Goal: Task Accomplishment & Management: Complete application form

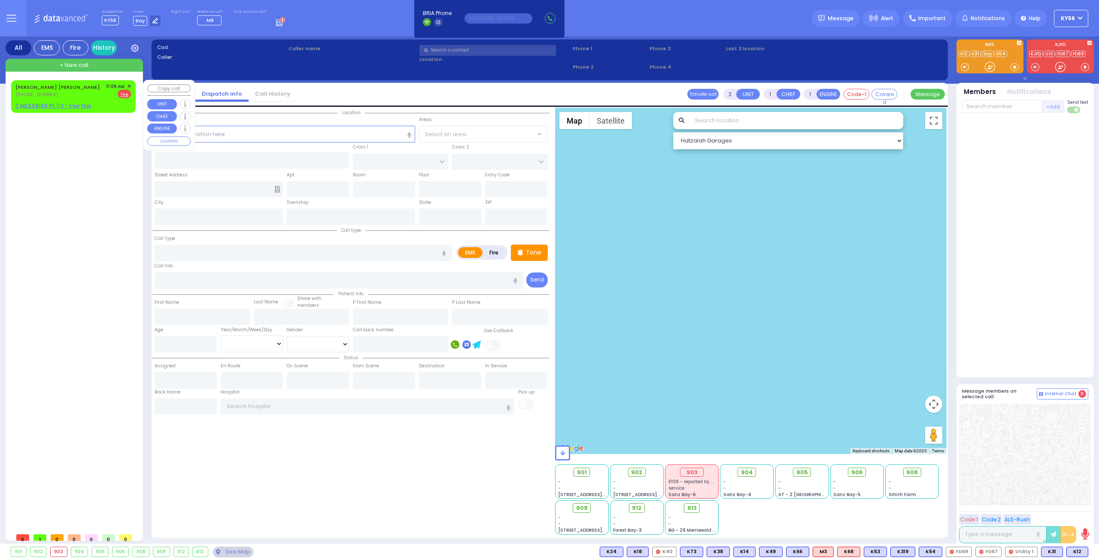
click at [128, 85] on span "✕" at bounding box center [129, 86] width 4 height 7
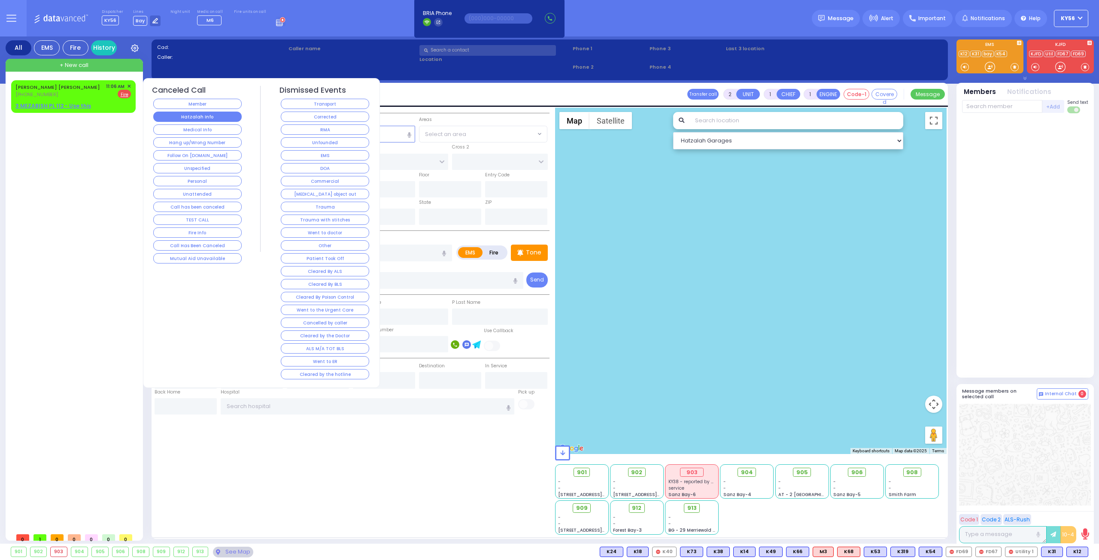
click at [208, 120] on button "Hatzalah Info" at bounding box center [197, 117] width 88 height 10
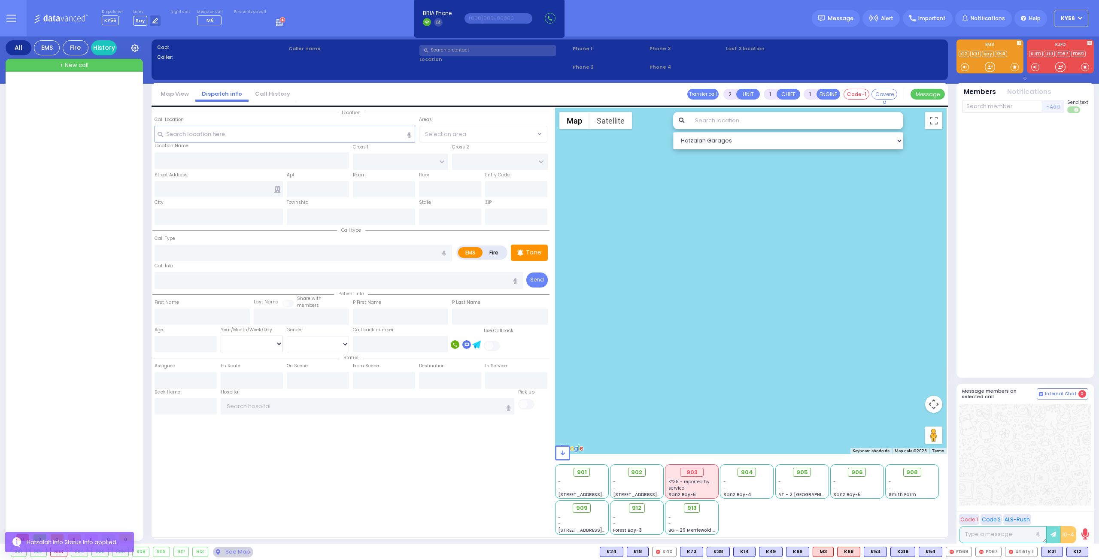
click at [276, 23] on icon at bounding box center [280, 21] width 9 height 9
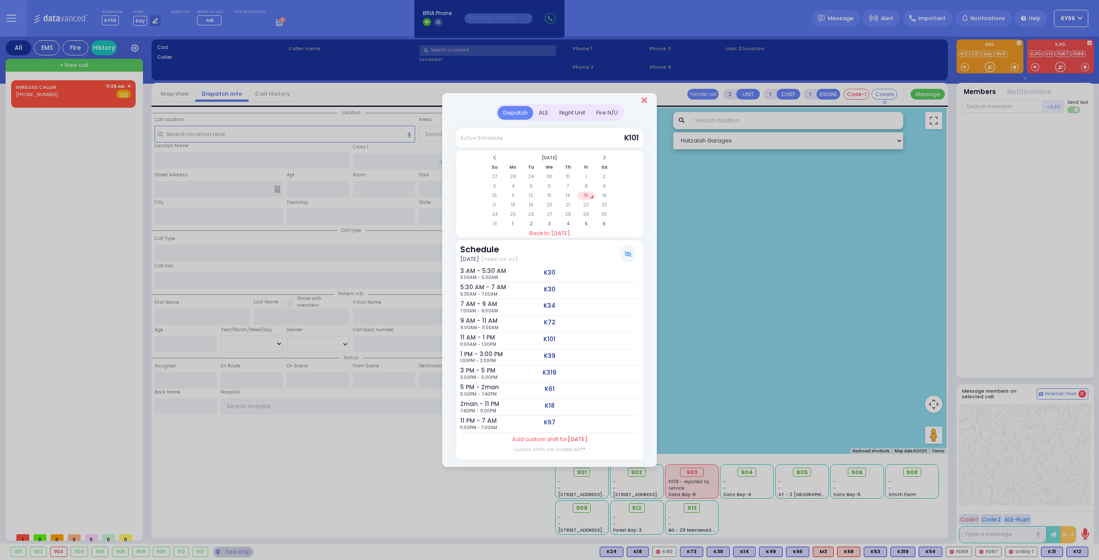
click at [641, 100] on icon "Close" at bounding box center [644, 100] width 6 height 9
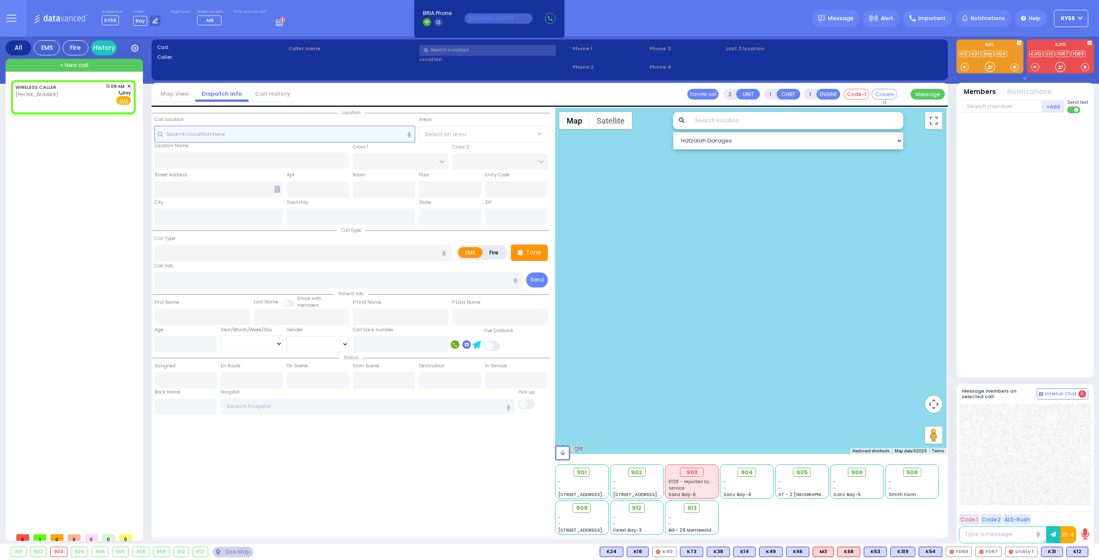
select select
radio input "true"
select select
type input "11:09"
select select "Hatzalah Garages"
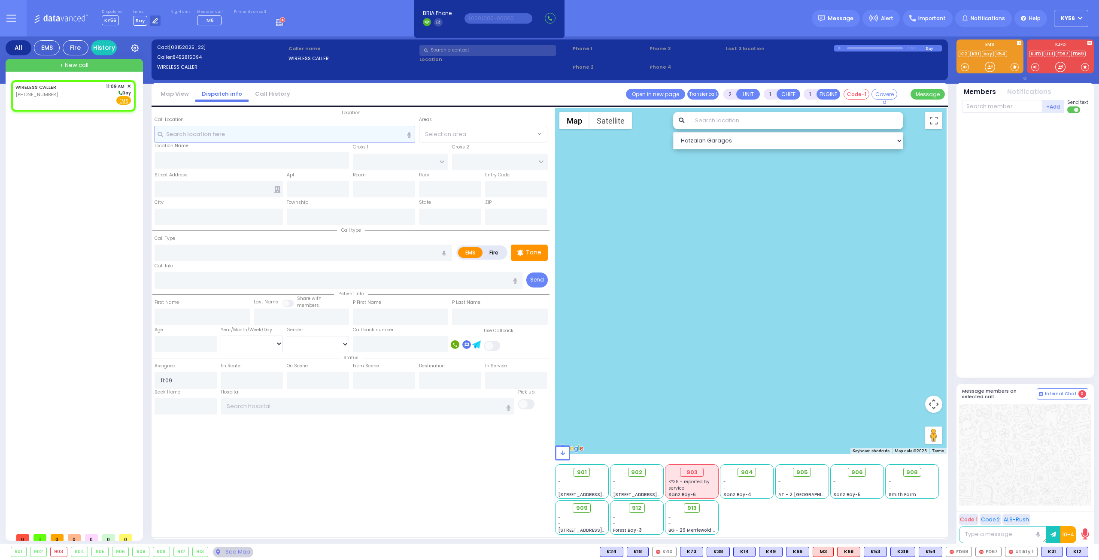
select select
radio input "true"
select select
select select "Hatzalah Garages"
click at [276, 130] on input "text" at bounding box center [284, 134] width 261 height 16
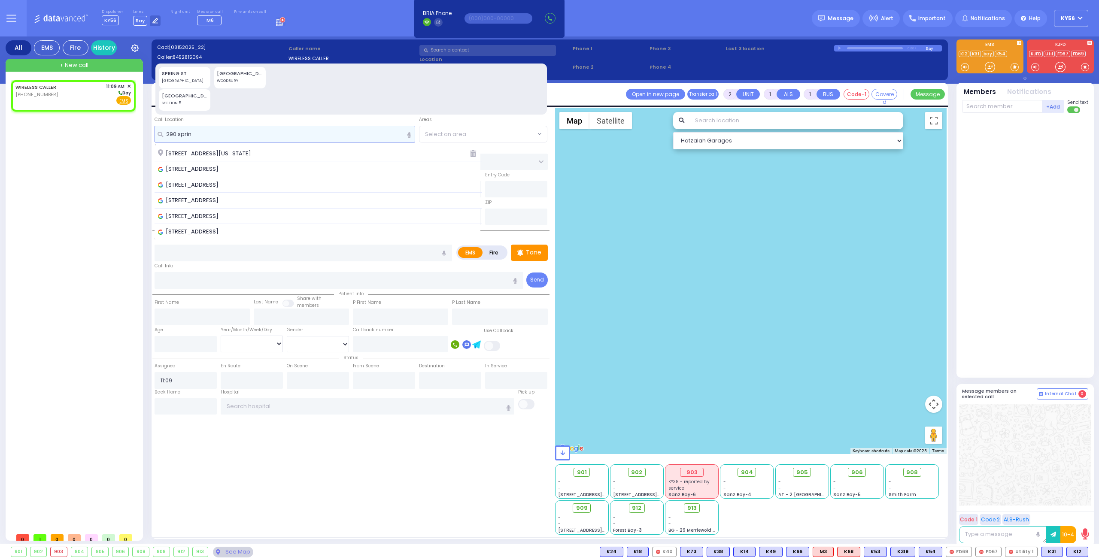
type input "290 spring"
select select
radio input "true"
select select
select select "Hatzalah Garages"
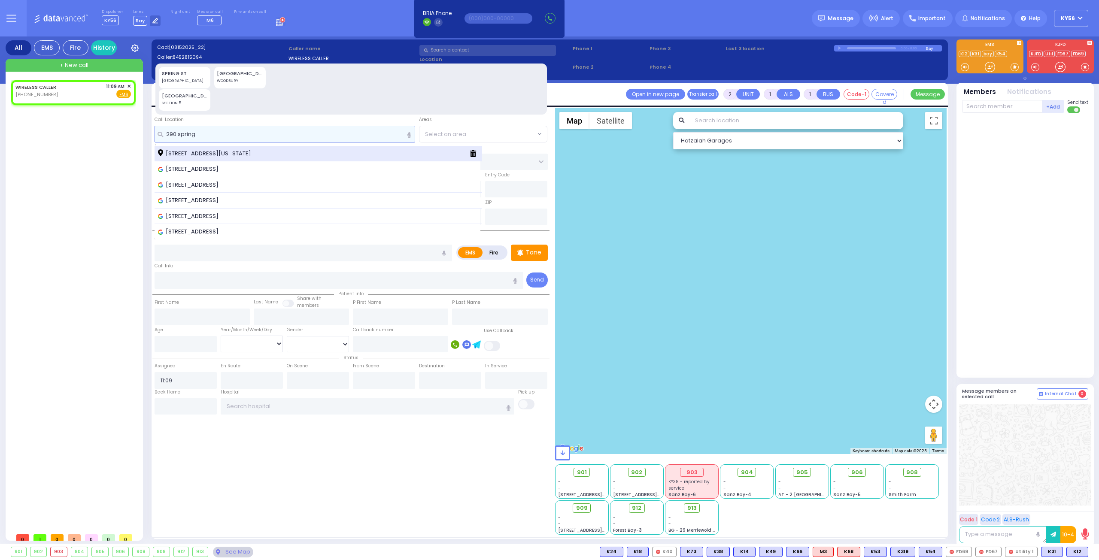
type input "290 spring"
click at [247, 156] on span "[STREET_ADDRESS][US_STATE]" at bounding box center [206, 153] width 96 height 9
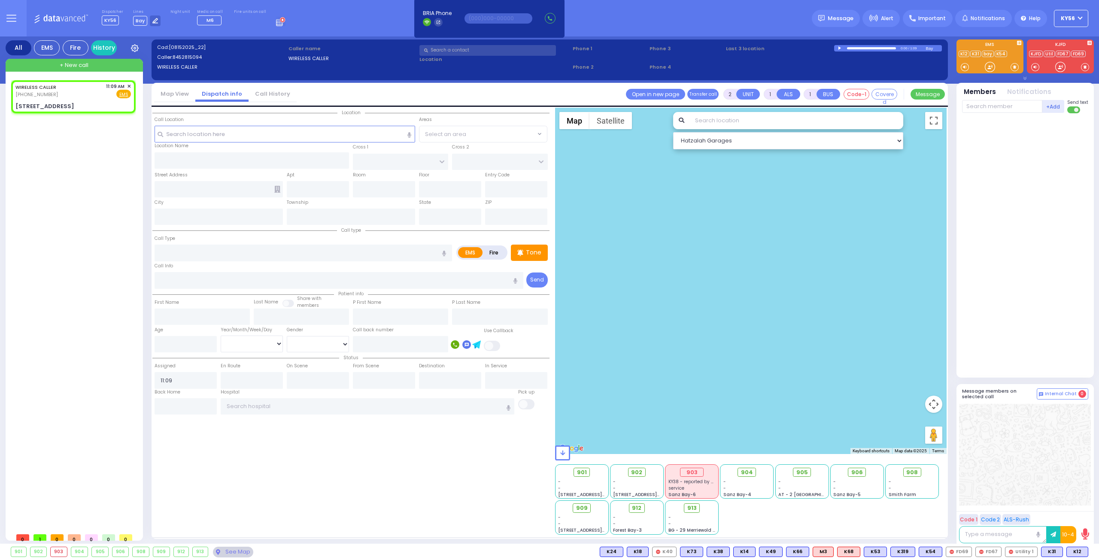
select select
radio input "true"
select select
type input "PROSPECT ST"
type input "KING ST"
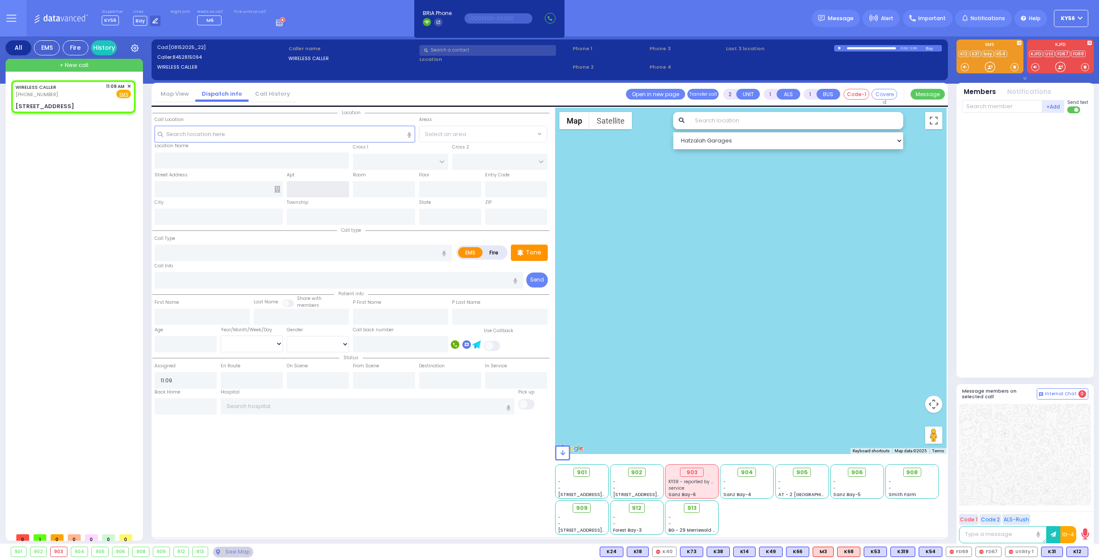
type input "[STREET_ADDRESS]"
type input "Monroe"
type input "[US_STATE]"
type input "10950"
select select "Hatzalah Garages"
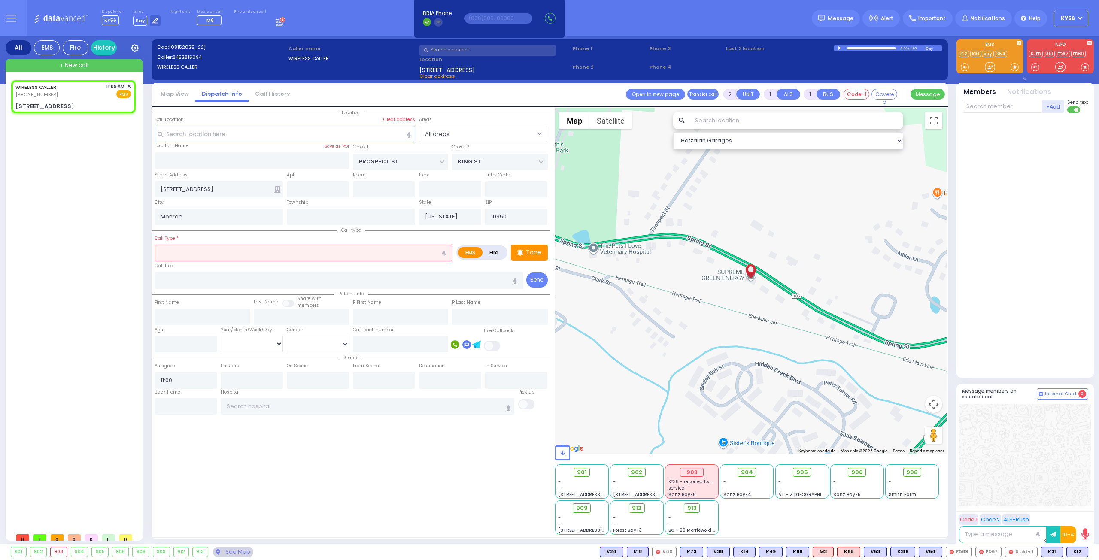
click at [191, 251] on input "text" at bounding box center [302, 253] width 297 height 16
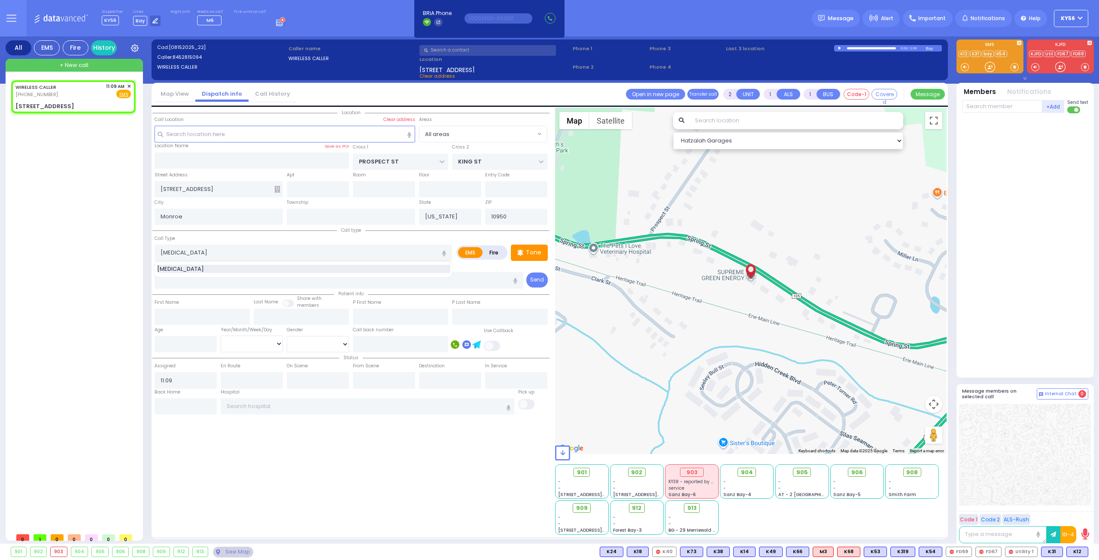
click at [179, 267] on span "[MEDICAL_DATA]" at bounding box center [182, 269] width 50 height 9
type input "[MEDICAL_DATA]"
type input "0"
select select
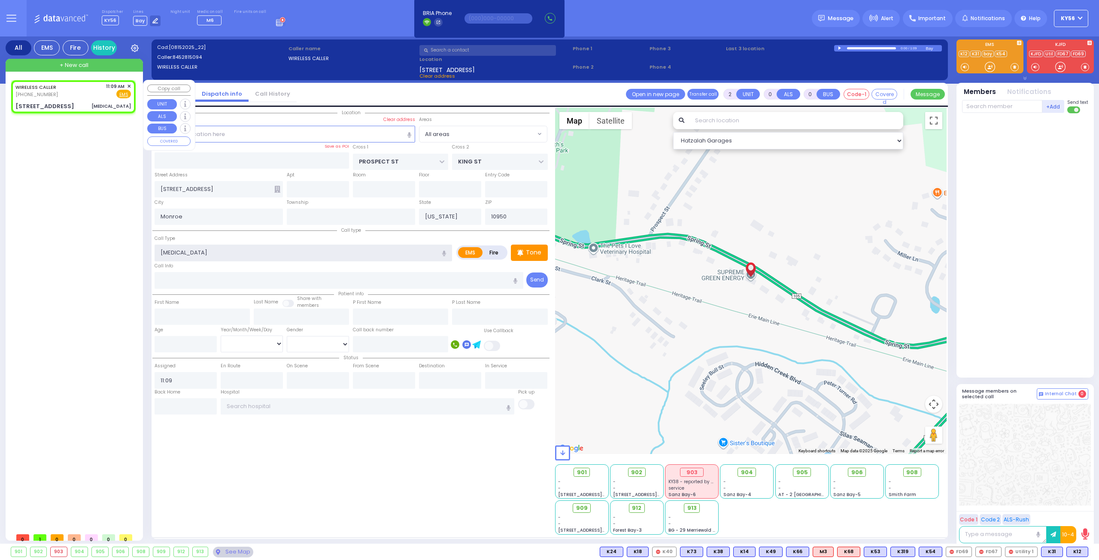
radio input "true"
select select
select select "Hatzalah Garages"
click at [76, 66] on span "+ New call" at bounding box center [74, 65] width 29 height 9
select select
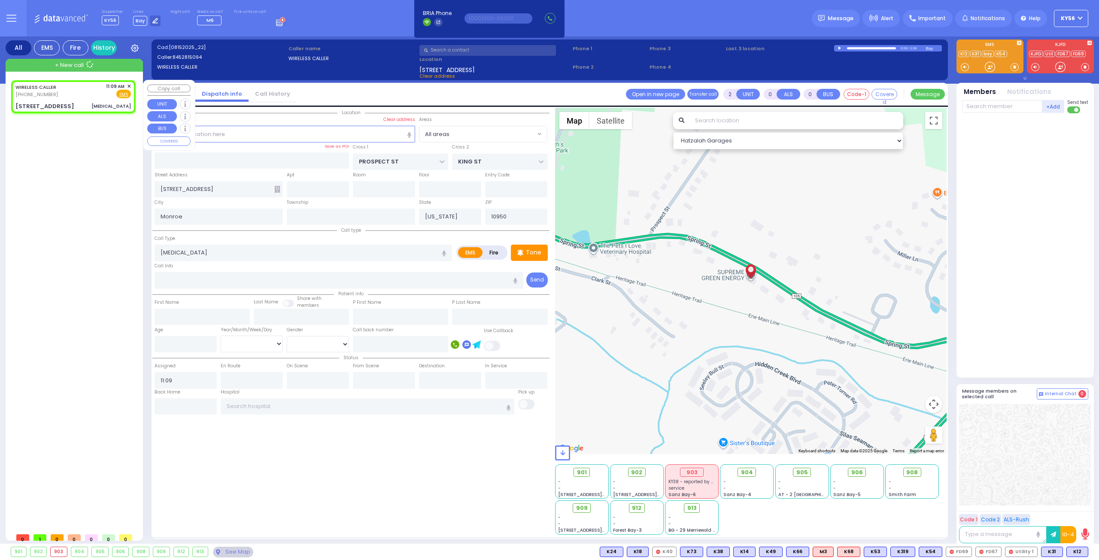
radio input "true"
select select
select select "Hatzalah Garages"
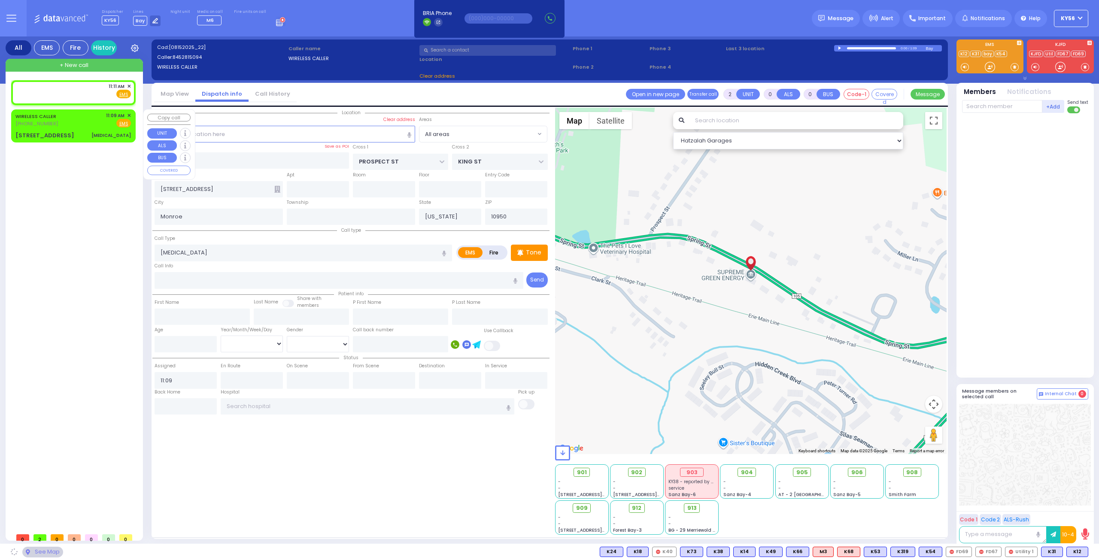
type input "1"
select select
radio input "true"
select select
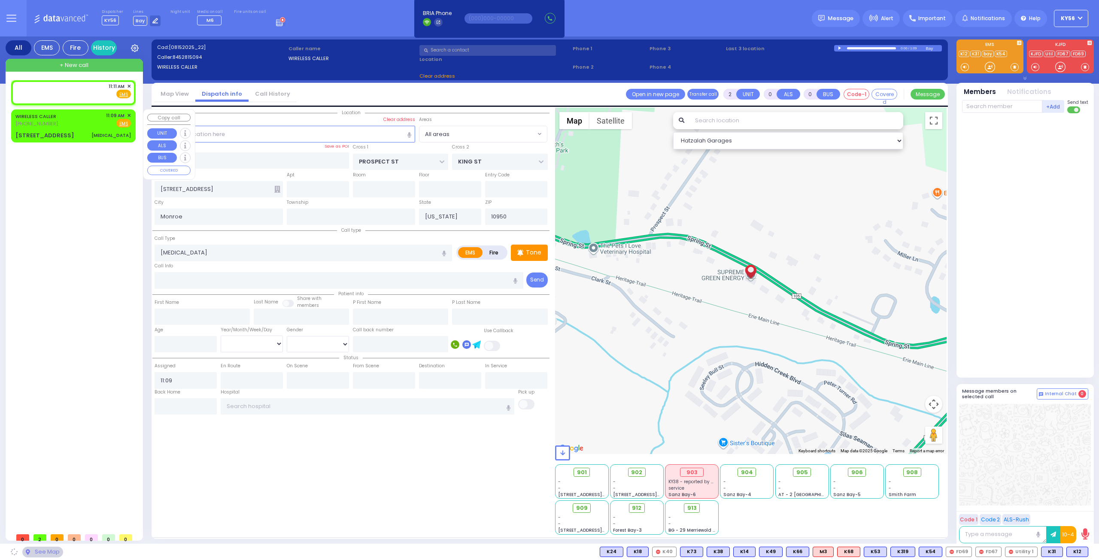
type input "11:11"
select select
radio input "true"
select select
select select "Hatzalah Garages"
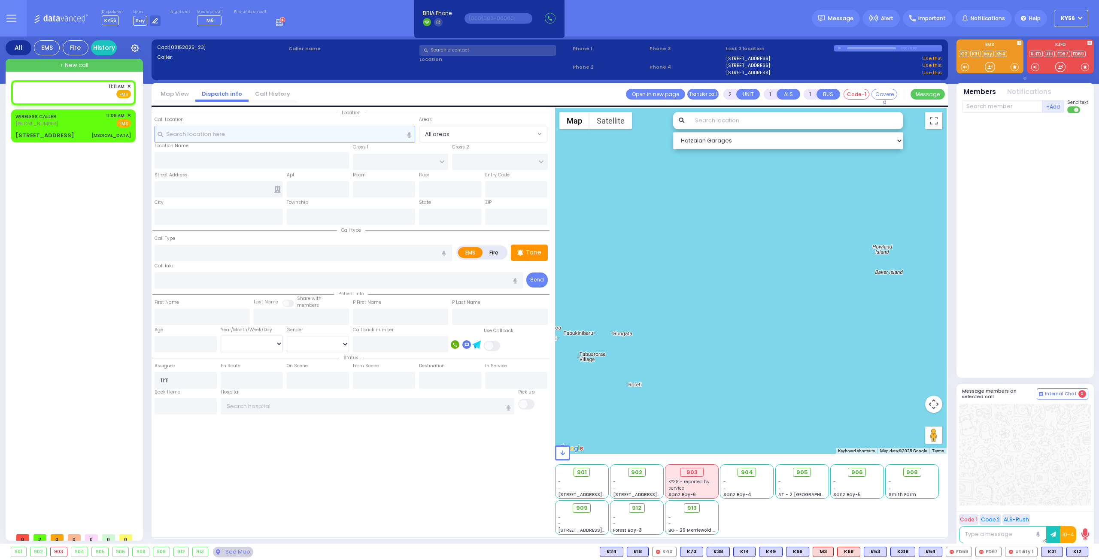
click at [197, 133] on input "text" at bounding box center [284, 134] width 261 height 16
click at [221, 134] on input "text" at bounding box center [284, 134] width 261 height 16
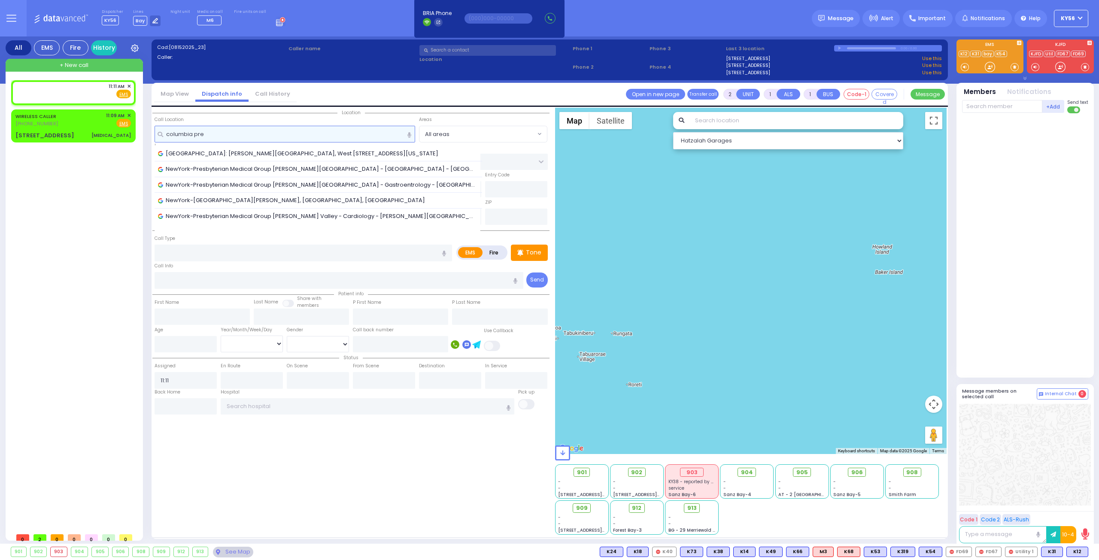
click at [221, 131] on input "columbia pre" at bounding box center [284, 134] width 261 height 16
click at [199, 133] on input "presb" at bounding box center [284, 134] width 261 height 16
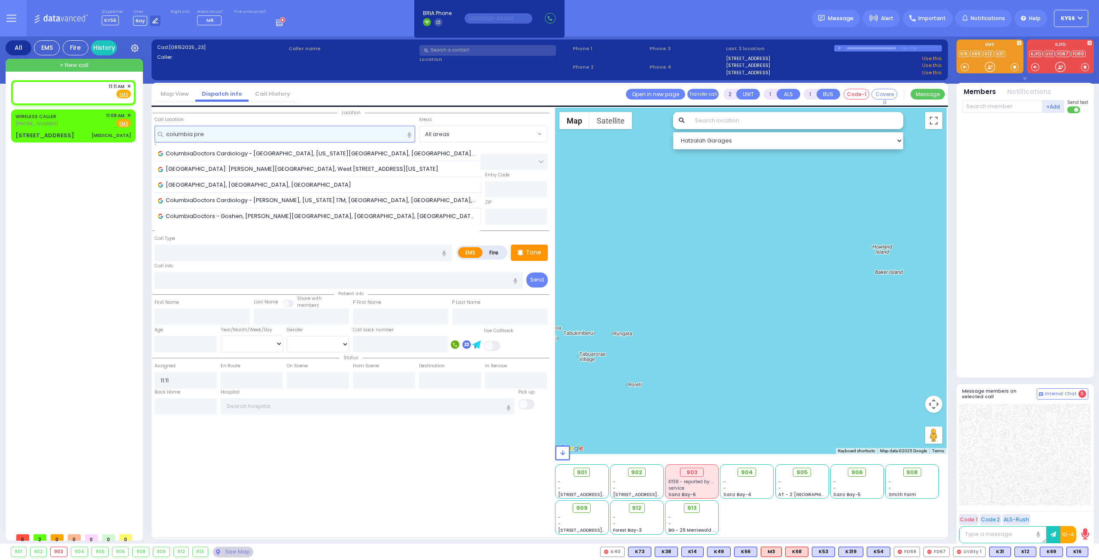
type input "columbia pres"
click at [209, 138] on input "columbia pres" at bounding box center [284, 134] width 261 height 16
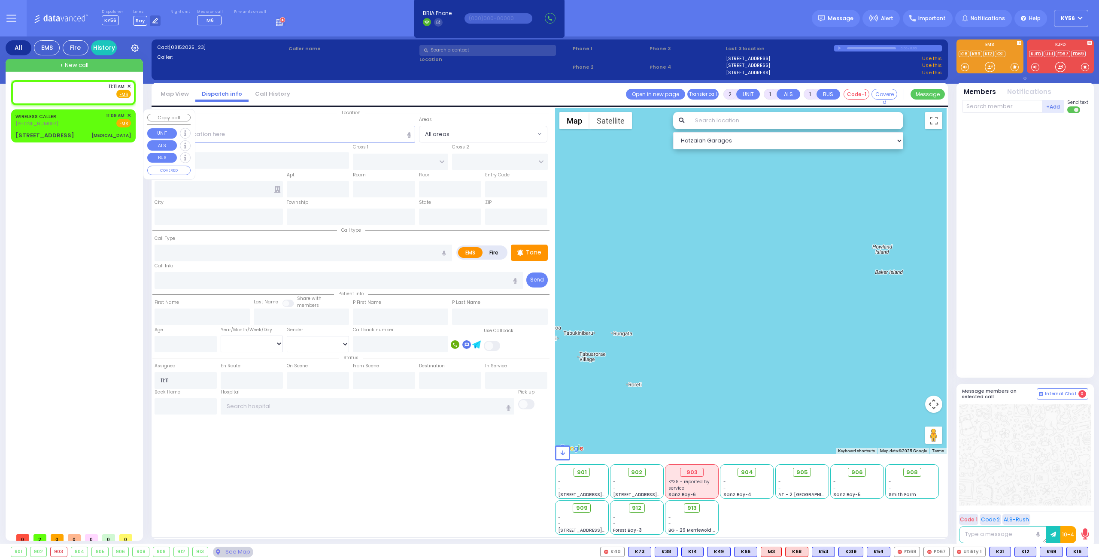
click at [60, 200] on div "11:11 AM ✕ EMS EMS" at bounding box center [75, 304] width 128 height 448
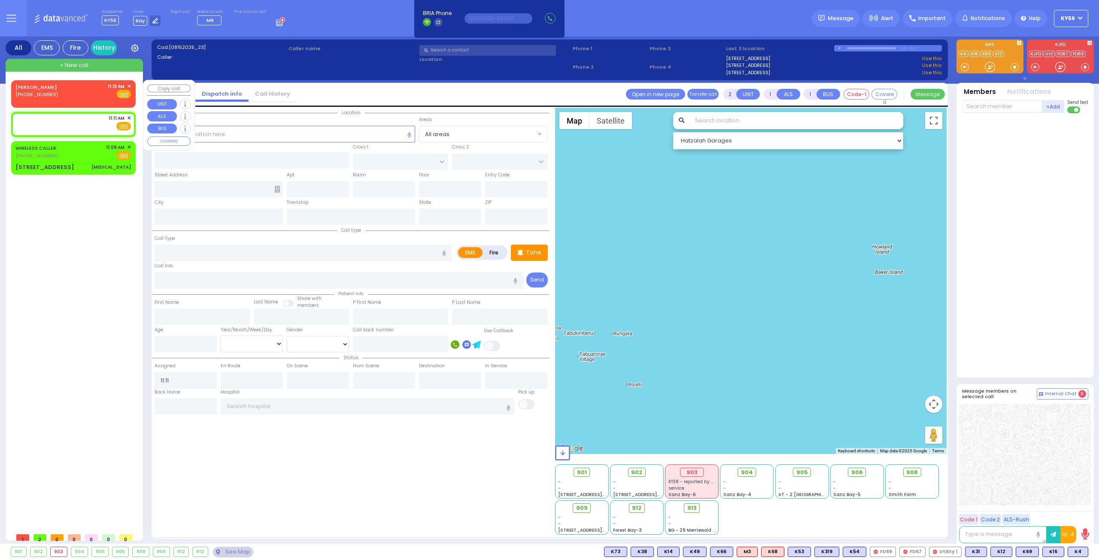
click at [62, 97] on div "[PERSON_NAME] [PHONE_NUMBER] 11:13 AM ✕ Fire EMS" at bounding box center [72, 91] width 115 height 16
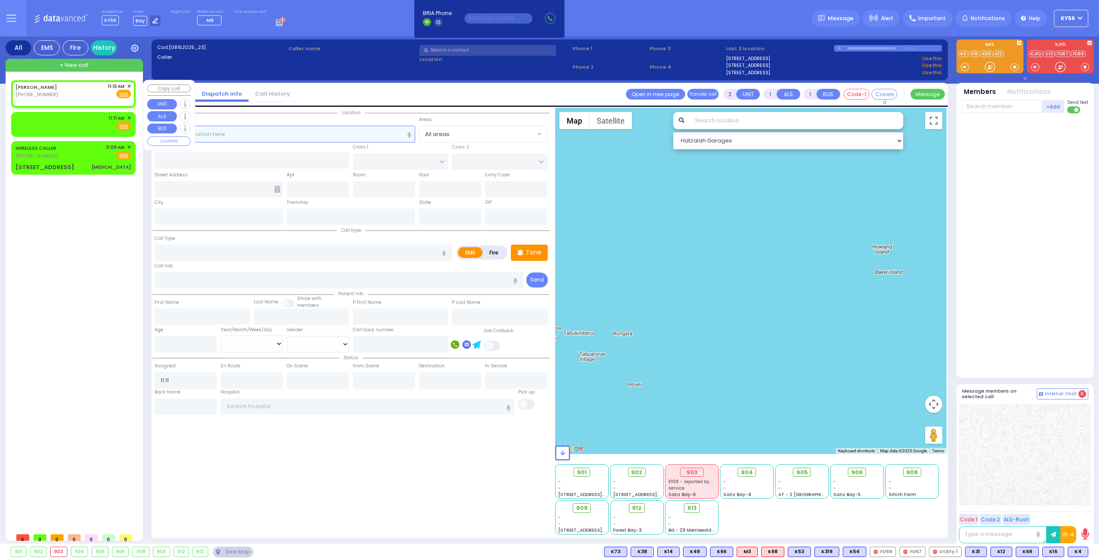
select select
radio input "true"
select select
type input "11:13"
select select "Hatzalah Garages"
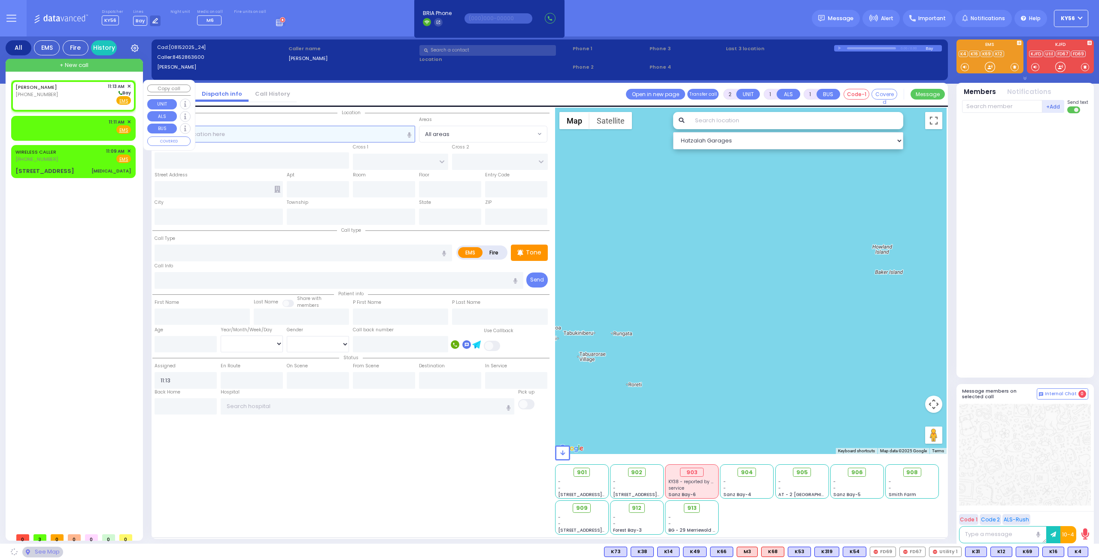
select select
radio input "true"
select select
select select "Hatzalah Garages"
click at [300, 136] on input "text" at bounding box center [284, 134] width 261 height 16
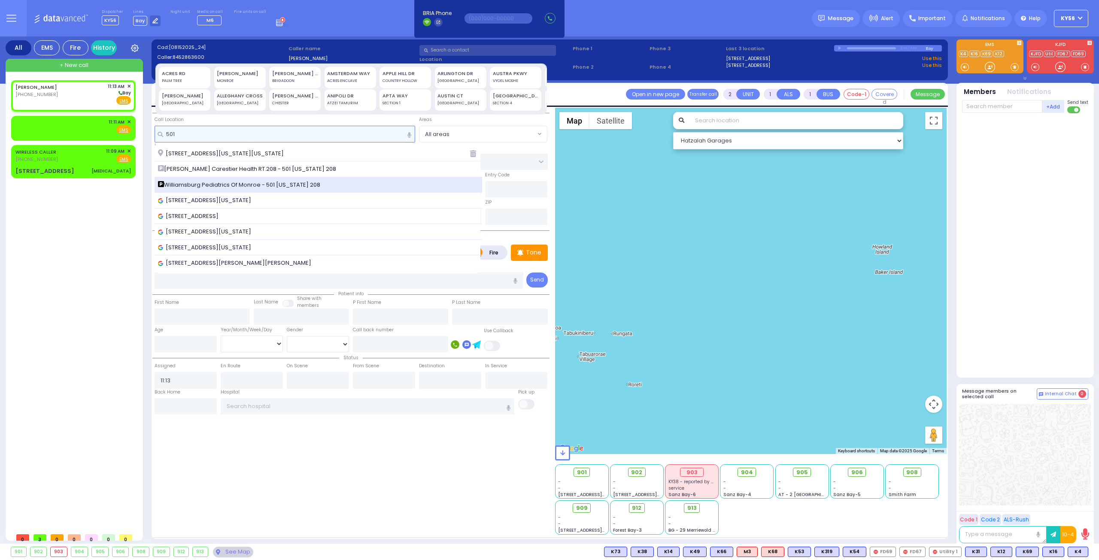
type input "501"
click at [228, 186] on span "Williamsburg Pediatrics Of Monroe - 501 [US_STATE] 208" at bounding box center [240, 185] width 165 height 9
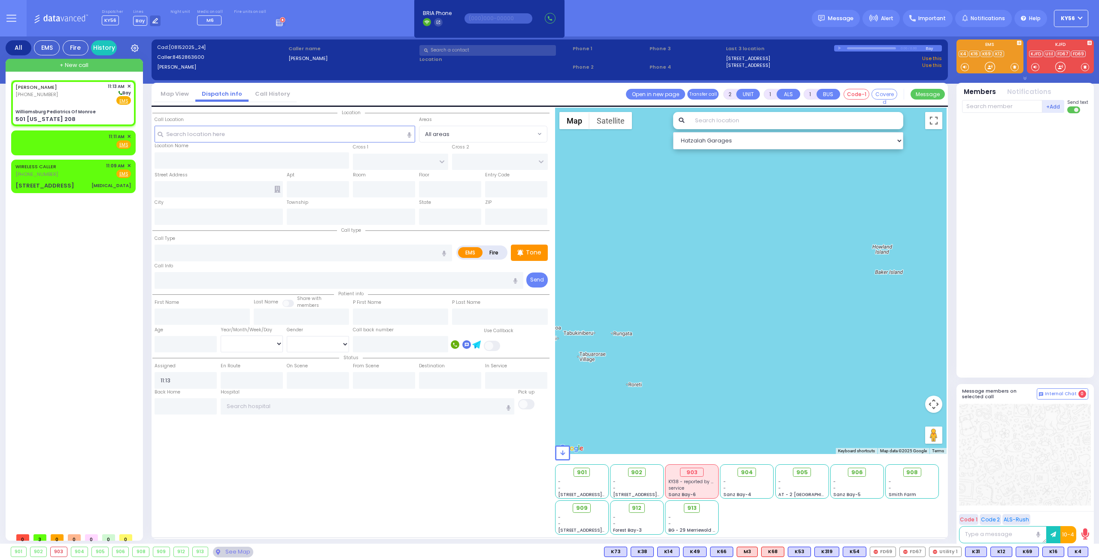
select select
radio input "true"
select select
type input "Williamsburg Pediatrics Of Monroe"
type input "US-6 WEST"
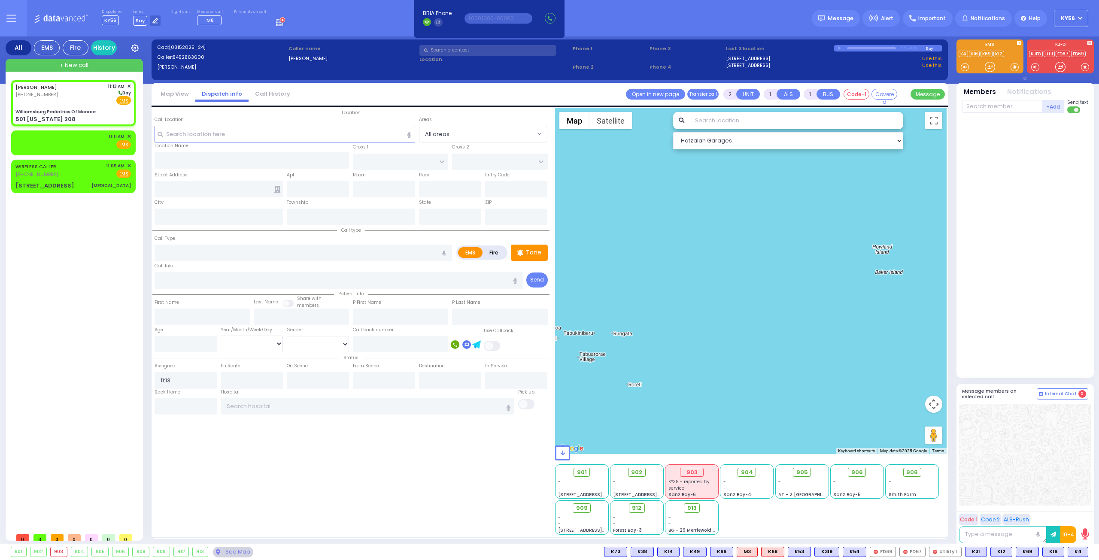
type input "US-6 EAST"
type input "501 [US_STATE] 208"
type input "Monroe"
type input "[US_STATE]"
type input "10950"
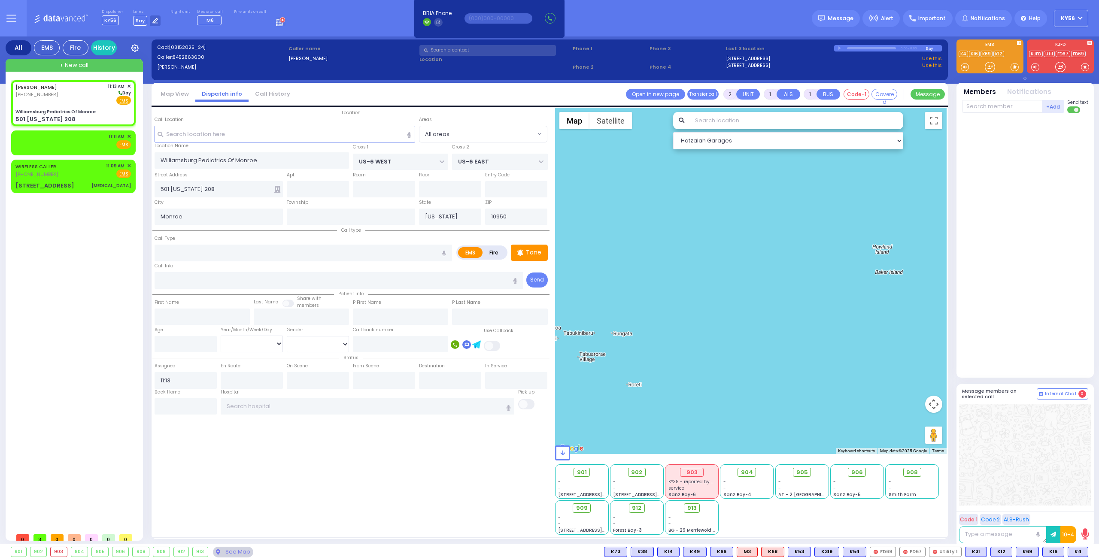
select select "Hatzalah Garages"
click at [201, 248] on input "text" at bounding box center [302, 253] width 297 height 16
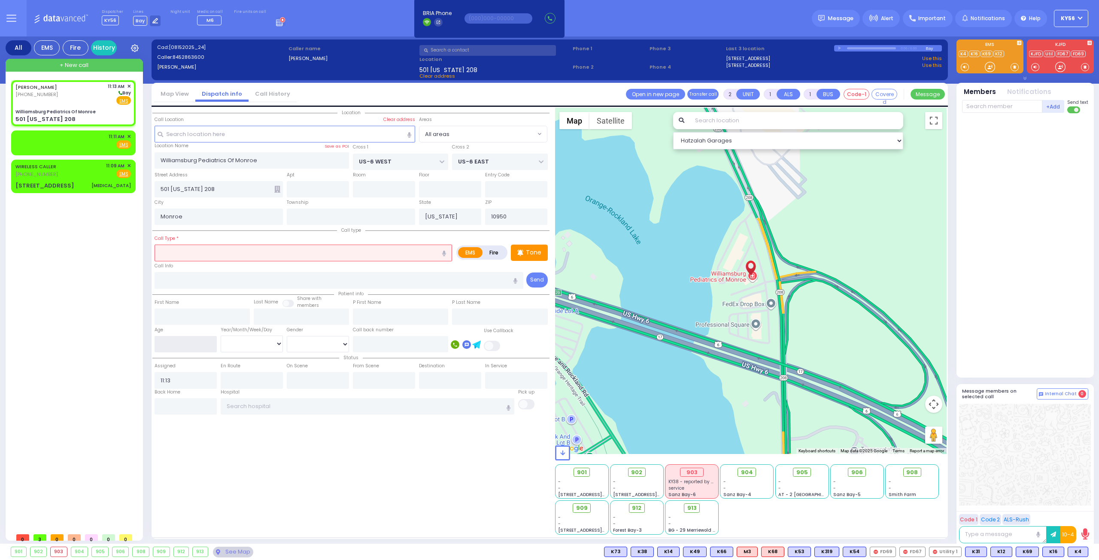
click at [185, 339] on input "number" at bounding box center [185, 344] width 62 height 16
select select
radio input "true"
select select
select select "Hatzalah Garages"
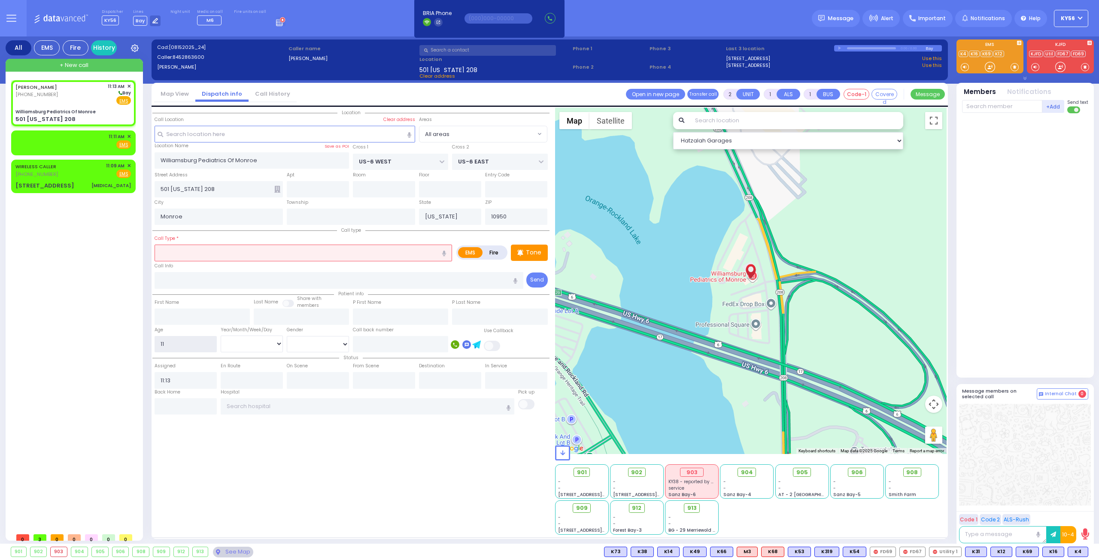
type input "11"
click at [261, 339] on select "Year Month Week Day" at bounding box center [252, 344] width 62 height 16
select select
radio input "true"
select select
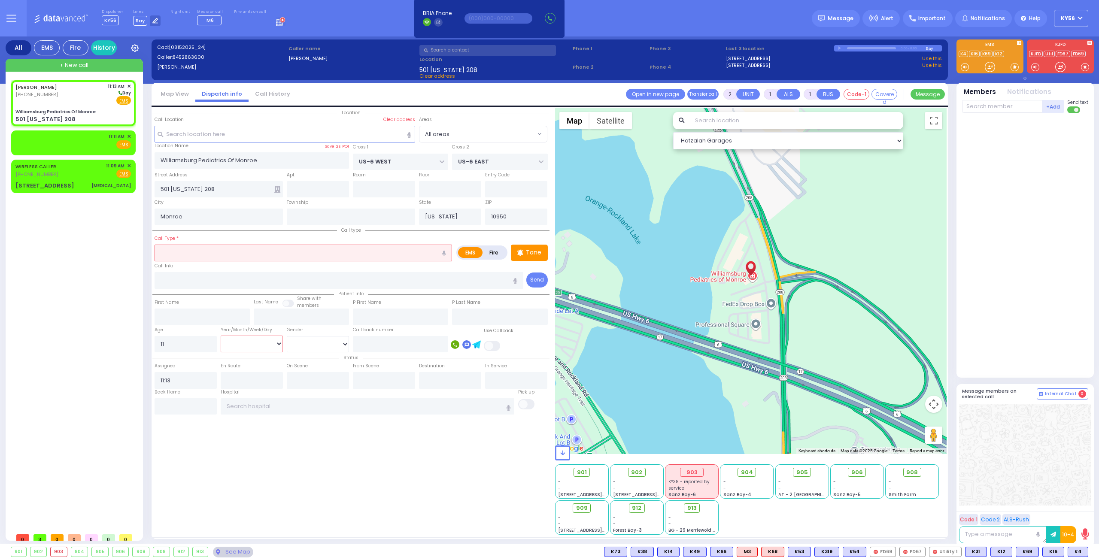
select select "Hatzalah Garages"
select select "Year"
click at [221, 336] on select "Year Month Week Day" at bounding box center [252, 344] width 62 height 16
select select
radio input "true"
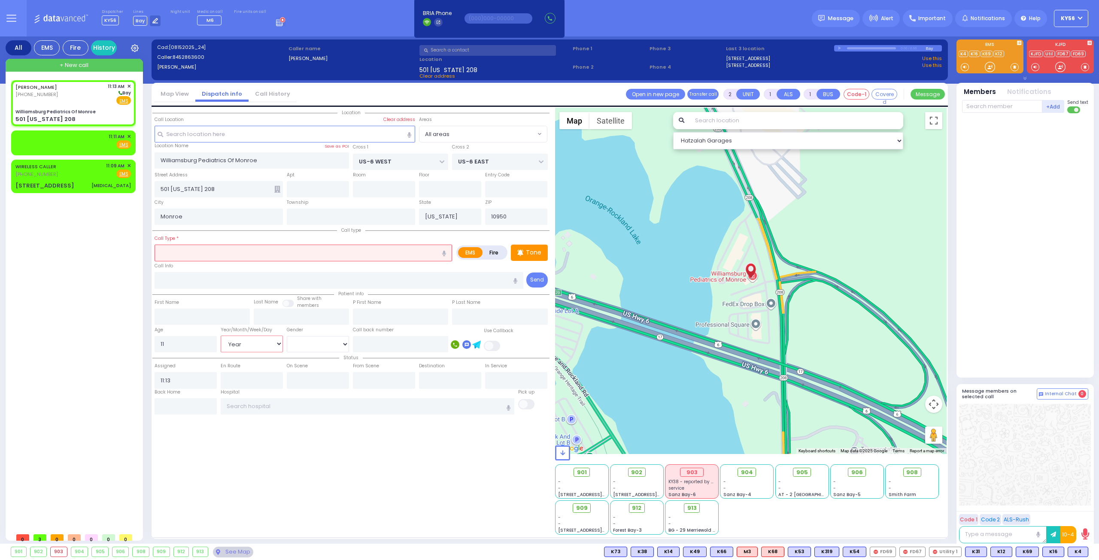
select select "Year"
select select "Hatzalah Garages"
click at [201, 249] on input "text" at bounding box center [302, 253] width 297 height 16
click at [229, 252] on input "text" at bounding box center [302, 253] width 297 height 16
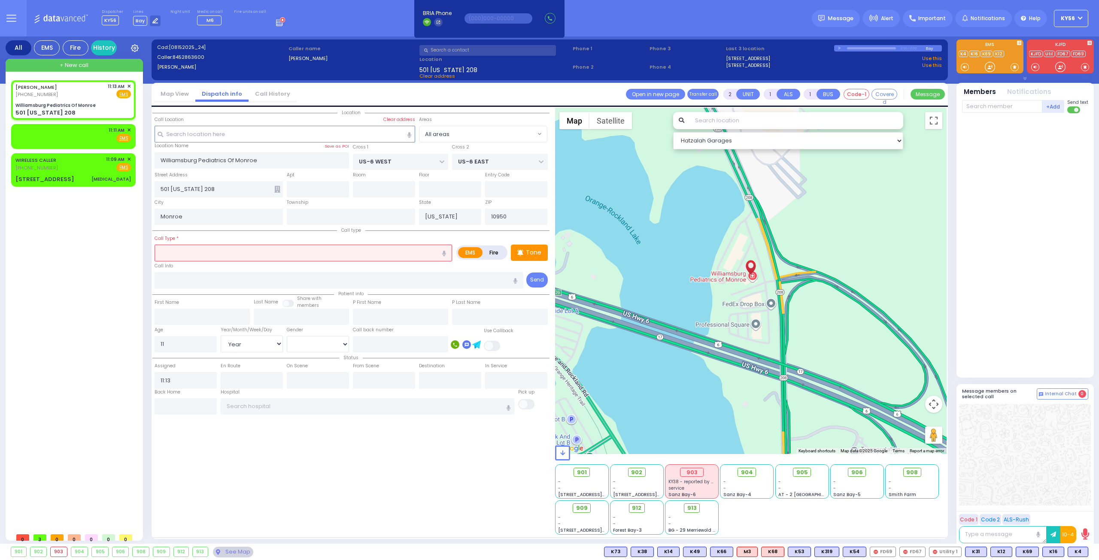
select select
radio input "true"
select select "Year"
select select "Hatzalah Garages"
click at [130, 131] on span "✕" at bounding box center [129, 130] width 4 height 7
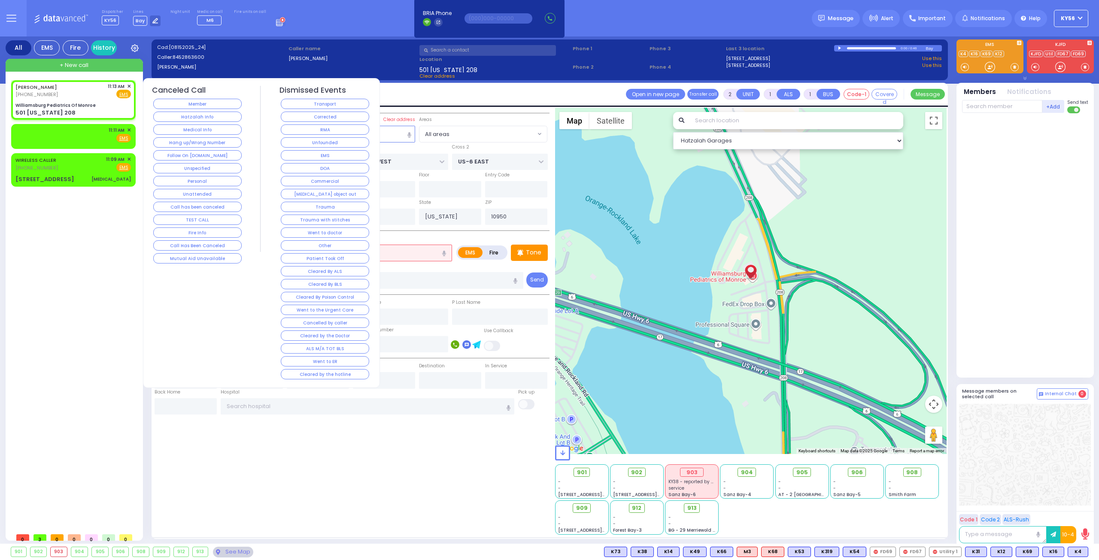
select select
radio input "true"
select select "Year"
select select "Hatzalah Garages"
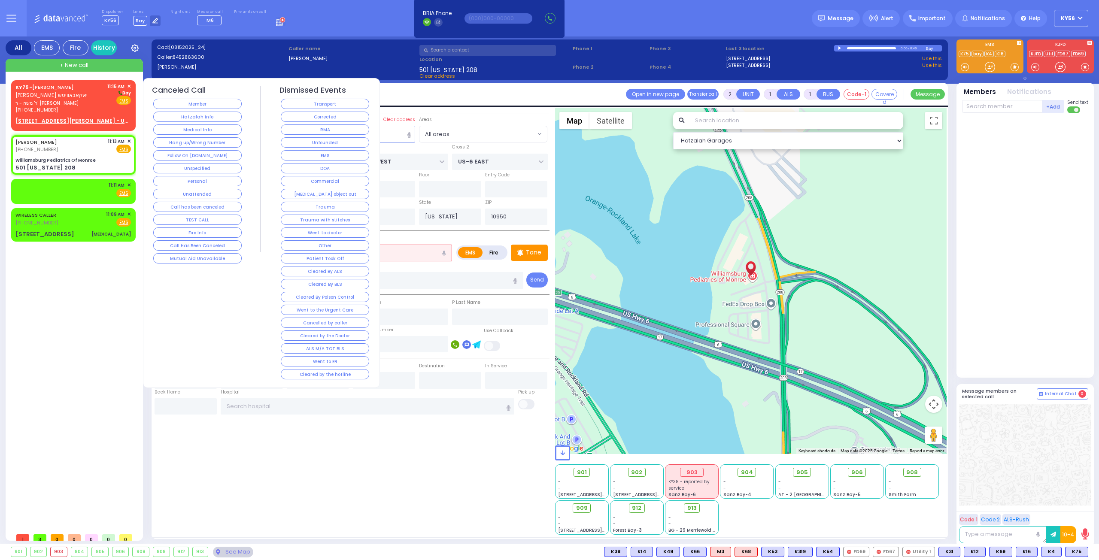
drag, startPoint x: 109, startPoint y: 136, endPoint x: 89, endPoint y: 193, distance: 60.9
click at [89, 193] on div "11:11 AM ✕ Fire EMS" at bounding box center [72, 190] width 115 height 16
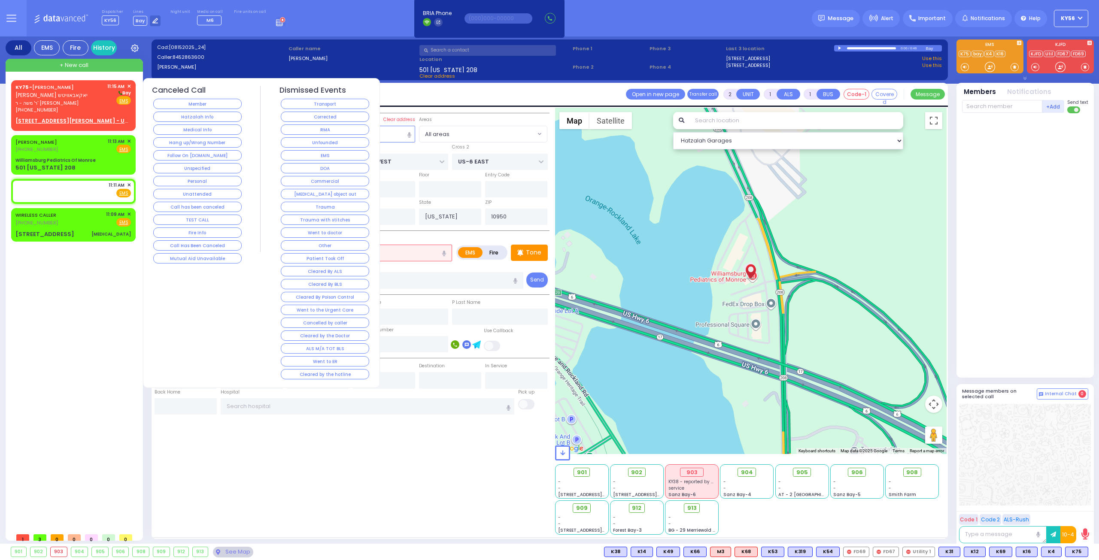
select select
radio input "true"
select select
type input "11:11"
select select "Hatzalah Garages"
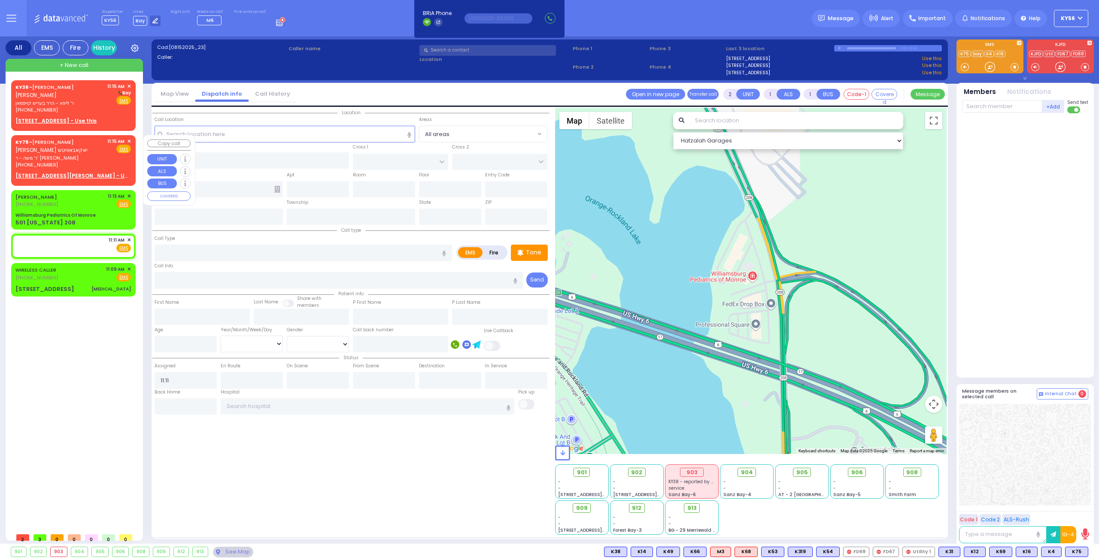
click at [66, 152] on div "KY75 - [PERSON_NAME] [PERSON_NAME]" at bounding box center [59, 146] width 89 height 17
select select
radio input "true"
type input "[PERSON_NAME]"
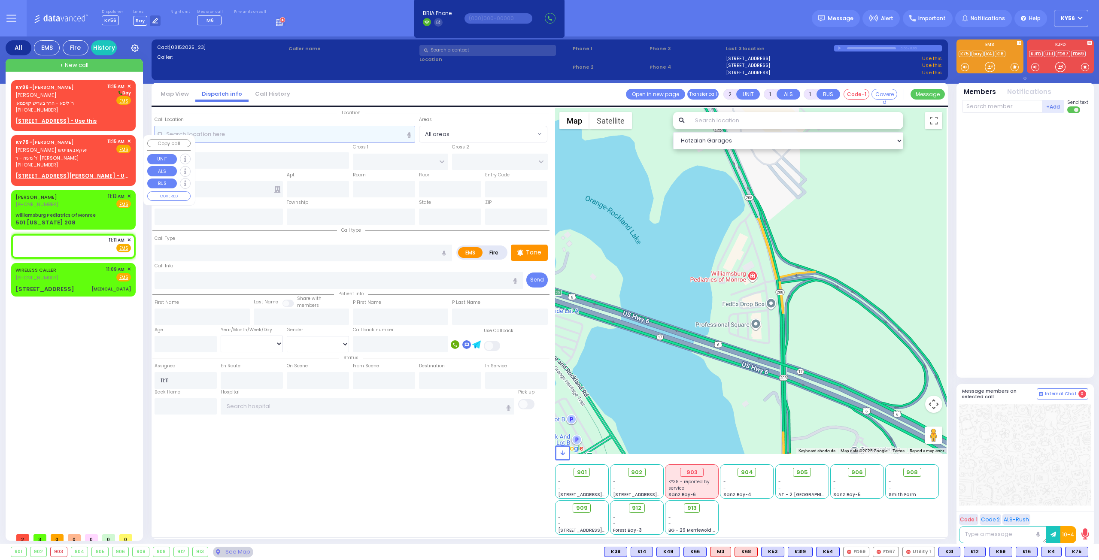
select select
type input "11:15"
select select "Hatzalah Garages"
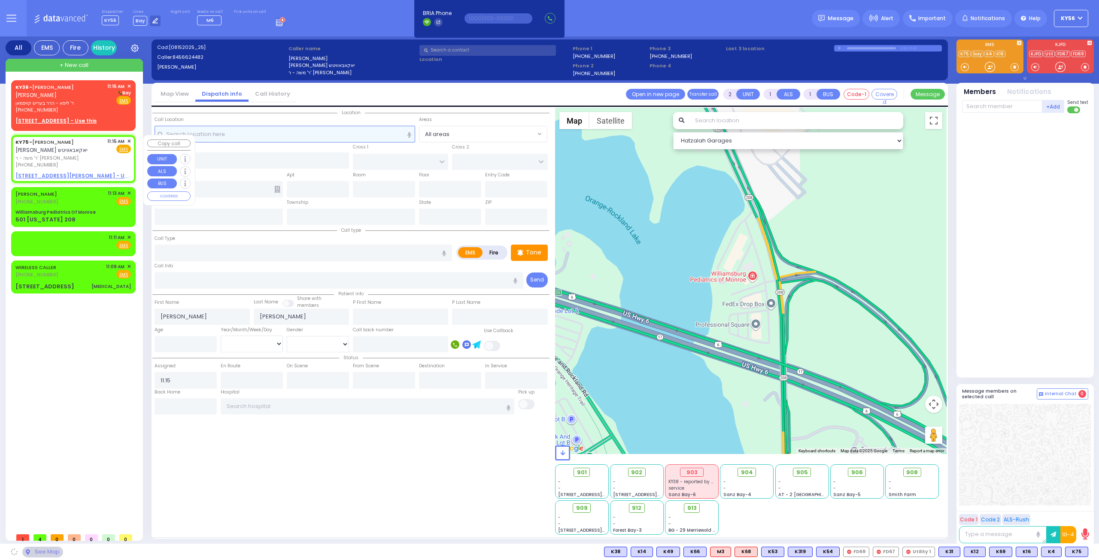
select select
radio input "true"
select select
select select "Hatzalah Garages"
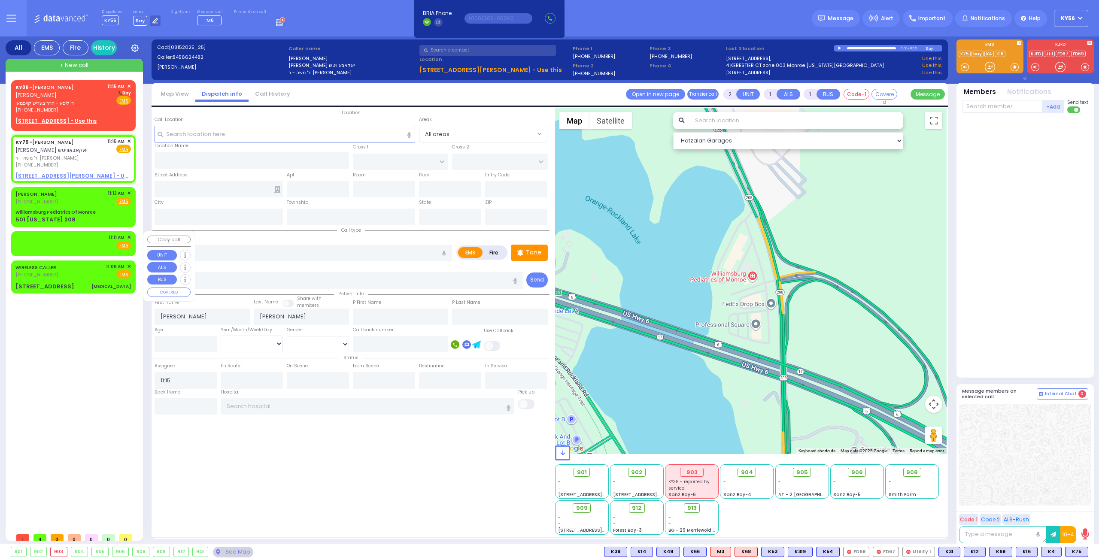
click at [55, 249] on div "11:11 AM ✕ Fire EMS" at bounding box center [73, 244] width 121 height 22
select select
radio input "true"
select select
type input "11:11"
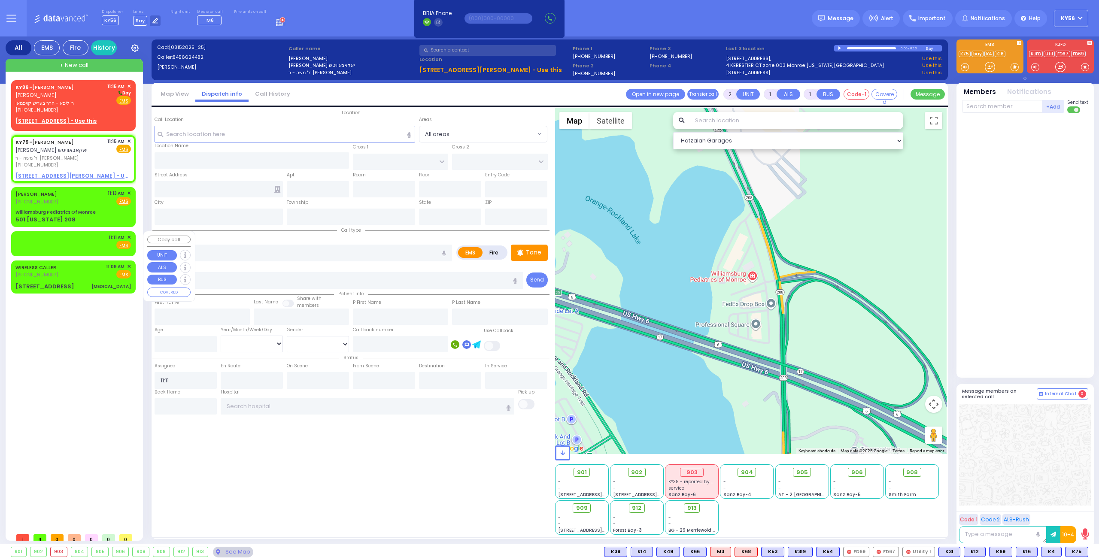
select select "Hatzalah Garages"
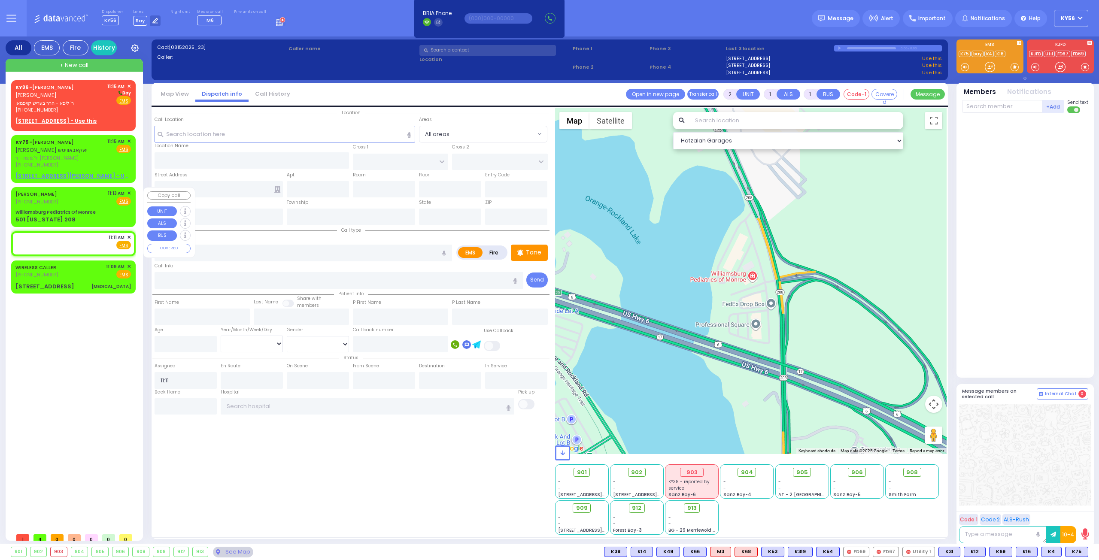
click at [79, 205] on div "[PERSON_NAME] [PHONE_NUMBER] 11:13 AM ✕ Fire EMS" at bounding box center [72, 198] width 115 height 16
select select
radio input "true"
type input "11"
select select "Year"
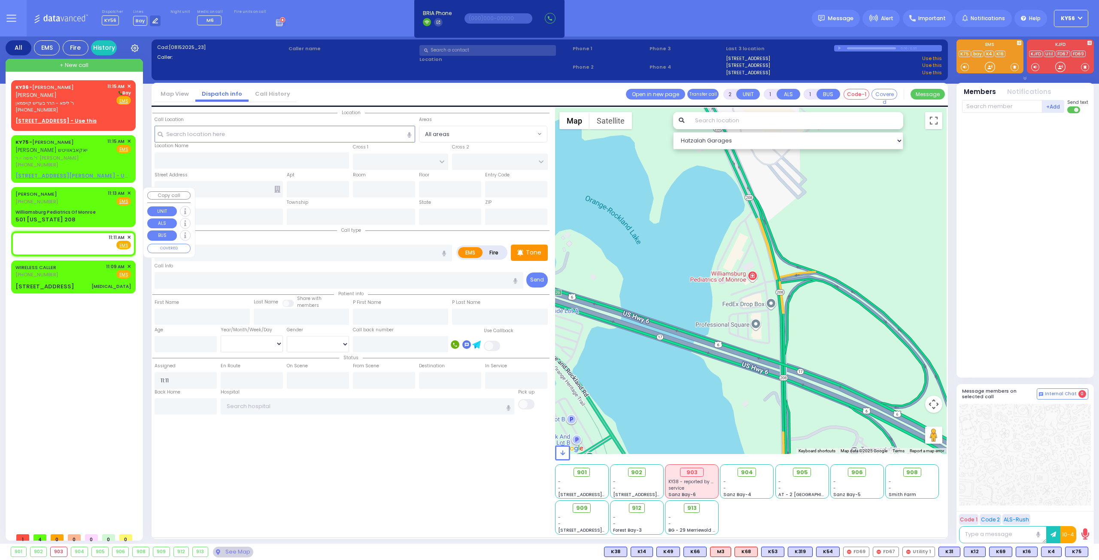
type input "11:13"
select select "Hatzalah Garages"
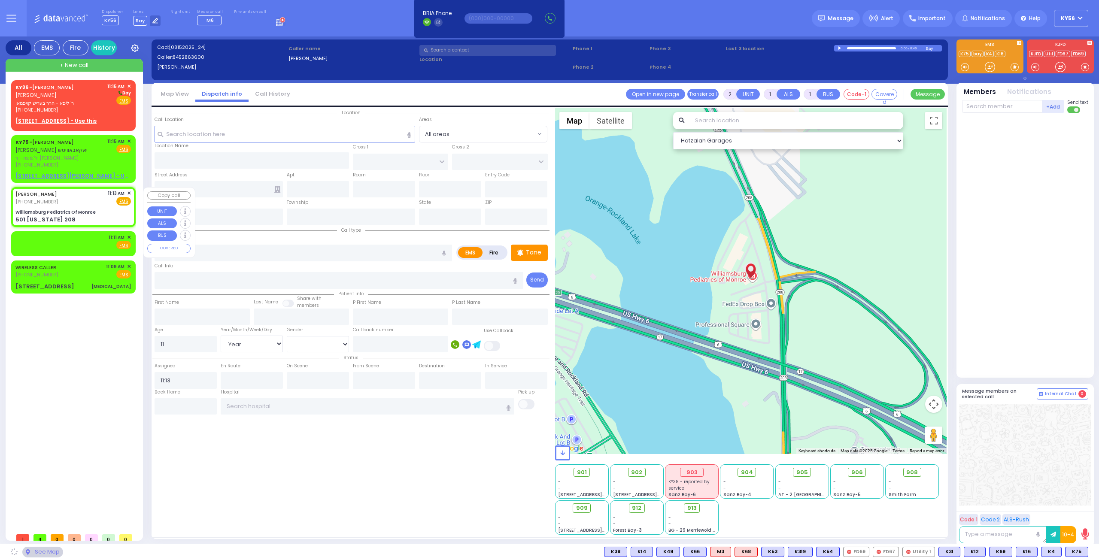
type input "Williamsburg Pediatrics Of Monroe"
type input "US-6 WEST"
type input "US-6 EAST"
type input "501 [US_STATE] 208"
type input "Monroe"
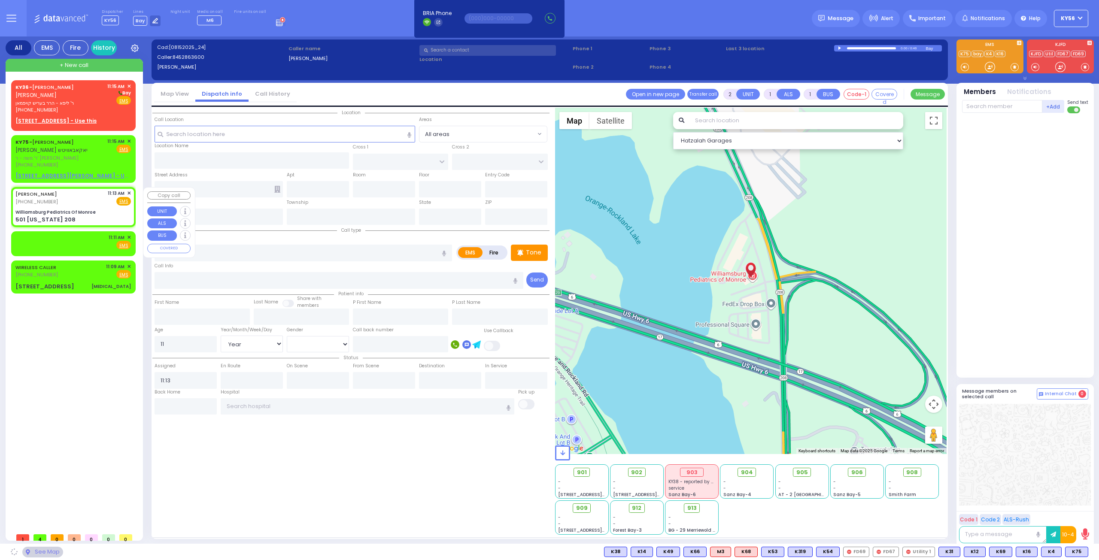
type input "[US_STATE]"
type input "10950"
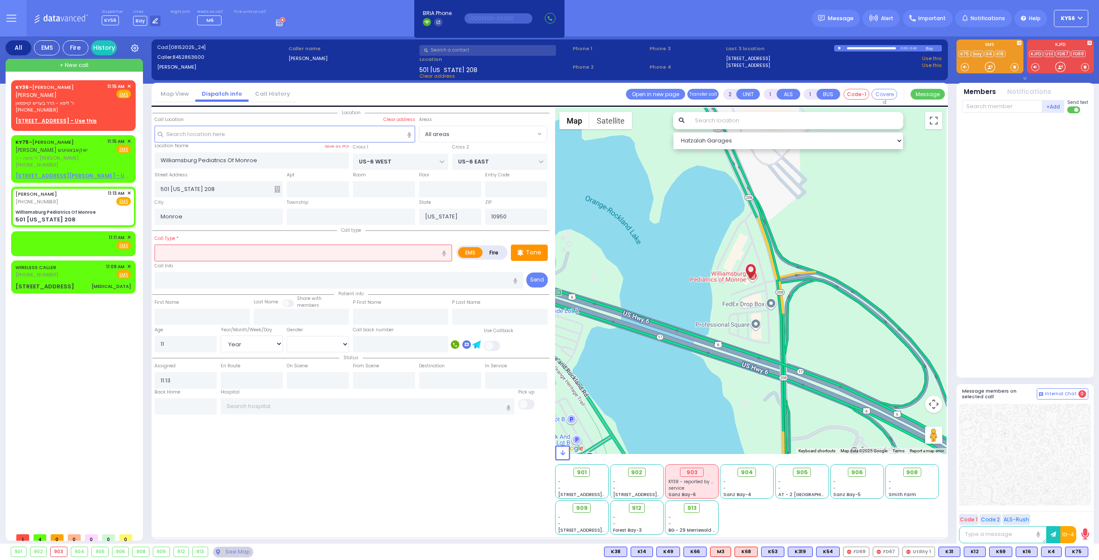
click at [304, 254] on input "text" at bounding box center [302, 253] width 297 height 16
click at [70, 154] on span "ר' משה - ר' [PERSON_NAME]" at bounding box center [59, 157] width 89 height 7
select select
radio input "true"
type input "[PERSON_NAME]"
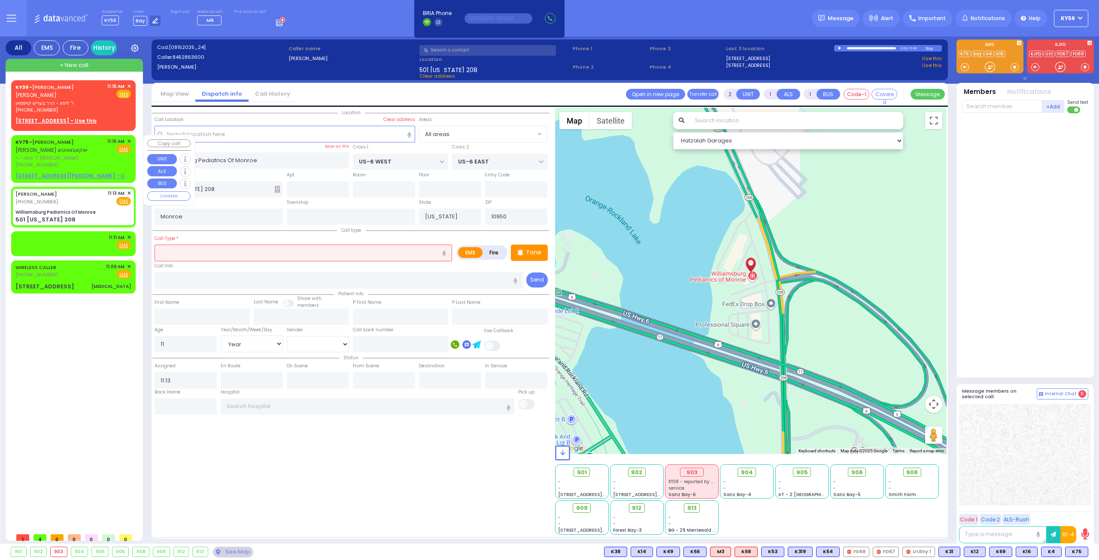
type input "[PERSON_NAME]"
select select
type input "11:15"
select select "Hatzalah Garages"
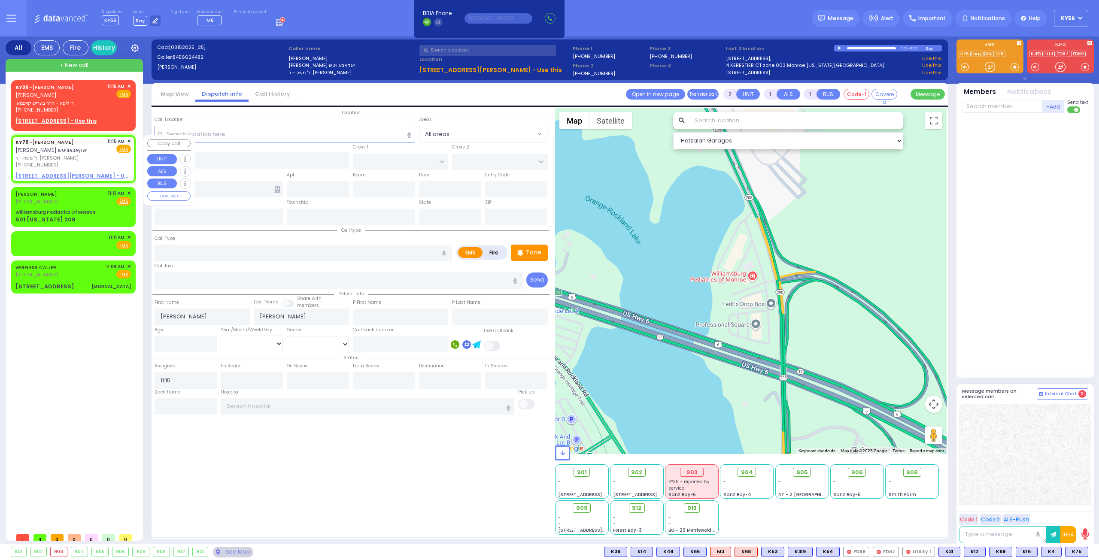
click at [130, 140] on span "✕" at bounding box center [129, 141] width 4 height 7
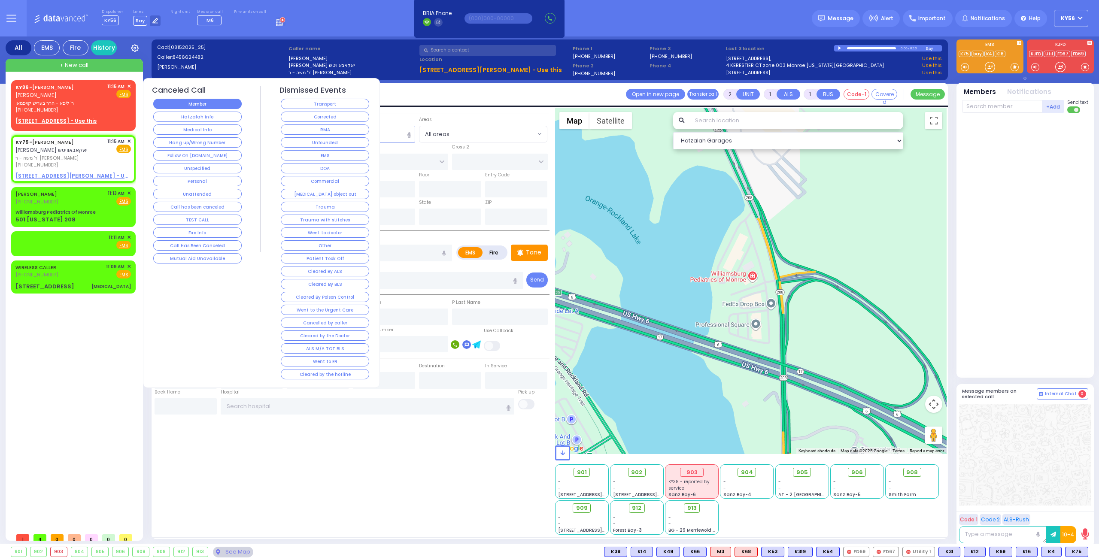
click at [205, 104] on button "Member" at bounding box center [197, 104] width 88 height 10
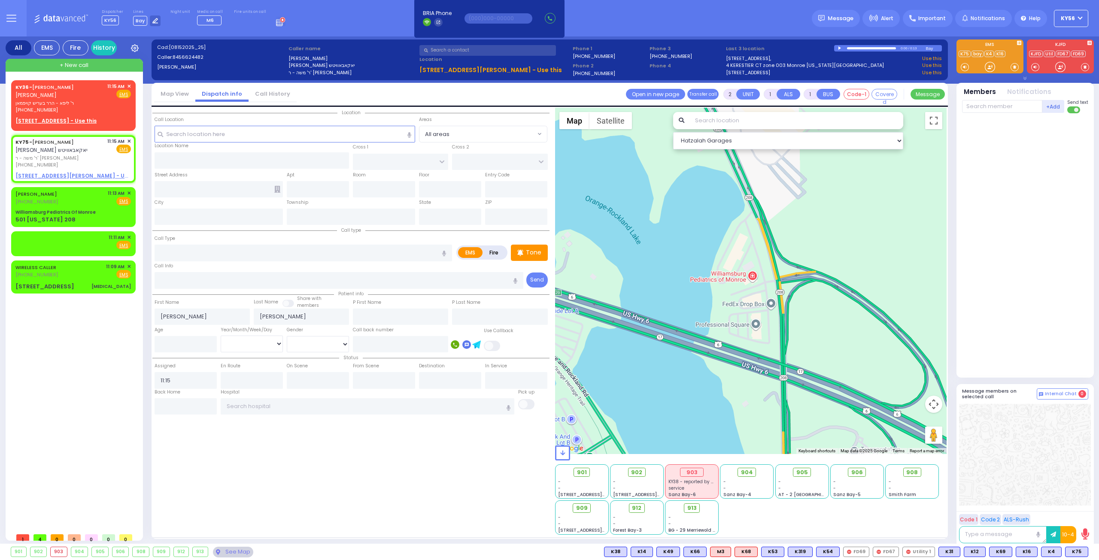
select select
radio input "true"
select select
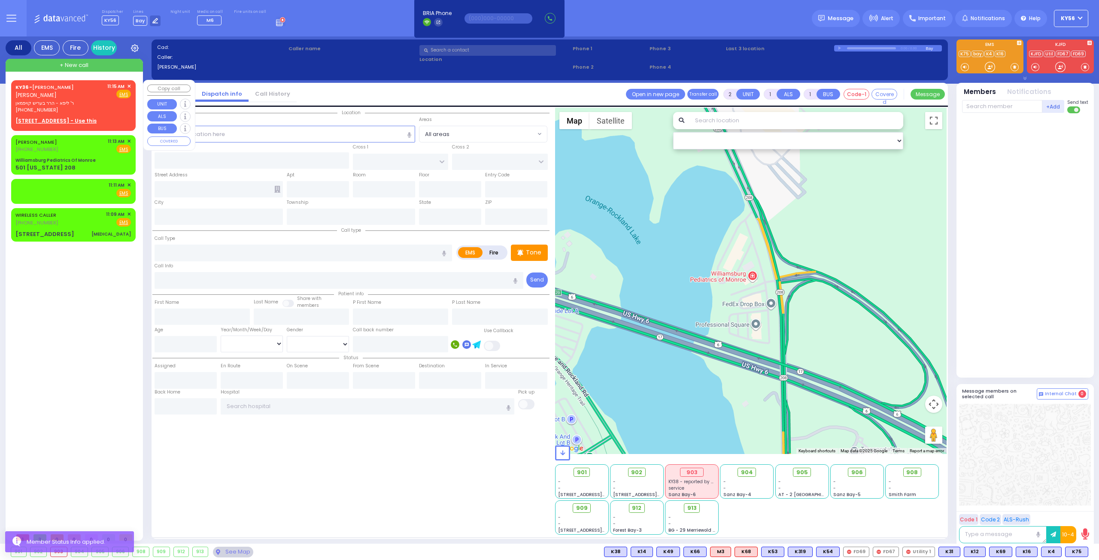
click at [129, 85] on span "✕" at bounding box center [129, 86] width 4 height 7
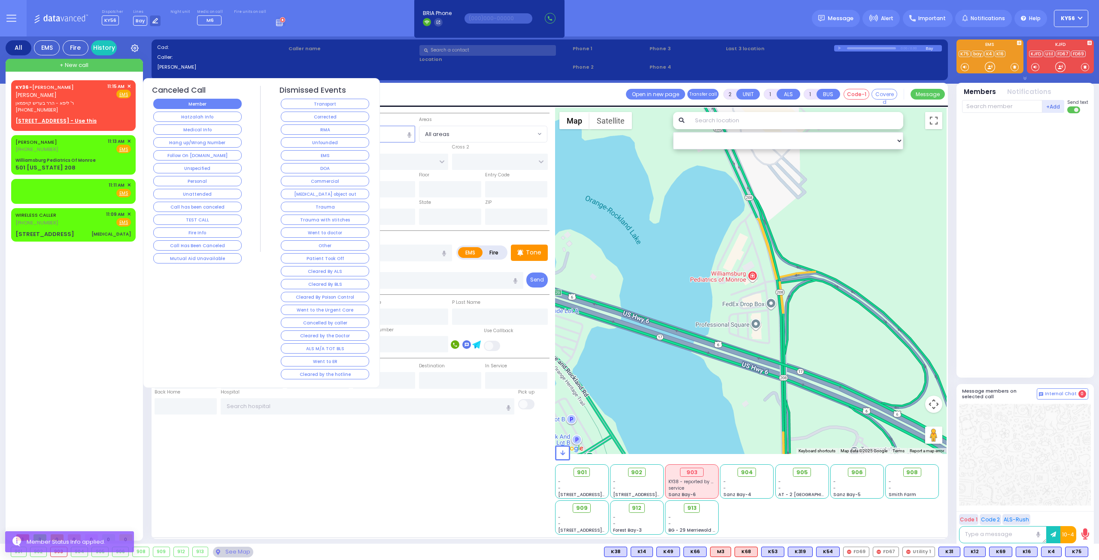
click at [184, 105] on button "Member" at bounding box center [197, 104] width 88 height 10
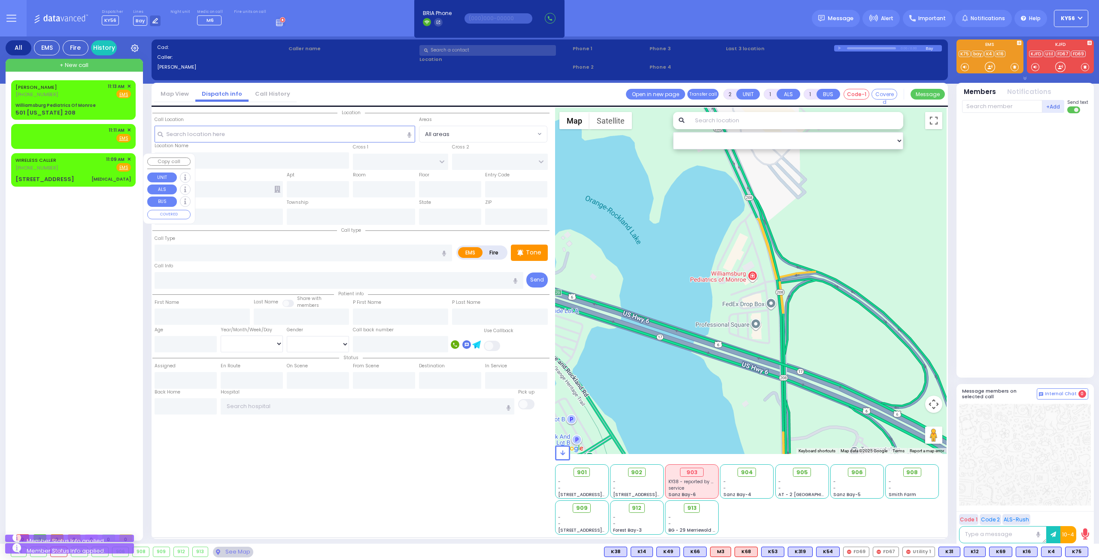
click at [88, 185] on div "WIRELESS CALLER [PHONE_NUMBER] 11:09 AM ✕ EMS" at bounding box center [73, 169] width 124 height 33
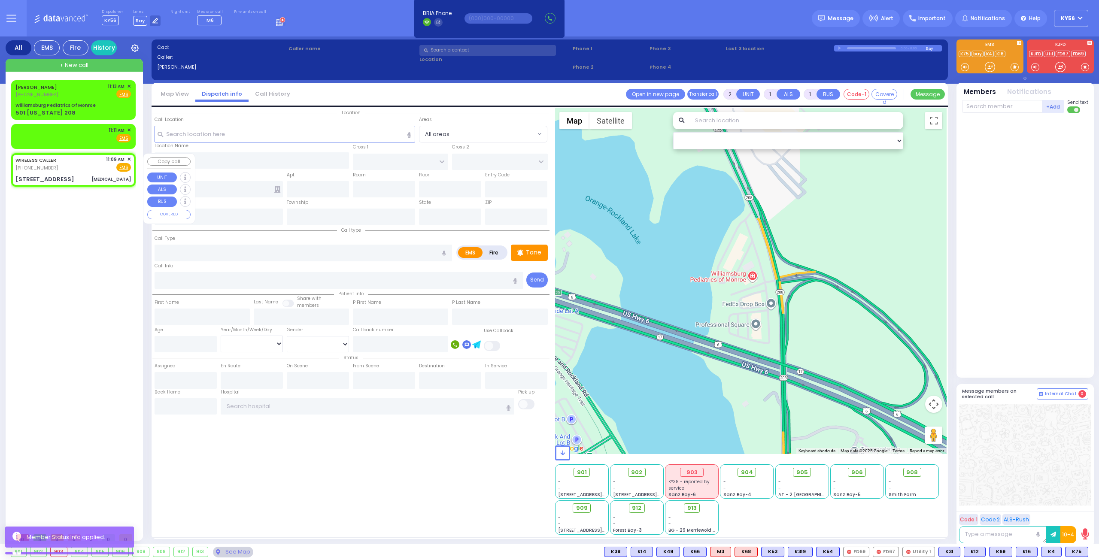
type input "0"
select select
type input "[MEDICAL_DATA]"
radio input "true"
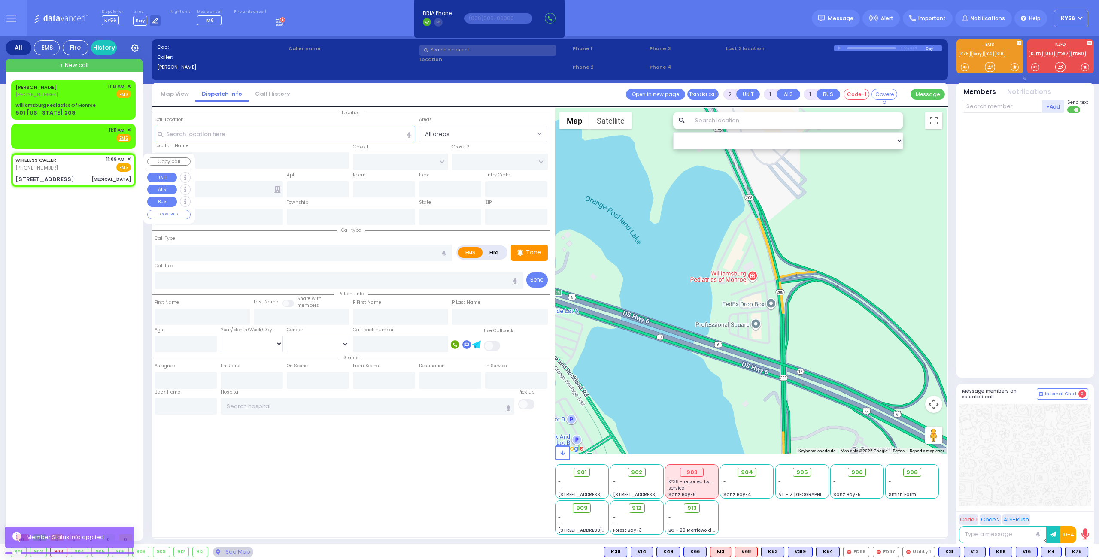
select select
type input "11:09"
type input "PROSPECT ST"
type input "KING ST"
type input "[STREET_ADDRESS]"
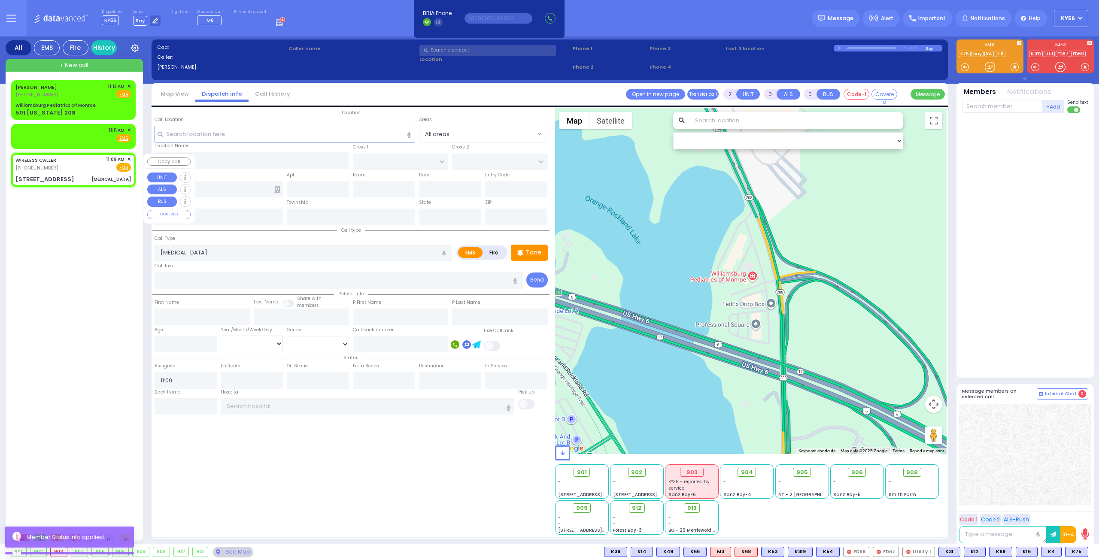
type input "Monroe"
type input "[US_STATE]"
type input "10950"
select select "Hatzalah Garages"
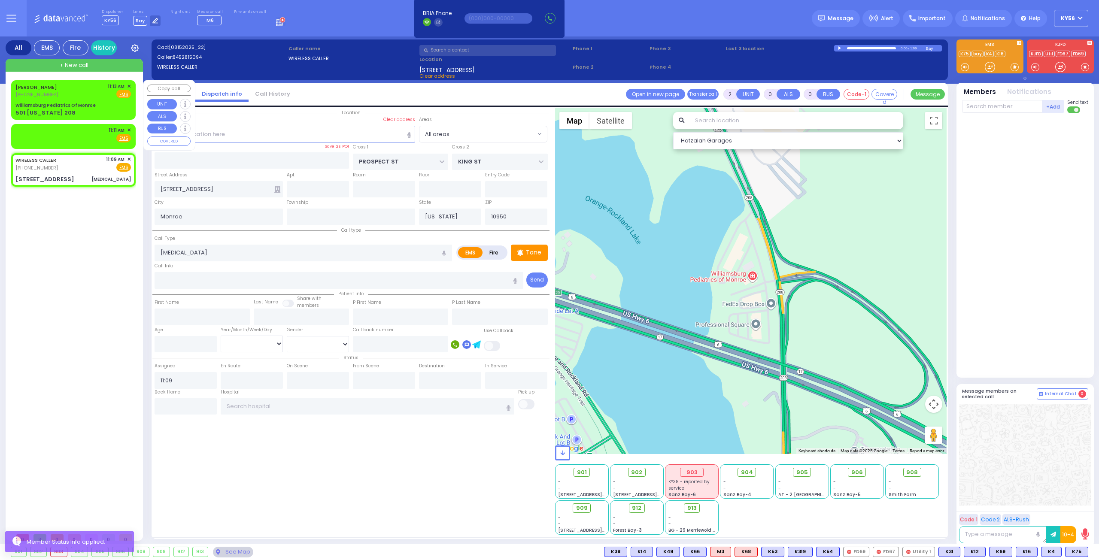
click at [82, 114] on div "501 [US_STATE] 208" at bounding box center [72, 113] width 115 height 9
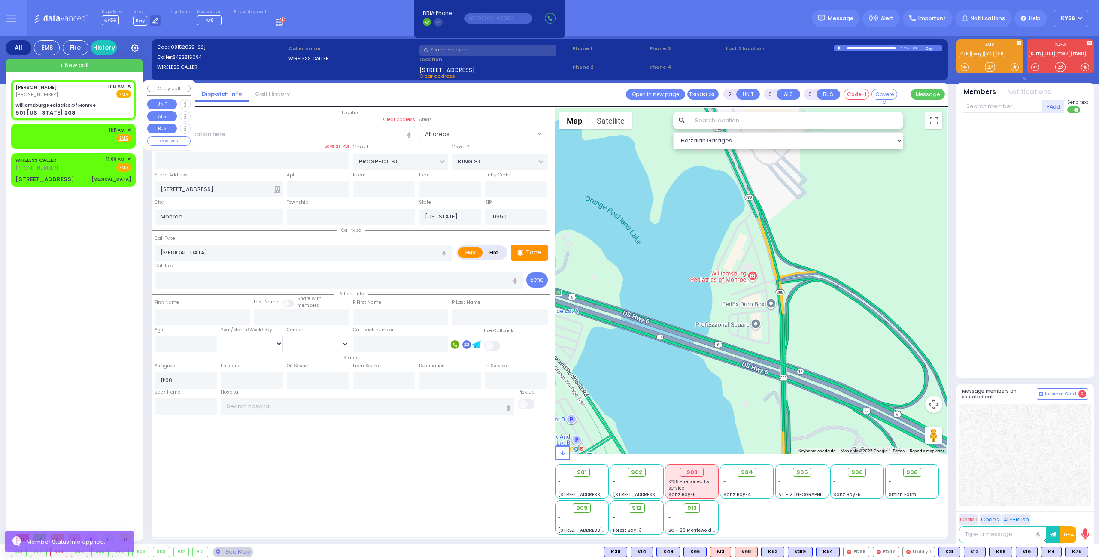
type input "1"
select select
radio input "true"
type input "11"
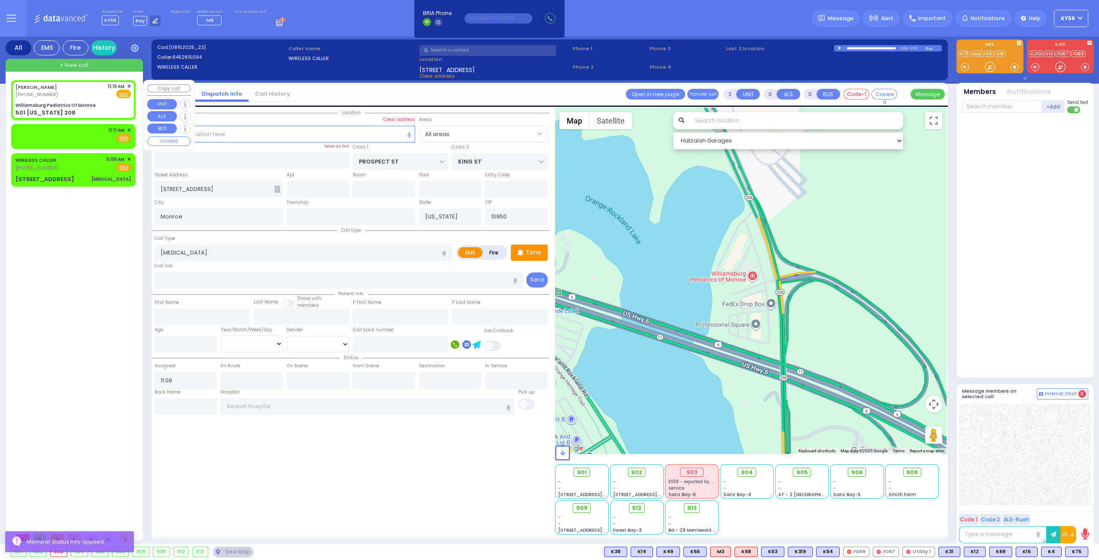
select select "Year"
type input "11:13"
type input "Williamsburg Pediatrics Of Monroe"
type input "US-6 WEST"
type input "US-6 EAST"
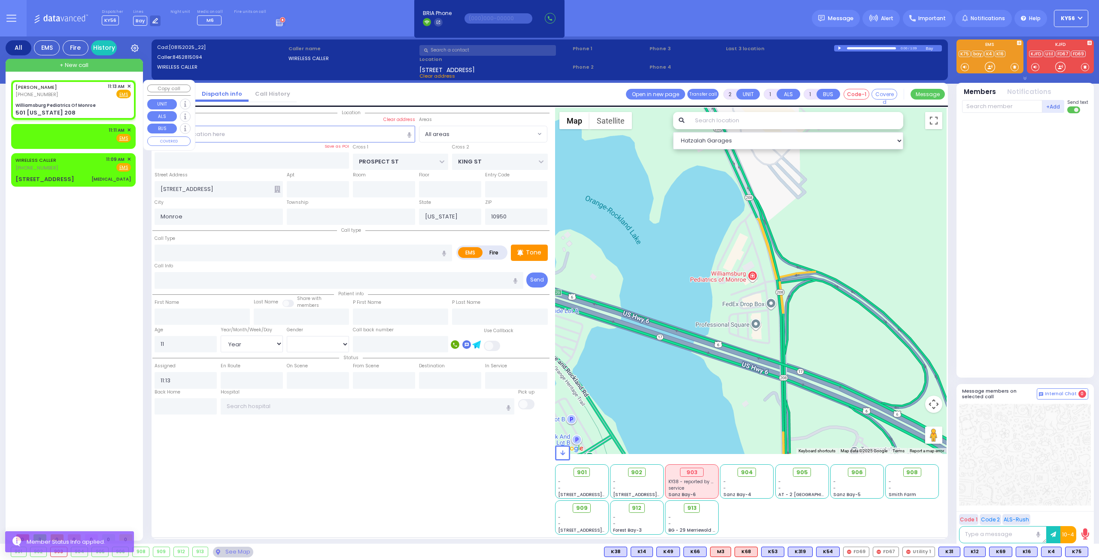
type input "501 [US_STATE] 208"
select select "Hatzalah Garages"
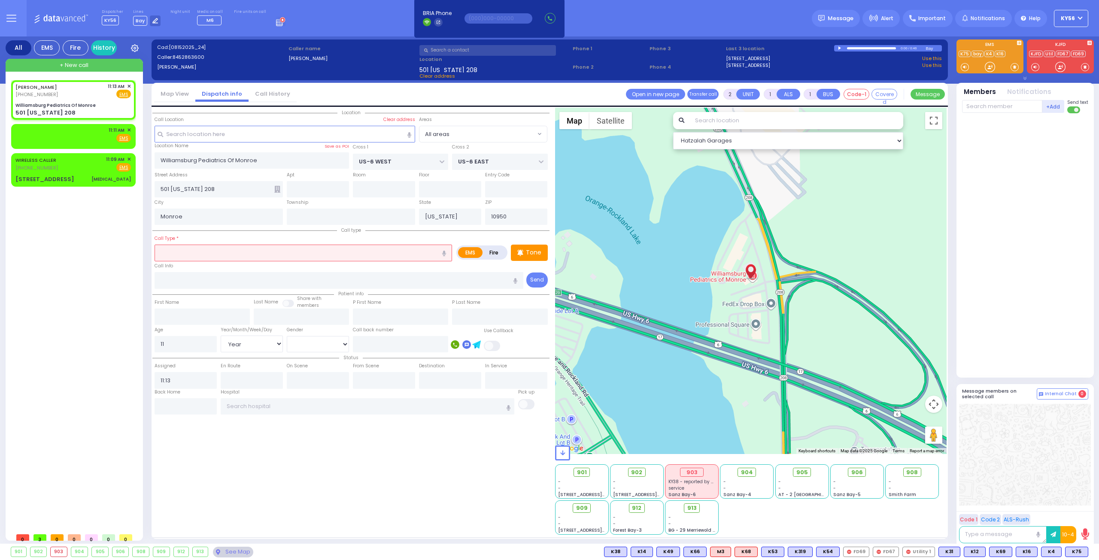
click at [339, 256] on input "text" at bounding box center [302, 253] width 297 height 16
type input "h"
select select
radio input "true"
select select "Year"
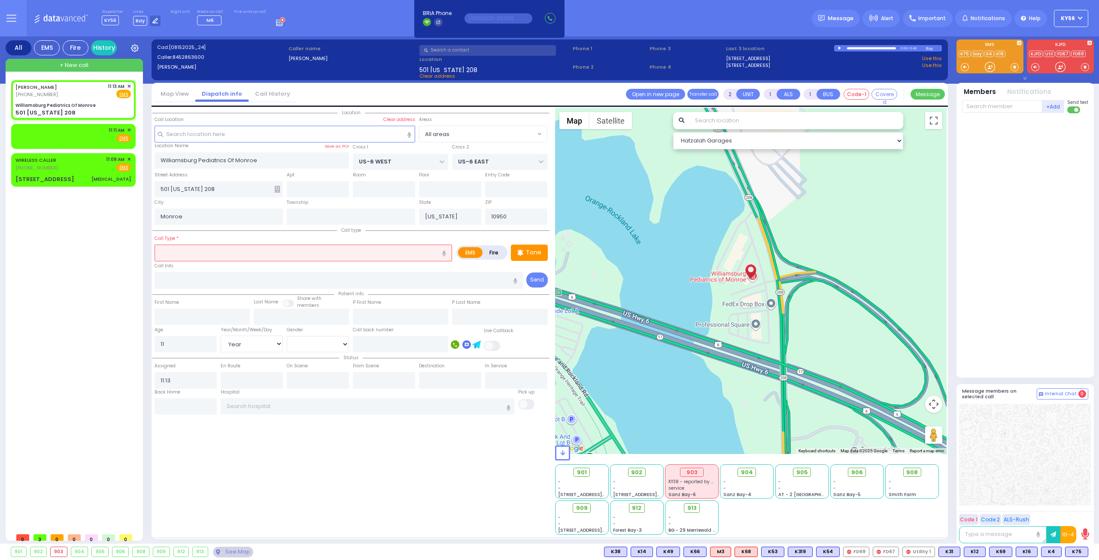
select select "Hatzalah Garages"
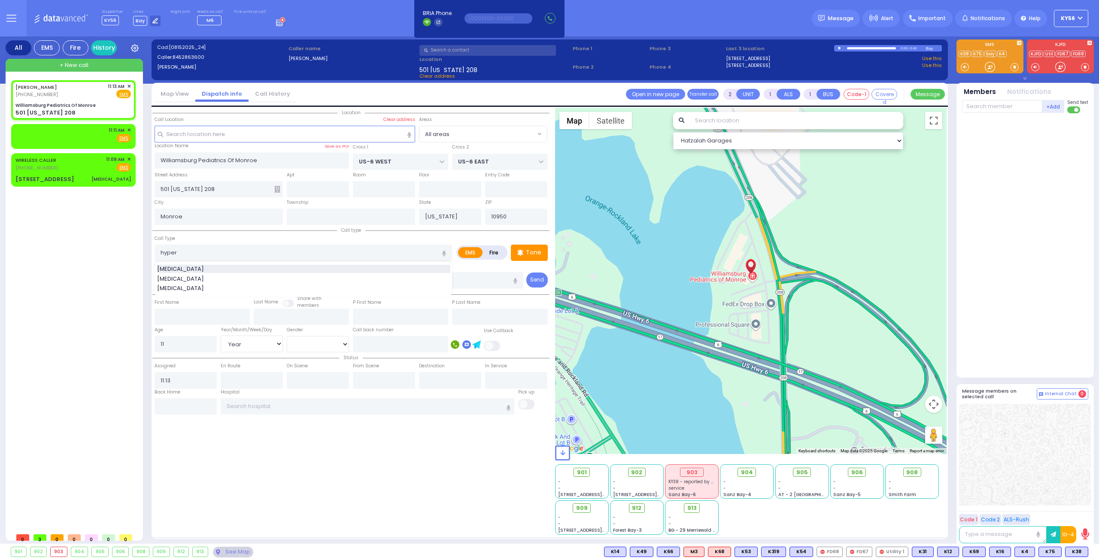
click at [237, 270] on div "[MEDICAL_DATA]" at bounding box center [303, 269] width 293 height 9
type input "[MEDICAL_DATA]"
click at [979, 109] on input "text" at bounding box center [1002, 106] width 80 height 13
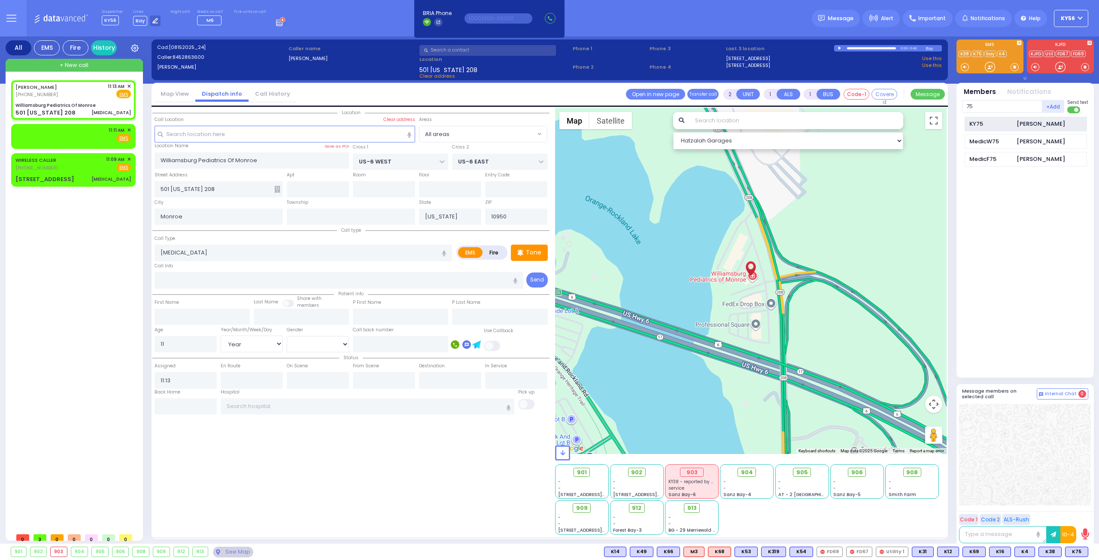
click at [985, 125] on div "KY75" at bounding box center [990, 124] width 43 height 9
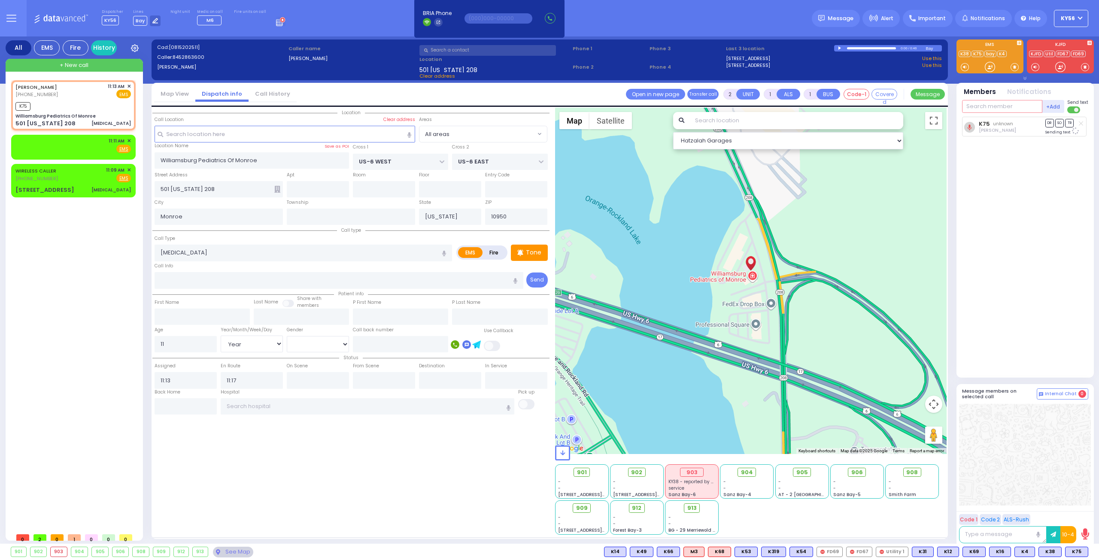
click at [997, 106] on input "text" at bounding box center [1002, 106] width 80 height 13
click at [982, 128] on div "KY36 [PERSON_NAME]" at bounding box center [1025, 124] width 122 height 15
click at [130, 139] on span "✕" at bounding box center [129, 140] width 4 height 7
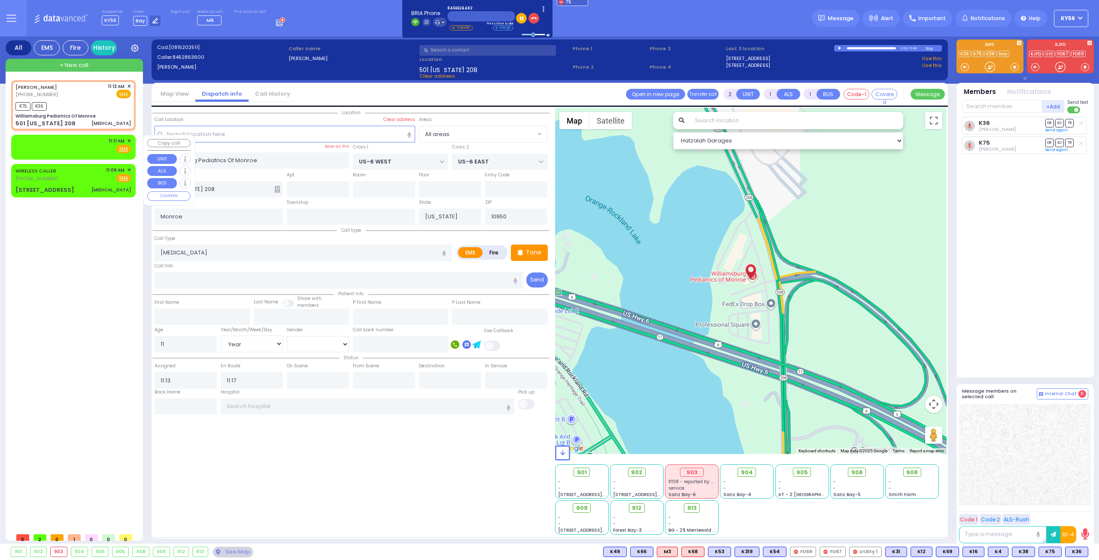
click at [130, 139] on span "✕" at bounding box center [129, 140] width 4 height 7
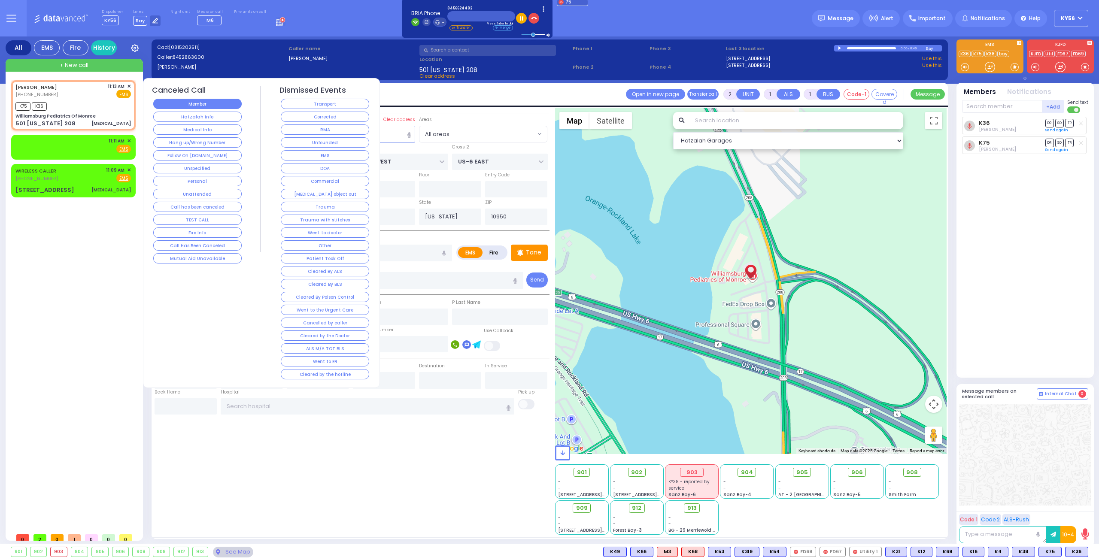
click at [218, 106] on button "Member" at bounding box center [197, 104] width 88 height 10
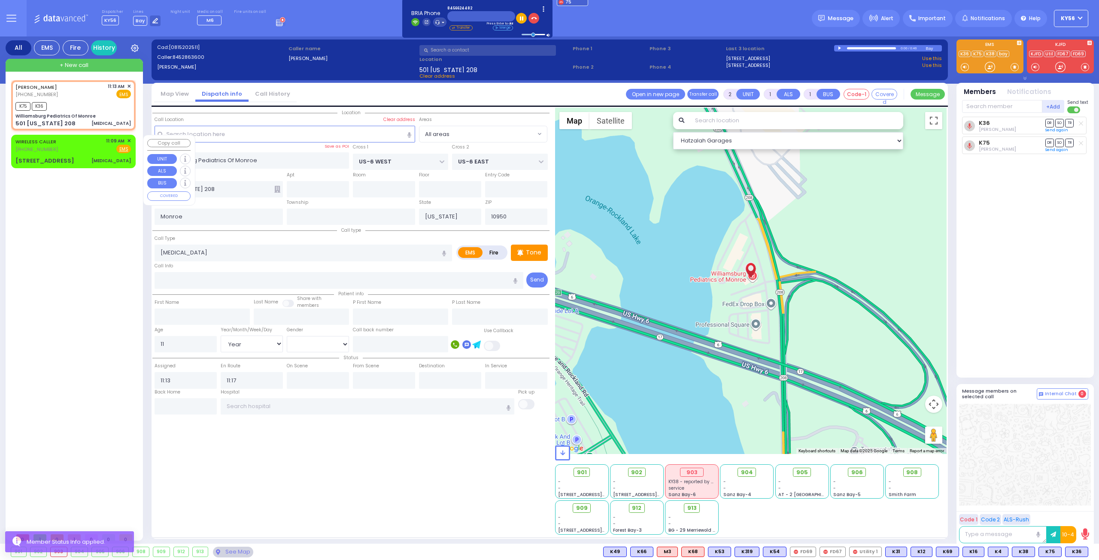
click at [74, 146] on div "WIRELESS CALLER [PHONE_NUMBER] 11:09 AM ✕ Fire EMS" at bounding box center [72, 145] width 115 height 16
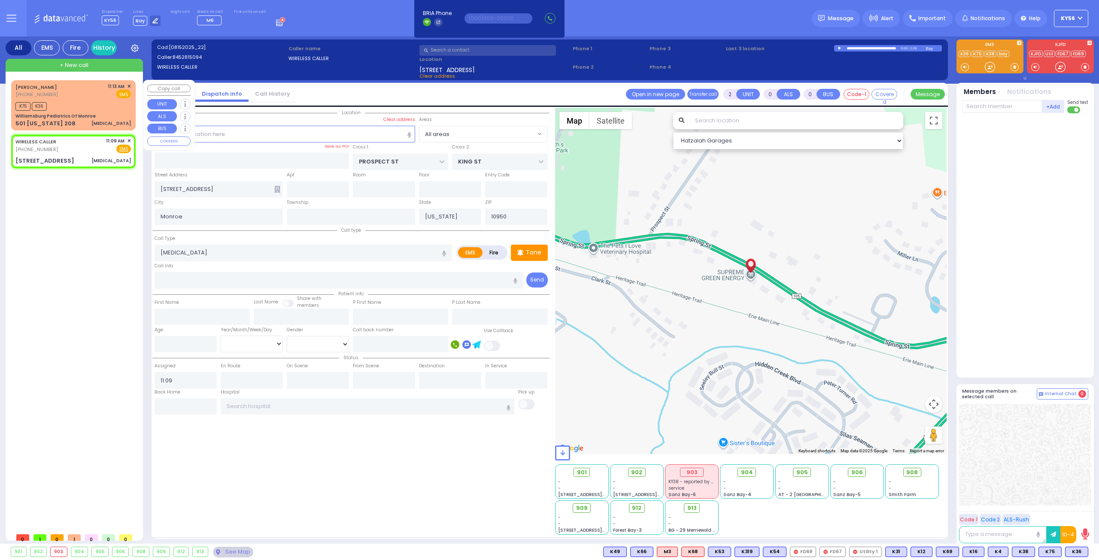
click at [79, 114] on div "Williamsburg Pediatrics Of Monroe" at bounding box center [55, 116] width 80 height 6
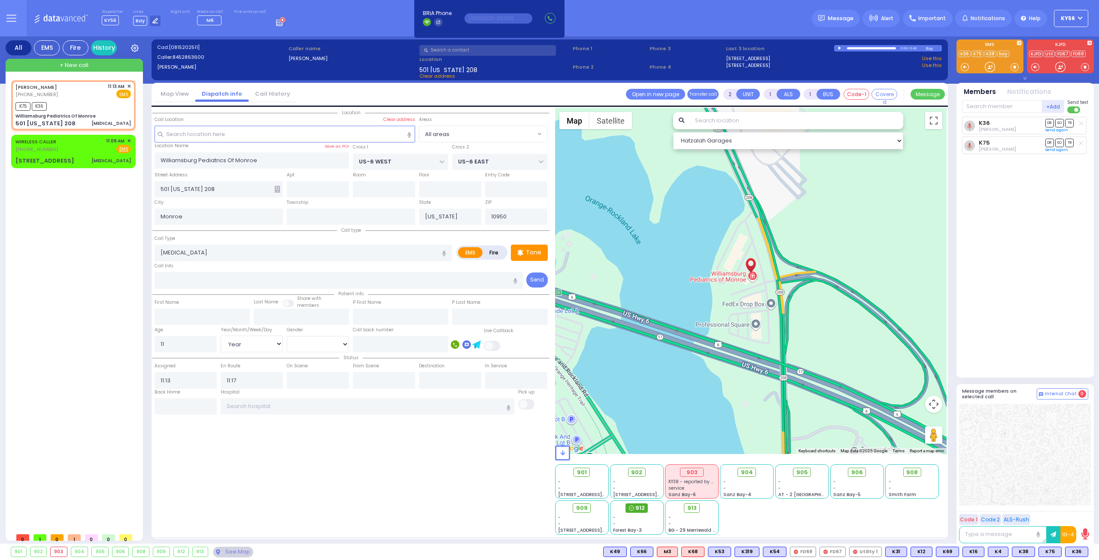
click at [639, 509] on span "912" at bounding box center [639, 508] width 9 height 9
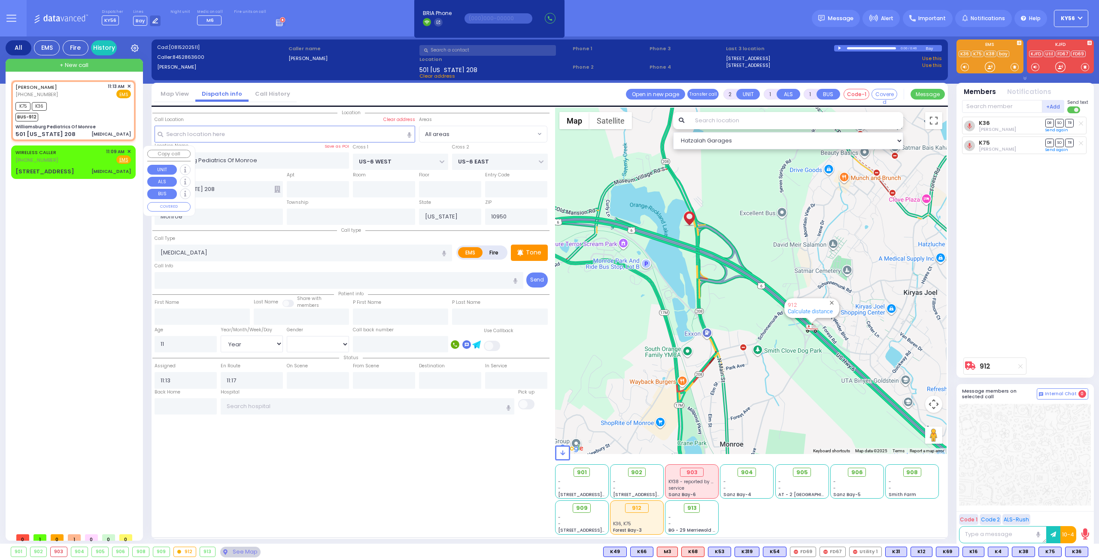
click at [84, 162] on div "WIRELESS CALLER [PHONE_NUMBER] 11:09 AM ✕ Fire EMS" at bounding box center [72, 156] width 115 height 16
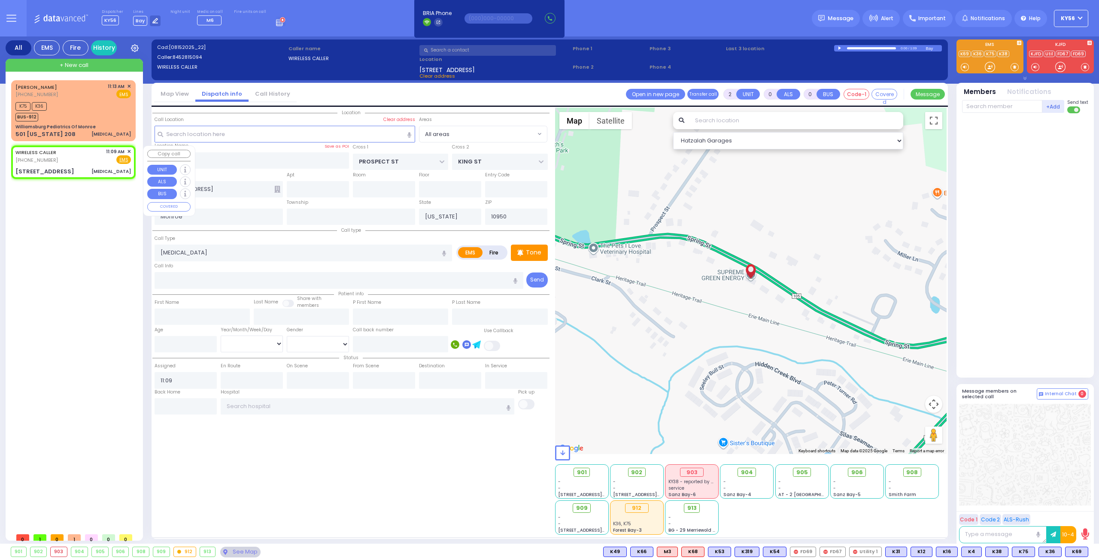
drag, startPoint x: 81, startPoint y: 162, endPoint x: 76, endPoint y: 424, distance: 261.8
click at [76, 424] on div "[PERSON_NAME] [PHONE_NUMBER] 11:13 AM ✕ K75 K36 EMS" at bounding box center [75, 304] width 128 height 448
click at [127, 150] on span "✕" at bounding box center [129, 151] width 4 height 7
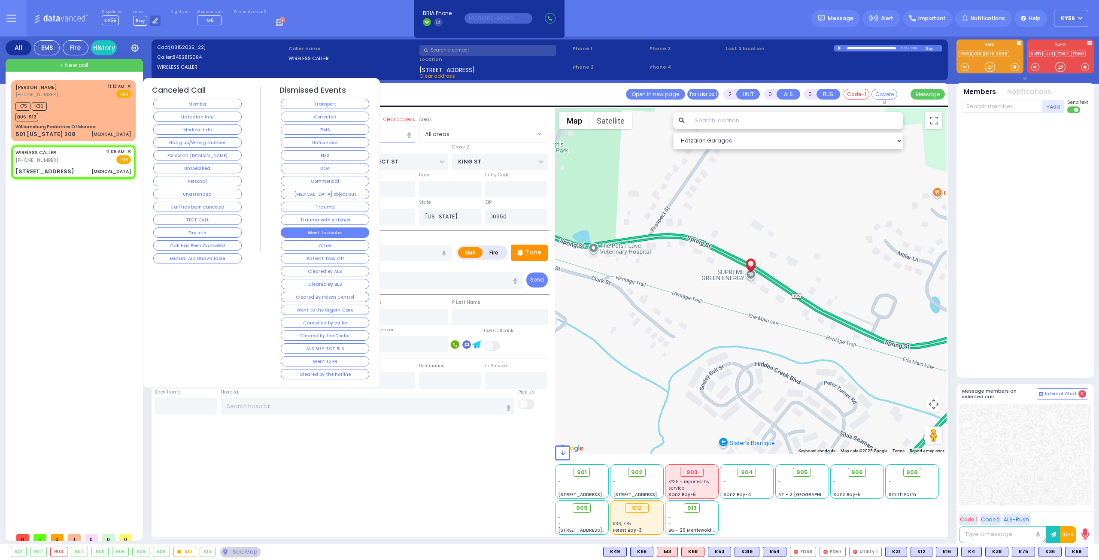
click at [336, 228] on button "Went to doctor" at bounding box center [325, 232] width 88 height 10
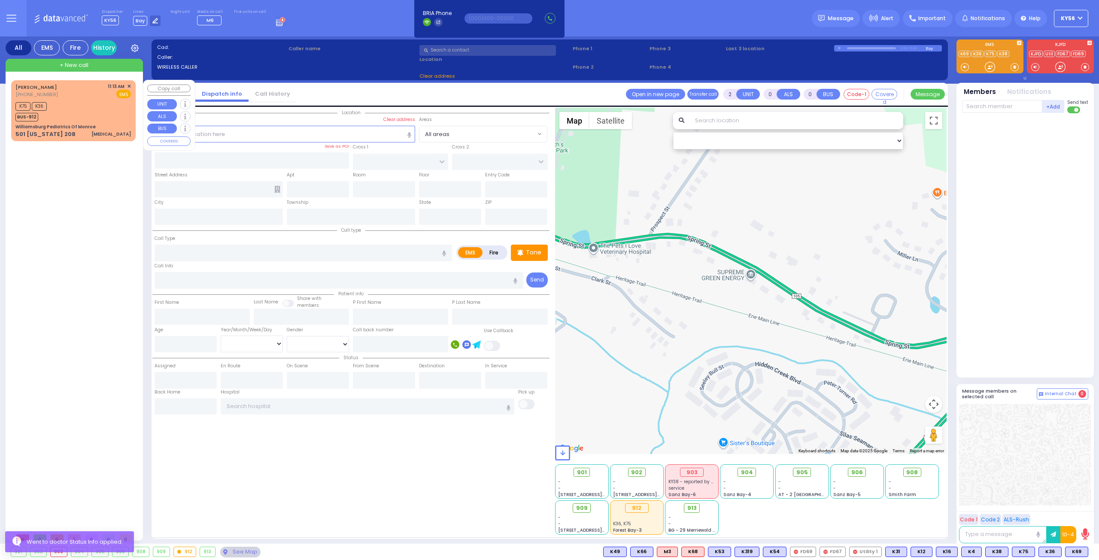
click at [94, 120] on div "K75 K36 BUS-912" at bounding box center [72, 110] width 115 height 21
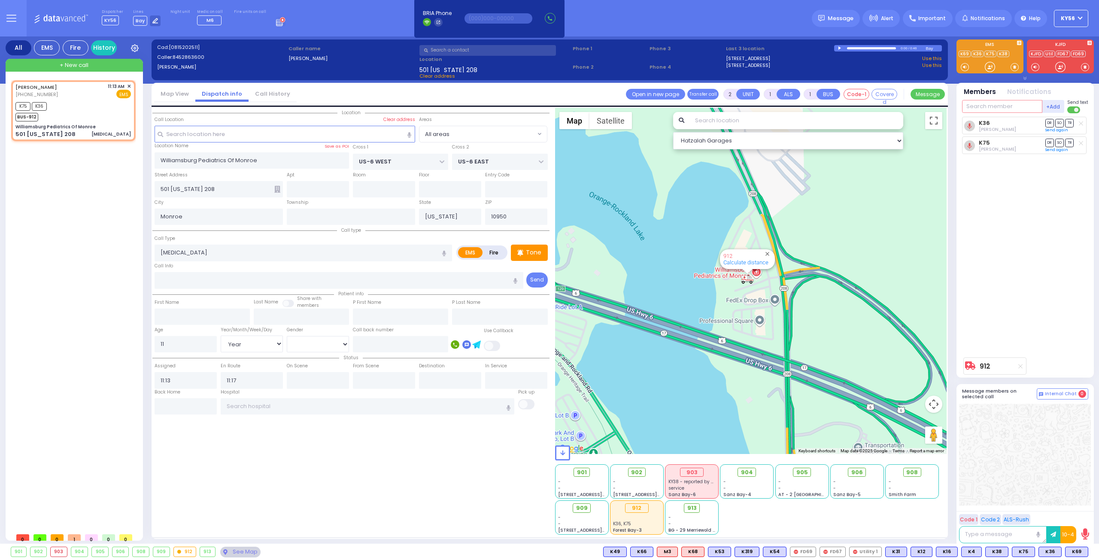
click at [1011, 107] on input "text" at bounding box center [1002, 106] width 80 height 13
click at [1015, 121] on div "KY89 [PERSON_NAME]" at bounding box center [1025, 124] width 122 height 15
click at [1060, 121] on span "SO" at bounding box center [1059, 123] width 9 height 8
click at [1047, 162] on span "DR" at bounding box center [1049, 162] width 9 height 8
click at [1072, 141] on span "TR" at bounding box center [1069, 143] width 9 height 8
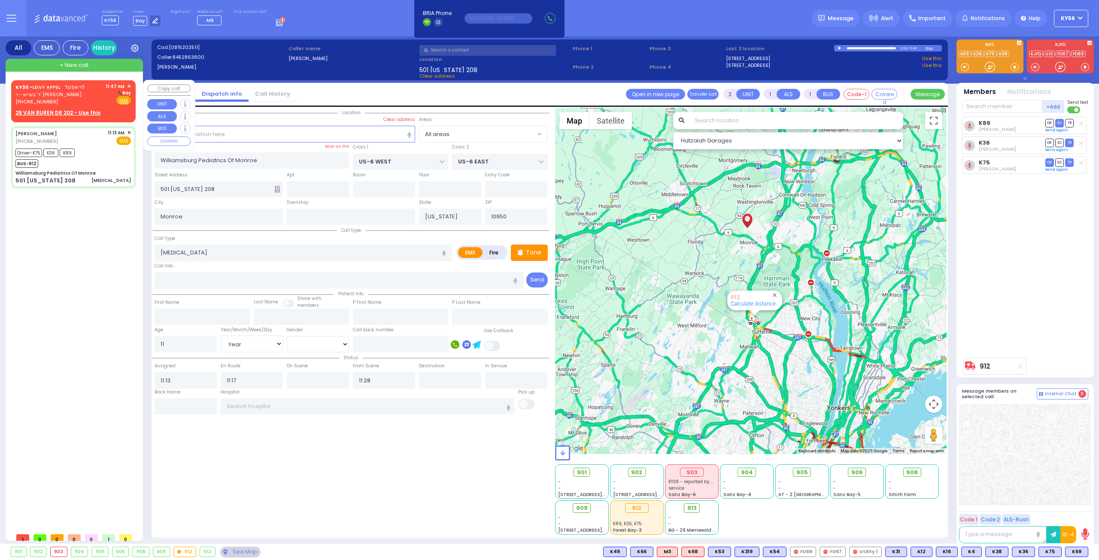
click at [61, 87] on div "KY30 - [PERSON_NAME] אפעל" at bounding box center [50, 87] width 70 height 9
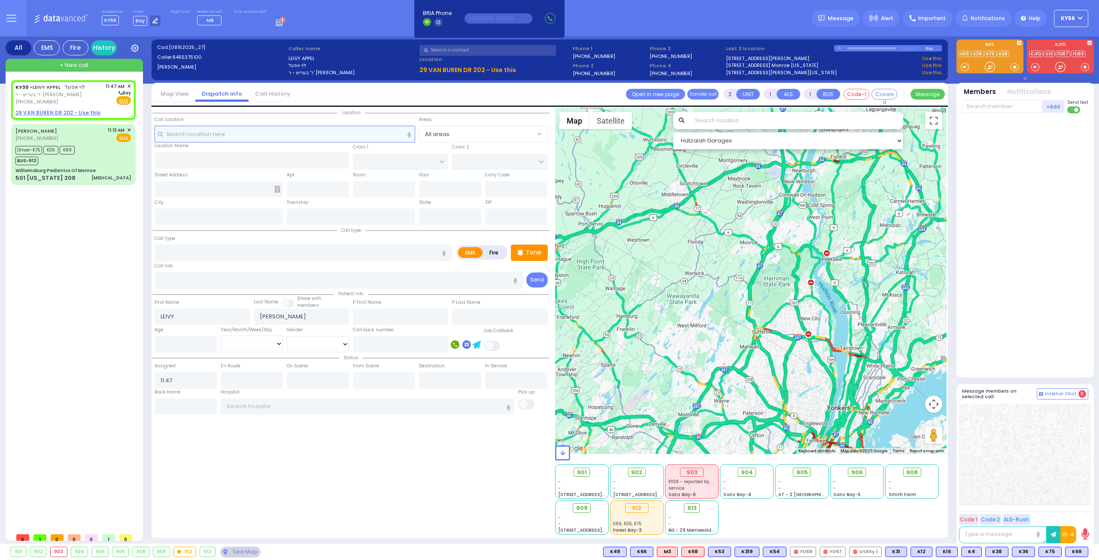
click at [264, 137] on input "text" at bounding box center [284, 134] width 261 height 16
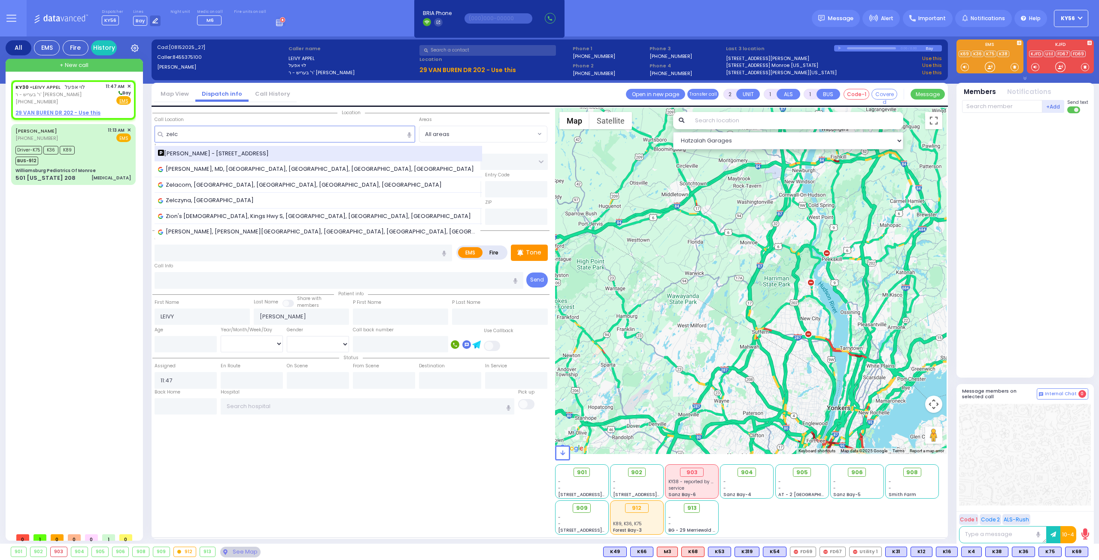
click at [238, 153] on span "[PERSON_NAME] - [STREET_ADDRESS]" at bounding box center [215, 153] width 114 height 9
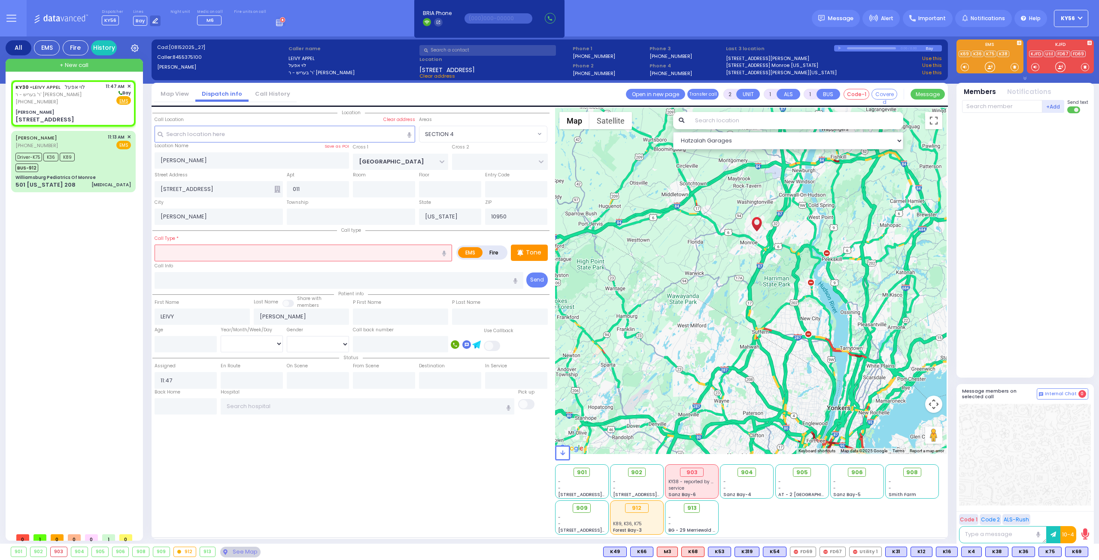
click at [205, 257] on input "text" at bounding box center [302, 253] width 297 height 16
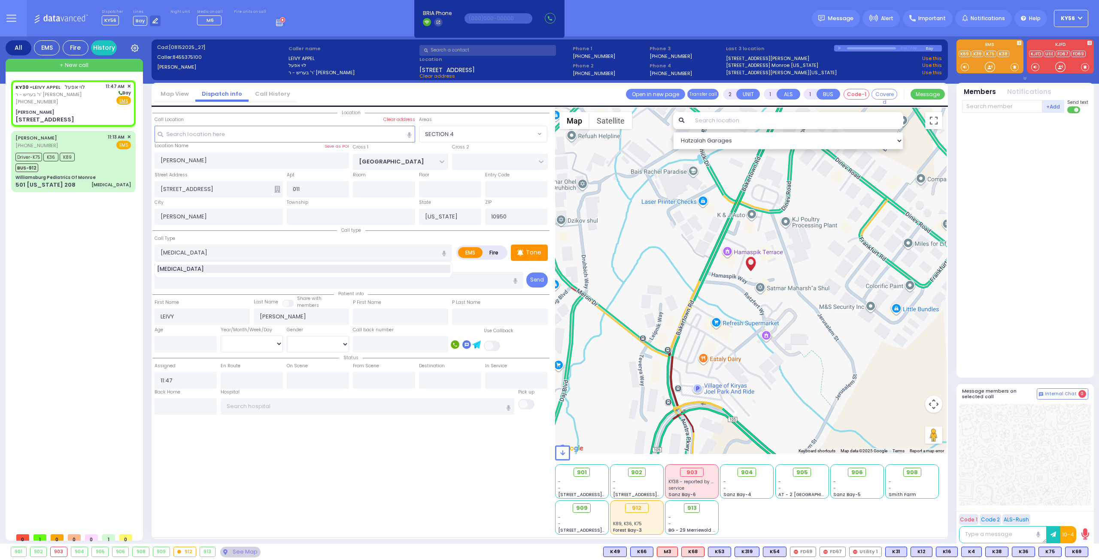
click at [186, 267] on span "[MEDICAL_DATA]" at bounding box center [182, 269] width 50 height 9
click at [188, 341] on input "number" at bounding box center [185, 344] width 62 height 16
click at [258, 346] on select "Year Month Week Day" at bounding box center [252, 344] width 62 height 16
click at [221, 336] on select "Year Month Week Day" at bounding box center [252, 344] width 62 height 16
click at [318, 346] on select "[DEMOGRAPHIC_DATA] [DEMOGRAPHIC_DATA]" at bounding box center [318, 344] width 62 height 16
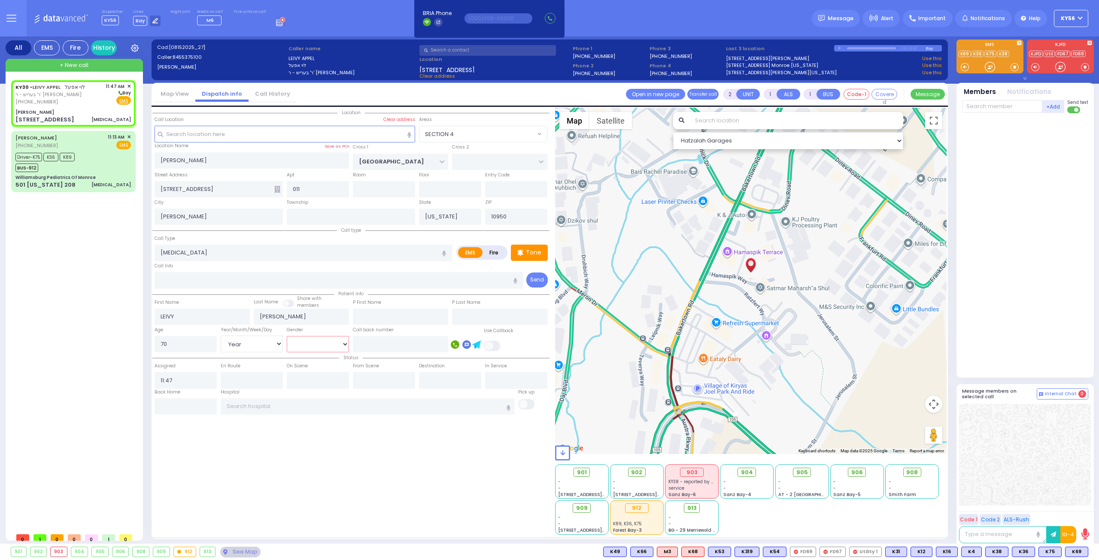
click at [287, 336] on select "[DEMOGRAPHIC_DATA] [DEMOGRAPHIC_DATA]" at bounding box center [318, 344] width 62 height 16
click at [336, 267] on div "Call Info" at bounding box center [338, 274] width 369 height 27
click at [70, 233] on div "KY30 - [PERSON_NAME] אפעל ר' בעריש - ר' [PERSON_NAME] [PHONE_NUMBER] 11:47 AM ✕…" at bounding box center [75, 304] width 128 height 448
click at [73, 250] on div "KY30 - [PERSON_NAME] אפעל ר' בעריש - ר' [PERSON_NAME] [PHONE_NUMBER] 11:47 AM ✕…" at bounding box center [75, 304] width 128 height 448
click at [1075, 553] on span "K69" at bounding box center [1076, 551] width 22 height 9
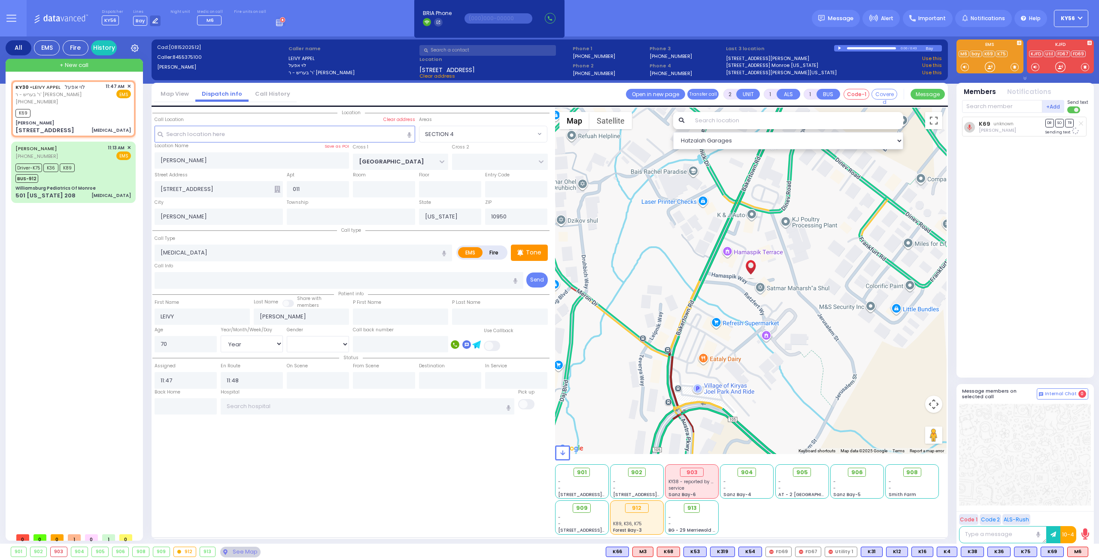
select select "SECTION 4"
select select "Year"
select select "[DEMOGRAPHIC_DATA]"
click at [1072, 551] on icon at bounding box center [1070, 552] width 4 height 4
select select
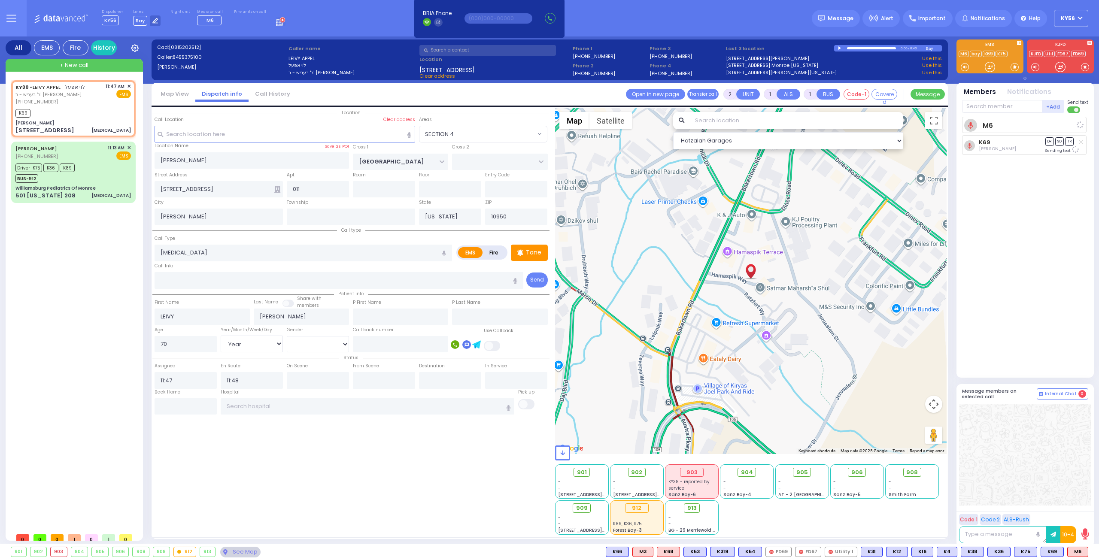
radio input "true"
select select "Year"
select select "[DEMOGRAPHIC_DATA]"
select select "Hatzalah Garages"
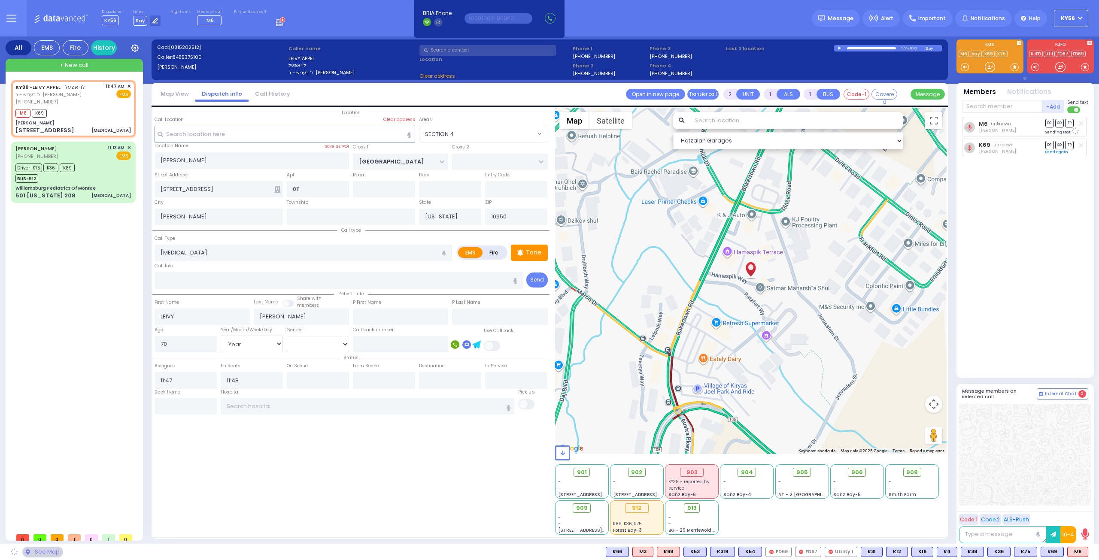
select select "SECTION 4"
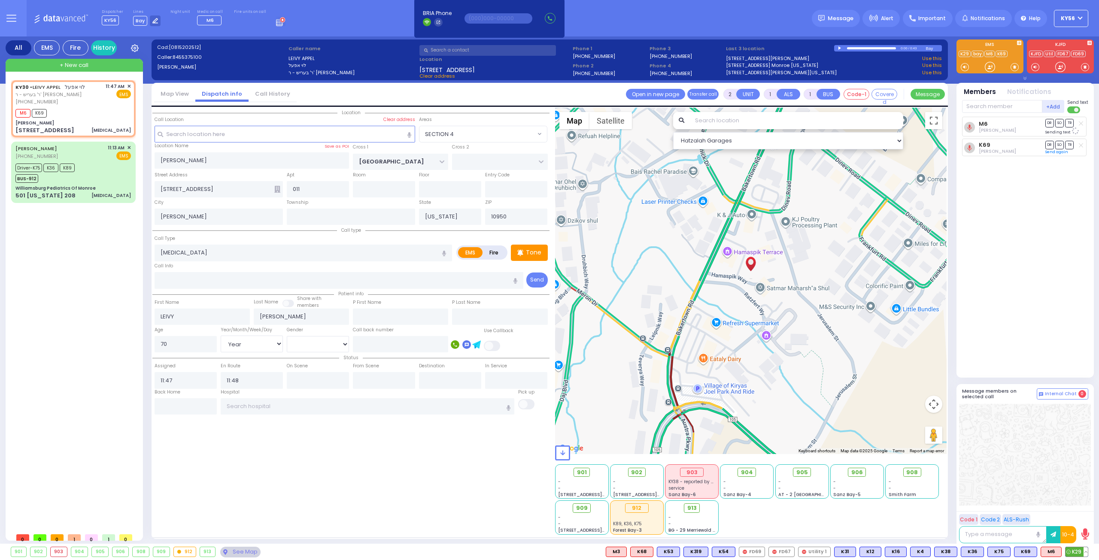
click at [1075, 551] on span "K29" at bounding box center [1076, 551] width 22 height 9
select select
radio input "true"
select select "Year"
select select "[DEMOGRAPHIC_DATA]"
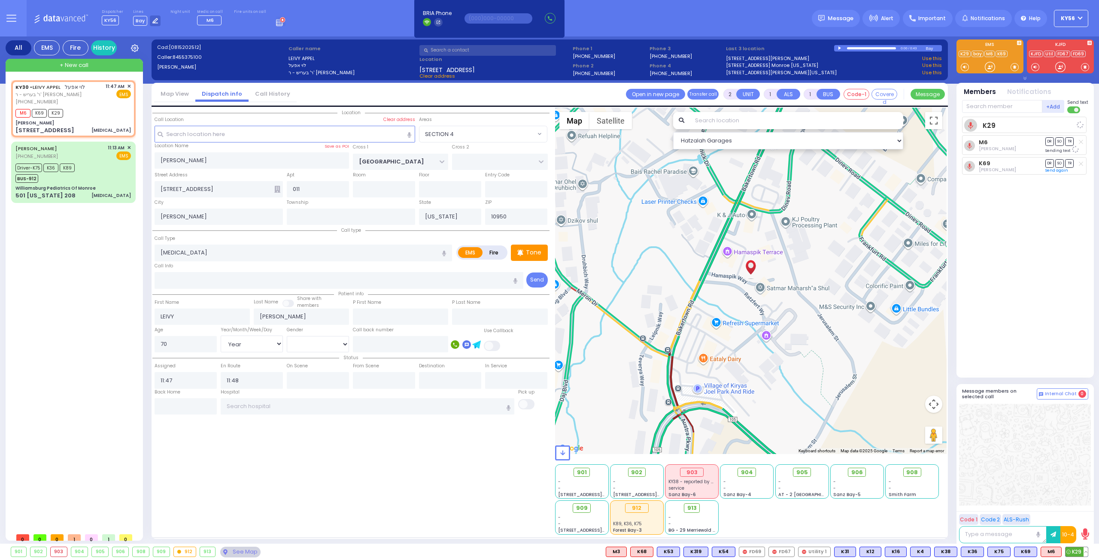
select select "SECTION 4"
select select "Hatzalah Garages"
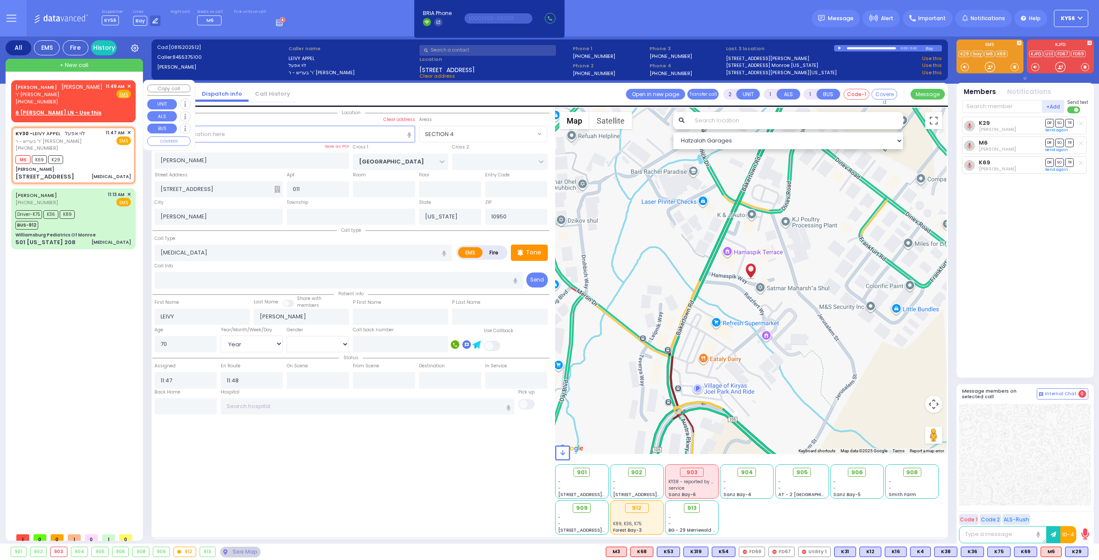
click at [129, 85] on span "✕" at bounding box center [129, 86] width 4 height 7
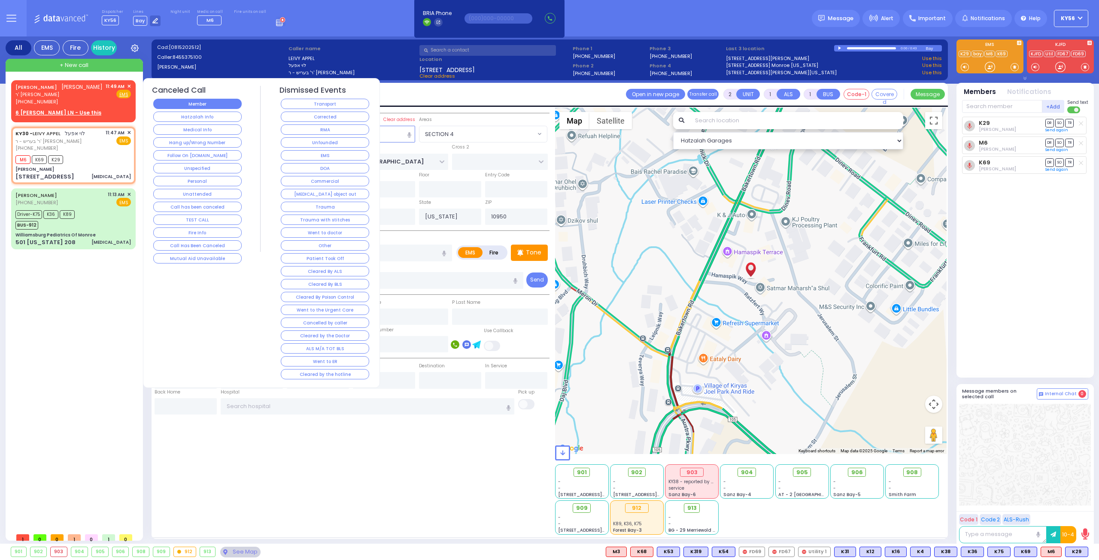
click at [231, 106] on button "Member" at bounding box center [197, 104] width 88 height 10
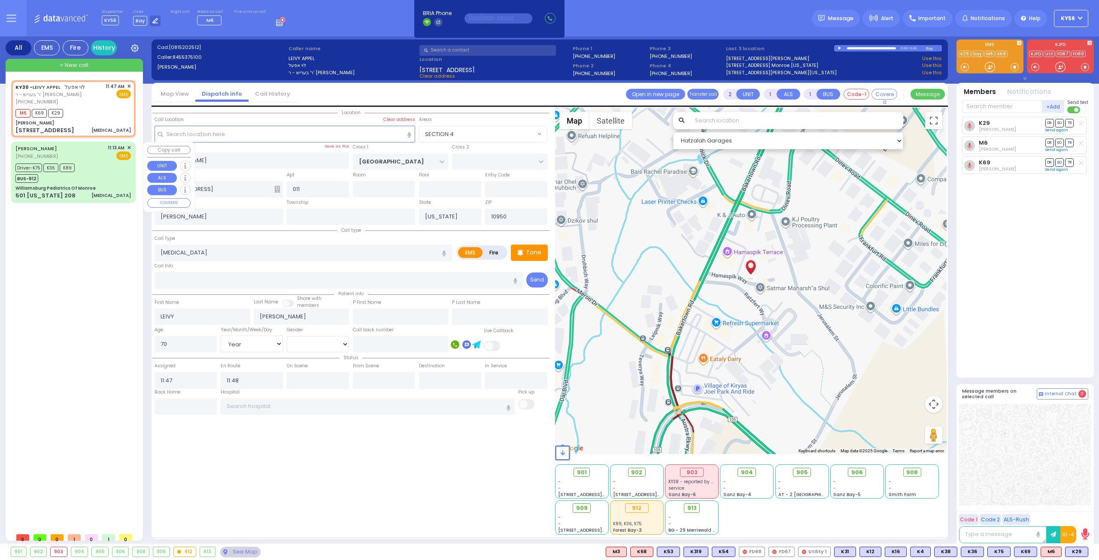
click at [76, 188] on div "Williamsburg Pediatrics Of Monroe" at bounding box center [55, 188] width 80 height 6
select select
type input "[MEDICAL_DATA]"
radio input "true"
type input "11"
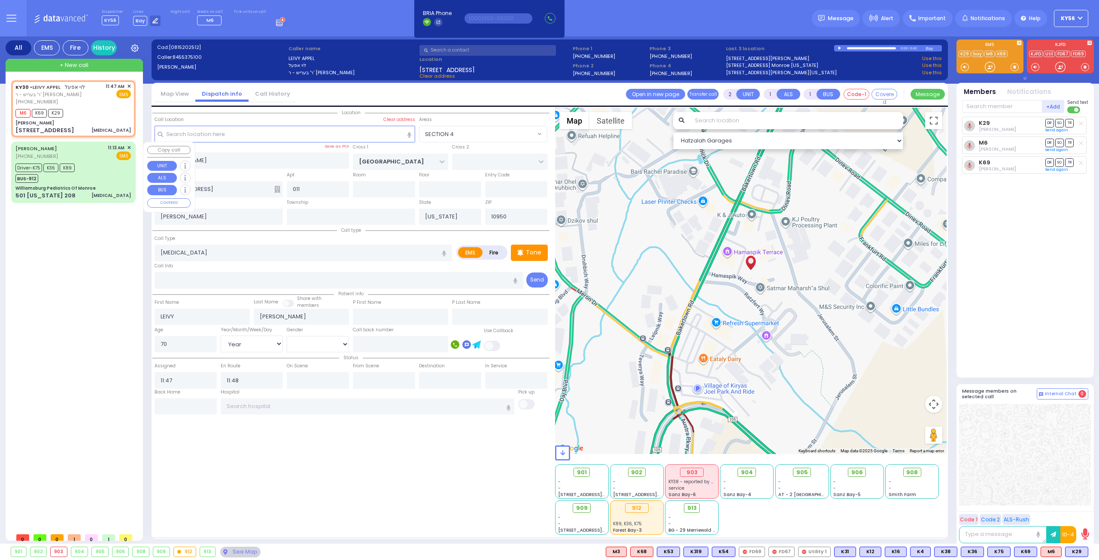
select select "Year"
select select
type input "11:13"
type input "11:17"
type input "11:28"
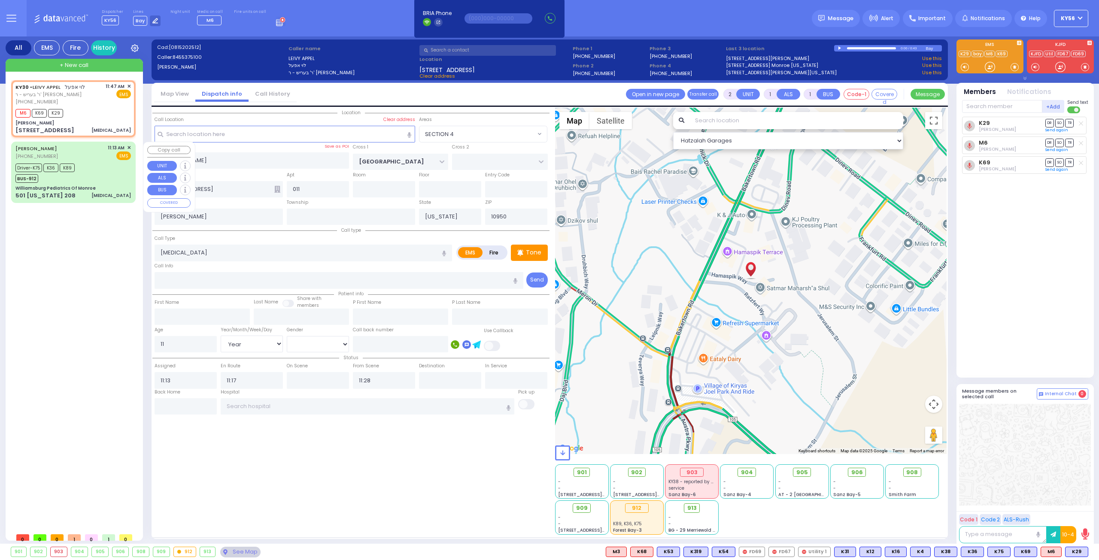
select select "Hatzalah Garages"
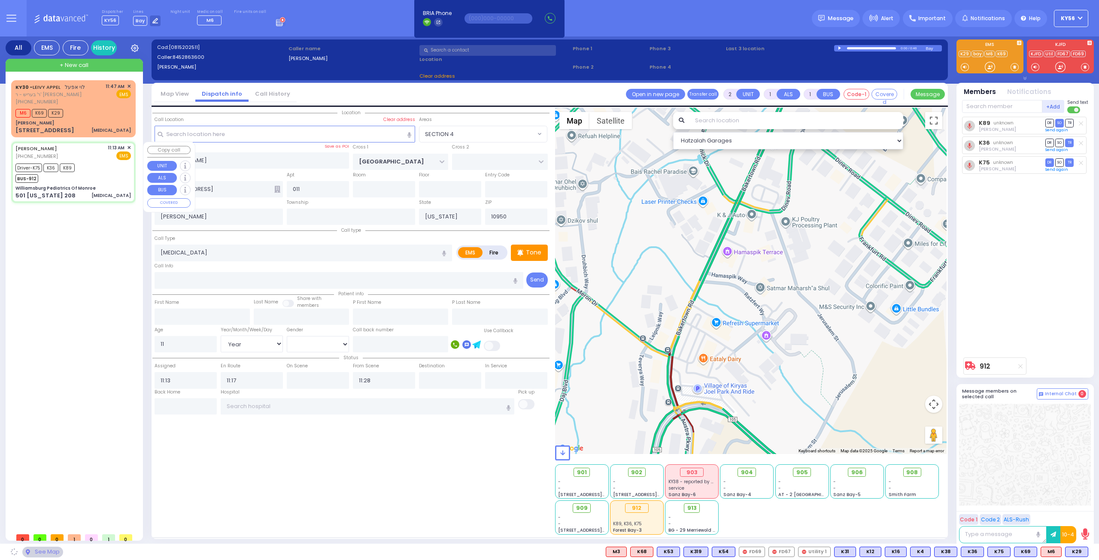
type input "Williamsburg Pediatrics Of Monroe"
type input "US-6 WEST"
type input "US-6 EAST"
type input "501 [US_STATE] 208"
type input "Monroe"
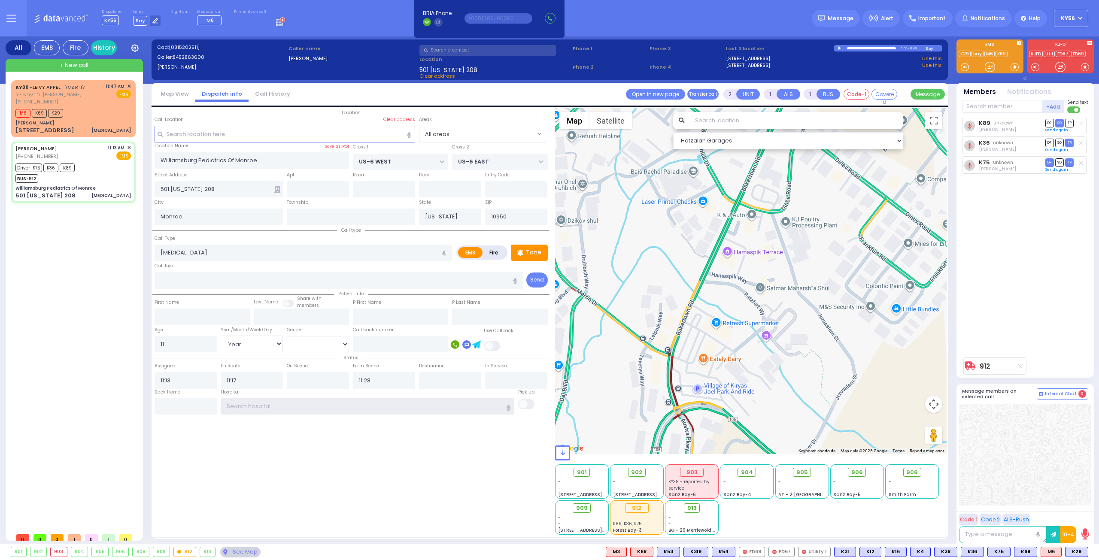
click at [257, 401] on input "text" at bounding box center [368, 406] width 294 height 16
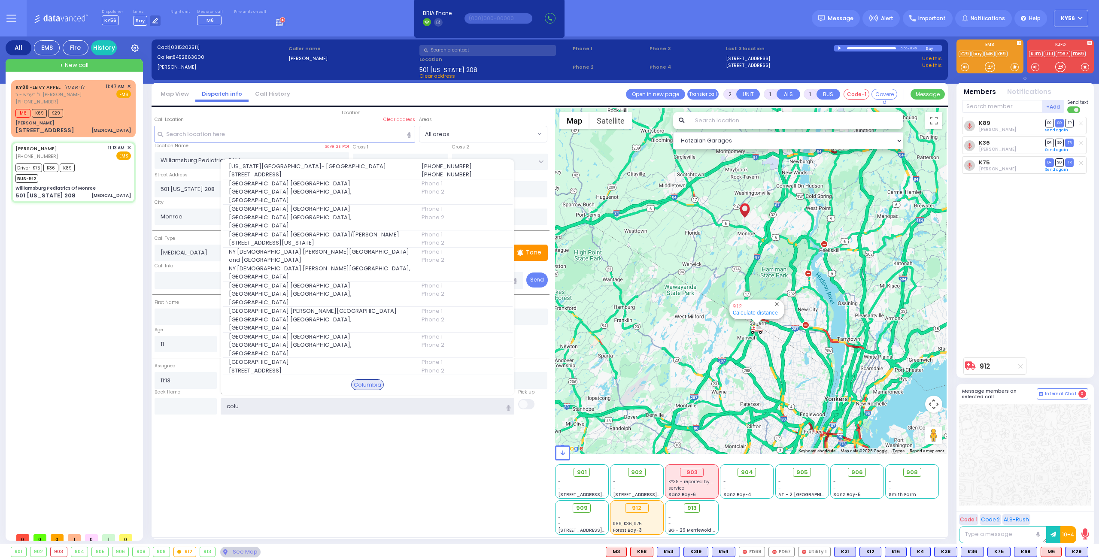
type input "colum"
click at [276, 406] on input "colum" at bounding box center [368, 406] width 294 height 16
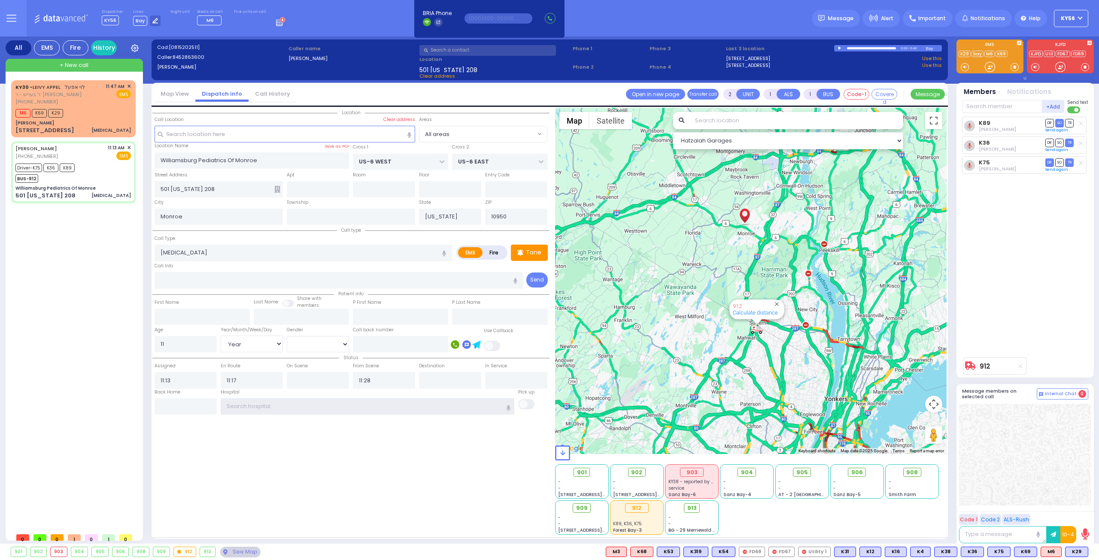
click at [276, 406] on input "text" at bounding box center [368, 406] width 294 height 16
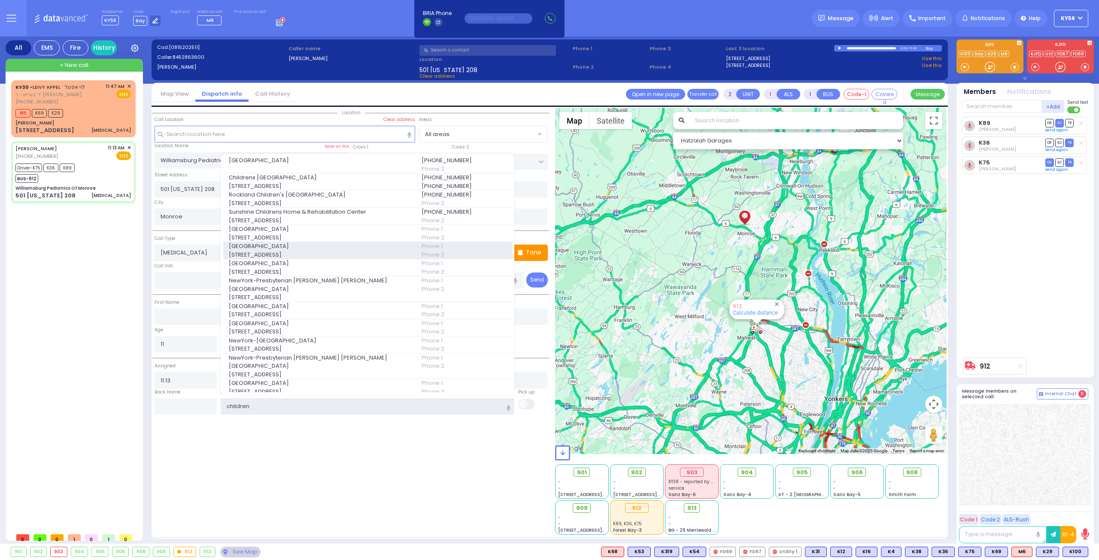
type input "children"
click at [282, 259] on span "3959 Broadway" at bounding box center [320, 255] width 182 height 9
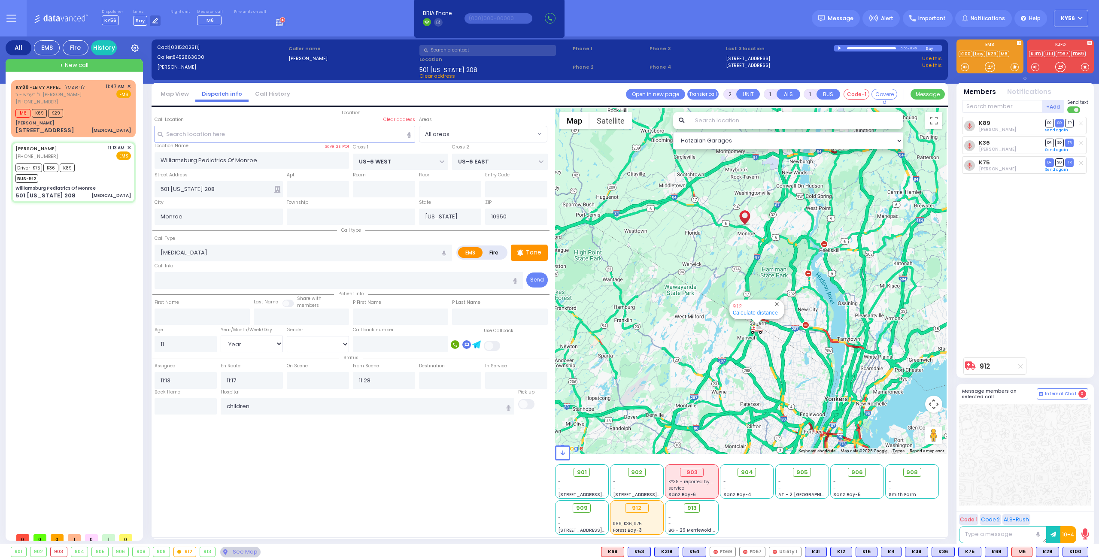
select select
radio input "true"
select select "Year"
type input "Colombia Children's Hospital"
select select "Hatzalah Garages"
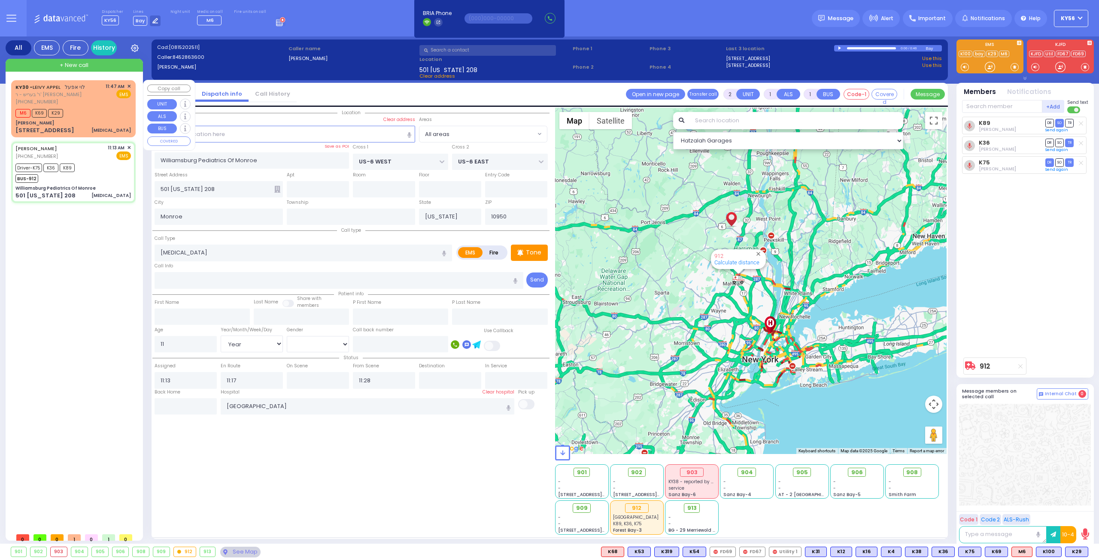
click at [99, 98] on div "KY30 - LEIVY APPEL לוי אפעל ר' בעריש - ר' אהרן פערענץ (845) 537-5100 11:47 AM ✕…" at bounding box center [72, 94] width 115 height 23
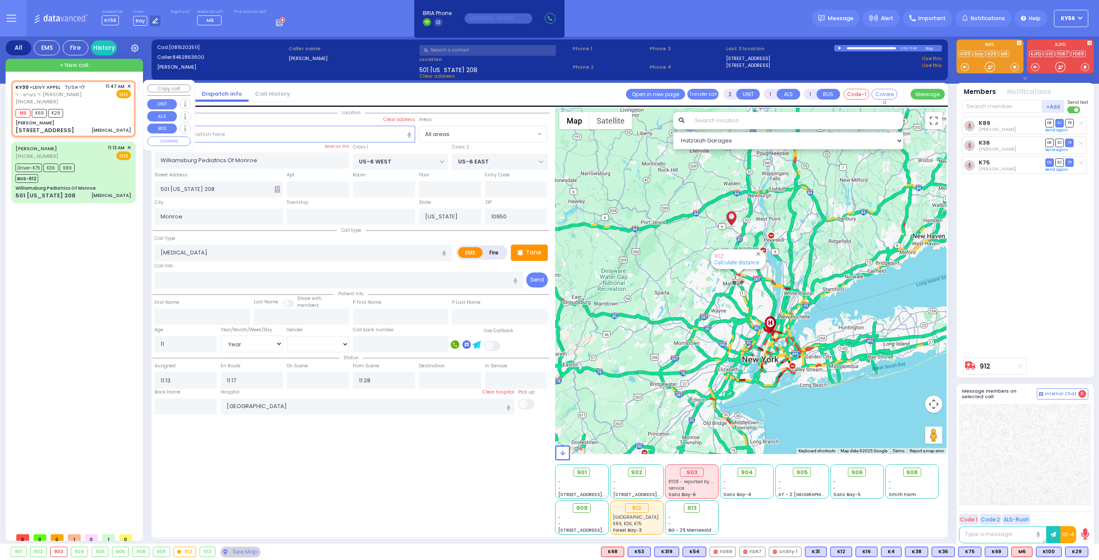
select select
type input "[MEDICAL_DATA]"
radio input "true"
type input "LEIVY"
type input "[PERSON_NAME]"
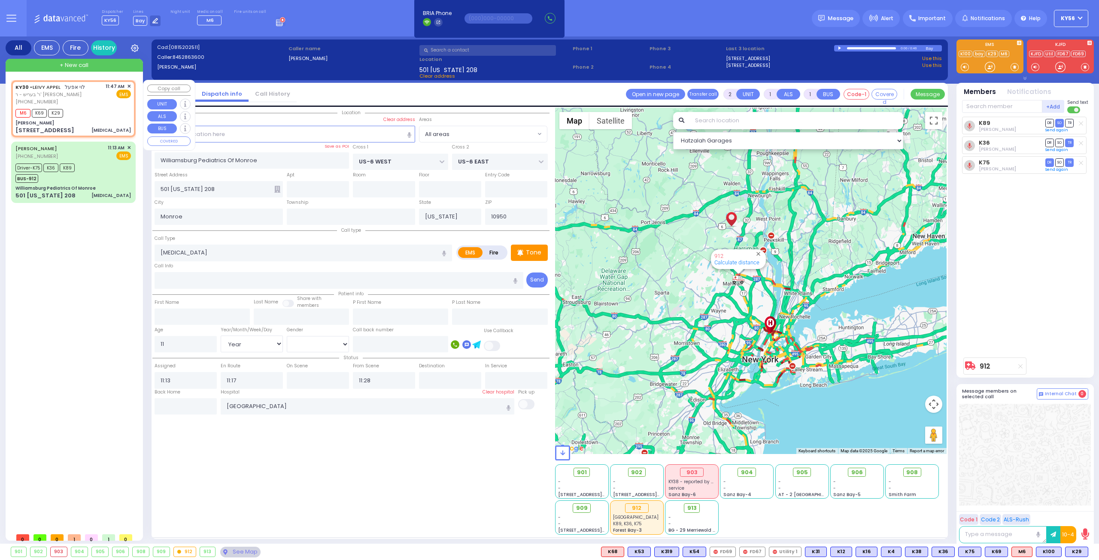
type input "70"
select select "Year"
select select "[DEMOGRAPHIC_DATA]"
type input "11:47"
type input "11:48"
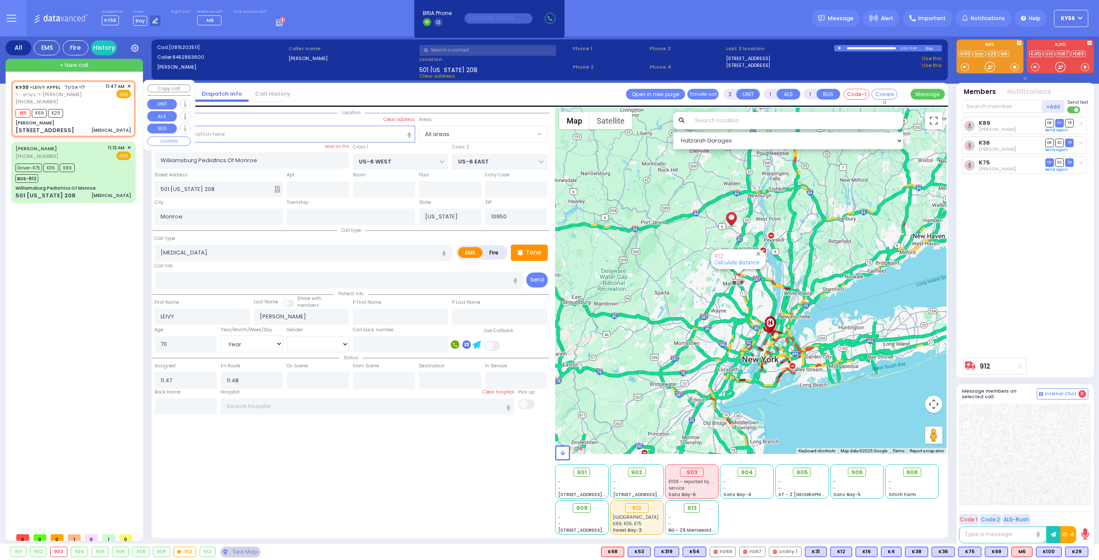
type input "[PERSON_NAME]"
type input "[GEOGRAPHIC_DATA]"
type input "[STREET_ADDRESS]"
type input "011"
type input "[PERSON_NAME]"
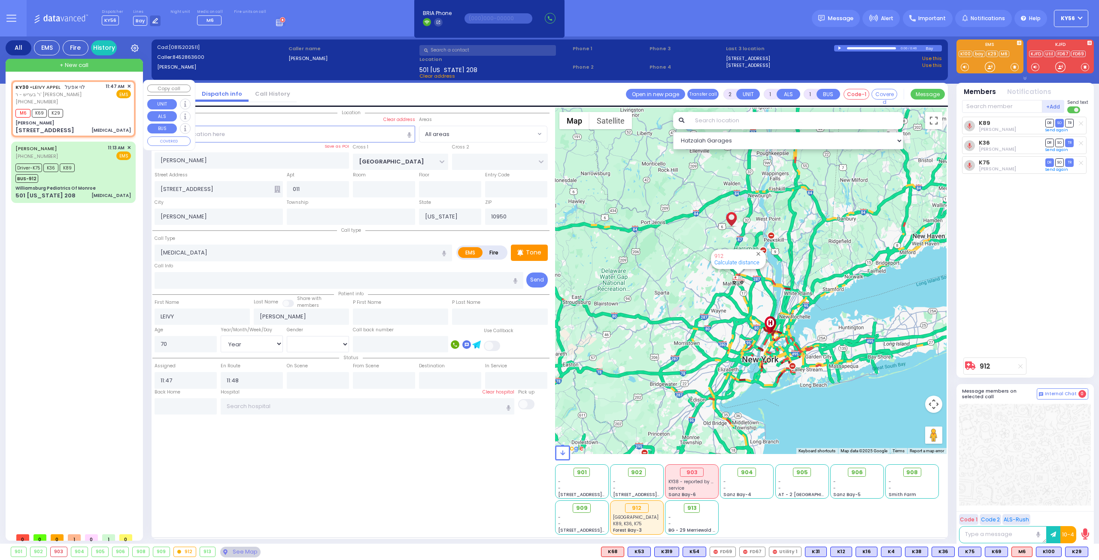
select select "Hatzalah Garages"
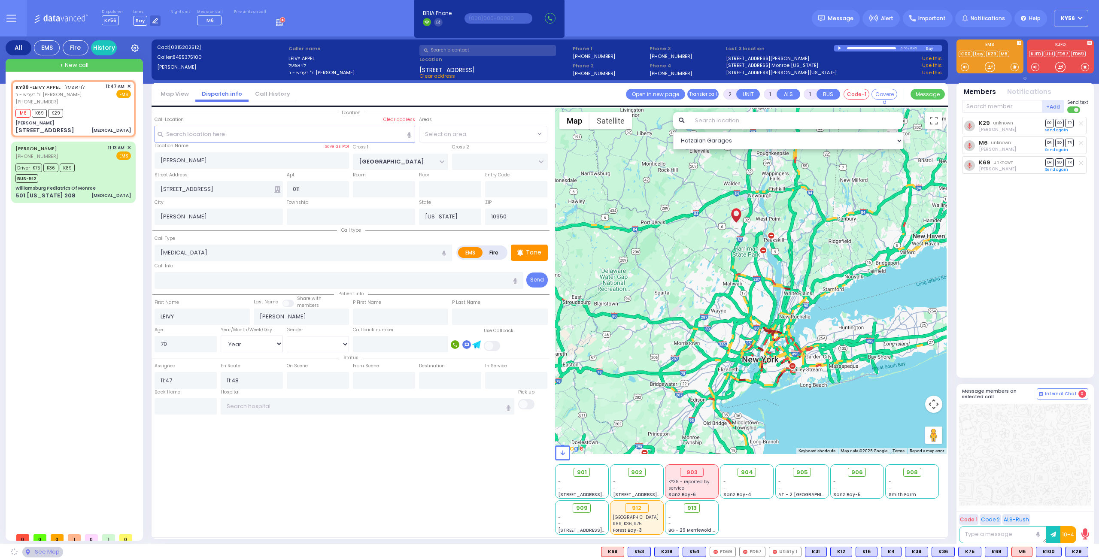
select select "SECTION 4"
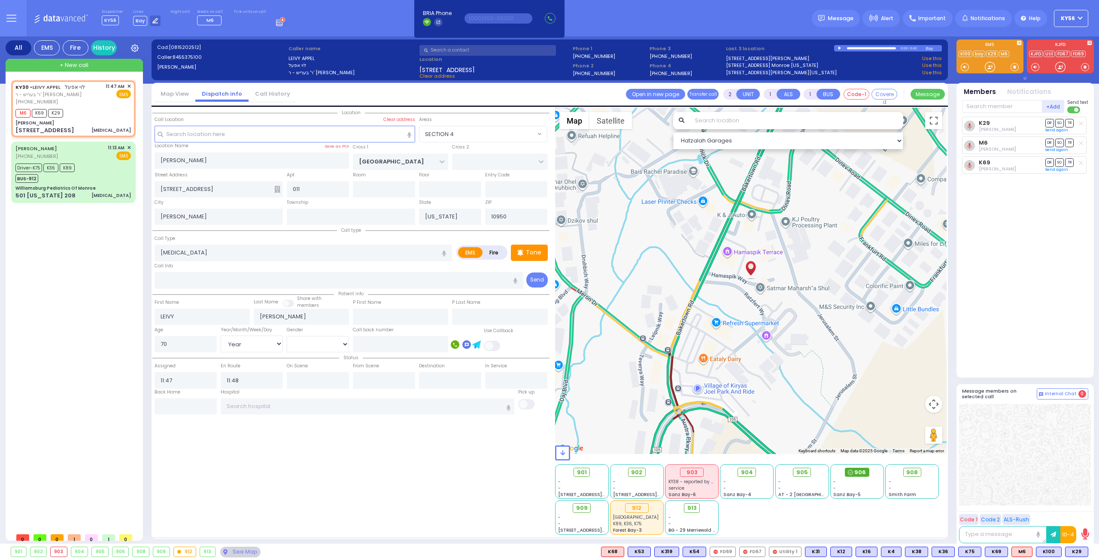
click at [856, 473] on span "906" at bounding box center [860, 472] width 12 height 9
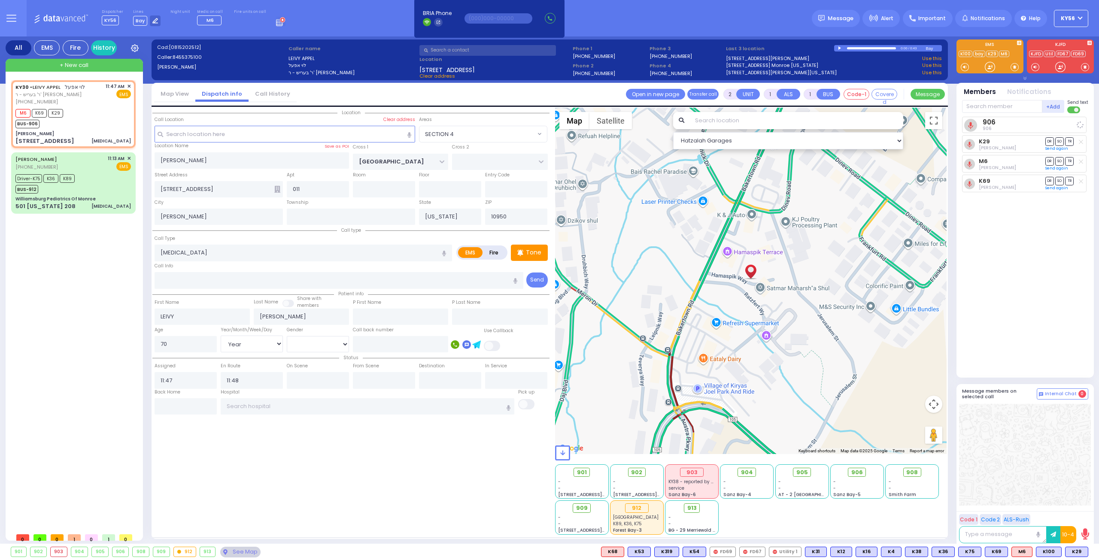
select select
radio input "true"
select select "Year"
select select "[DEMOGRAPHIC_DATA]"
select select "SECTION 4"
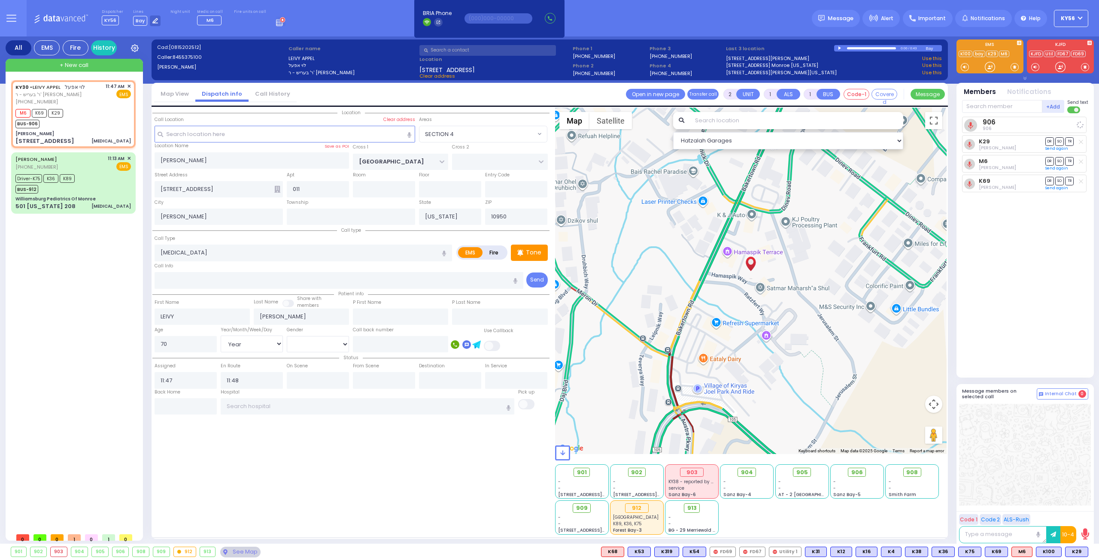
select select "Hatzalah Garages"
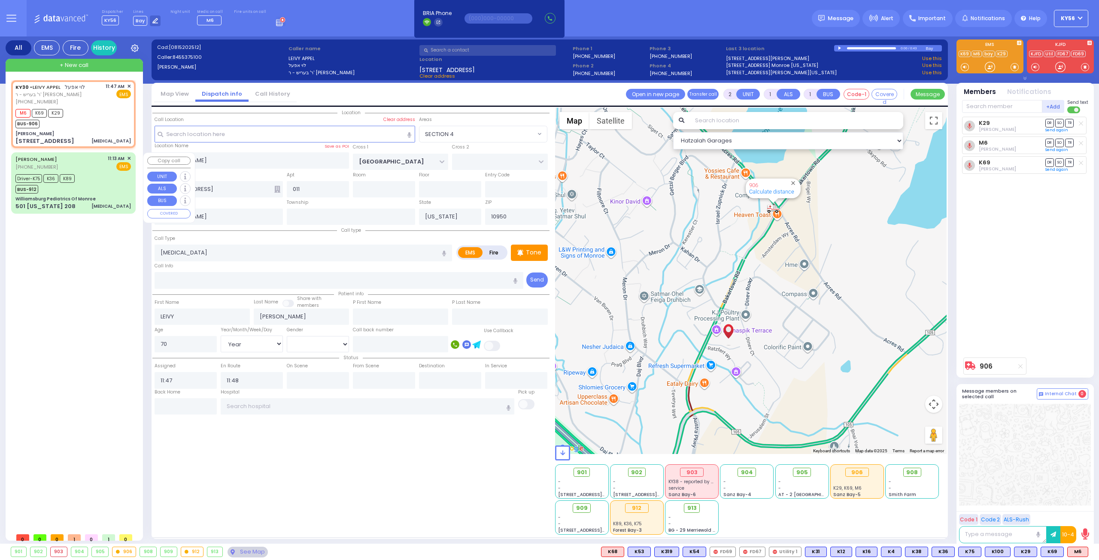
click at [83, 209] on div "501 New York 208 Hyperglycemic" at bounding box center [72, 206] width 115 height 9
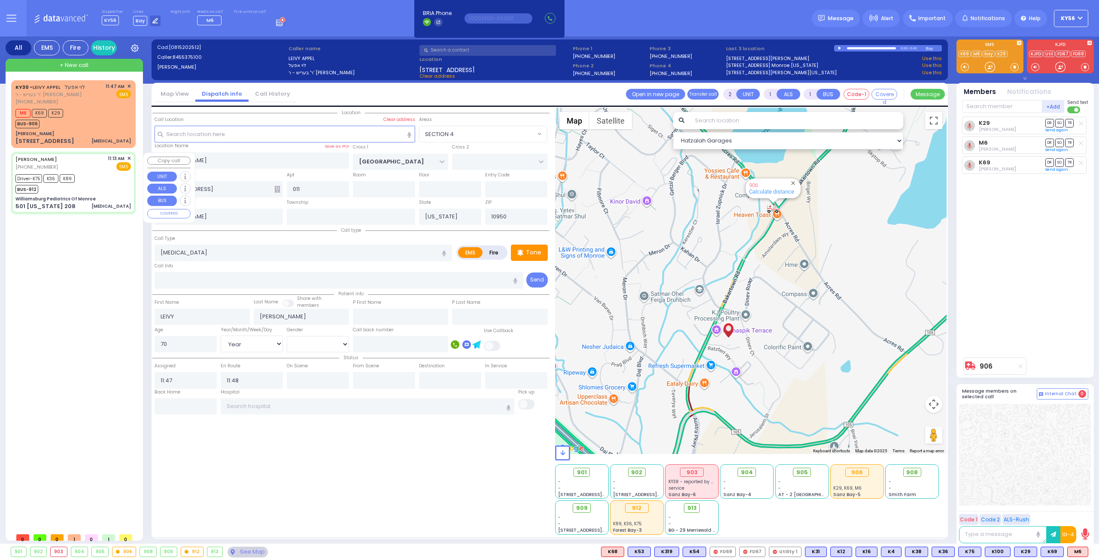
select select
type input "[MEDICAL_DATA]"
radio input "true"
type input "11"
select select "Year"
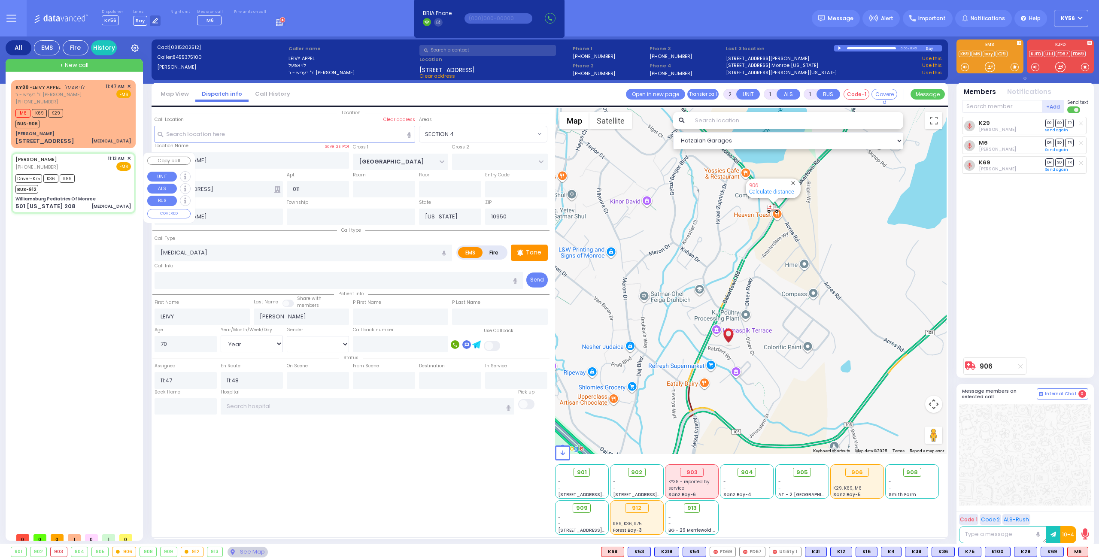
select select
type input "11:13"
type input "11:17"
type input "11:28"
type input "Colombia Children's Hospital"
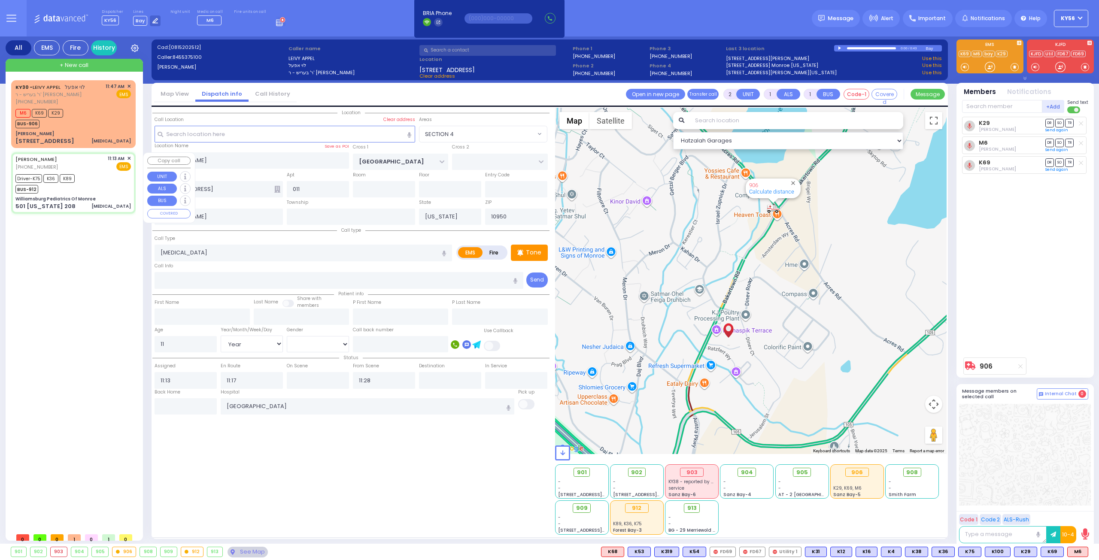
type input "Williamsburg Pediatrics Of Monroe"
type input "US-6 WEST"
type input "US-6 EAST"
type input "501 [US_STATE] 208"
type input "Monroe"
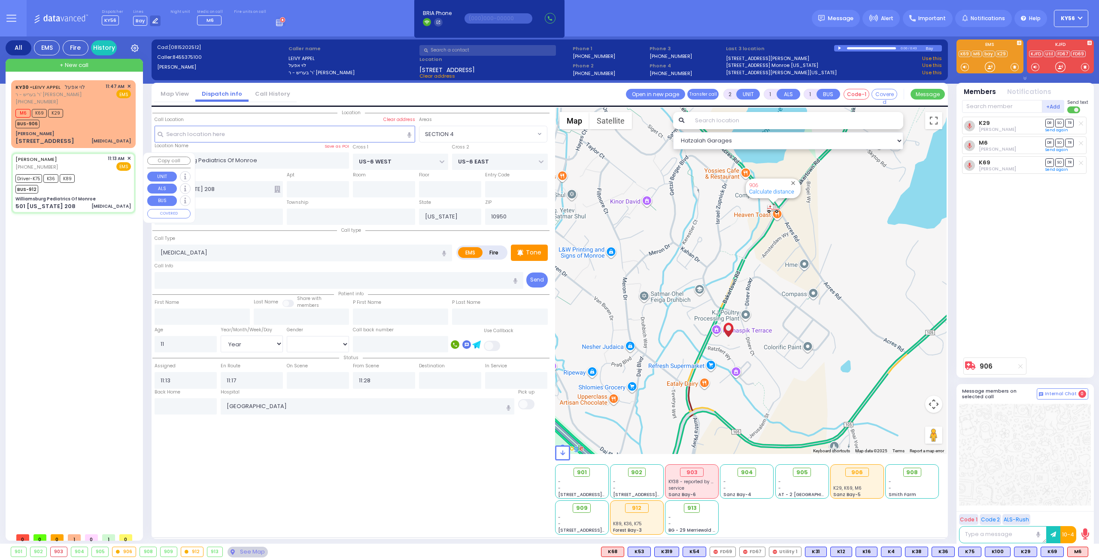
select select "Hatzalah Garages"
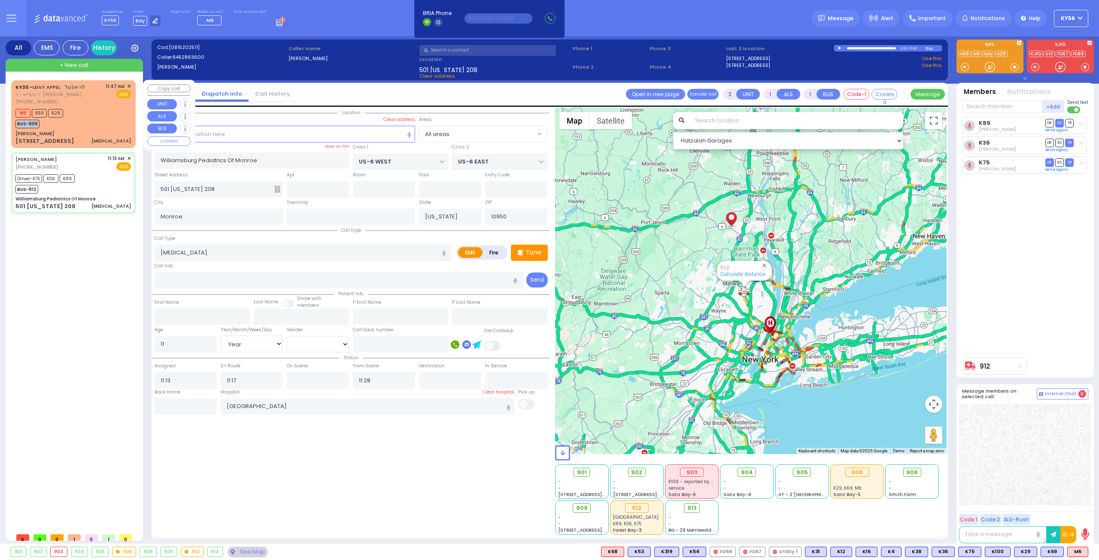
click at [70, 117] on div "M6 K69 K29 BUS-906" at bounding box center [72, 117] width 115 height 21
select select
type input "[MEDICAL_DATA]"
radio input "true"
type input "LEIVY"
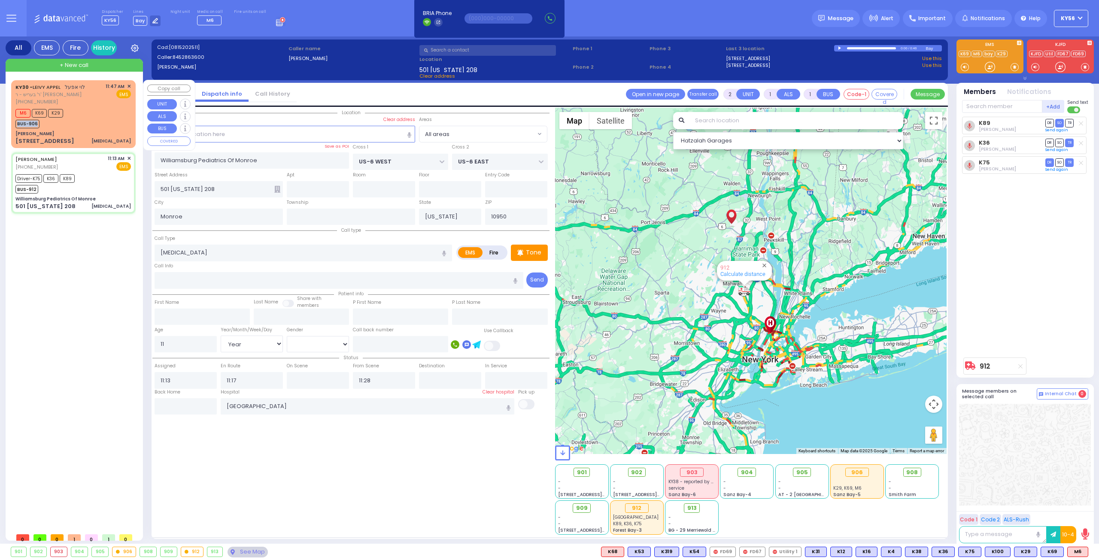
type input "[PERSON_NAME]"
type input "70"
select select "Year"
select select "[DEMOGRAPHIC_DATA]"
type input "11:47"
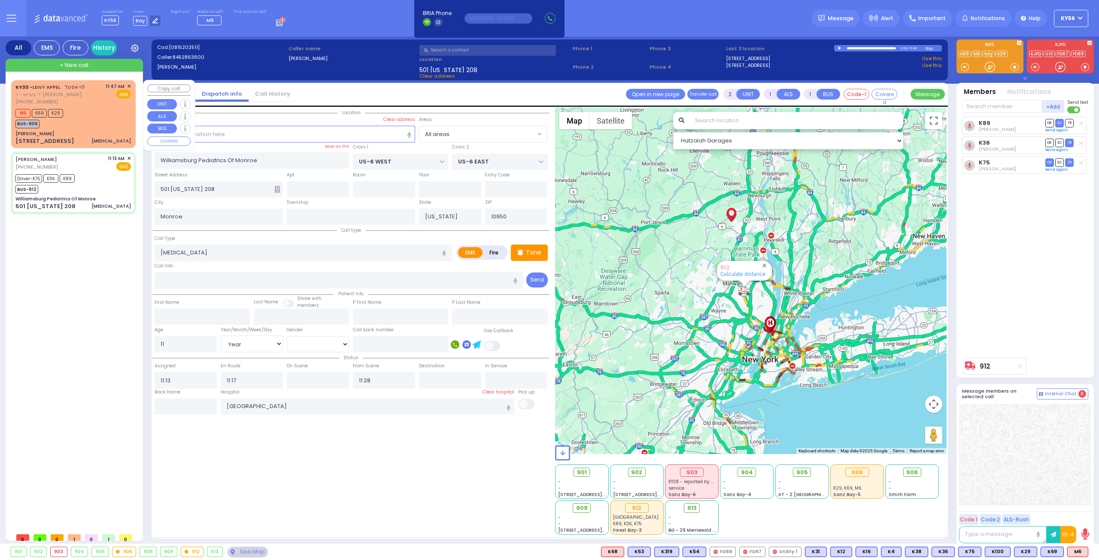
type input "11:48"
select select "Hatzalah Garages"
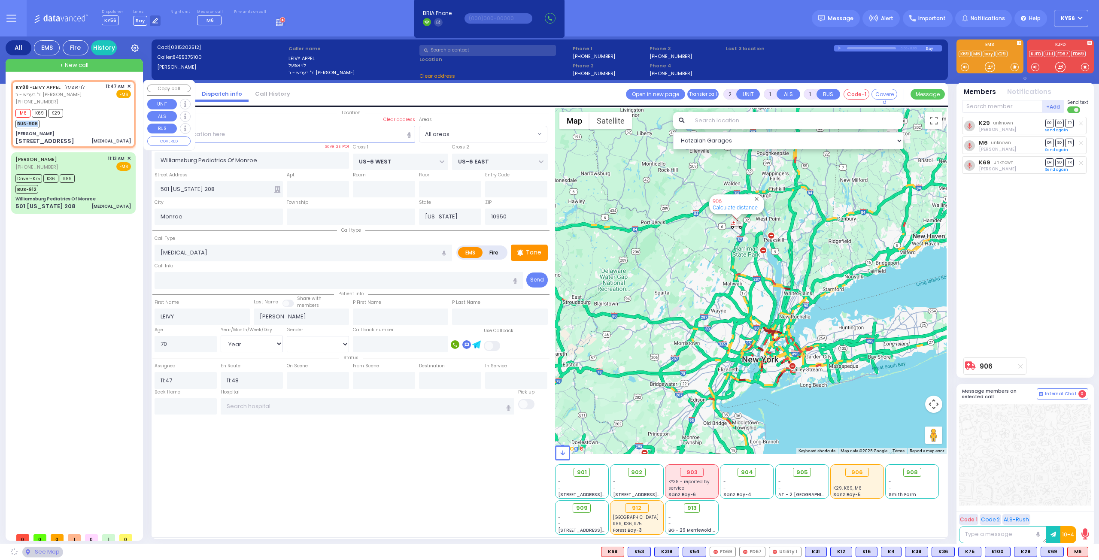
type input "[PERSON_NAME]"
type input "[GEOGRAPHIC_DATA]"
type input "[STREET_ADDRESS]"
type input "011"
type input "[PERSON_NAME]"
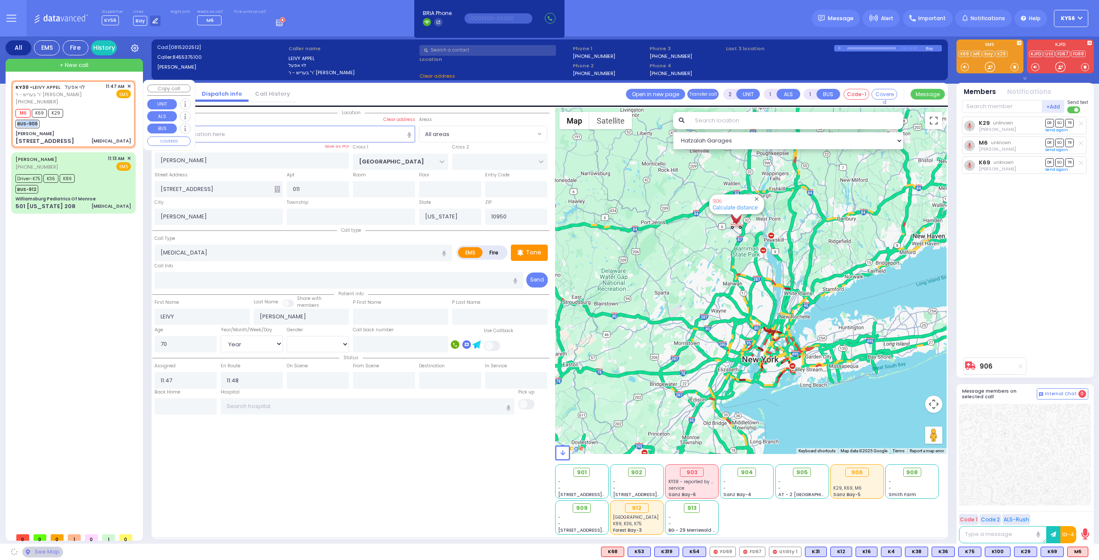
select select "SECTION 4"
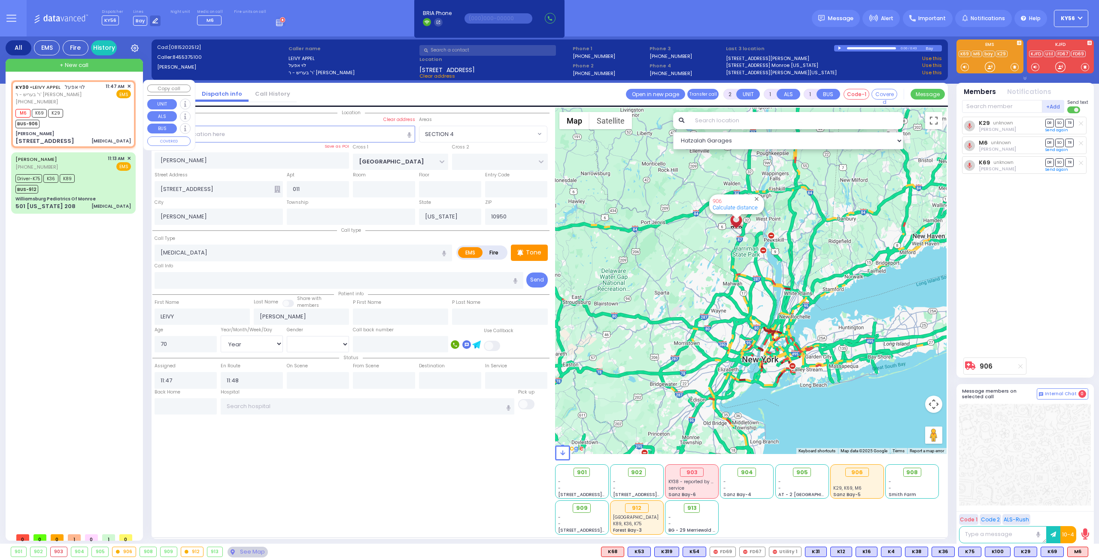
click at [91, 120] on div "M6 K69 K29 BUS-906" at bounding box center [72, 117] width 115 height 21
select select
radio input "true"
select select "Year"
select select "[DEMOGRAPHIC_DATA]"
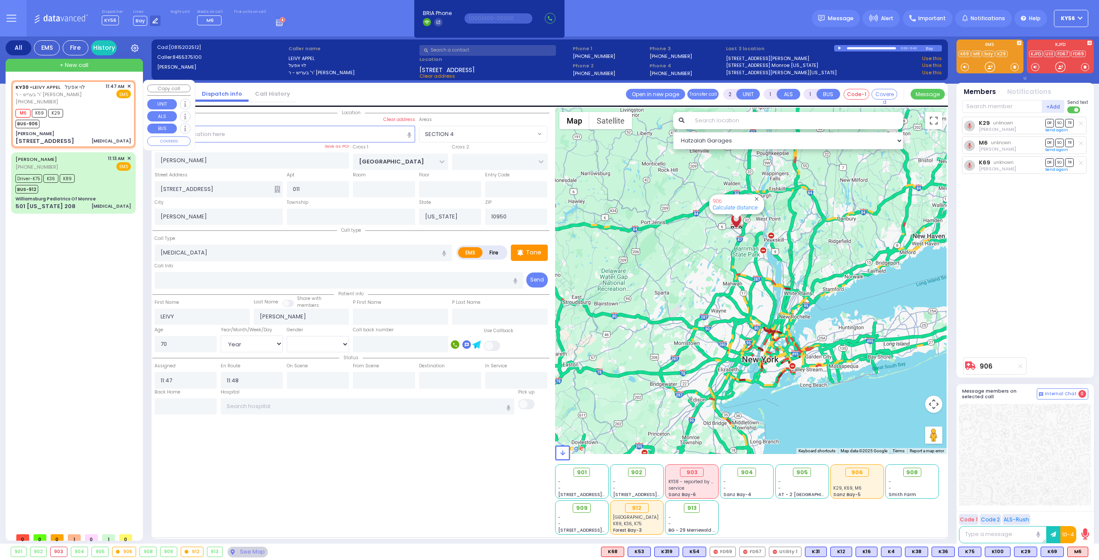
select select "SECTION 4"
select select "Hatzalah Garages"
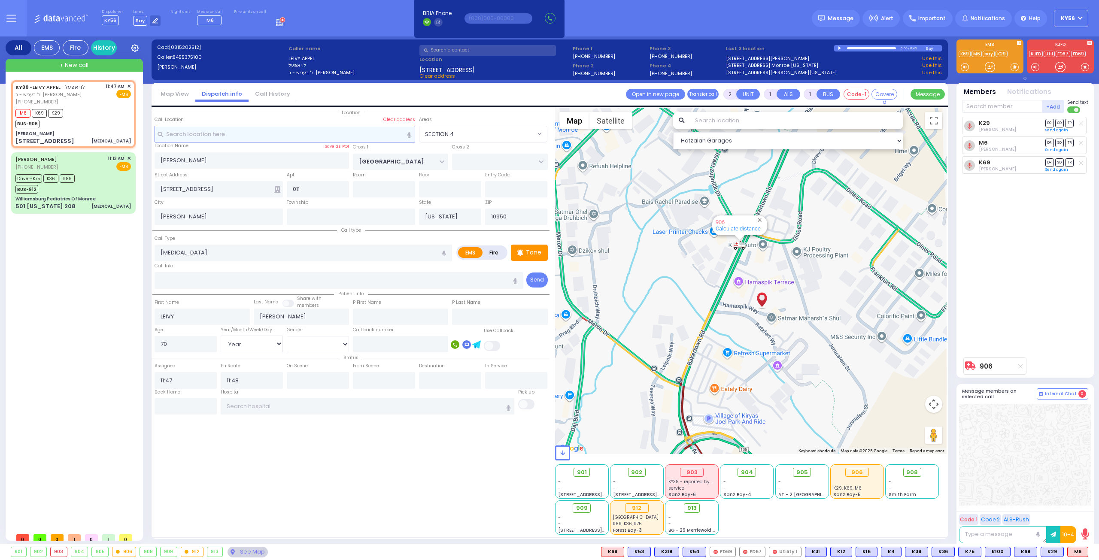
click at [255, 135] on input "text" at bounding box center [284, 134] width 261 height 16
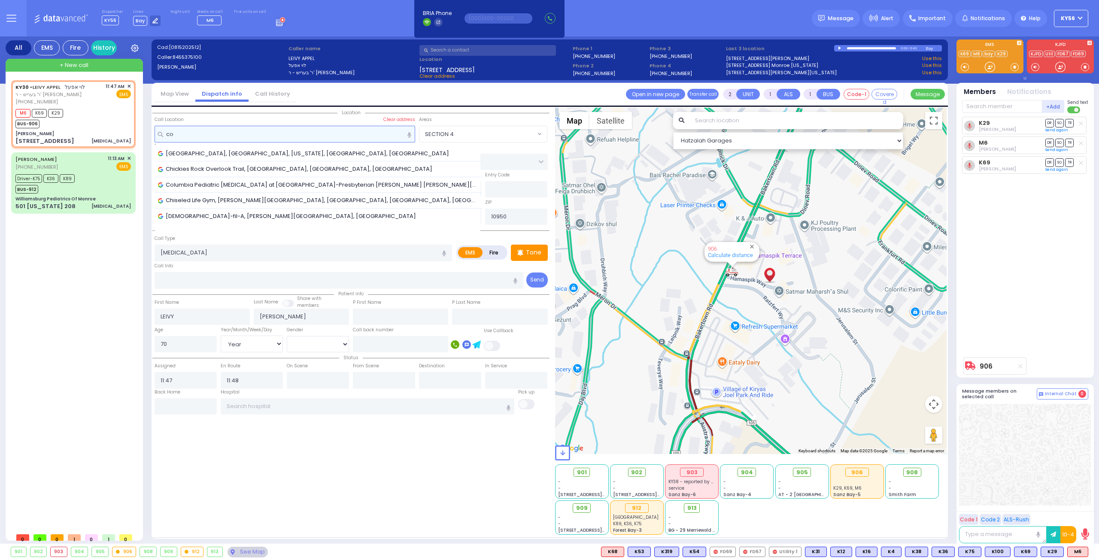
type input "c"
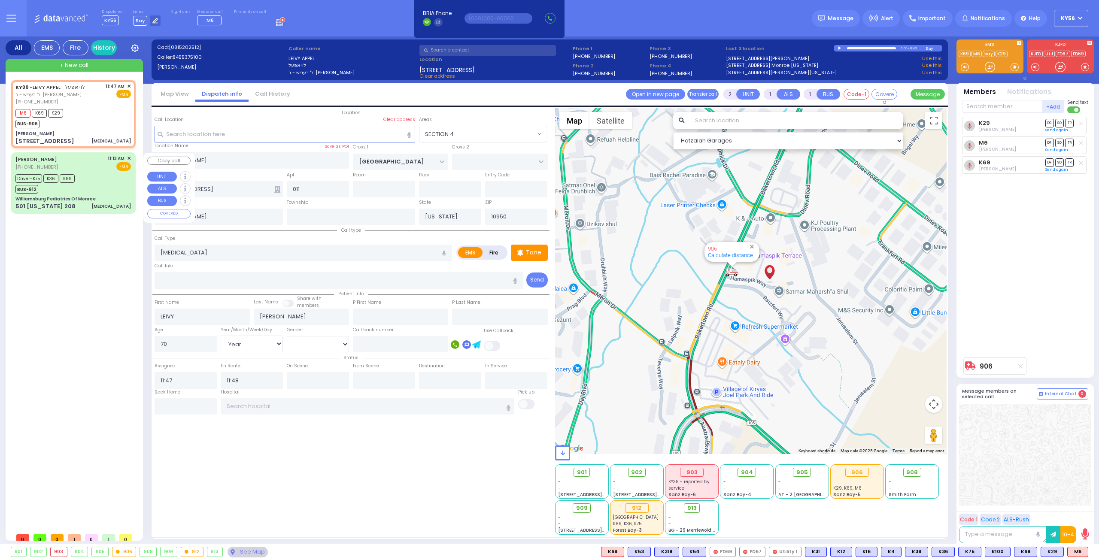
click at [97, 245] on div "KY30 - LEIVY APPEL לוי אפעל ר' בעריש - ר' אהרן פערענץ (845) 537-5100 11:47 AM ✕…" at bounding box center [75, 304] width 128 height 448
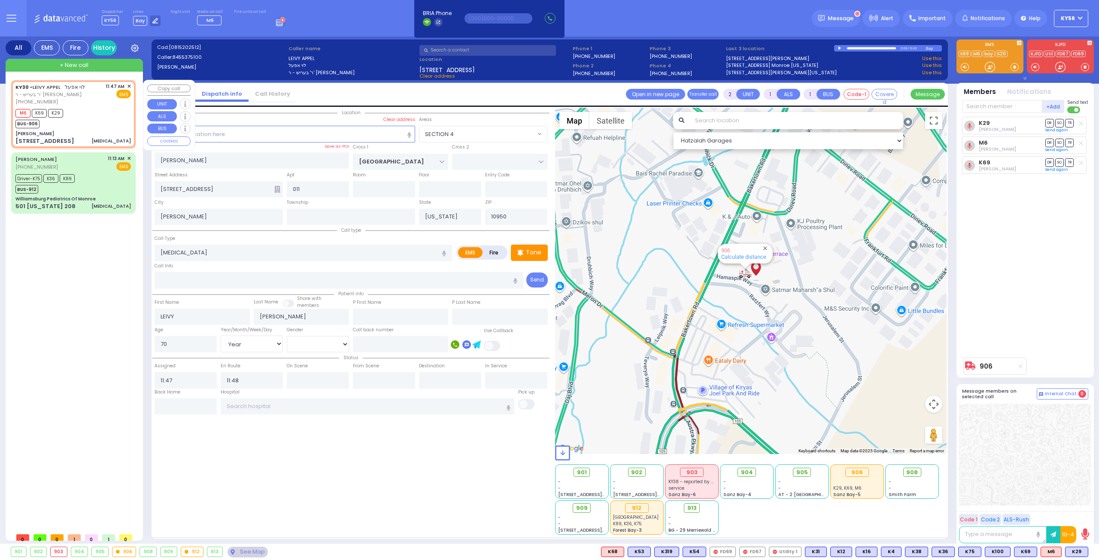
click at [85, 132] on div "[PERSON_NAME]" at bounding box center [72, 133] width 115 height 6
select select
radio input "true"
select select "Year"
select select "[DEMOGRAPHIC_DATA]"
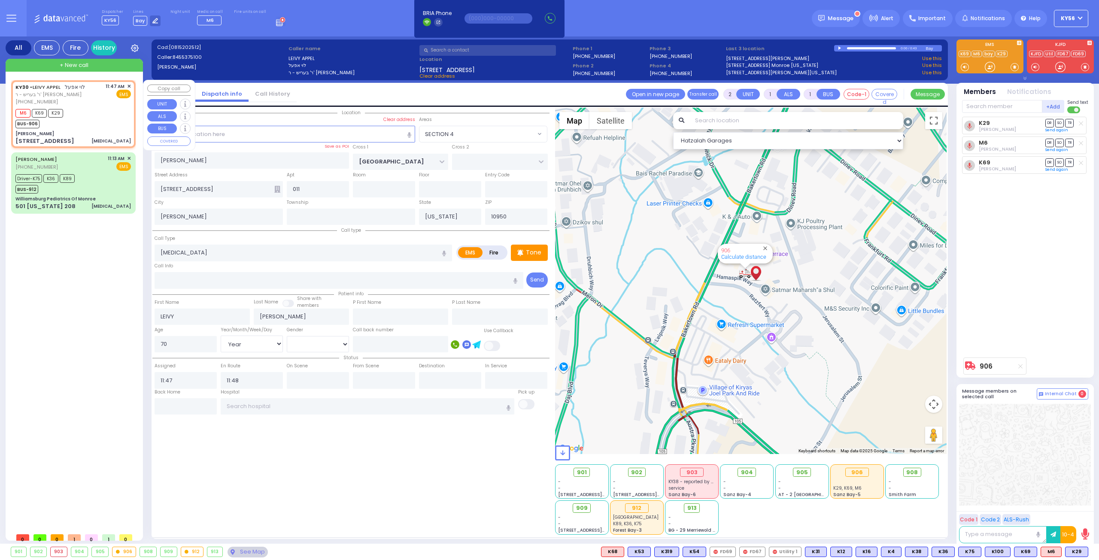
select select "Hatzalah Garages"
select select "SECTION 4"
click at [87, 200] on div "Williamsburg Pediatrics Of Monroe" at bounding box center [55, 199] width 80 height 6
select select
type input "[MEDICAL_DATA]"
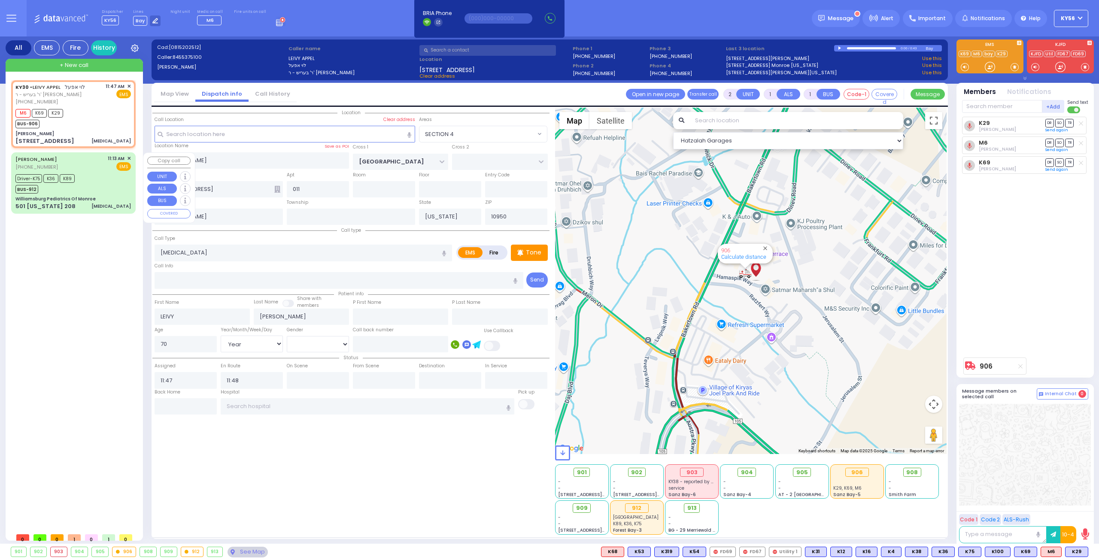
radio input "true"
type input "11"
select select "Year"
select select
type input "11:13"
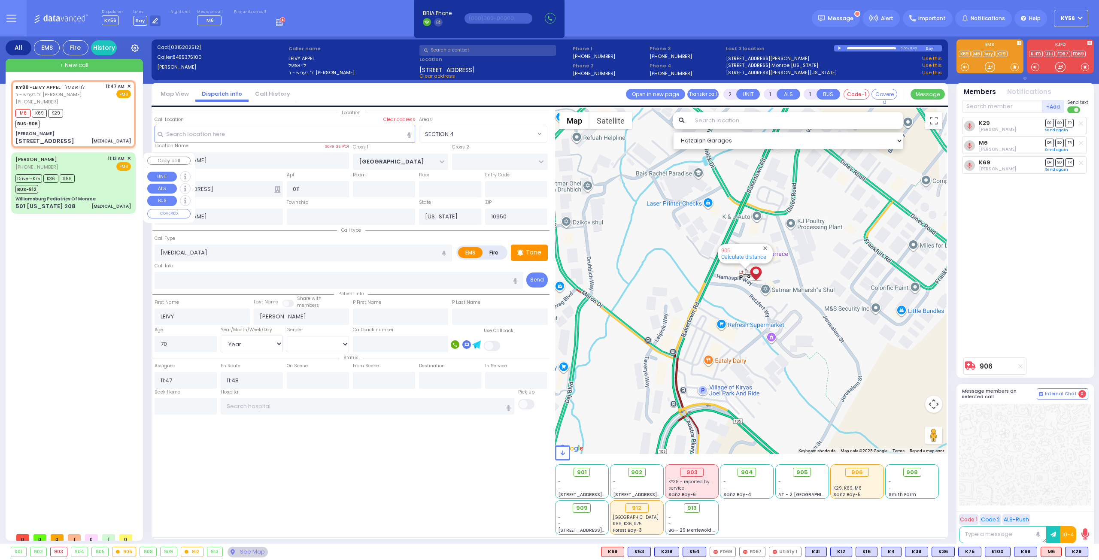
type input "11:17"
type input "11:28"
type input "Colombia Children's Hospital"
select select "Hatzalah Garages"
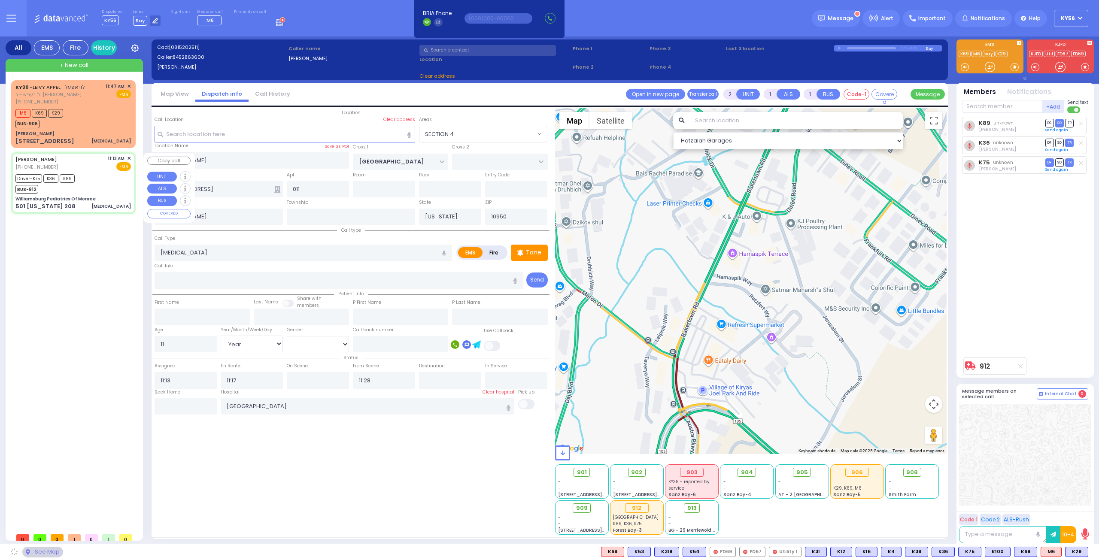
type input "Williamsburg Pediatrics Of Monroe"
type input "US-6 WEST"
type input "US-6 EAST"
type input "501 [US_STATE] 208"
type input "Monroe"
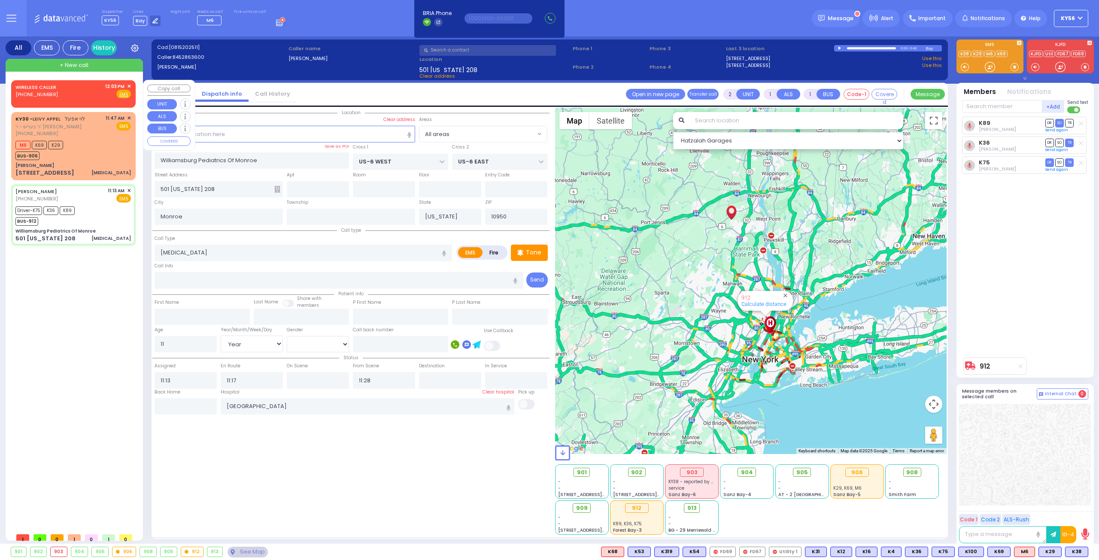
click at [129, 85] on span "✕" at bounding box center [129, 86] width 4 height 7
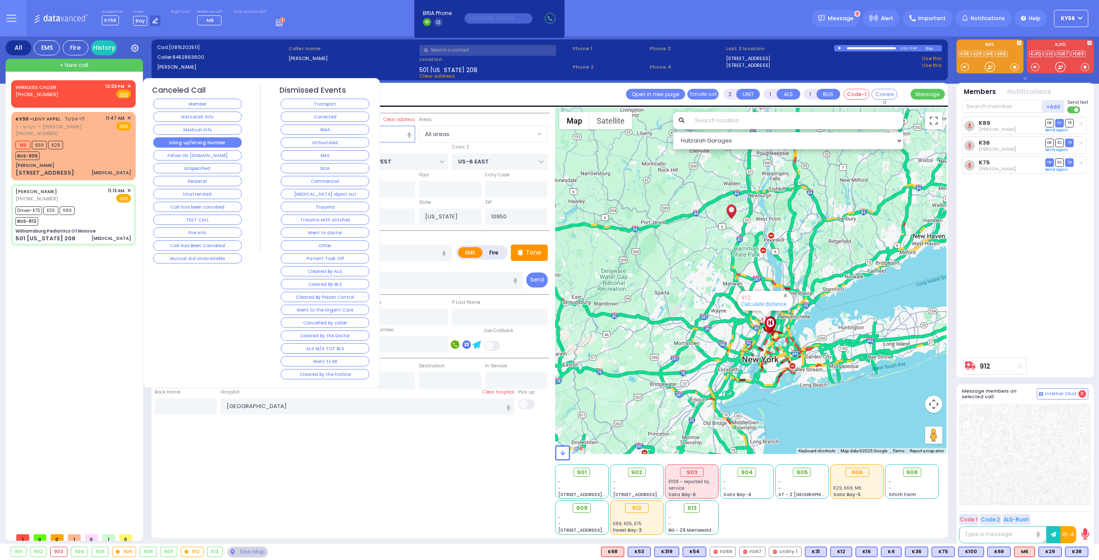
click at [193, 144] on button "Hang up/Wrong Number" at bounding box center [197, 142] width 88 height 10
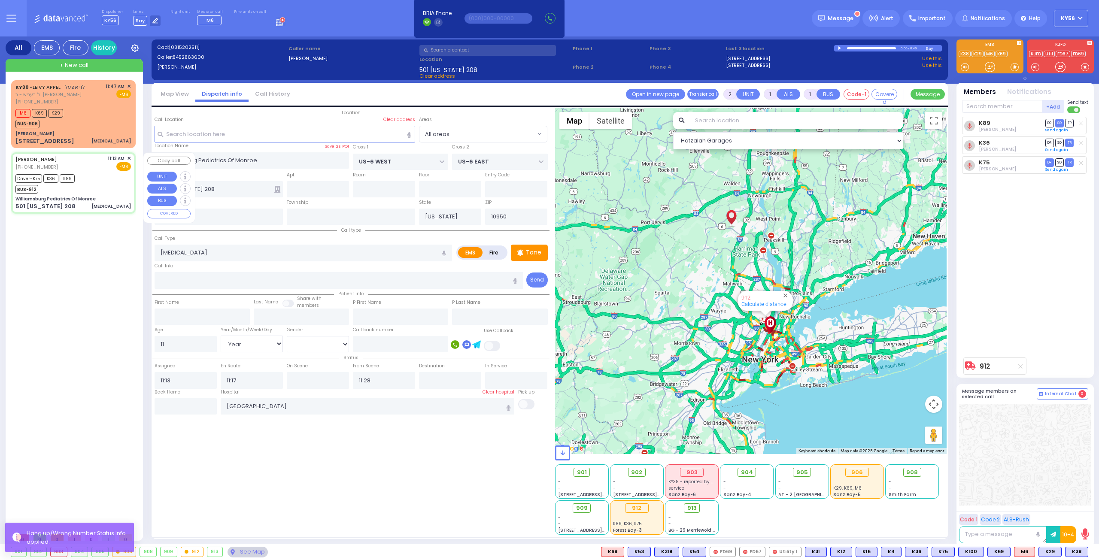
click at [95, 186] on div "Driver-K75 K36 K89 BUS-912" at bounding box center [72, 182] width 115 height 21
select select
radio input "true"
select select "Year"
select select "Hatzalah Garages"
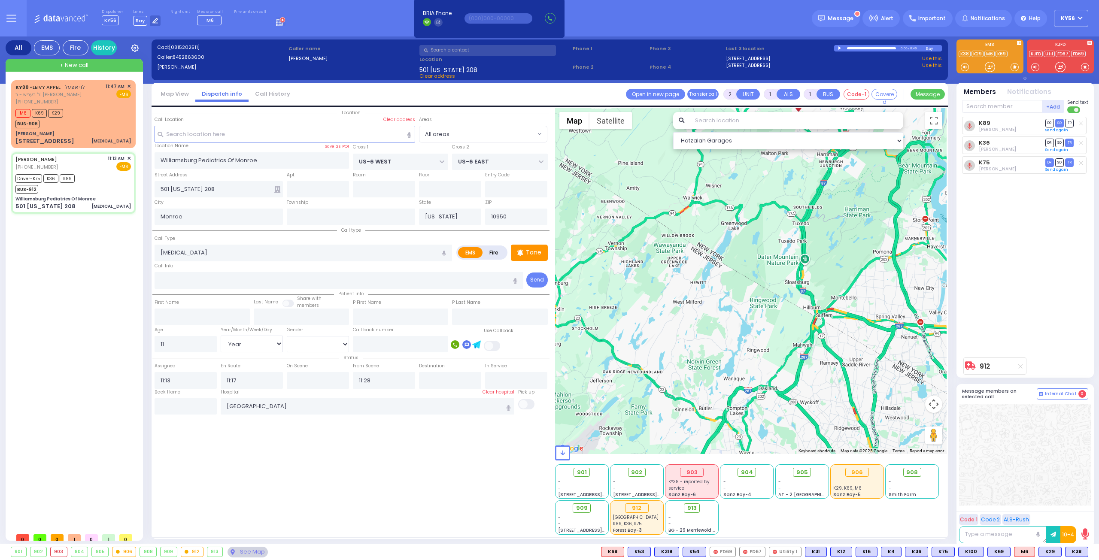
drag, startPoint x: 782, startPoint y: 294, endPoint x: 647, endPoint y: 206, distance: 161.5
click at [682, 231] on div "912 Calculate distance" at bounding box center [751, 281] width 392 height 346
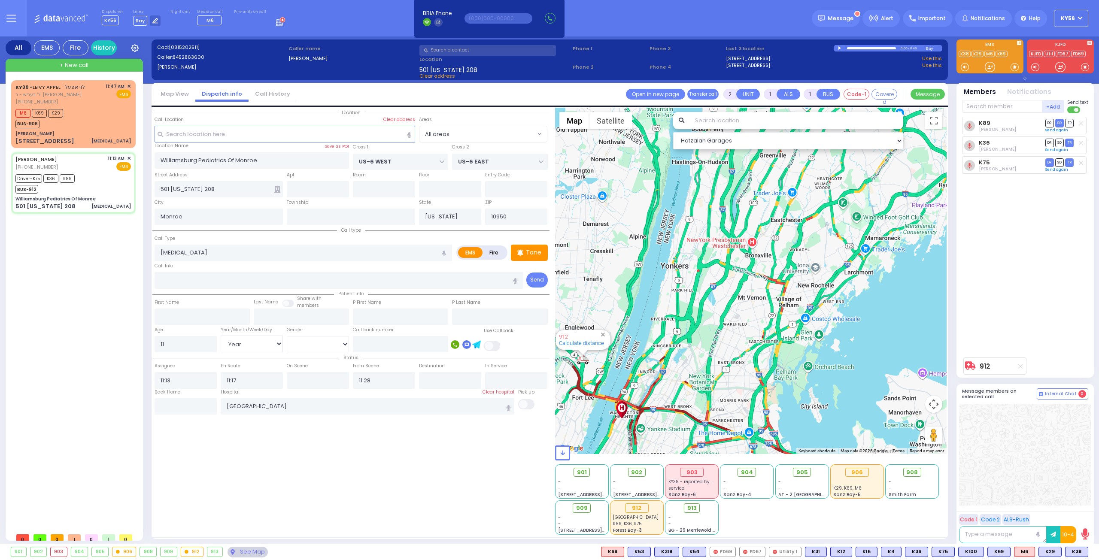
drag, startPoint x: 656, startPoint y: 315, endPoint x: 735, endPoint y: 264, distance: 93.6
click at [731, 266] on div "912 Calculate distance" at bounding box center [751, 281] width 392 height 346
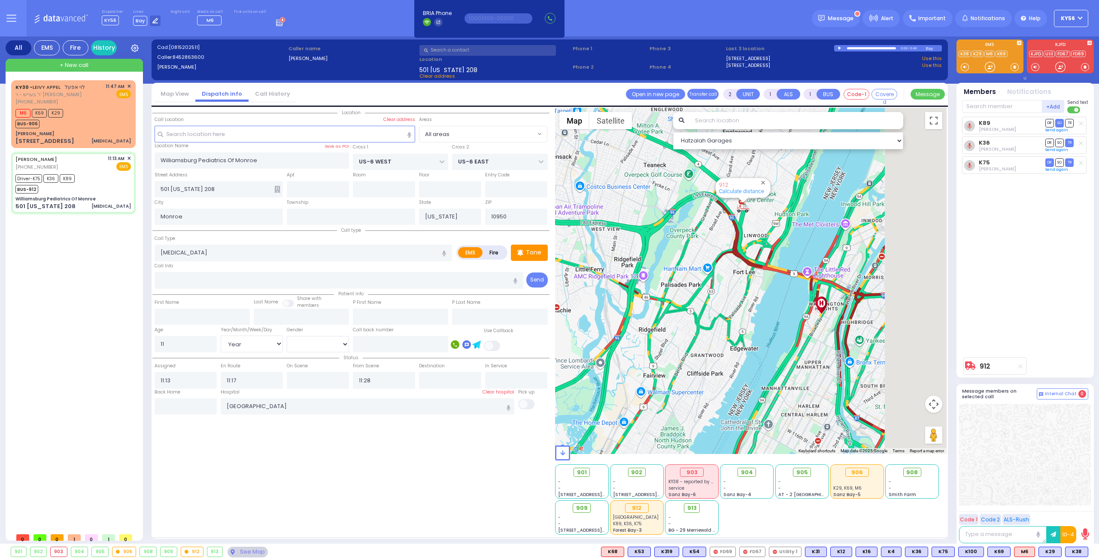
drag, startPoint x: 710, startPoint y: 269, endPoint x: 625, endPoint y: 220, distance: 98.5
click at [630, 224] on div "912 Calculate distance" at bounding box center [751, 281] width 392 height 346
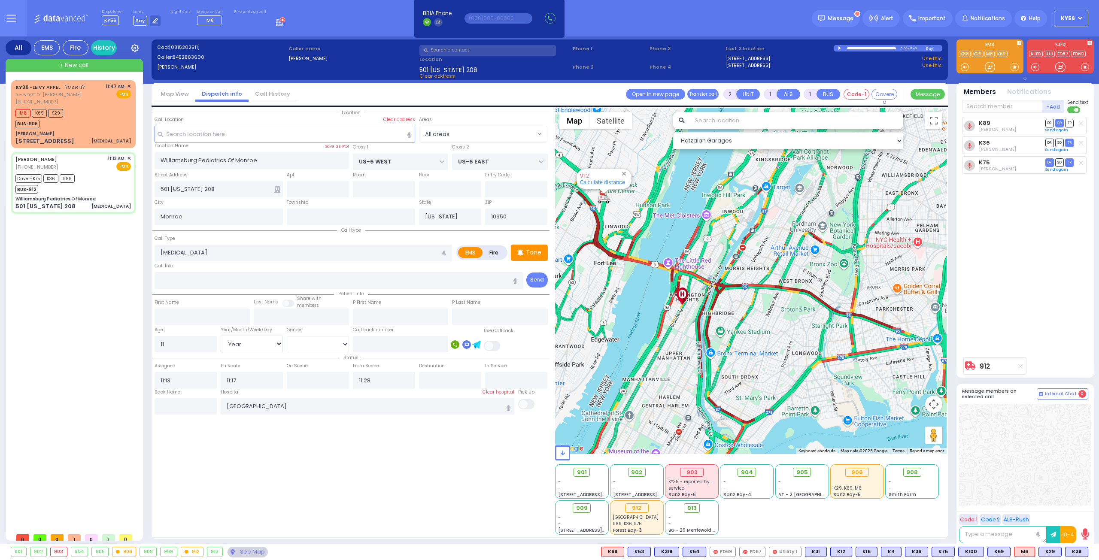
drag, startPoint x: 632, startPoint y: 258, endPoint x: 643, endPoint y: 328, distance: 70.8
click at [643, 328] on div "912 Calculate distance" at bounding box center [751, 281] width 392 height 346
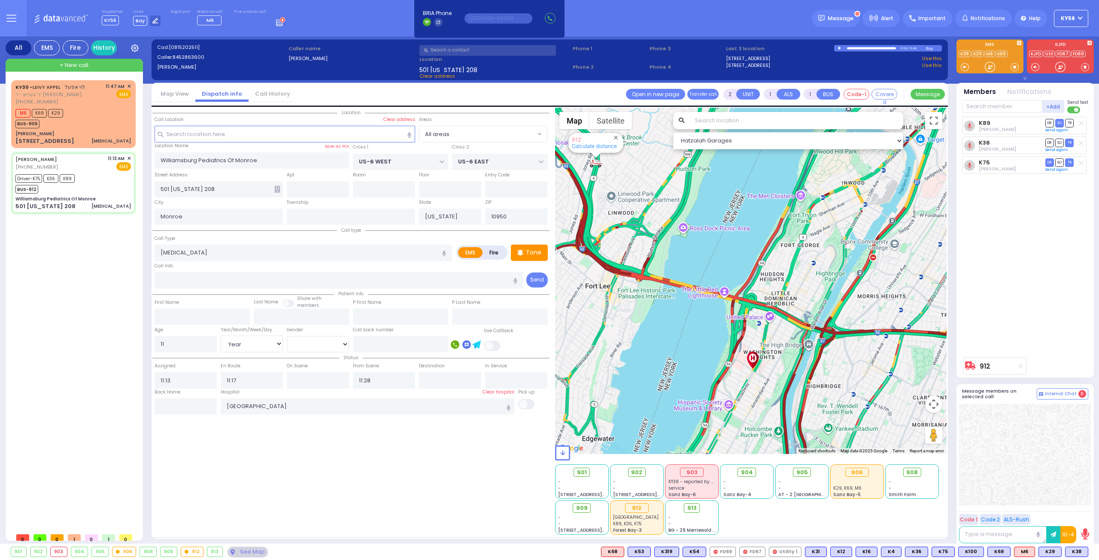
drag, startPoint x: 669, startPoint y: 309, endPoint x: 665, endPoint y: 339, distance: 29.8
click at [665, 339] on div "912 Calculate distance" at bounding box center [751, 281] width 392 height 346
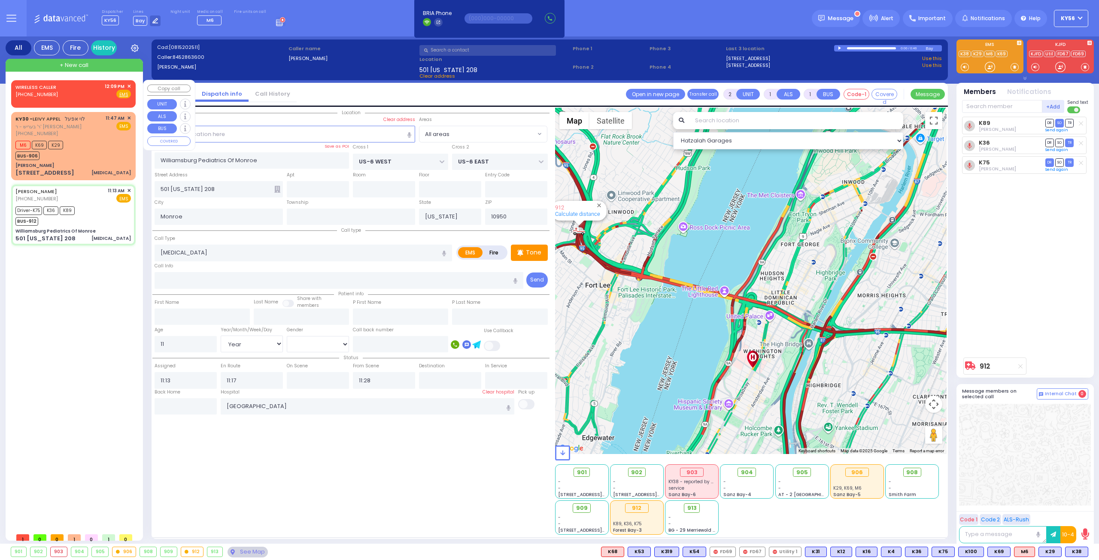
click at [128, 85] on span "✕" at bounding box center [129, 86] width 4 height 7
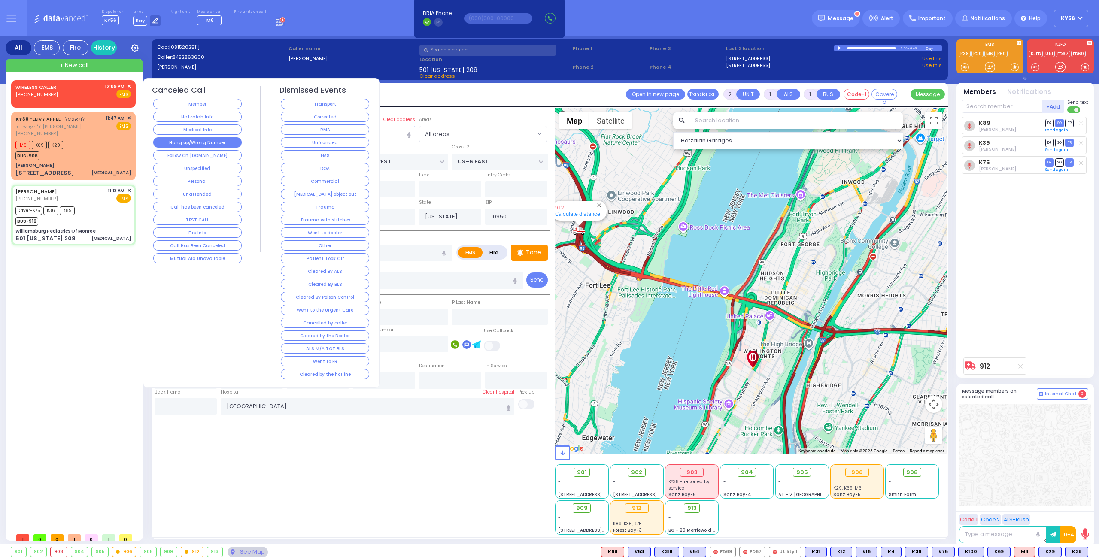
click at [209, 142] on button "Hang up/Wrong Number" at bounding box center [197, 142] width 88 height 10
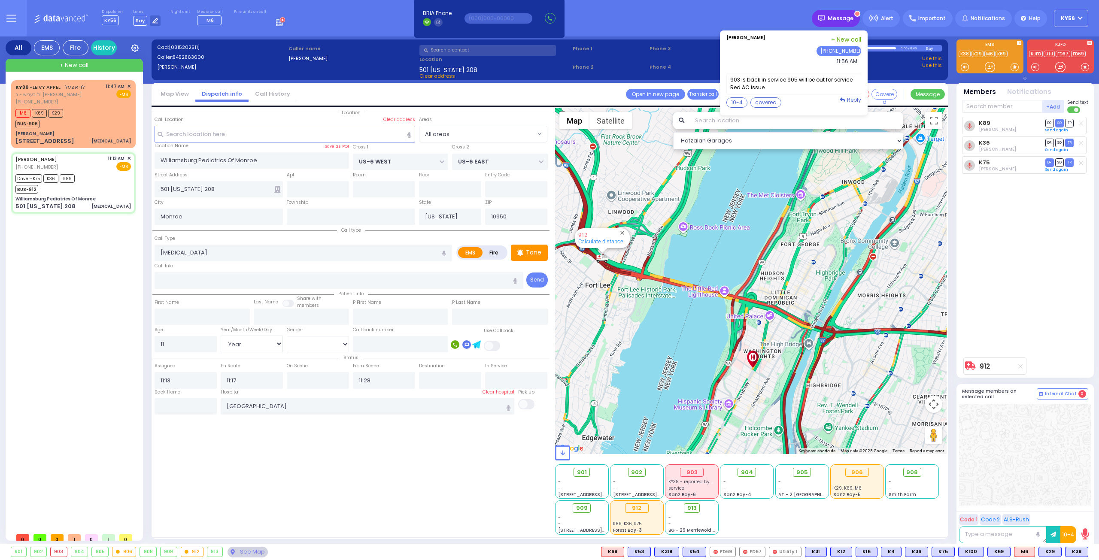
drag, startPoint x: 804, startPoint y: 484, endPoint x: 836, endPoint y: 18, distance: 467.1
click at [836, 18] on span "Message" at bounding box center [840, 18] width 26 height 9
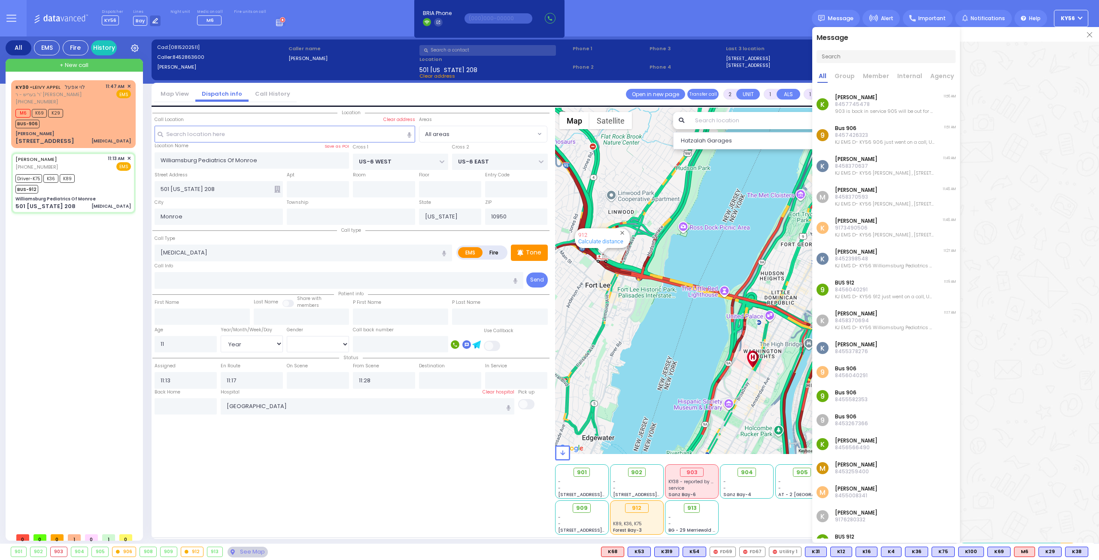
click at [869, 113] on p "903 is back in service 905 will be out for service Red AC issue" at bounding box center [885, 111] width 100 height 7
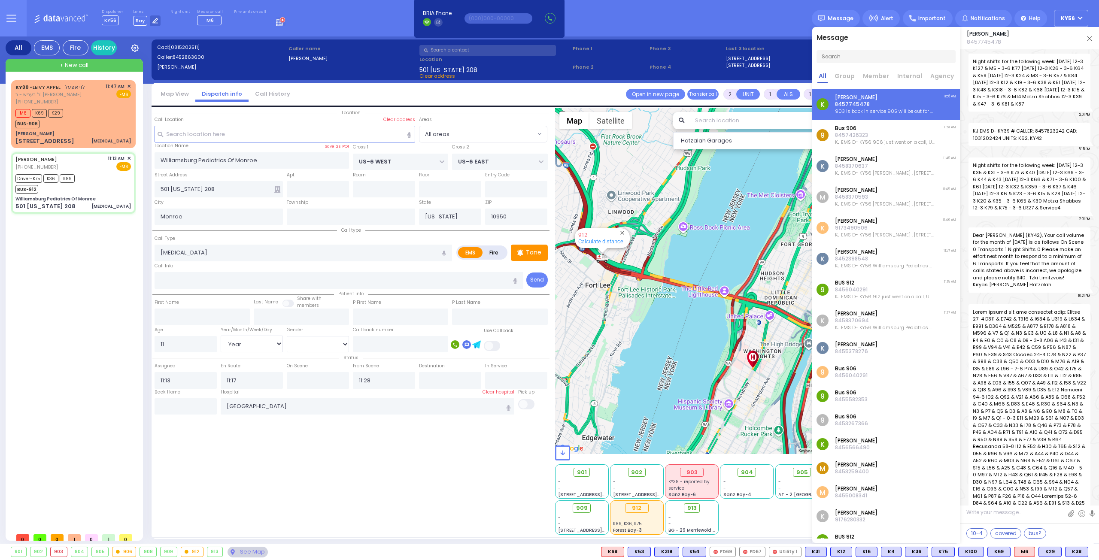
scroll to position [10121, 0]
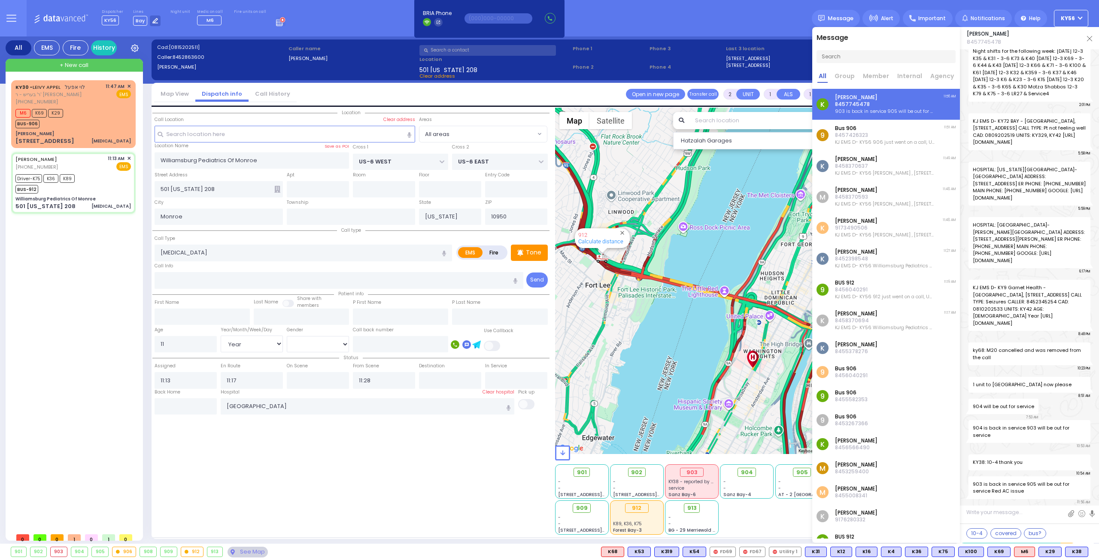
click at [737, 29] on div "Dispatcher KY56 shift has started. Are you ? Lines Bay" at bounding box center [549, 18] width 1099 height 36
click at [1091, 38] on img at bounding box center [1089, 38] width 5 height 5
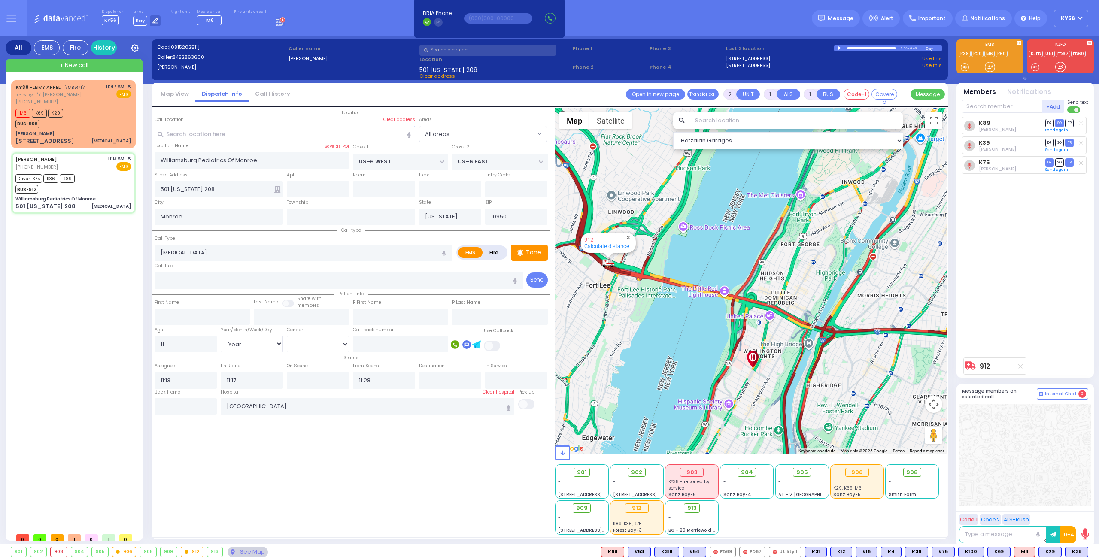
drag, startPoint x: 803, startPoint y: 474, endPoint x: 790, endPoint y: 491, distance: 20.8
drag, startPoint x: 790, startPoint y: 491, endPoint x: 779, endPoint y: 521, distance: 32.2
click at [779, 521] on div "901 - - 214 Nininger Rd - - - -" at bounding box center [751, 499] width 392 height 72
click at [55, 551] on div "903" at bounding box center [59, 551] width 16 height 9
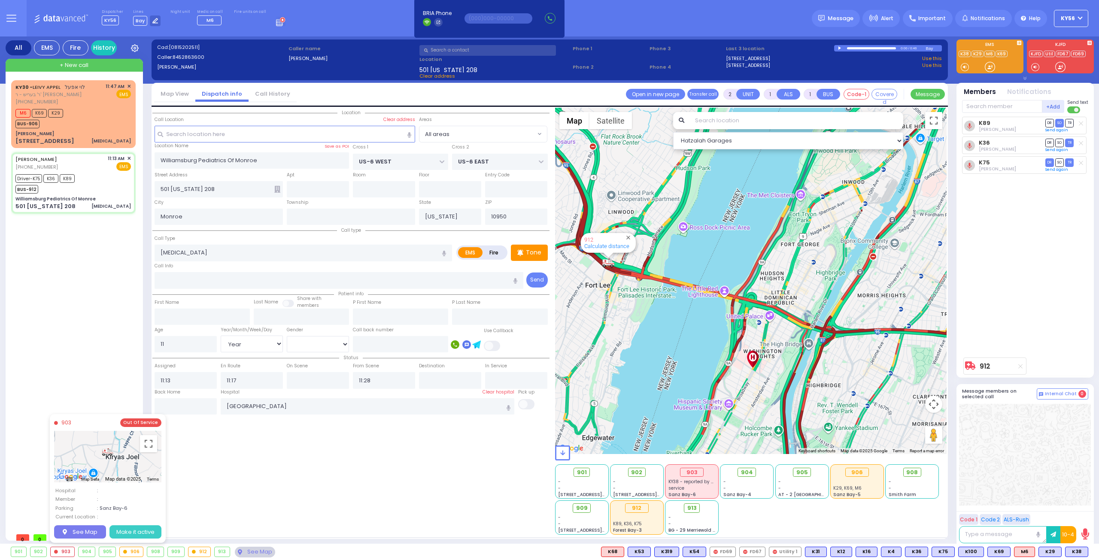
click at [131, 532] on button "Make it active" at bounding box center [135, 532] width 52 height 14
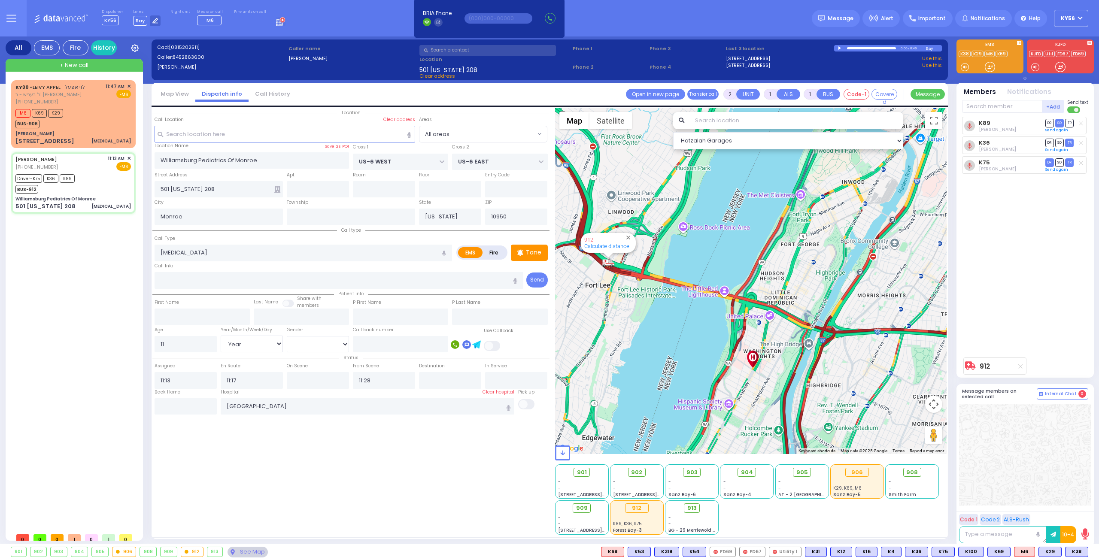
click at [99, 552] on div "905" at bounding box center [100, 551] width 16 height 9
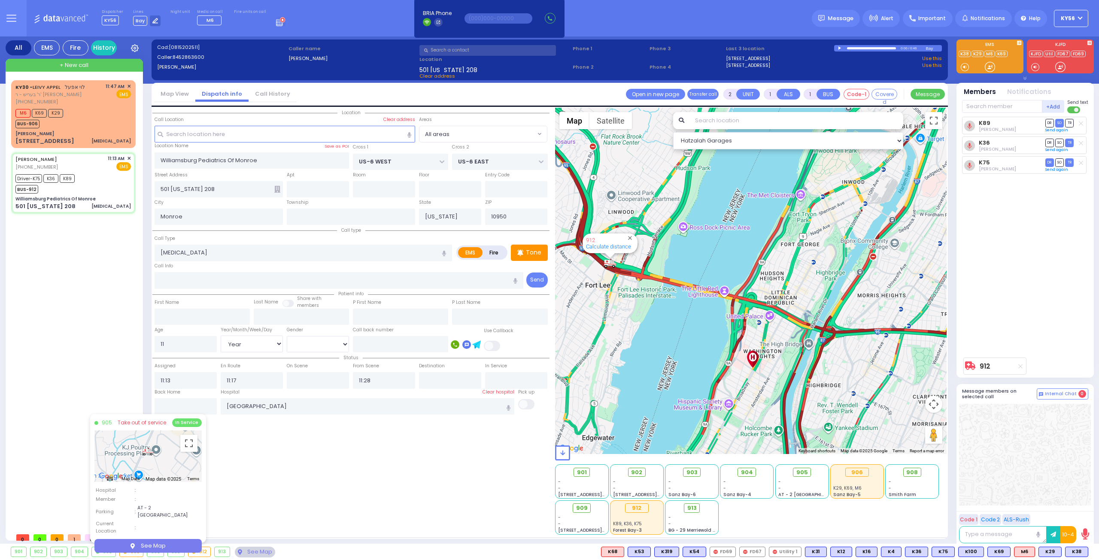
click at [151, 428] on div "905 Take out of service In Service ← Move left → Move right ↑ Move up ↓ Move do…" at bounding box center [148, 478] width 116 height 129
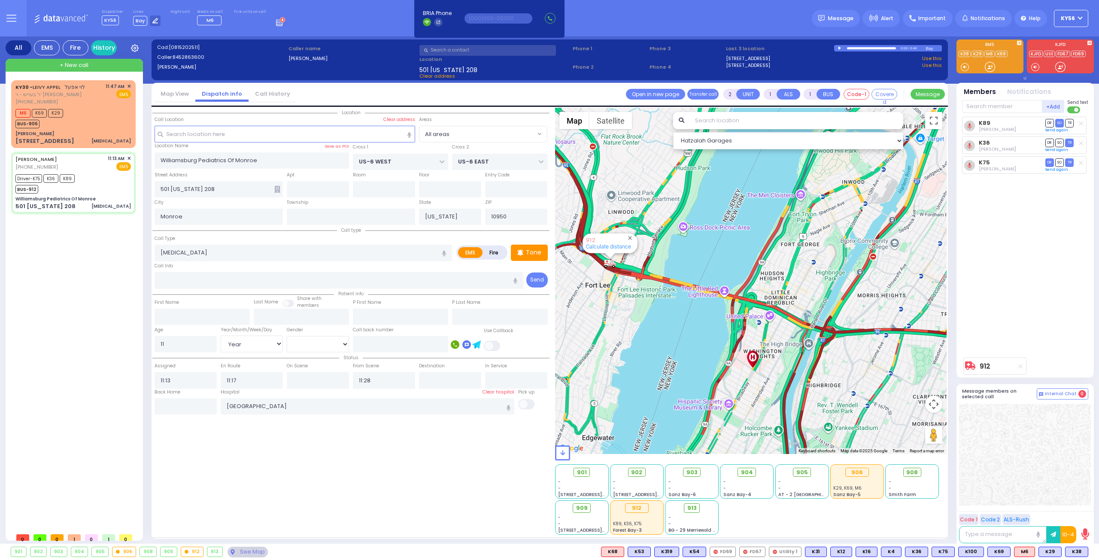
click at [101, 551] on div "905" at bounding box center [100, 551] width 16 height 9
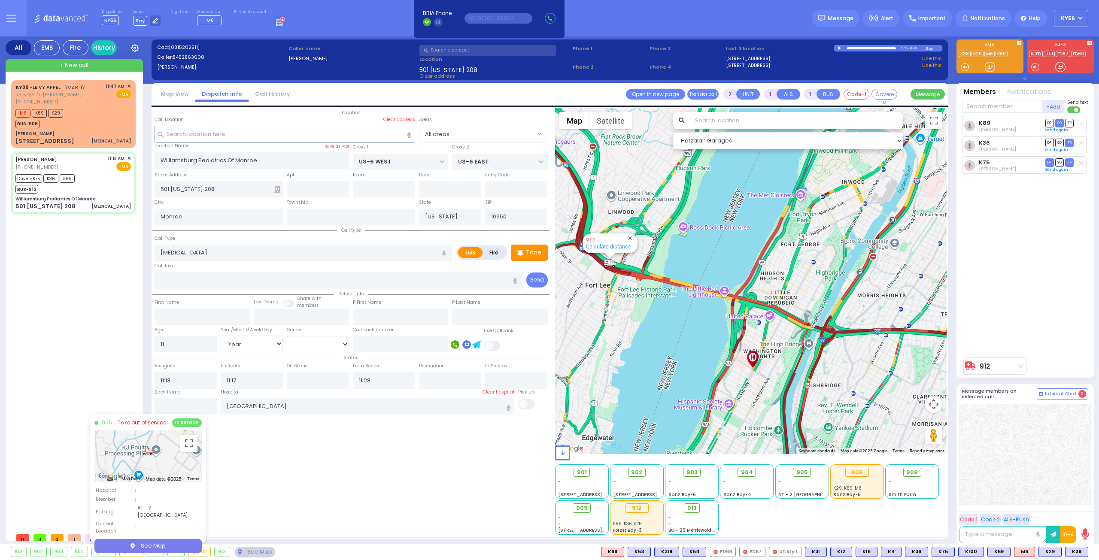
click at [146, 425] on link "Take out of service" at bounding box center [142, 423] width 48 height 8
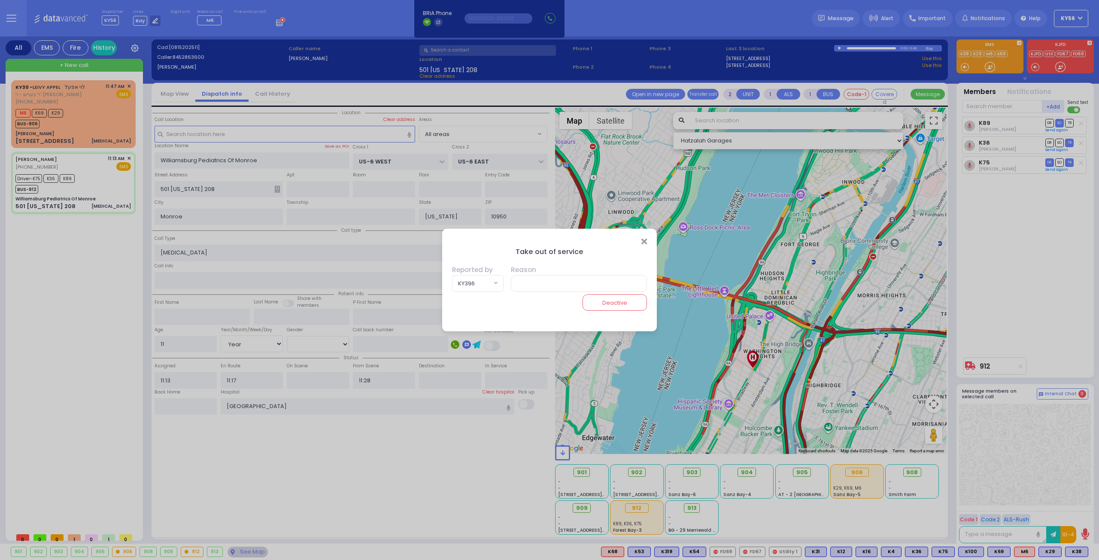
click at [497, 282] on span at bounding box center [495, 283] width 3 height 9
click at [468, 305] on input "search" at bounding box center [477, 304] width 39 height 16
type input "42"
select select "KY42"
click at [526, 285] on input "text" at bounding box center [577, 283] width 139 height 16
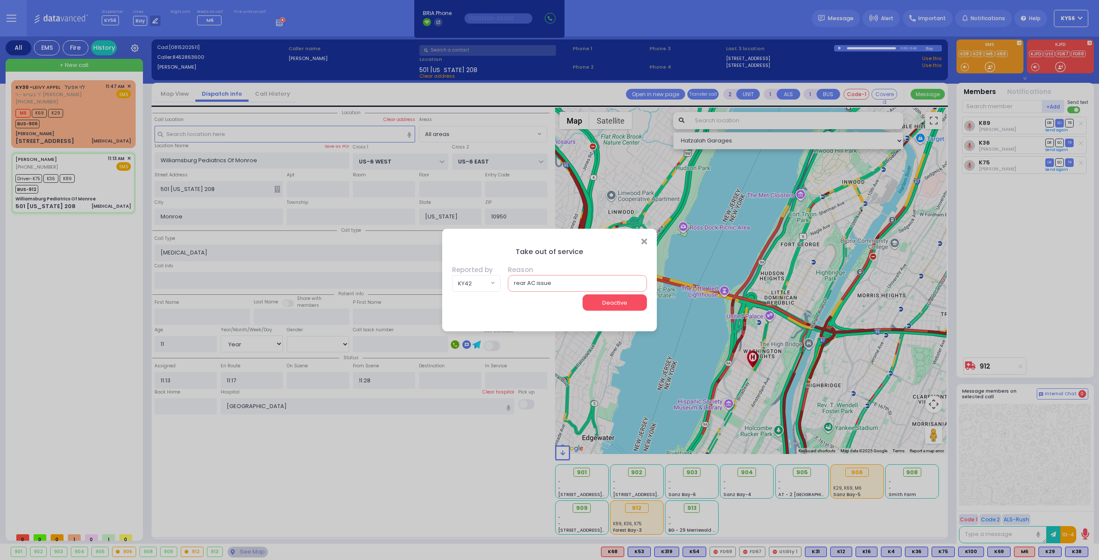
type input "rear AC issue"
click at [621, 304] on button "Deactive" at bounding box center [614, 302] width 64 height 16
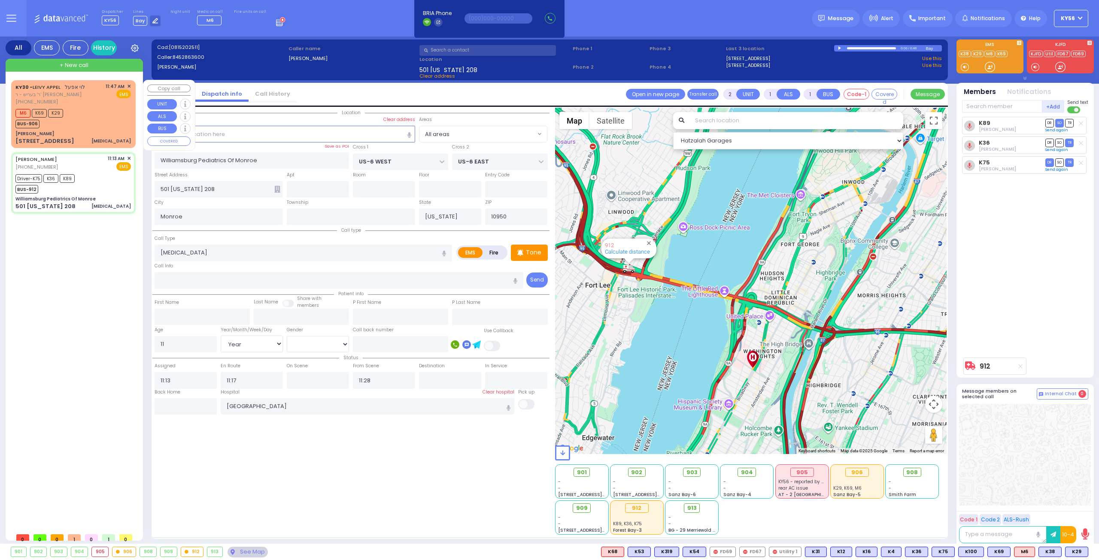
click at [98, 133] on div "[PERSON_NAME]" at bounding box center [72, 133] width 115 height 6
select select
type input "[MEDICAL_DATA]"
radio input "true"
type input "LEIVY"
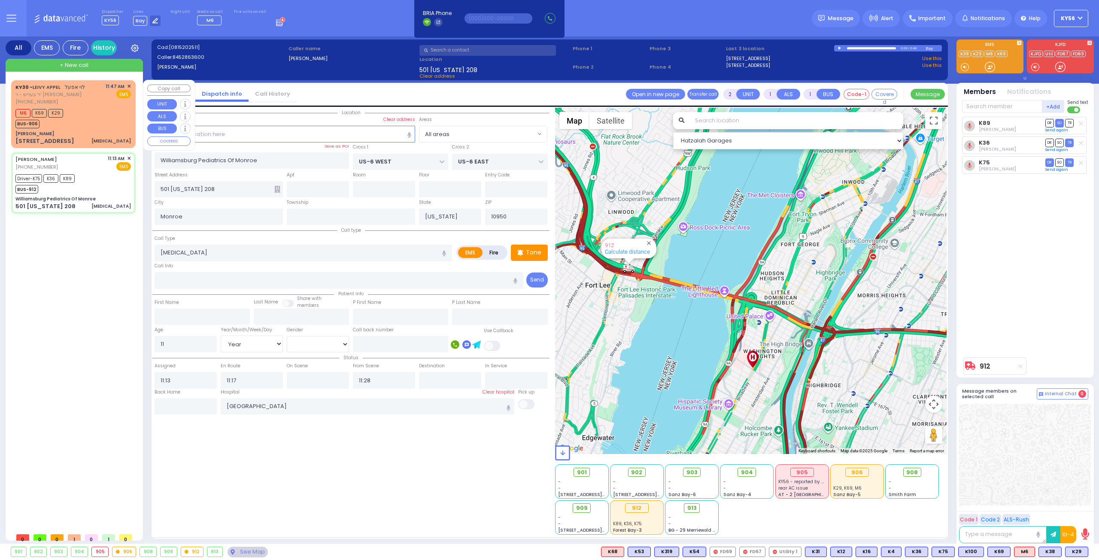
type input "[PERSON_NAME]"
type input "70"
select select "Year"
select select "[DEMOGRAPHIC_DATA]"
type input "11:47"
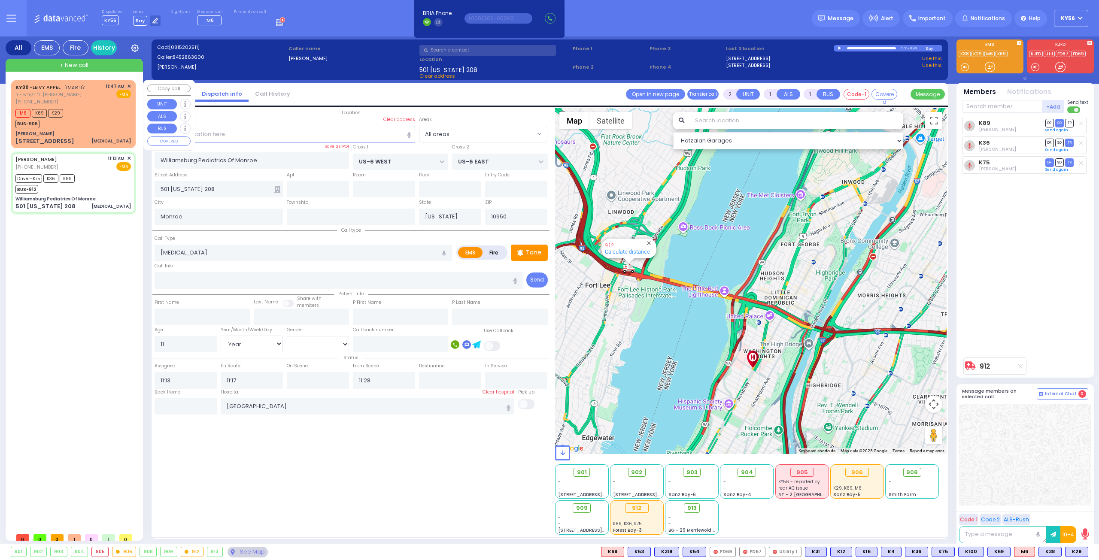
type input "11:48"
type input "[PERSON_NAME]"
type input "[GEOGRAPHIC_DATA]"
type input "[STREET_ADDRESS]"
type input "011"
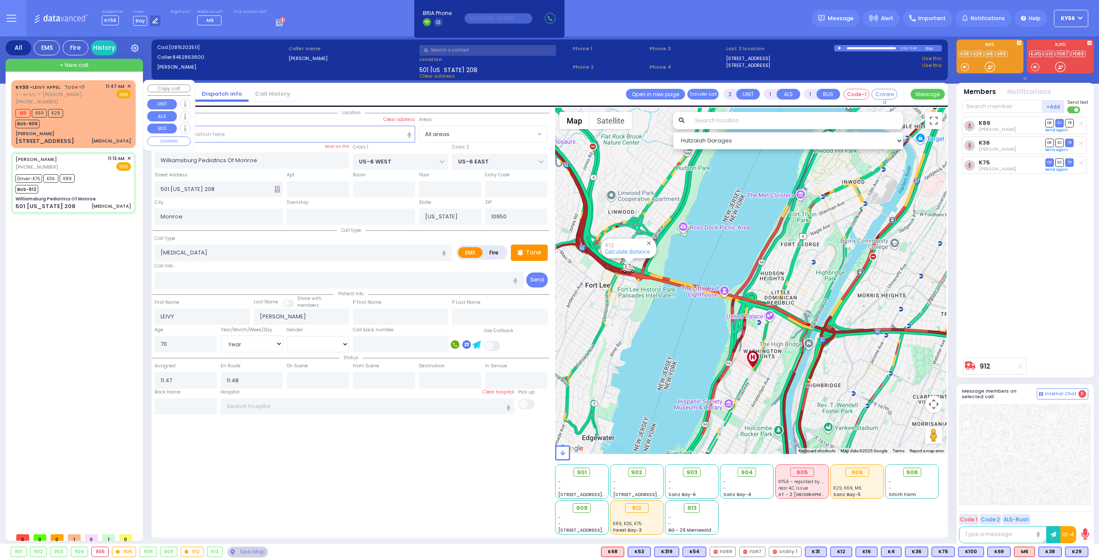
type input "[PERSON_NAME]"
select select "Hatzalah Garages"
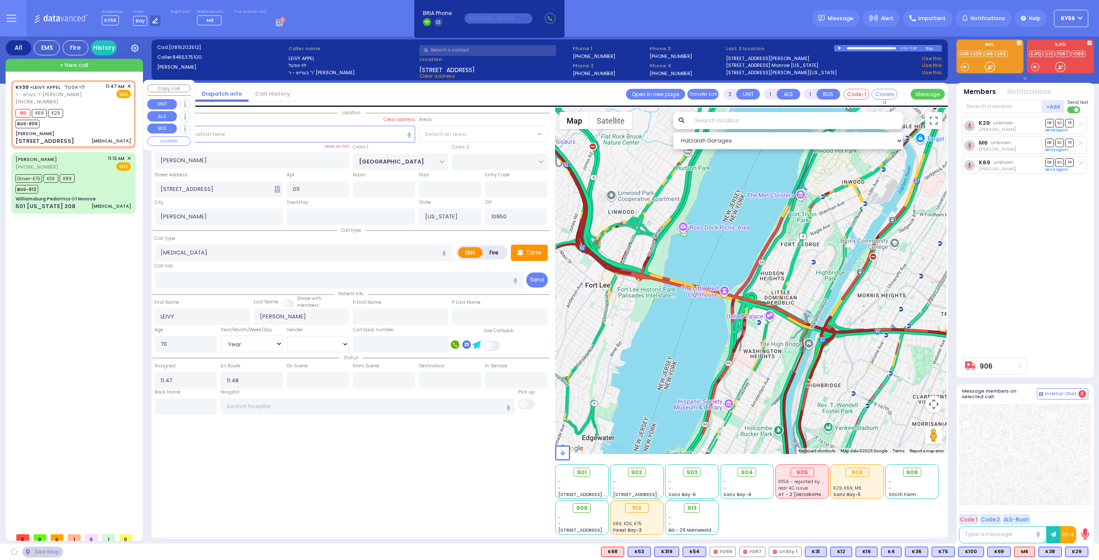
select select "SECTION 4"
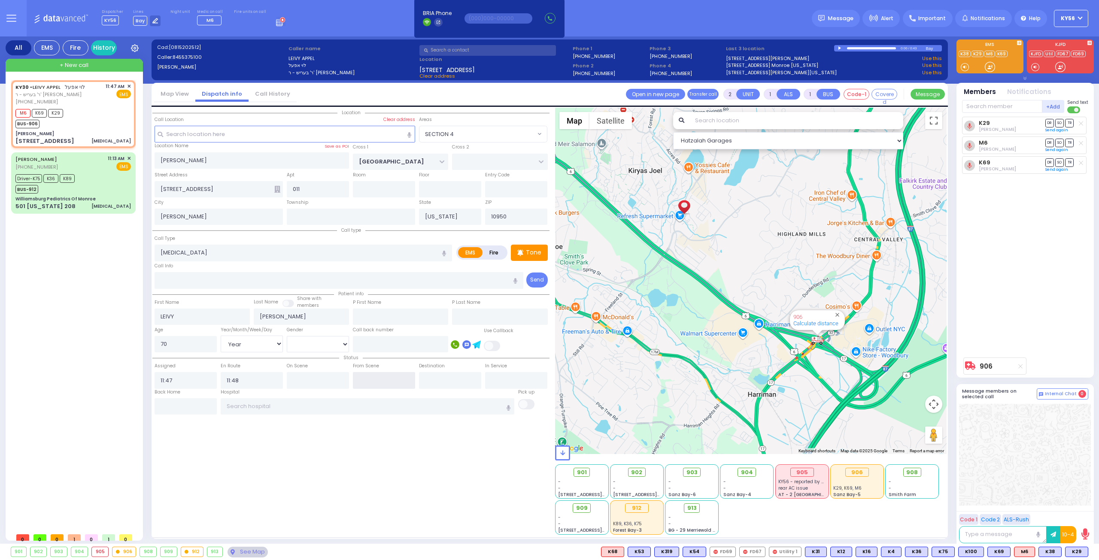
click at [387, 380] on input "text" at bounding box center [384, 380] width 62 height 16
type input "12:13"
select select
radio input "true"
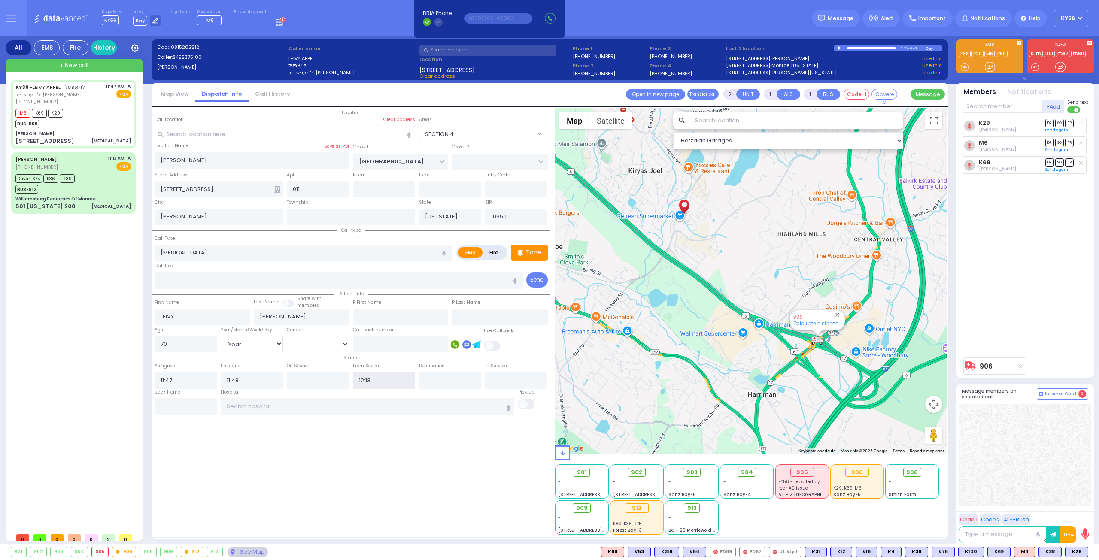
select select "Year"
select select "[DEMOGRAPHIC_DATA]"
select select "Hatzalah Garages"
select select "SECTION 4"
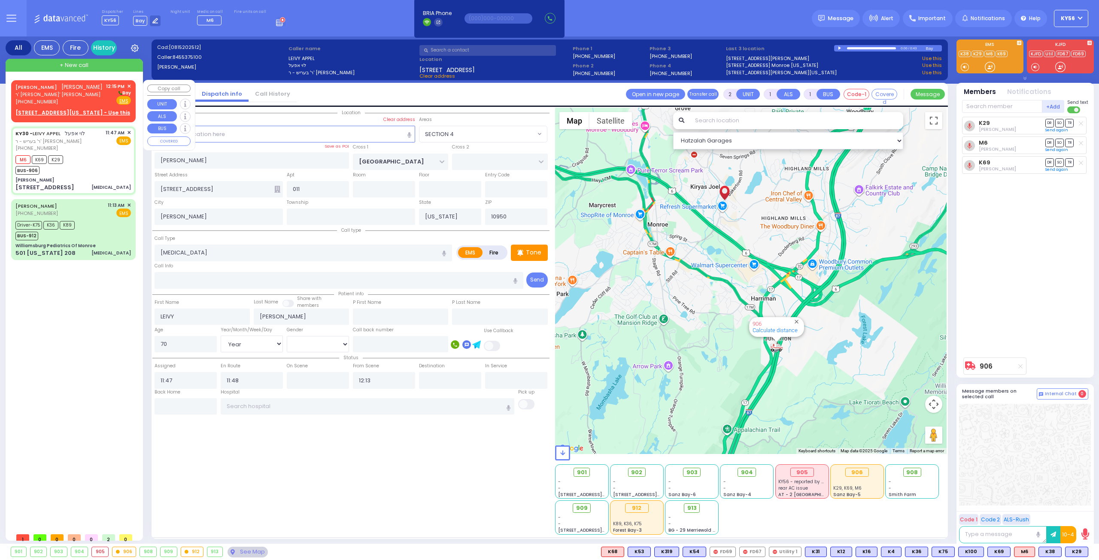
click at [79, 93] on span "ר' ישראל אלעזר - ר' ישראל פארקאש" at bounding box center [58, 94] width 87 height 7
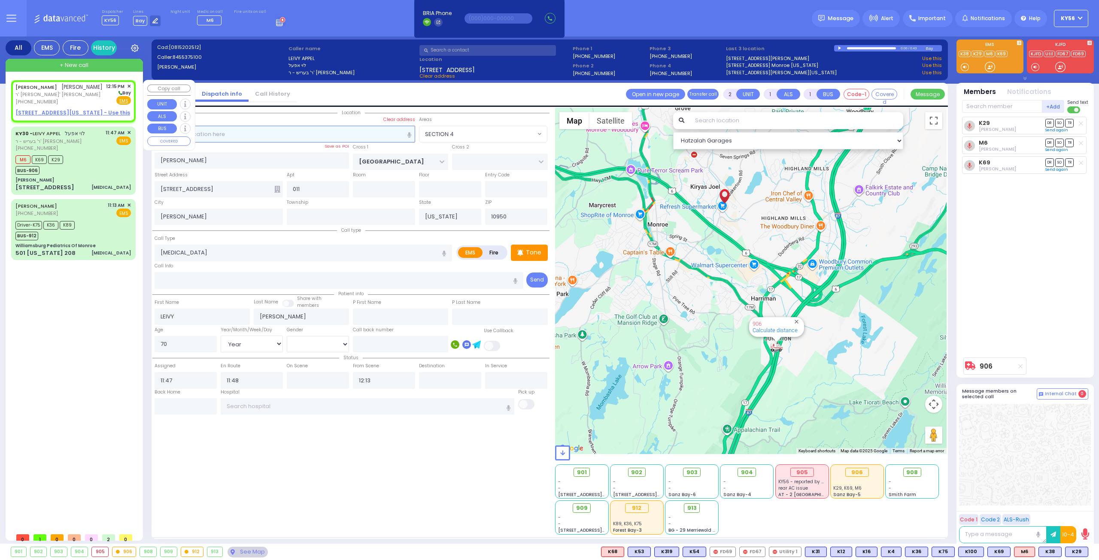
select select
radio input "true"
type input "[PERSON_NAME]"
type input "TABAK"
select select
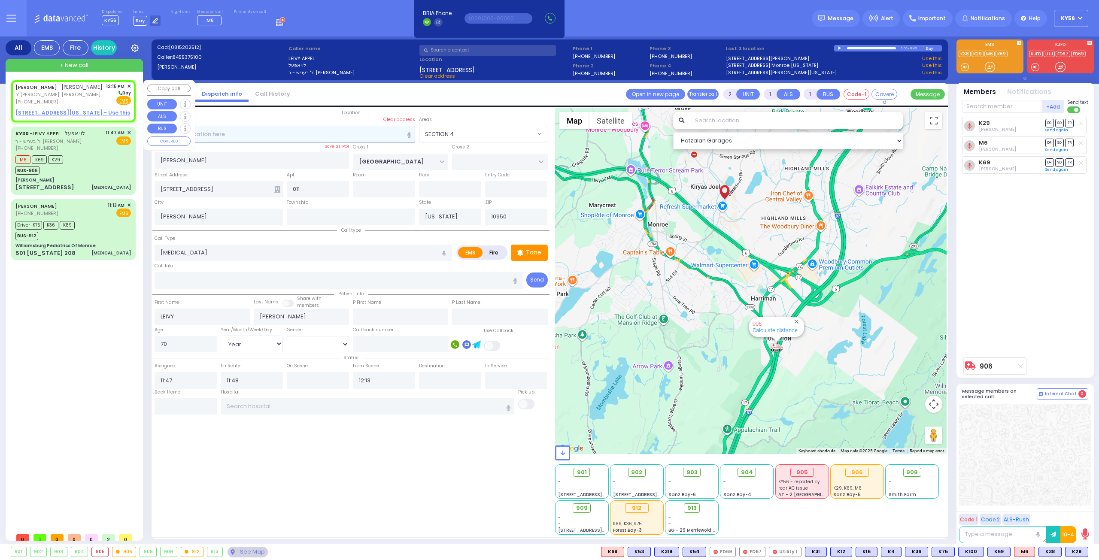
select select
type input "12:15"
select select "Hatzalah Garages"
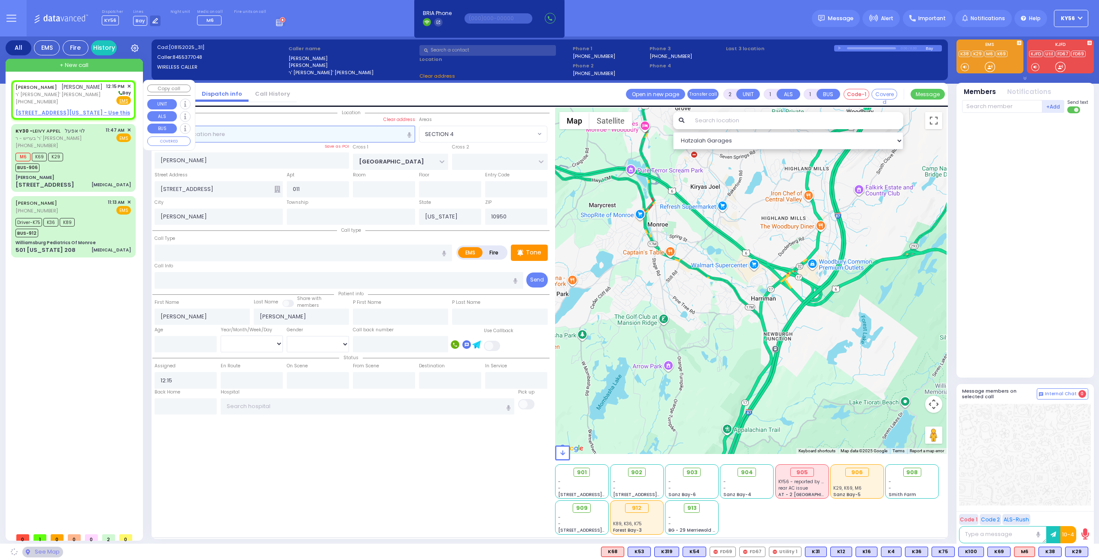
select select
radio input "true"
select select
select select "Hatzalah Garages"
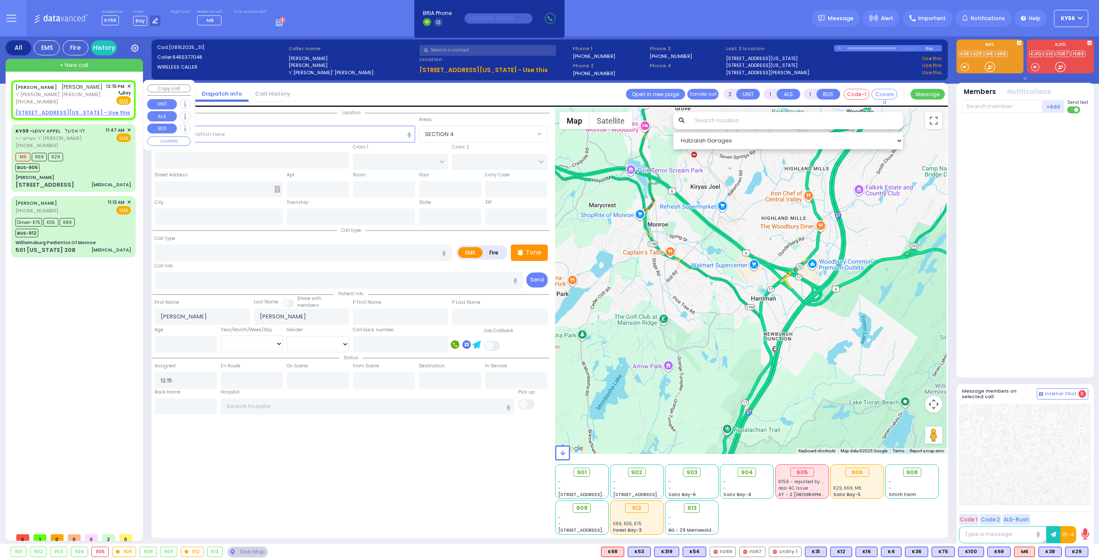
click at [66, 114] on u "8 VIRGINIA AVE - Use this" at bounding box center [72, 112] width 115 height 7
select select
radio input "true"
select select
select select "Hatzalah Garages"
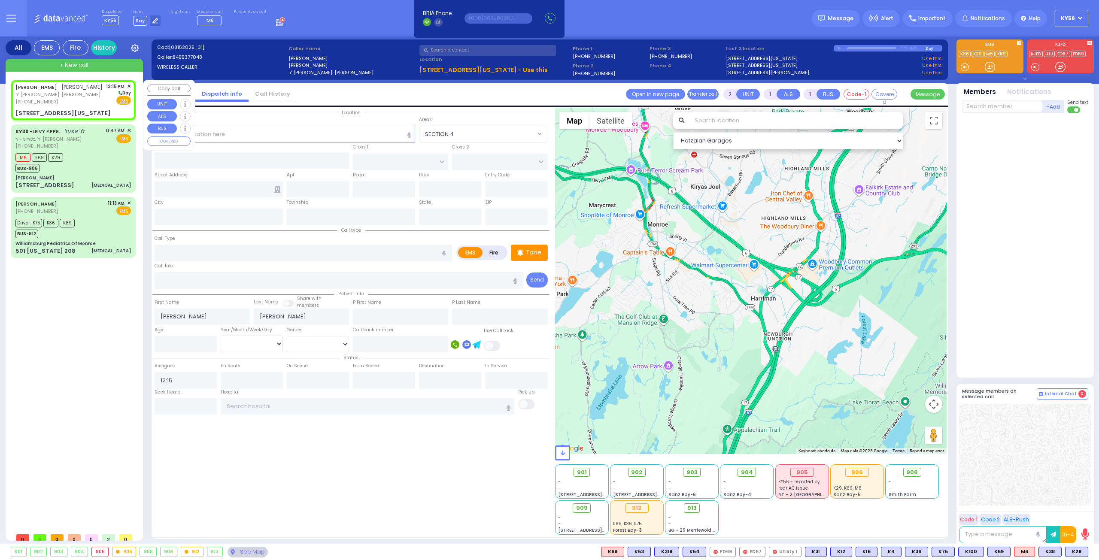
select select
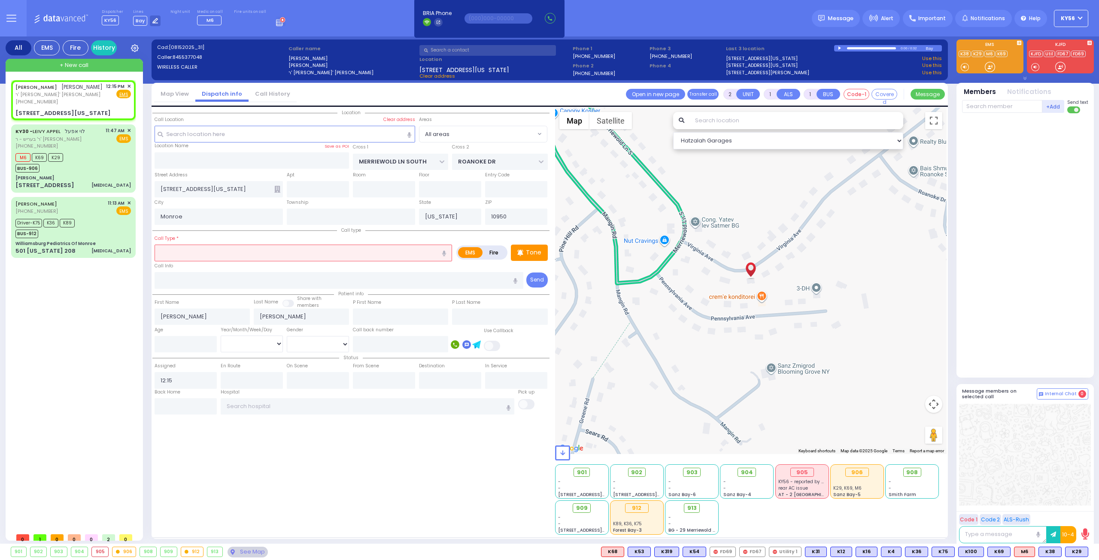
click at [222, 254] on input "text" at bounding box center [302, 253] width 297 height 16
click at [202, 272] on span "Pt not feeling well" at bounding box center [182, 269] width 51 height 9
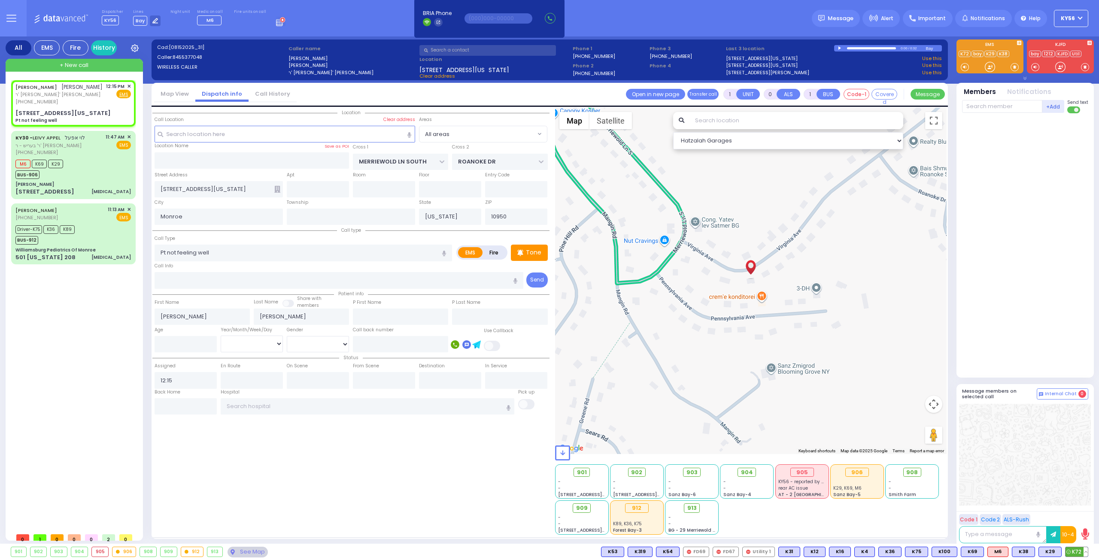
click at [1083, 548] on button at bounding box center [1085, 551] width 4 height 9
click at [1077, 550] on span "K72" at bounding box center [1076, 551] width 22 height 9
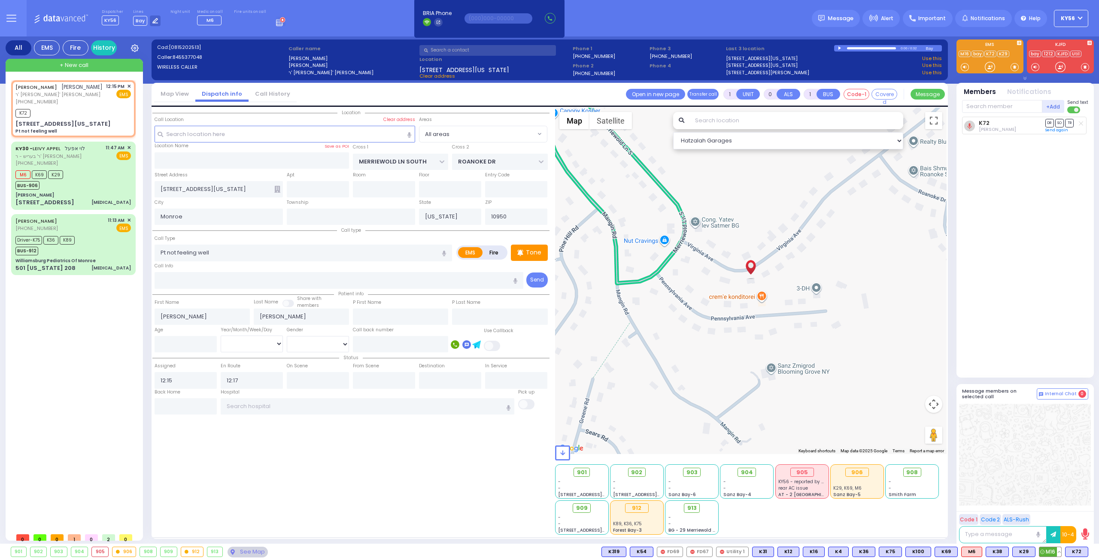
click at [1057, 554] on span "M16" at bounding box center [1050, 551] width 22 height 9
click at [1078, 551] on span "K398" at bounding box center [1074, 551] width 25 height 9
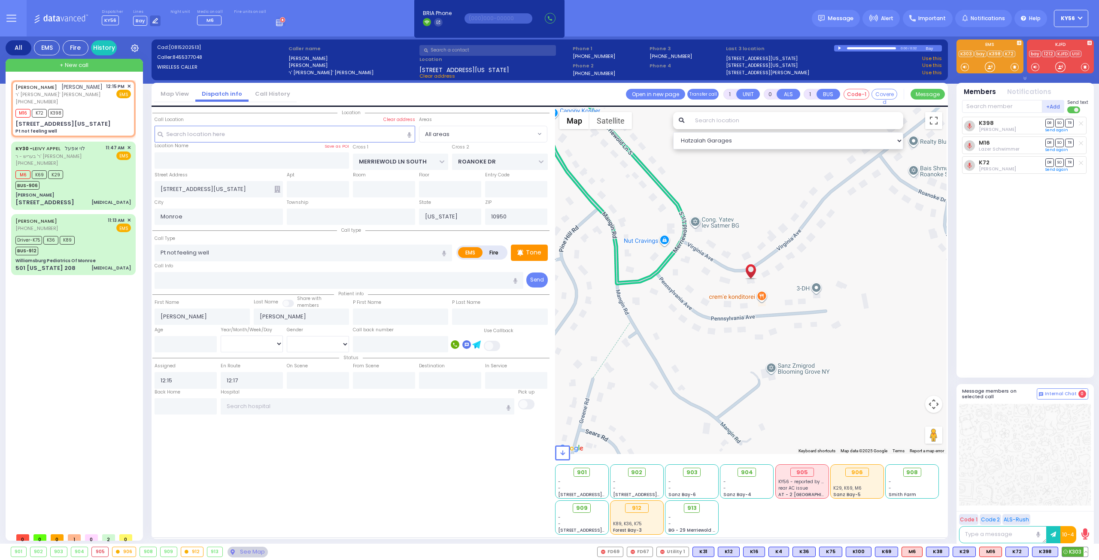
click at [1080, 549] on span "K303" at bounding box center [1075, 551] width 26 height 9
click at [694, 474] on span "903" at bounding box center [694, 472] width 11 height 9
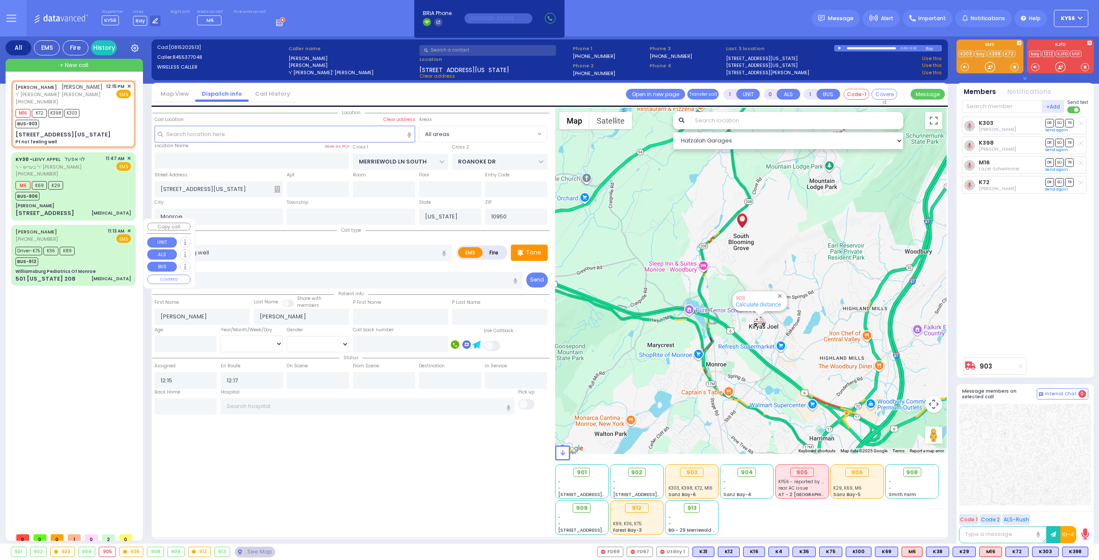
select select
click at [70, 203] on div "[PERSON_NAME]" at bounding box center [72, 206] width 115 height 6
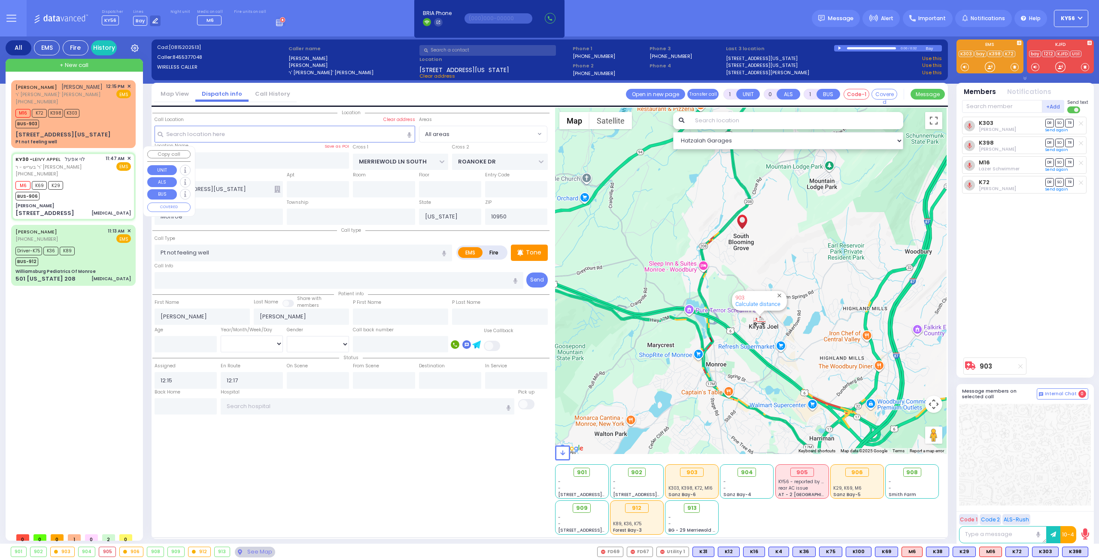
type input "6"
select select
type input "[MEDICAL_DATA]"
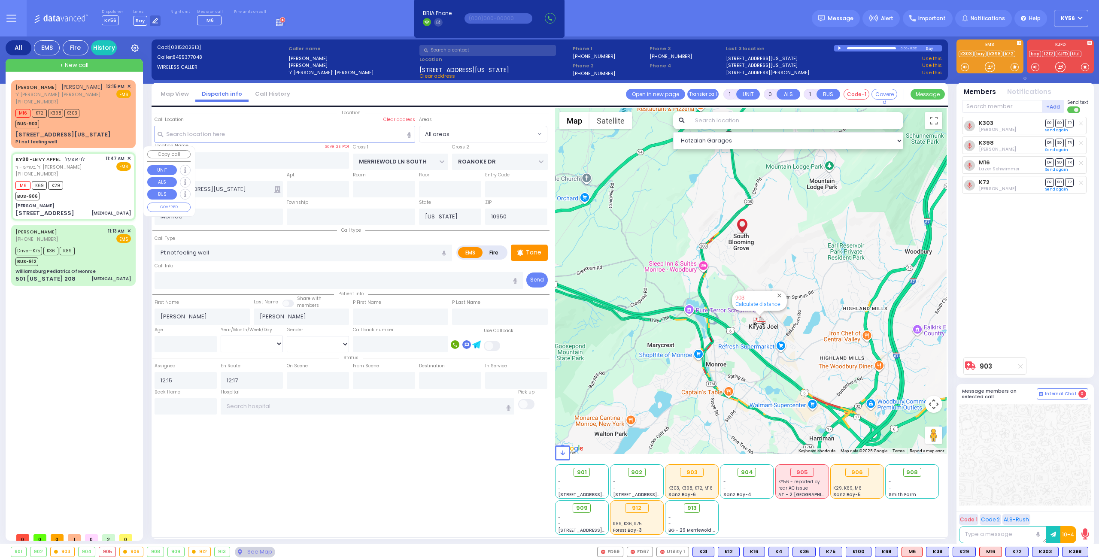
radio input "true"
type input "LEIVY"
type input "[PERSON_NAME]"
type input "Mendel"
type input "[PERSON_NAME]"
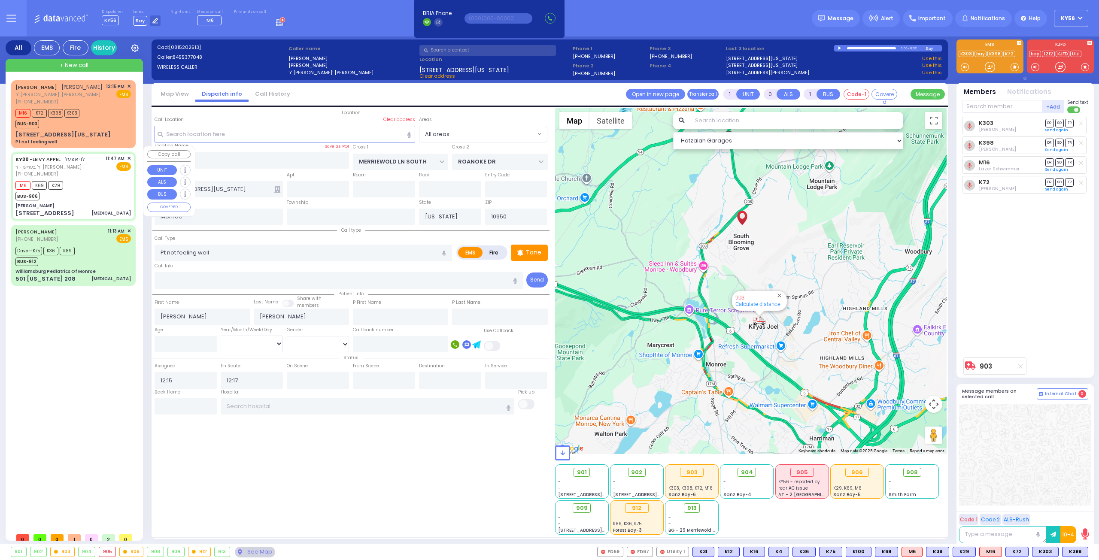
type input "70"
select select "Year"
select select "[DEMOGRAPHIC_DATA]"
type input "11:47"
type input "11:48"
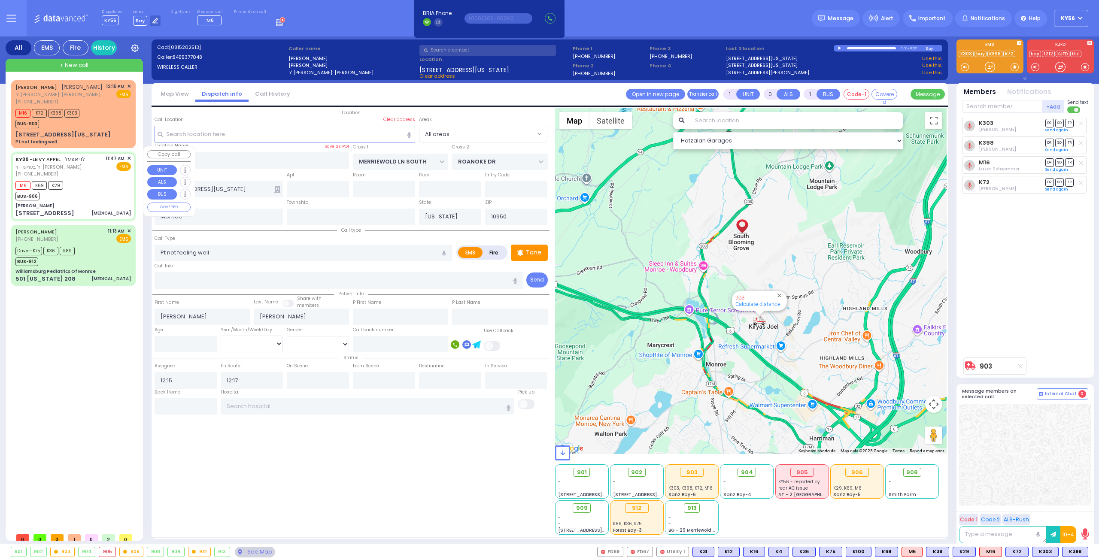
type input "12:13"
type input "[PERSON_NAME]"
type input "[GEOGRAPHIC_DATA]"
type input "[STREET_ADDRESS]"
type input "011"
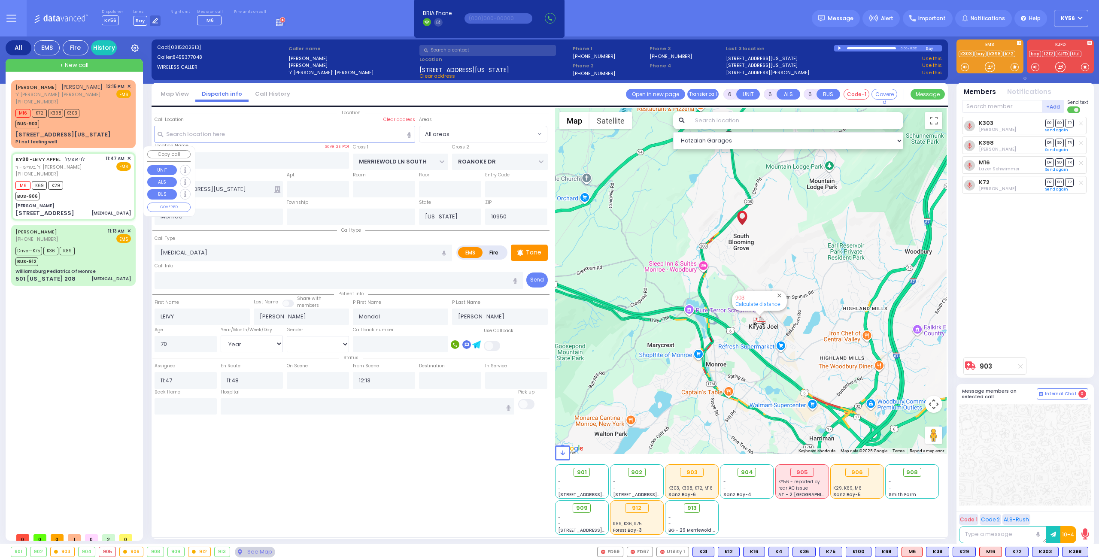
type input "[PERSON_NAME]"
select select "SECTION 4"
select select "Hatzalah Garages"
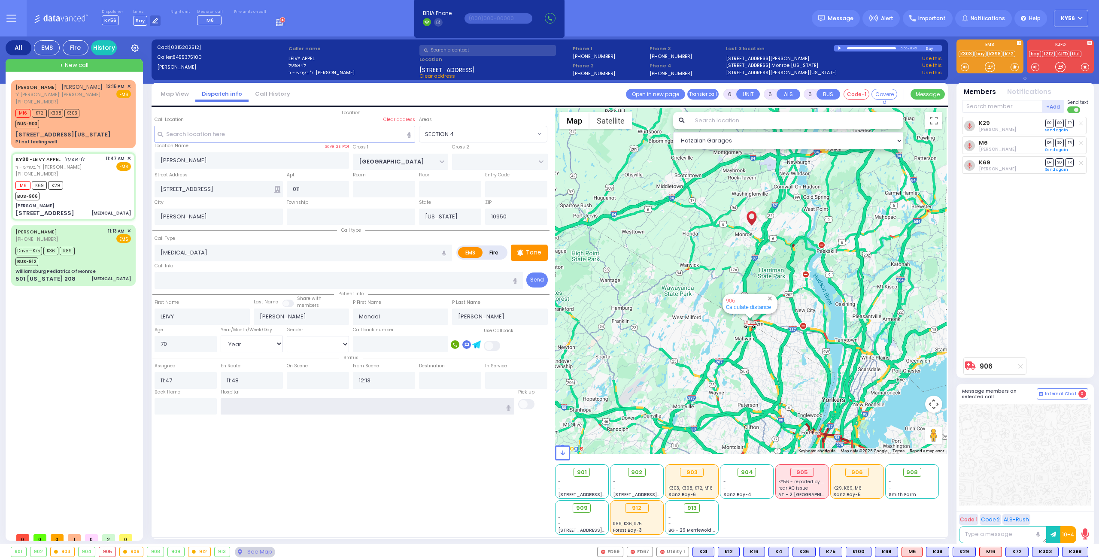
click at [282, 401] on input "text" at bounding box center [368, 406] width 294 height 16
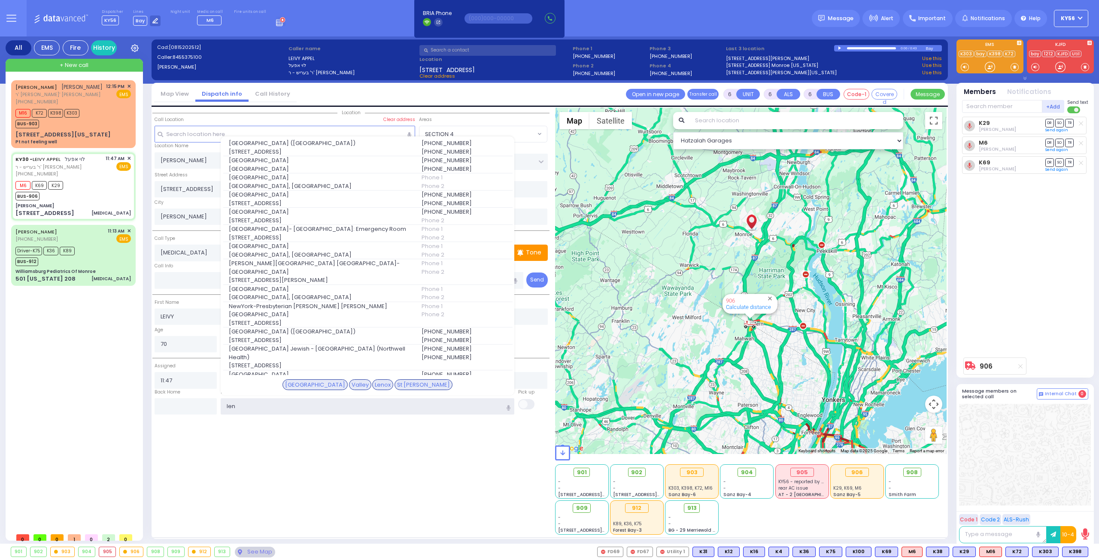
type input "leno"
select select
radio input "true"
select select "Year"
select select "[DEMOGRAPHIC_DATA]"
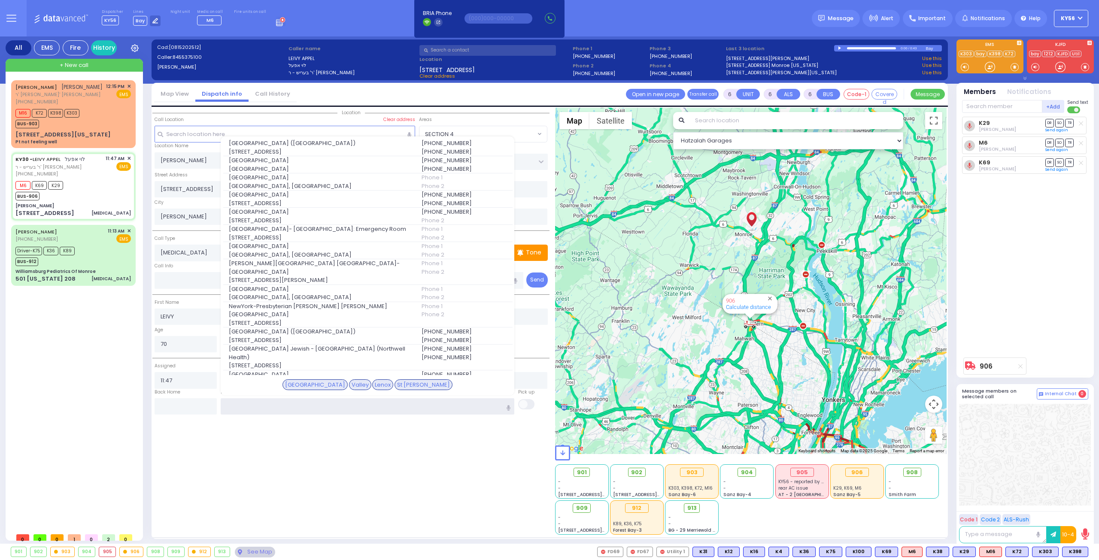
select select "Hatzalah Garages"
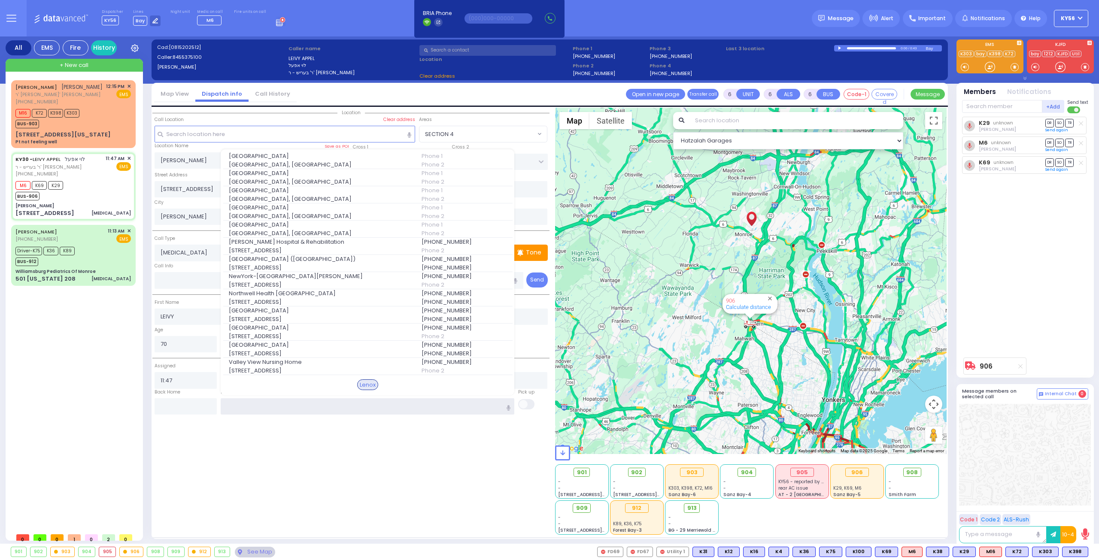
select select
radio input "true"
select select "Year"
select select "[DEMOGRAPHIC_DATA]"
select select "Hatzalah Garages"
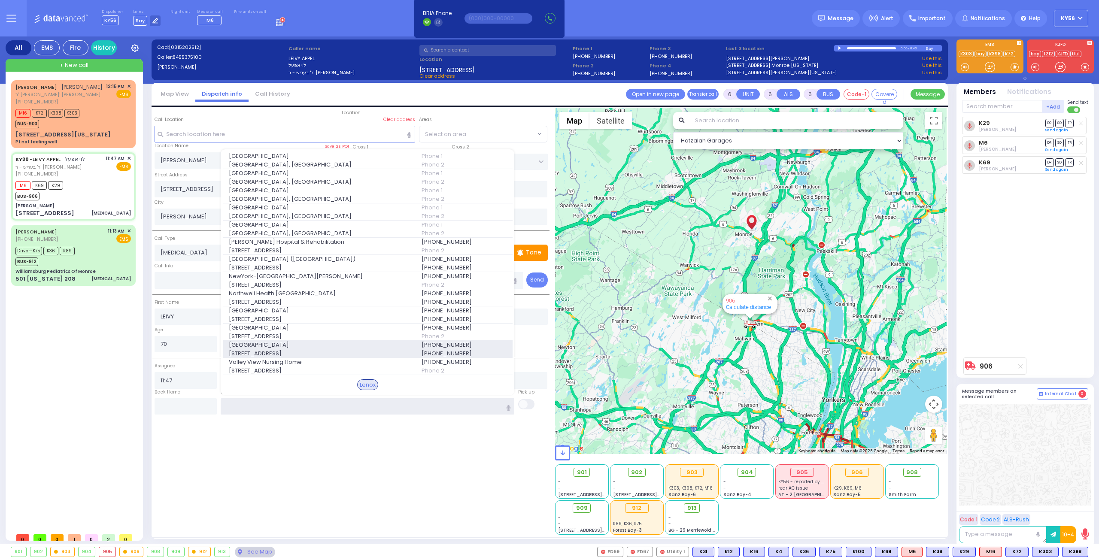
select select "SECTION 4"
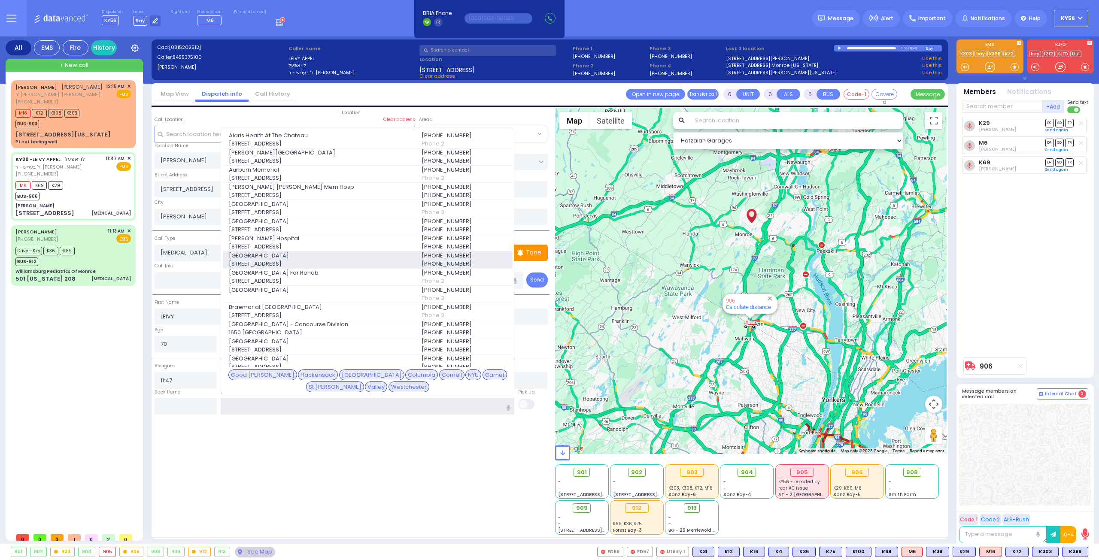
select select "SECTION 4"
click at [252, 403] on input "text" at bounding box center [368, 406] width 294 height 16
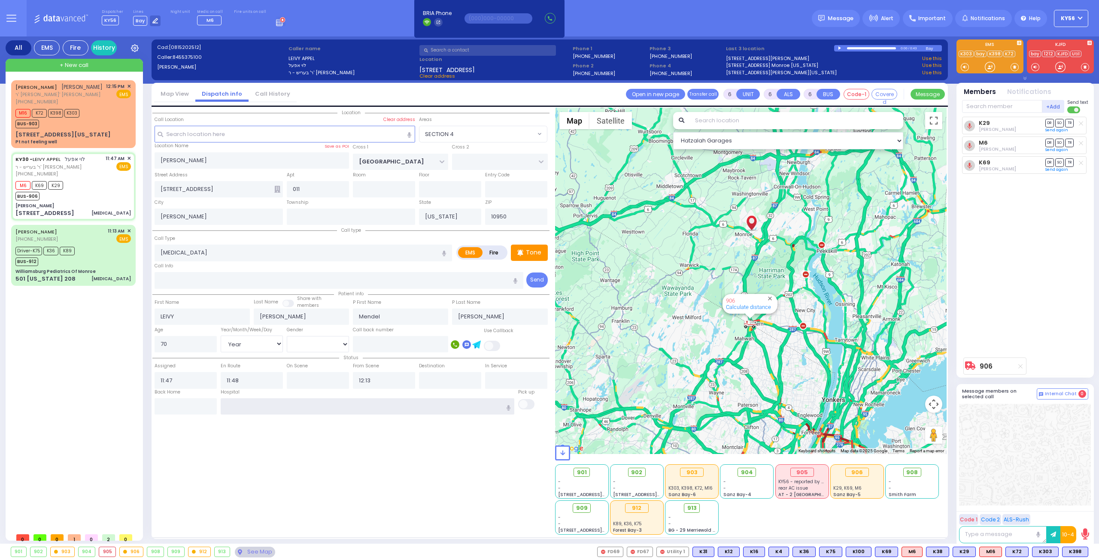
select select
radio input "true"
select select "Year"
select select "[DEMOGRAPHIC_DATA]"
select select "Hatzalah Garages"
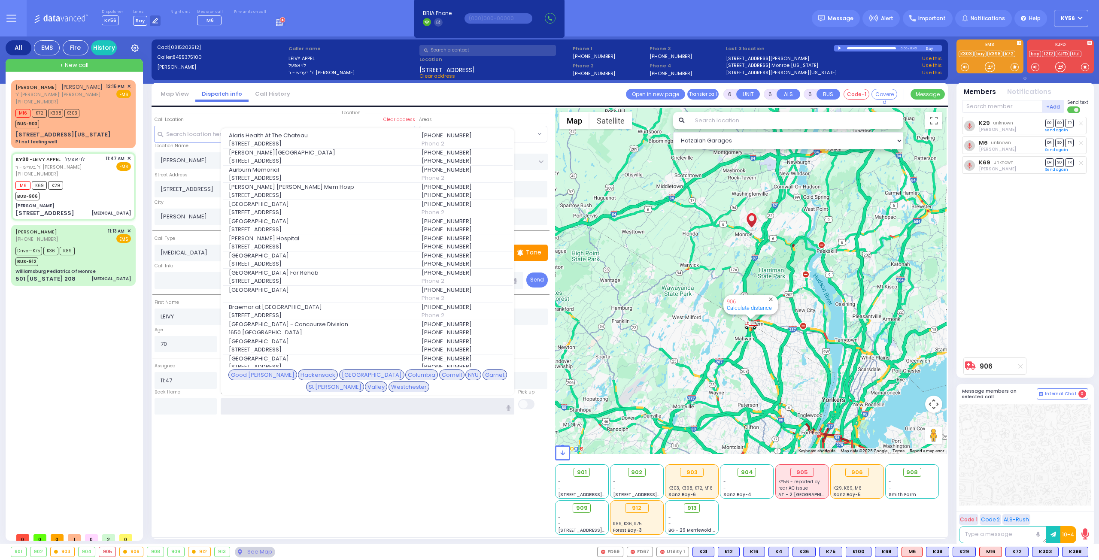
select select "SECTION 4"
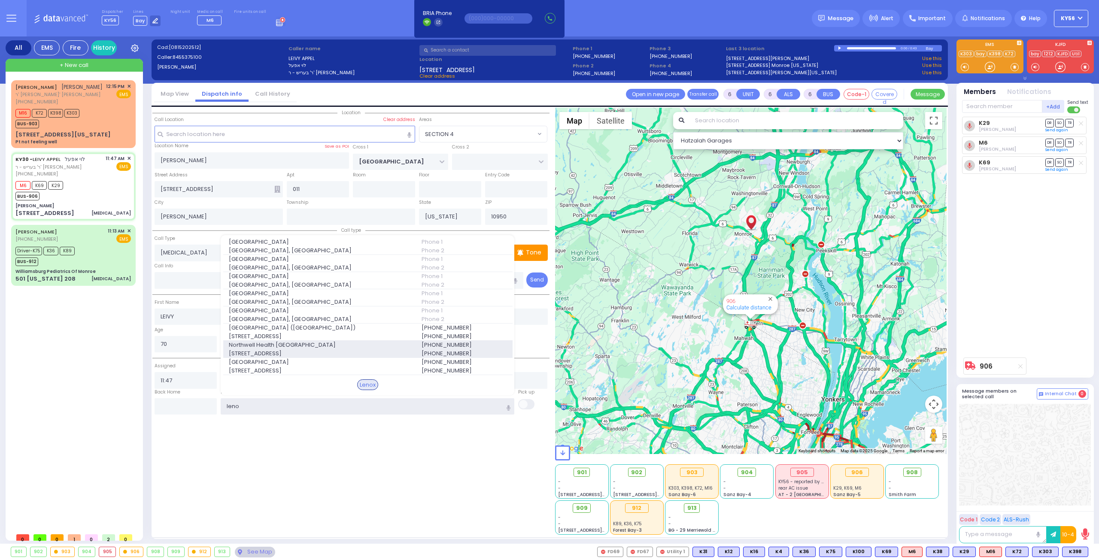
type input "leno"
click at [294, 349] on span "100 East 77Th Street" at bounding box center [320, 353] width 182 height 9
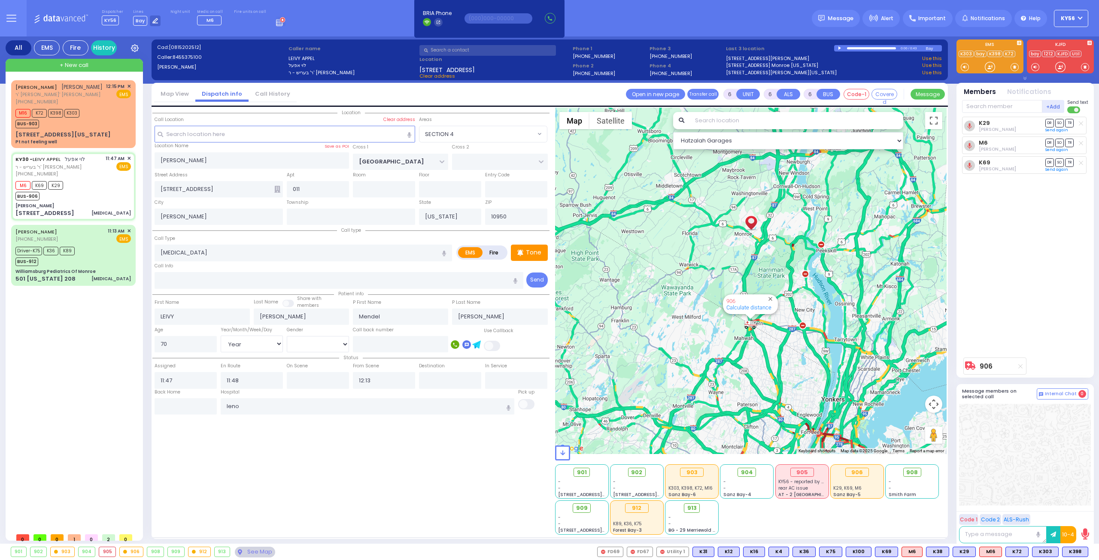
select select
radio input "true"
select select "Year"
select select "[DEMOGRAPHIC_DATA]"
type input "Northwell Health Lenox Hill"
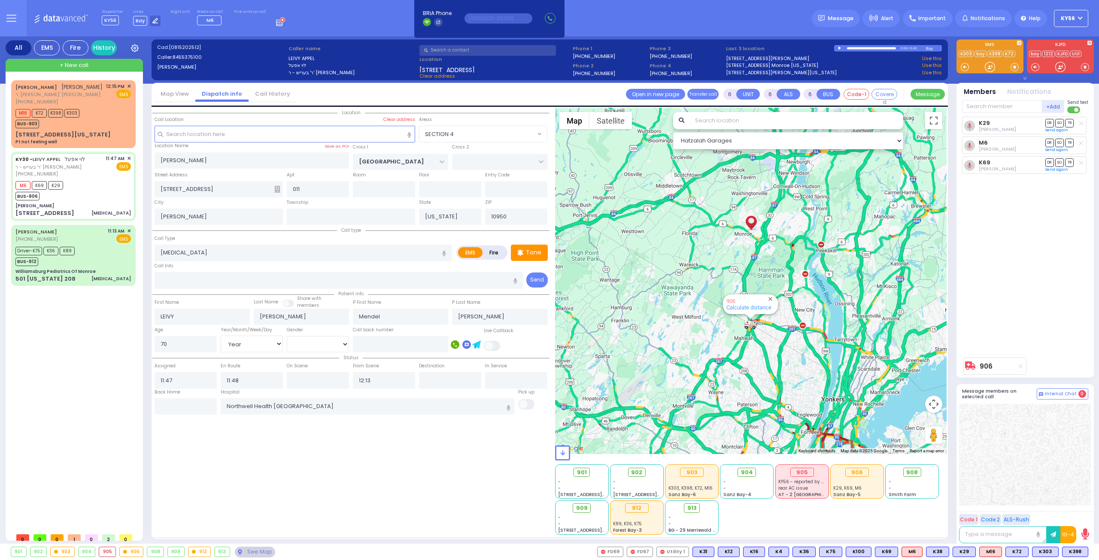
select select "Hatzalah Garages"
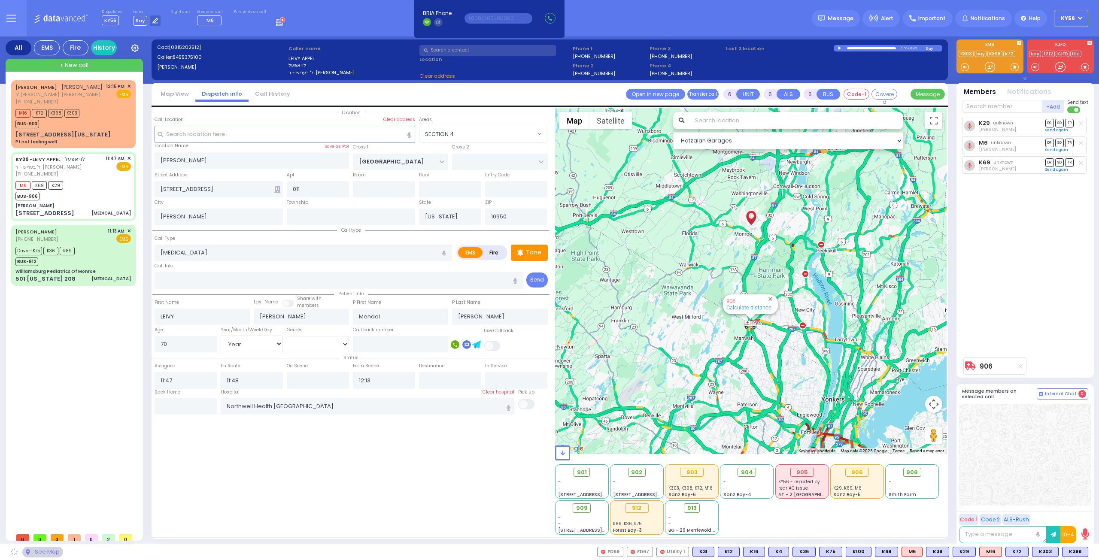
select select "SECTION 4"
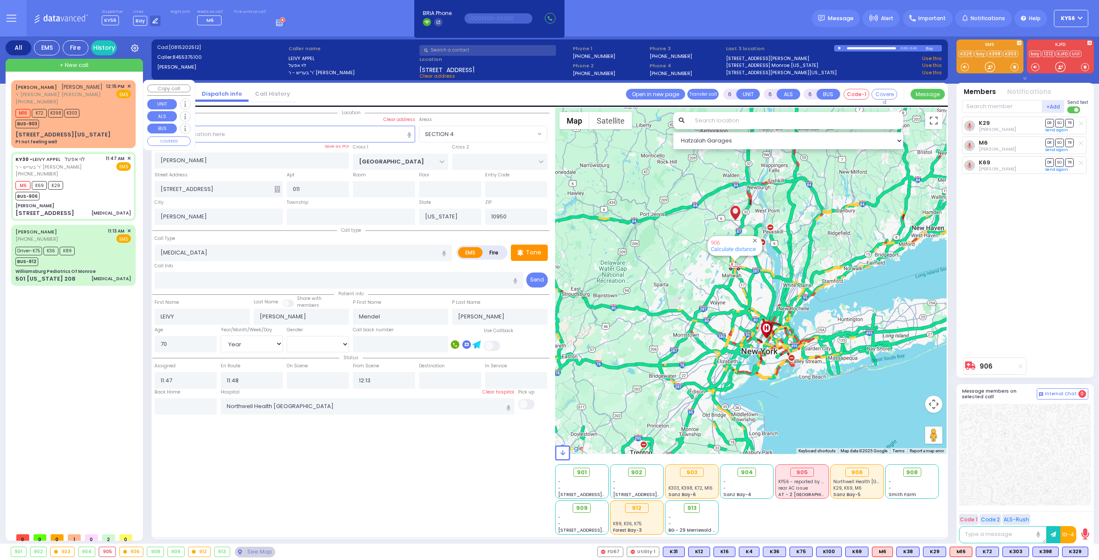
click at [94, 129] on div "JOEL TABAK יואל טאבאק ר' ישראל אלעזר - ר' ישראל פארקאש (845) 537-7048 12:15 PM …" at bounding box center [73, 114] width 121 height 65
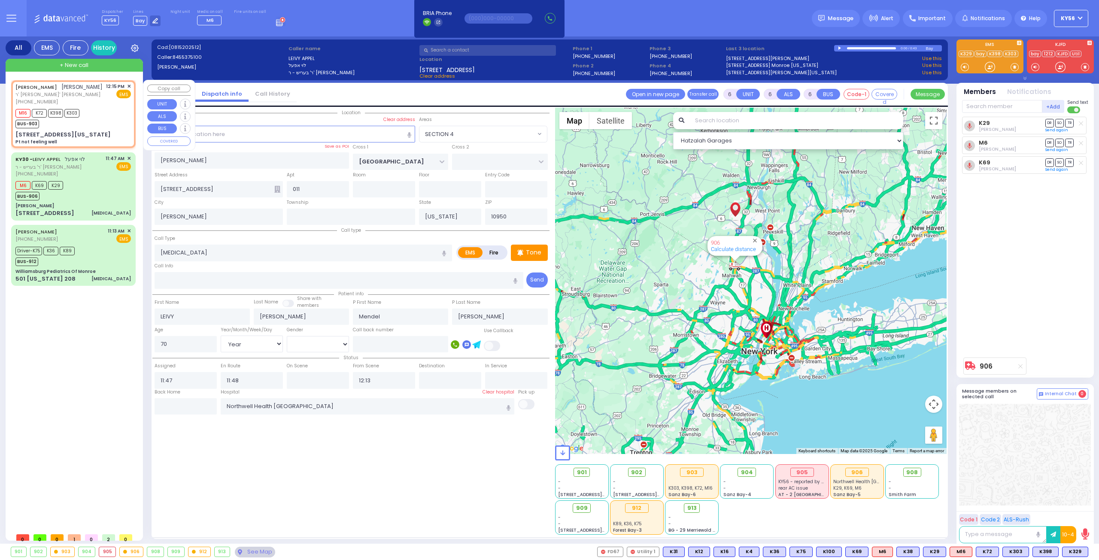
type input "1"
type input "0"
type input "1"
select select
type input "Pt not feeling well"
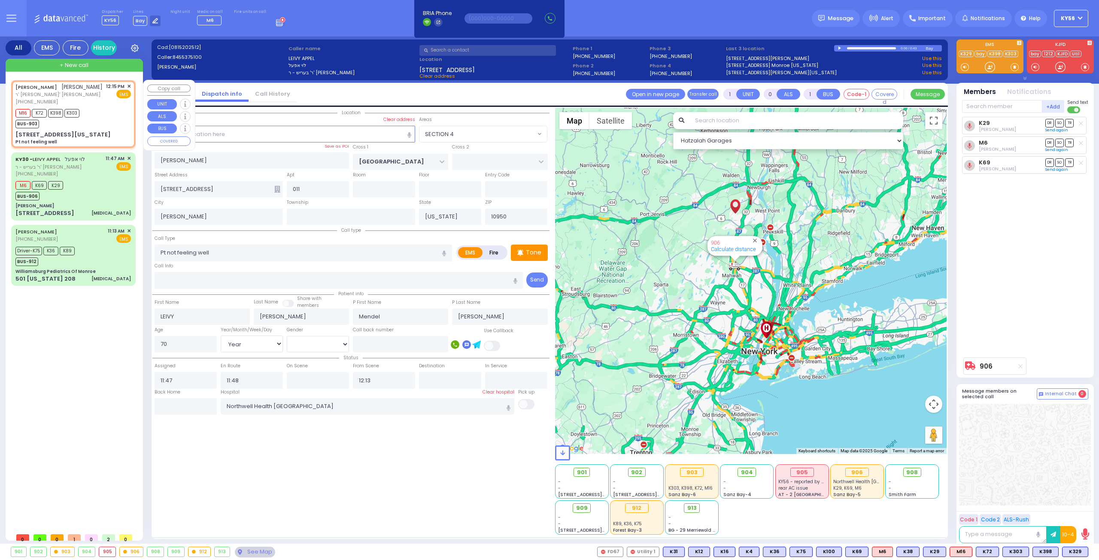
radio input "true"
type input "[PERSON_NAME]"
type input "TABAK"
select select
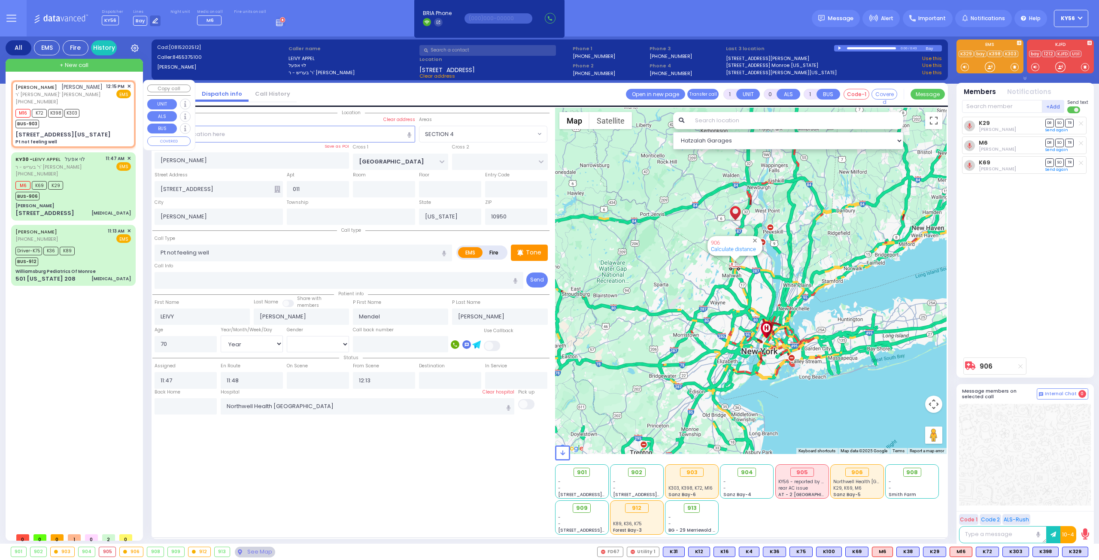
type input "12:15"
type input "12:17"
type input "MERRIEWOLD LN SOUTH"
type input "ROANOKE DR"
type input "8 VIRGINIA AVE"
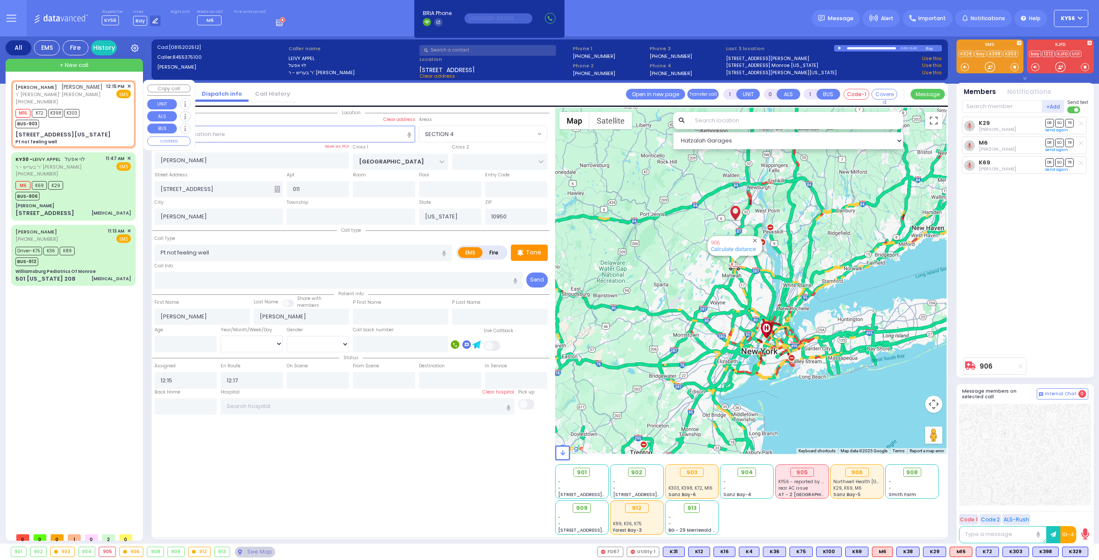
type input "Monroe"
select select "Hatzalah Garages"
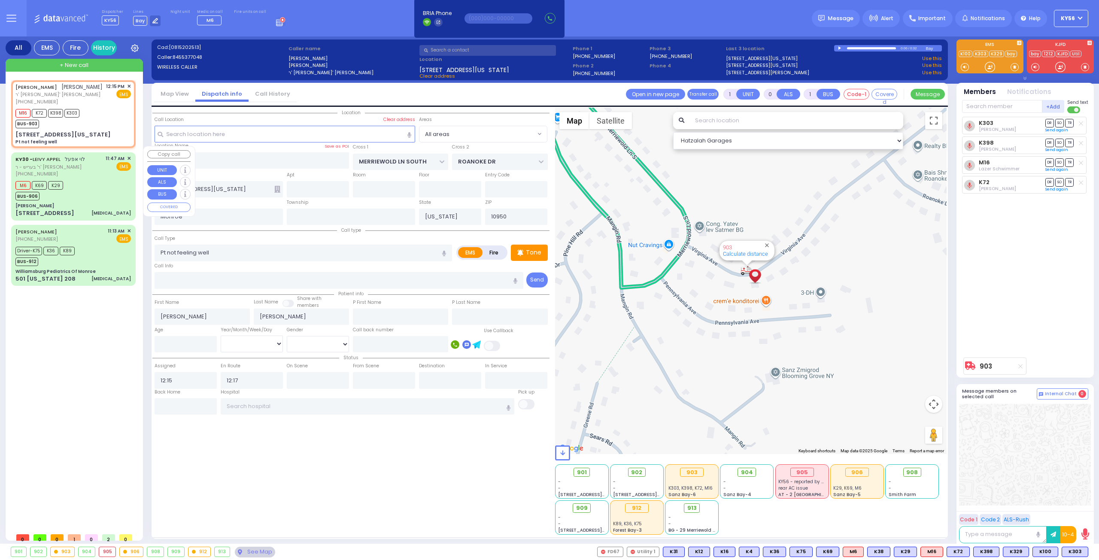
click at [106, 189] on div "M6 K69 K29 BUS-906" at bounding box center [72, 189] width 115 height 21
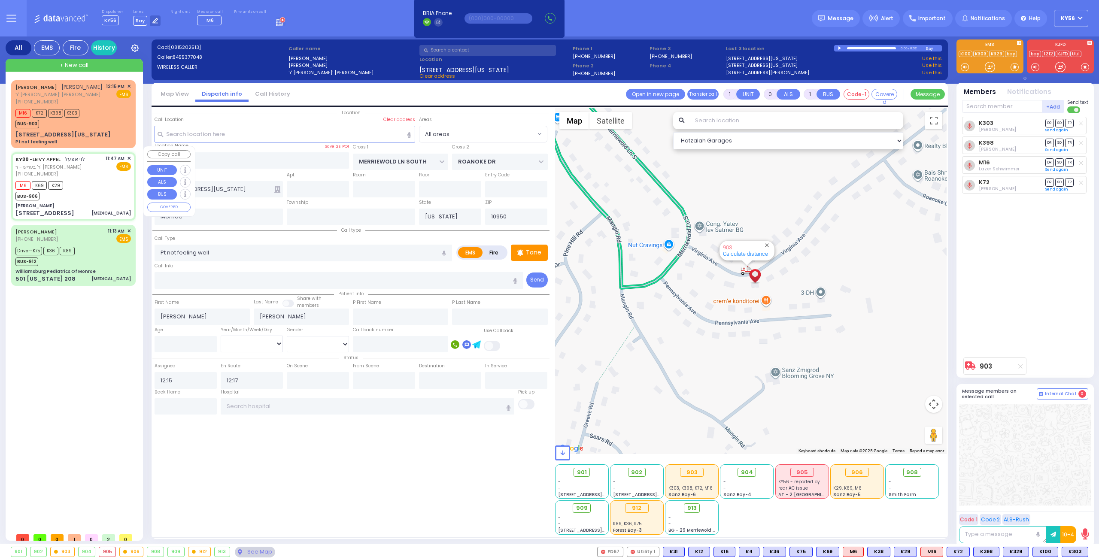
type input "6"
select select
type input "[MEDICAL_DATA]"
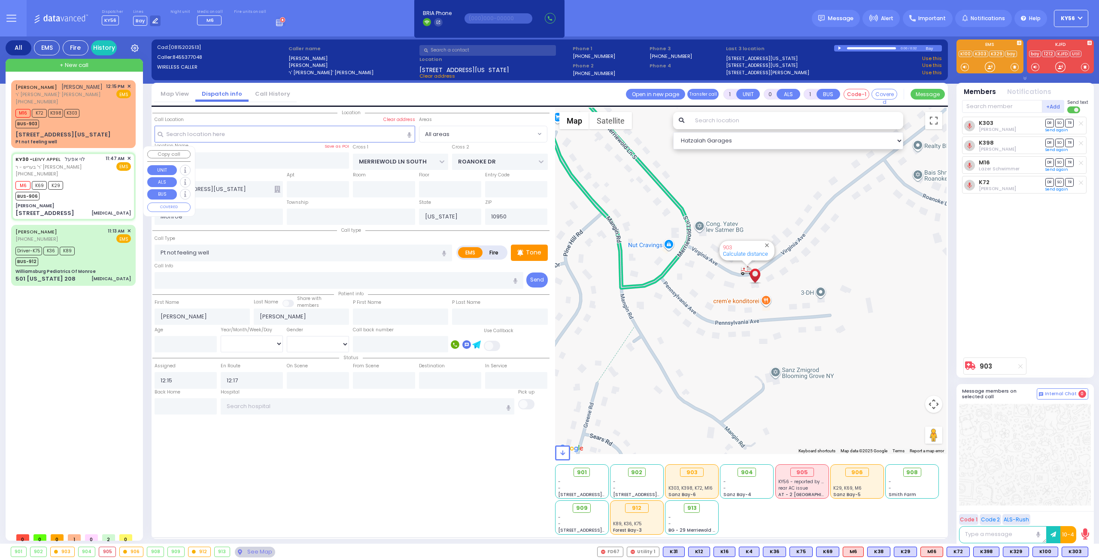
radio input "true"
type input "LEIVY"
type input "[PERSON_NAME]"
type input "Mendel"
type input "Teitelbaum"
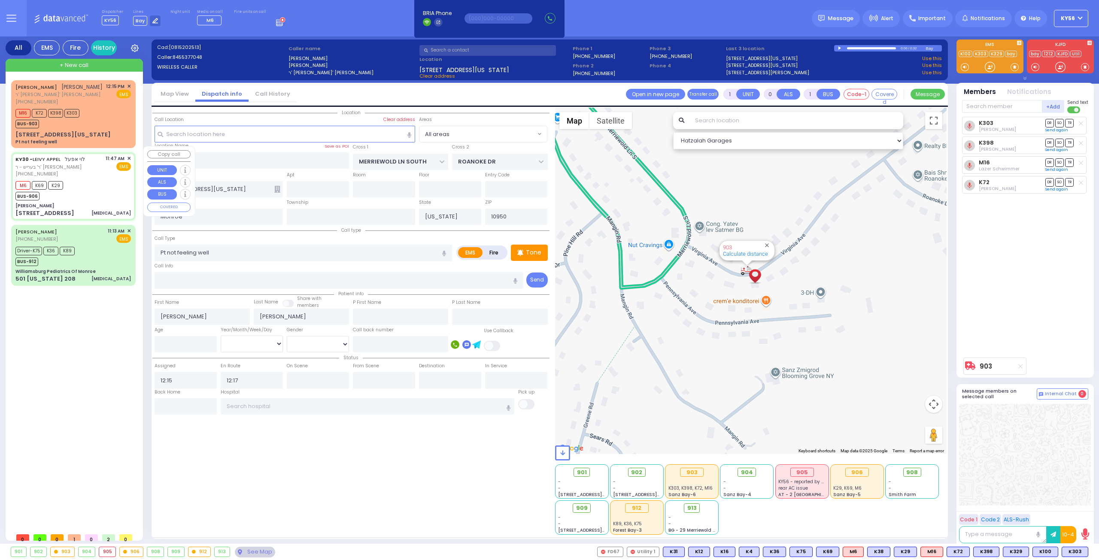
type input "70"
select select "Year"
select select "[DEMOGRAPHIC_DATA]"
type input "11:47"
type input "11:48"
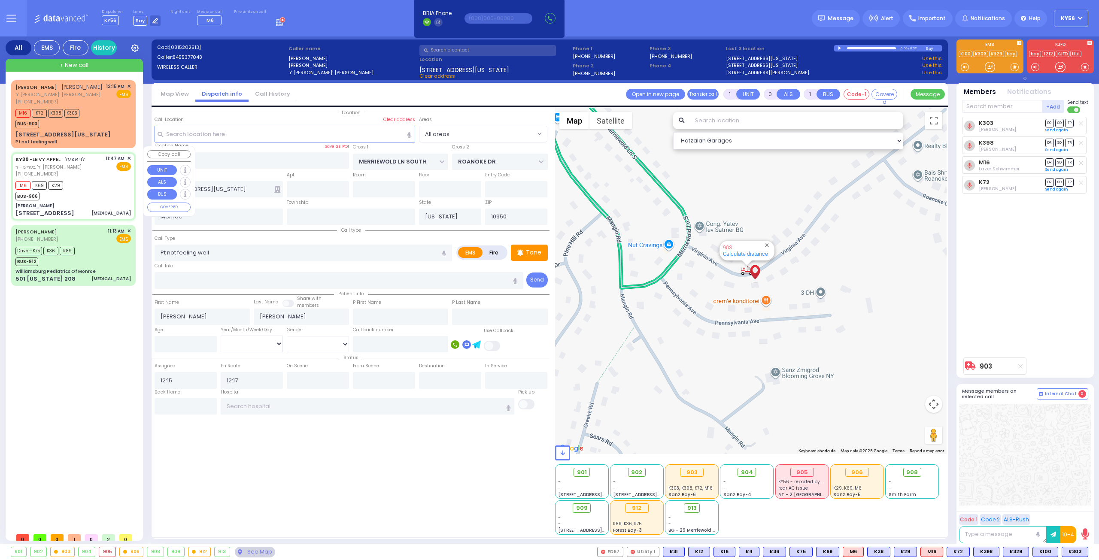
type input "12:13"
type input "Northwell Health Lenox Hill"
type input "[PERSON_NAME]"
type input "[GEOGRAPHIC_DATA]"
type input "[STREET_ADDRESS]"
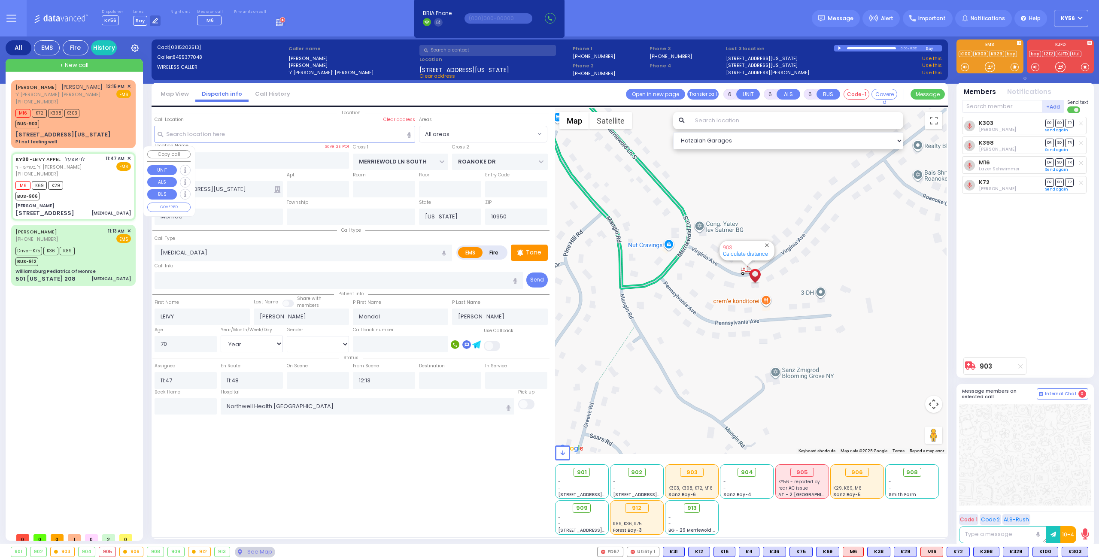
type input "011"
type input "[PERSON_NAME]"
select select "Hatzalah Garages"
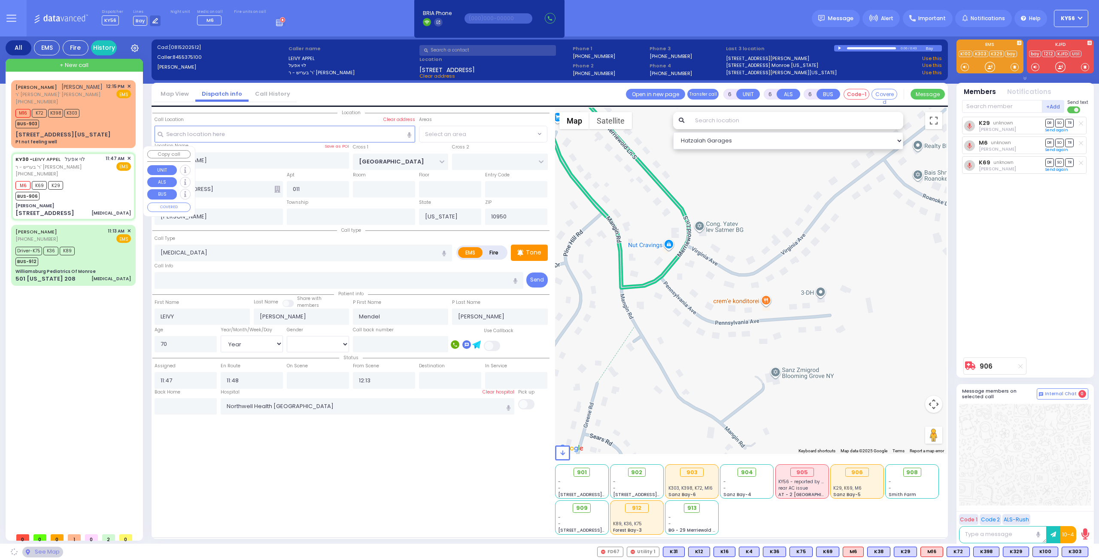
select select "SECTION 4"
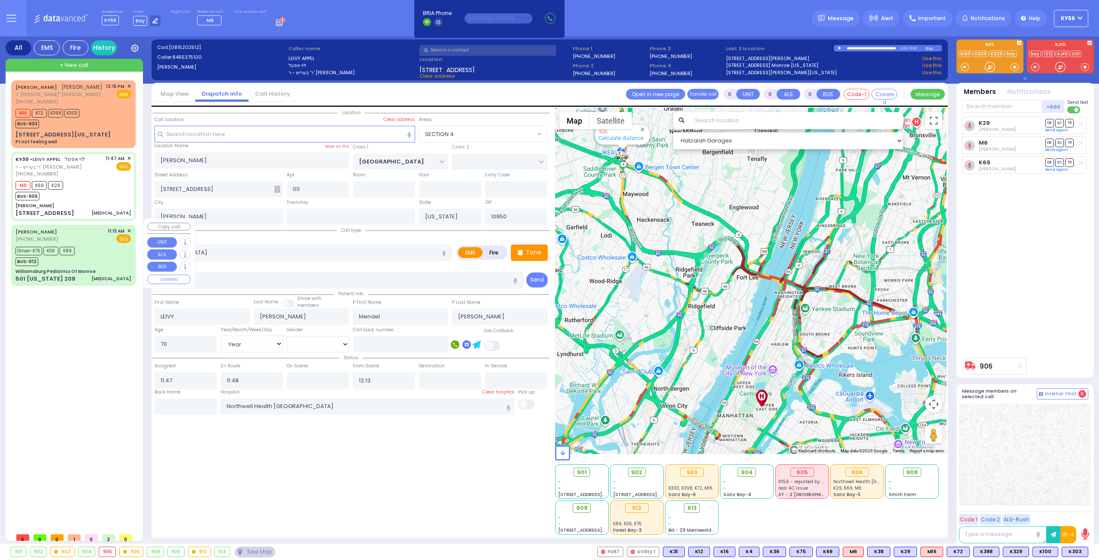
click at [97, 268] on div "Williamsburg Pediatrics Of Monroe" at bounding box center [72, 271] width 115 height 6
select select
type input "[MEDICAL_DATA]"
radio input "true"
type input "Chaim"
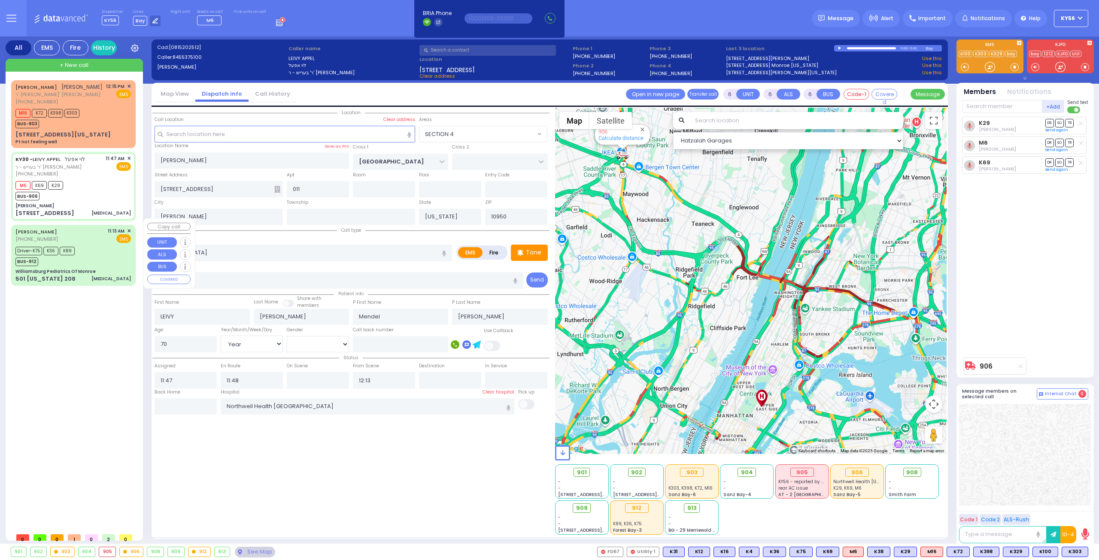
type input "Breuer"
type input "11"
select select "Year"
select select
type input "11:13"
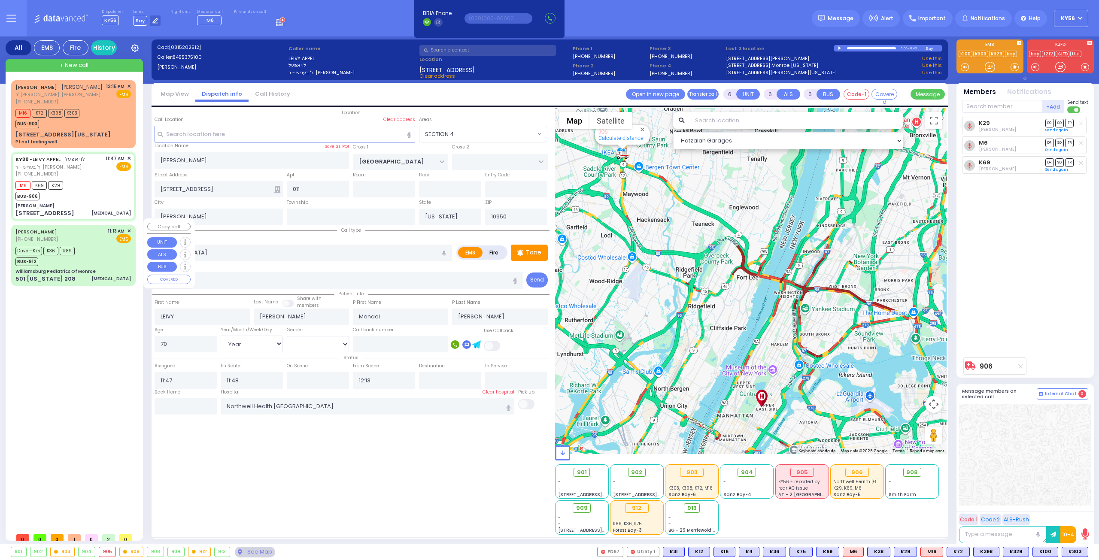
type input "11:17"
type input "11:28"
type input "12:29"
type input "Colombia Children's Hospital"
select select "Hatzalah Garages"
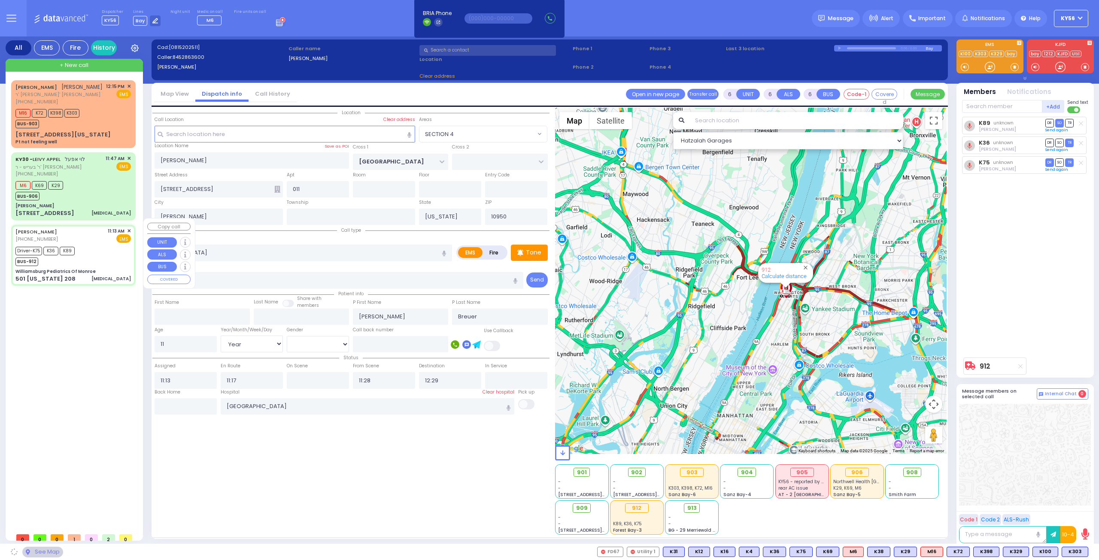
type input "Williamsburg Pediatrics Of Monroe"
type input "US-6 WEST"
type input "US-6 EAST"
type input "501 [US_STATE] 208"
type input "Monroe"
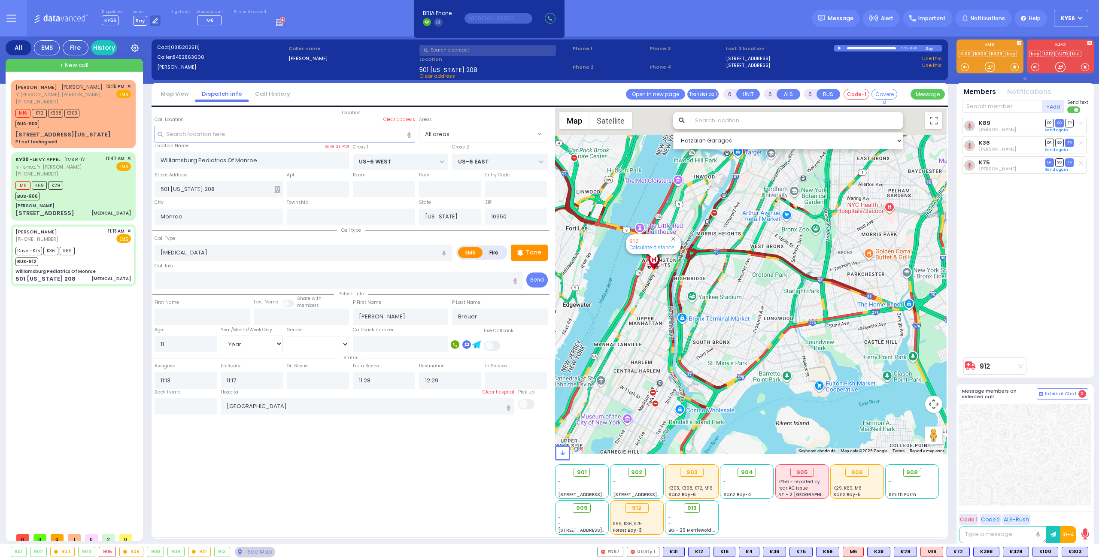
drag, startPoint x: 644, startPoint y: 300, endPoint x: 659, endPoint y: 327, distance: 31.1
click at [658, 325] on div "912 Calculate distance" at bounding box center [751, 281] width 392 height 346
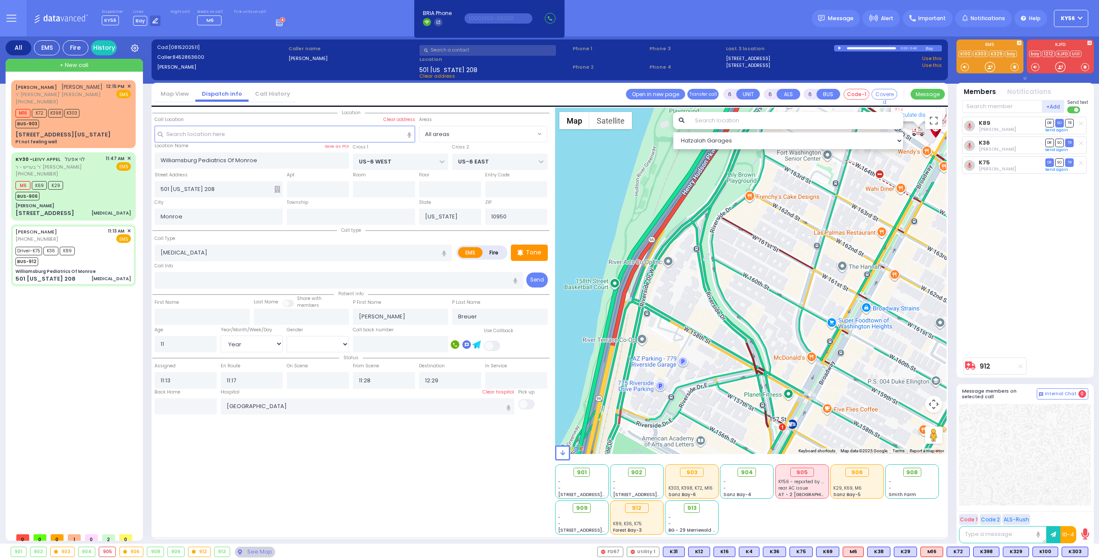
drag, startPoint x: 818, startPoint y: 265, endPoint x: 772, endPoint y: 352, distance: 98.9
click at [773, 352] on div "912 Calculate distance" at bounding box center [751, 281] width 392 height 346
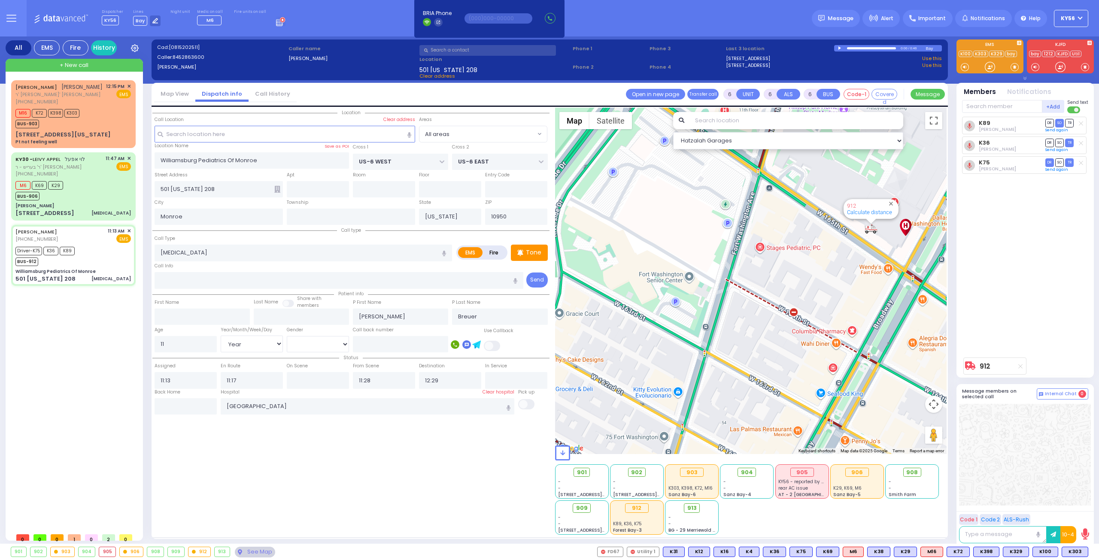
drag, startPoint x: 823, startPoint y: 300, endPoint x: 748, endPoint y: 348, distance: 88.6
click at [751, 347] on div "912 Calculate distance" at bounding box center [751, 281] width 392 height 346
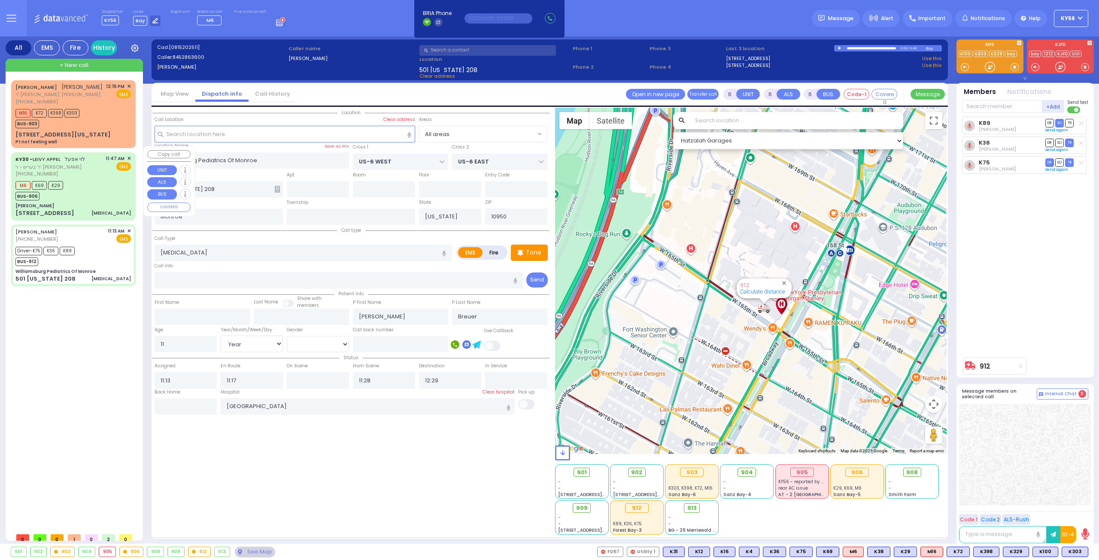
click at [96, 171] on div "KY30 - LEIVY APPEL לוי אפעל ר' בעריש - ר' אהרן פערענץ (845) 537-5100 11:47 AM ✕…" at bounding box center [72, 166] width 115 height 23
select select
type input "[MEDICAL_DATA]"
radio input "true"
type input "LEIVY"
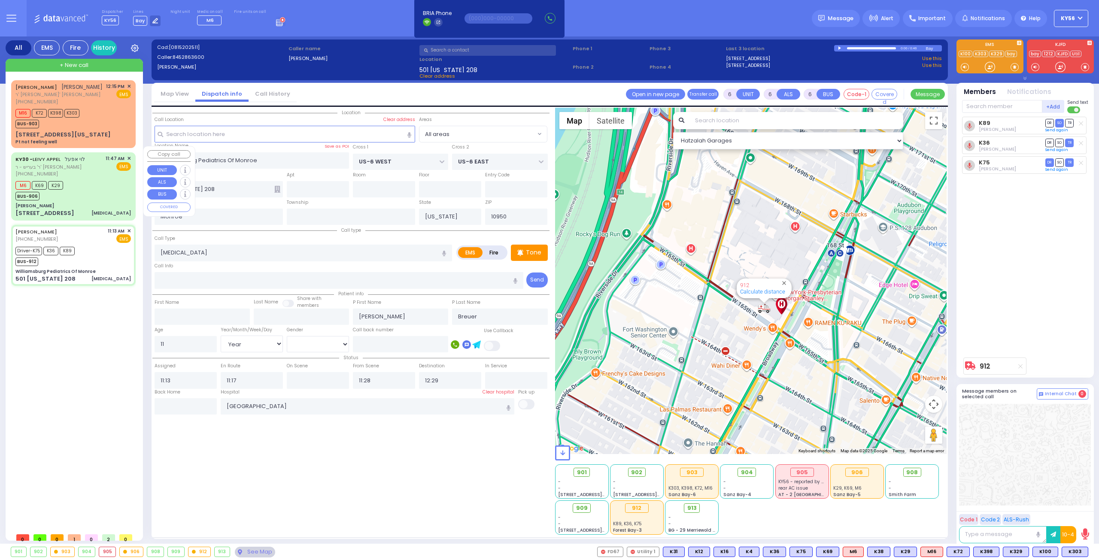
type input "[PERSON_NAME]"
type input "Mendel"
type input "Teitelbaum"
type input "70"
select select "Year"
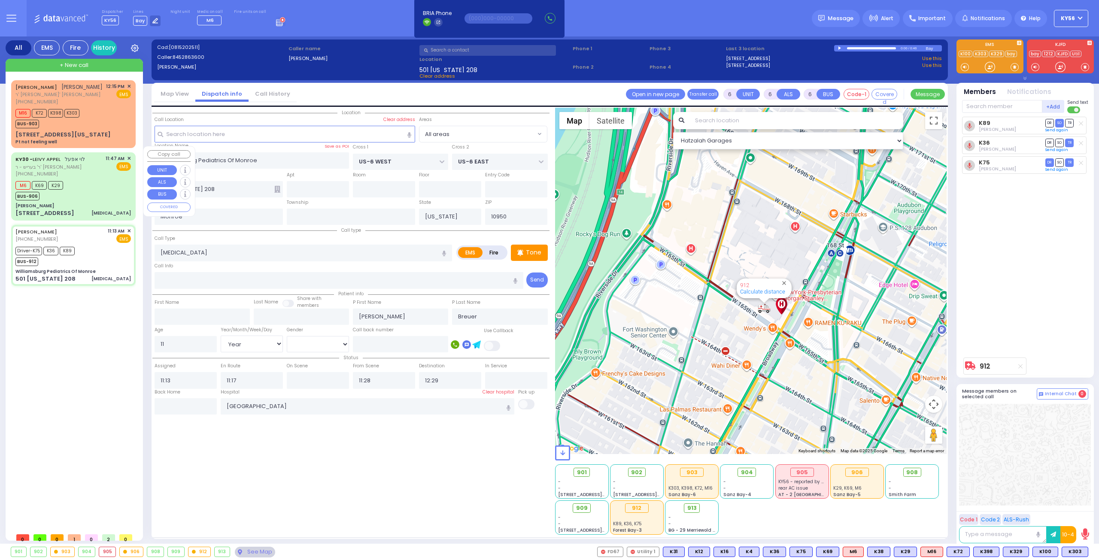
select select "[DEMOGRAPHIC_DATA]"
type input "11:47"
type input "11:48"
type input "12:13"
type input "Northwell Health Lenox Hill"
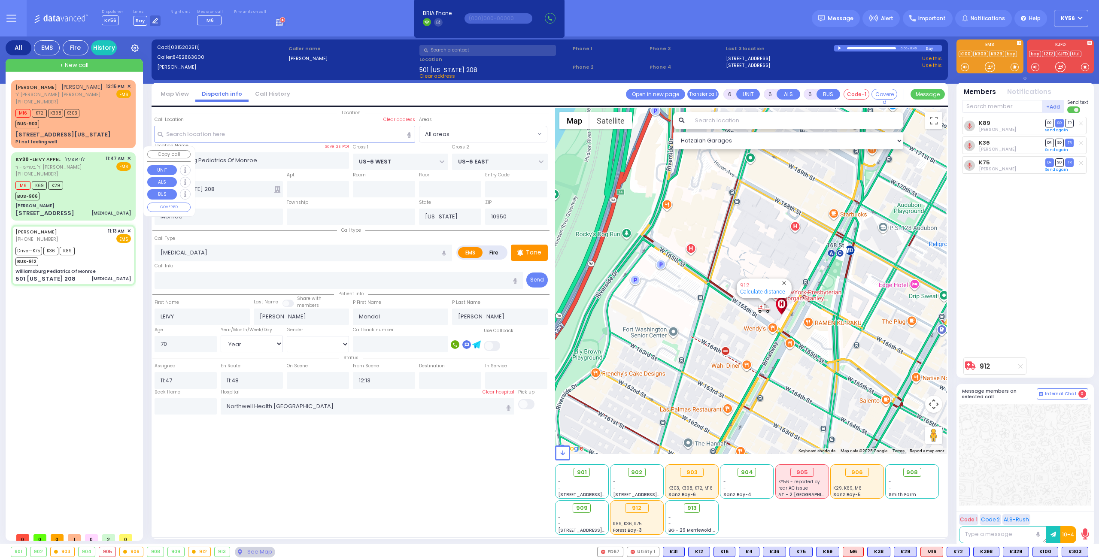
select select "Hatzalah Garages"
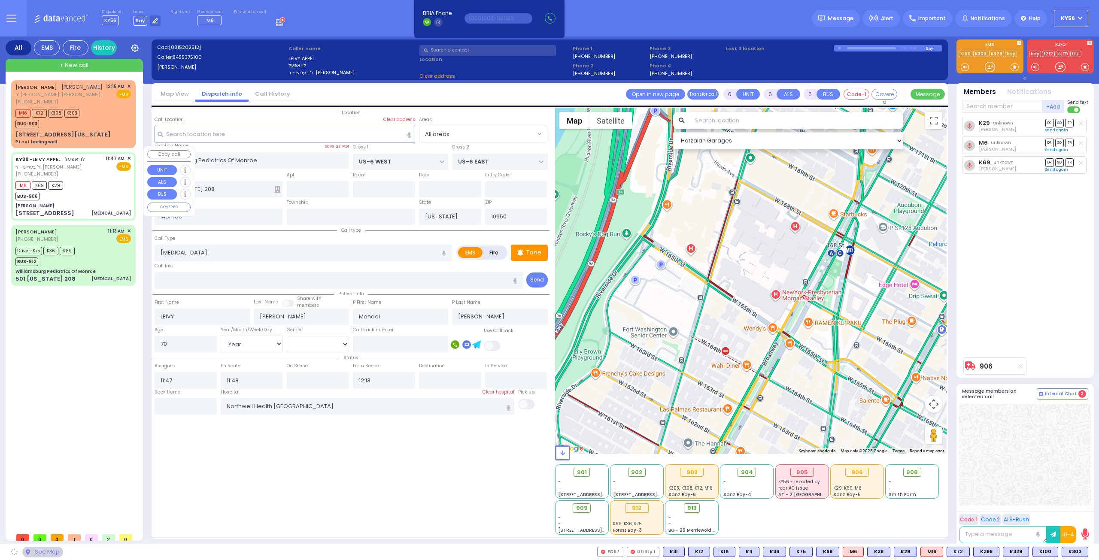
type input "[PERSON_NAME]"
type input "[GEOGRAPHIC_DATA]"
type input "[STREET_ADDRESS]"
type input "011"
type input "[PERSON_NAME]"
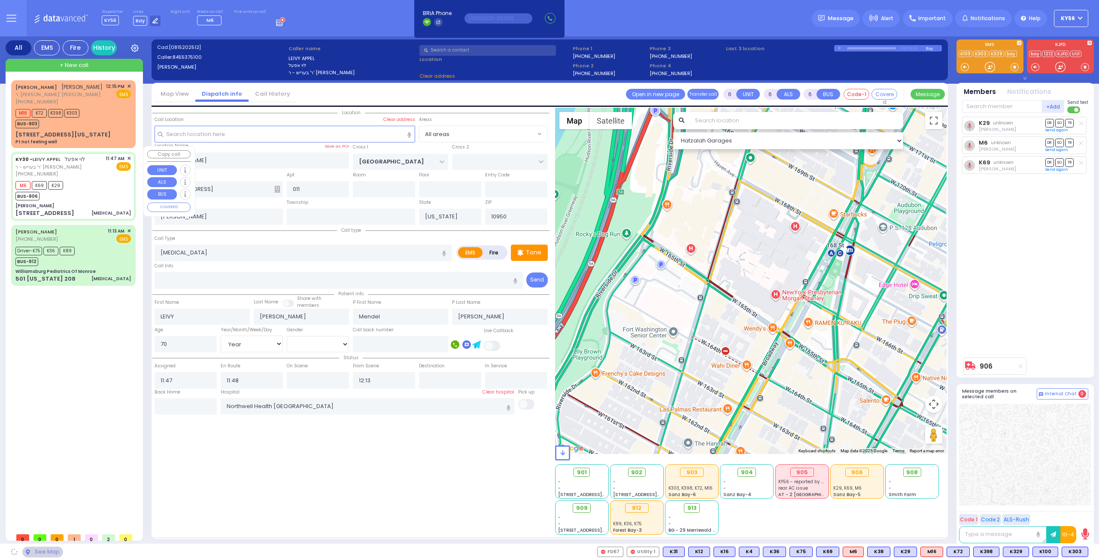
select select "SECTION 4"
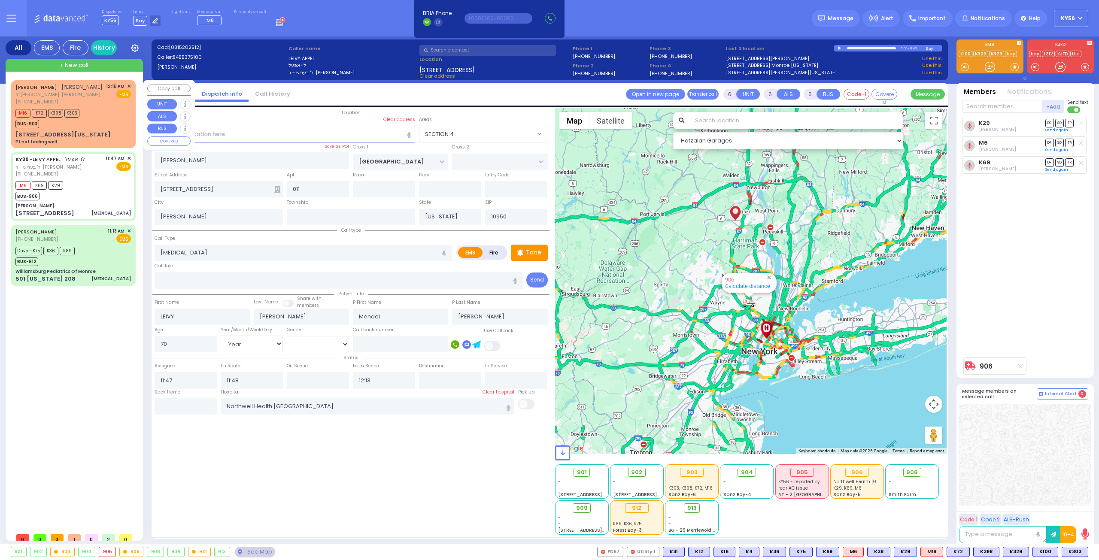
click at [87, 131] on div "8 VIRGINIA AVE Pt not feeling well" at bounding box center [72, 137] width 115 height 15
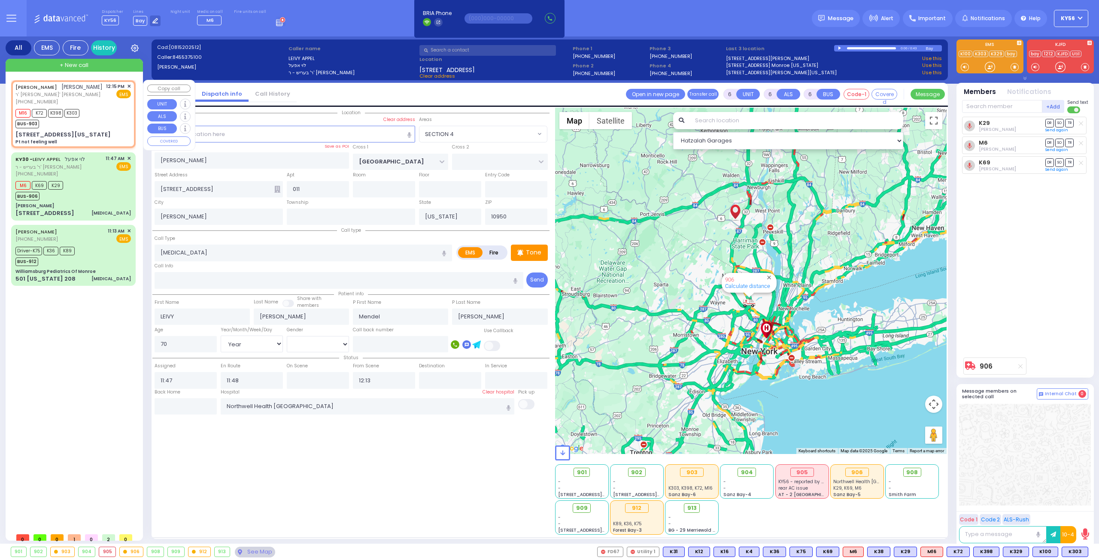
type input "1"
type input "0"
type input "1"
select select
type input "Pt not feeling well"
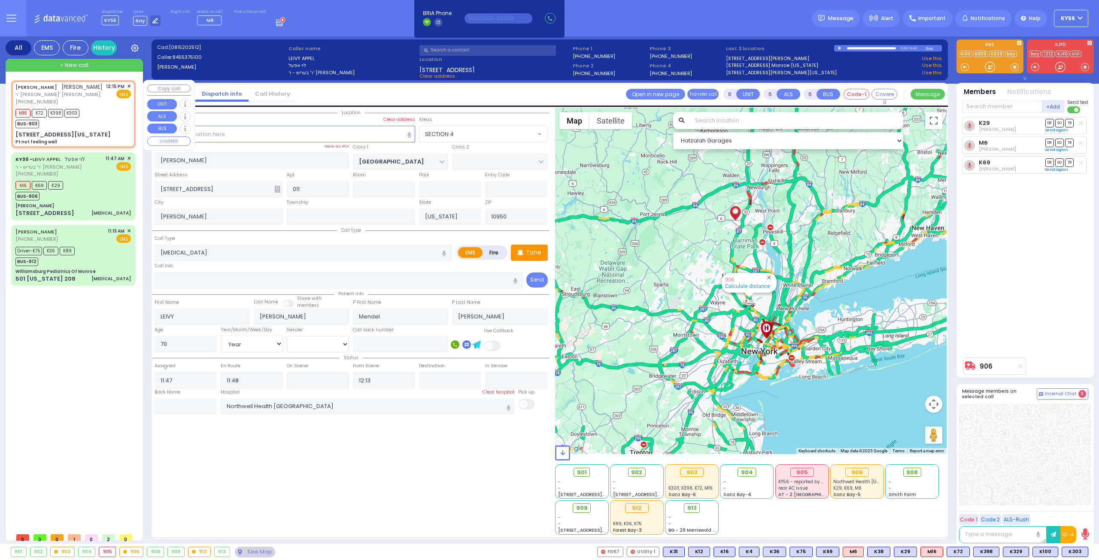
radio input "true"
type input "[PERSON_NAME]"
type input "TABAK"
select select
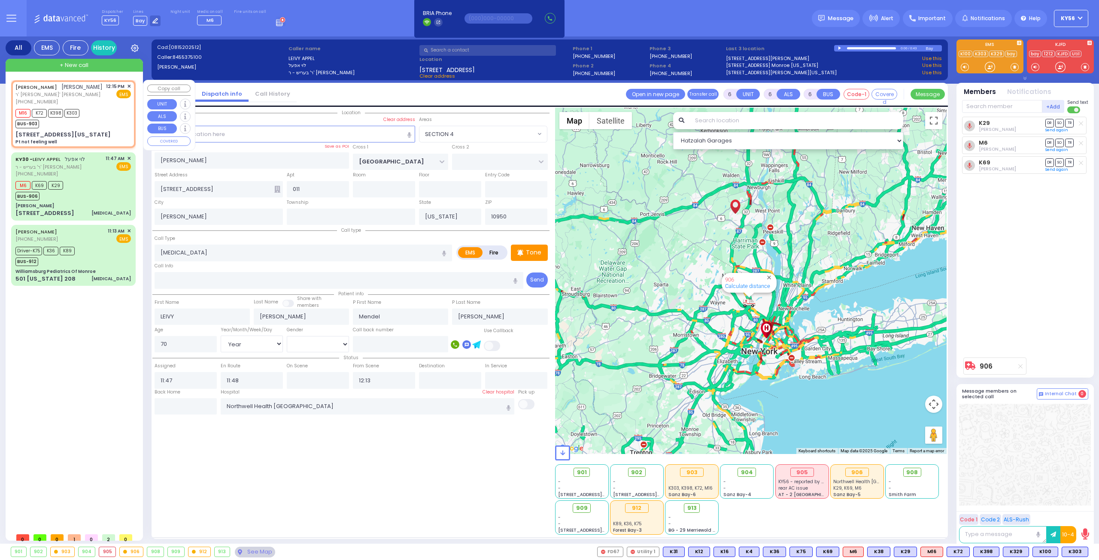
type input "12:15"
type input "12:17"
type input "MERRIEWOLD LN SOUTH"
type input "ROANOKE DR"
type input "8 VIRGINIA AVE"
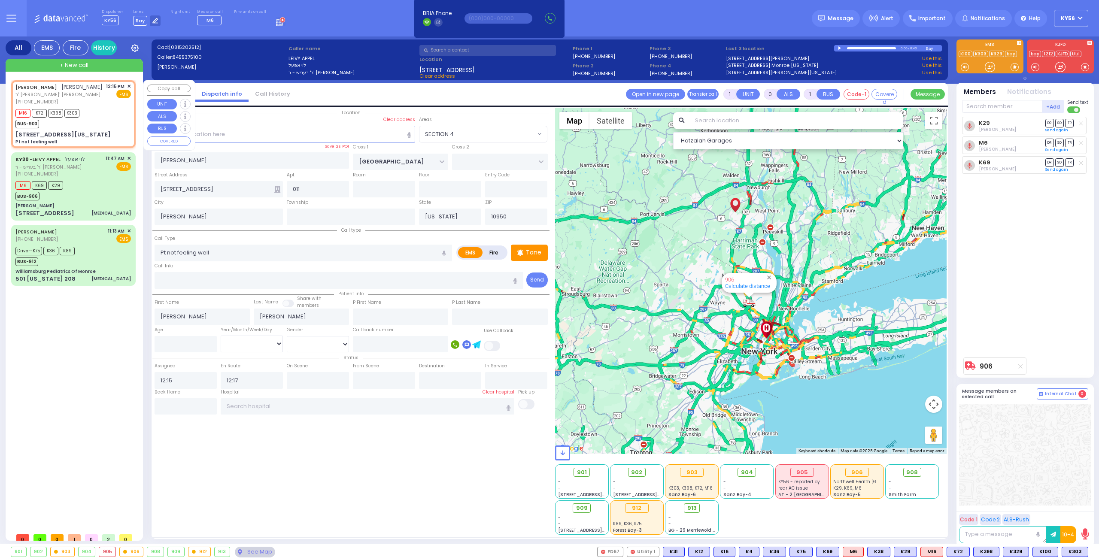
type input "Monroe"
select select "Hatzalah Garages"
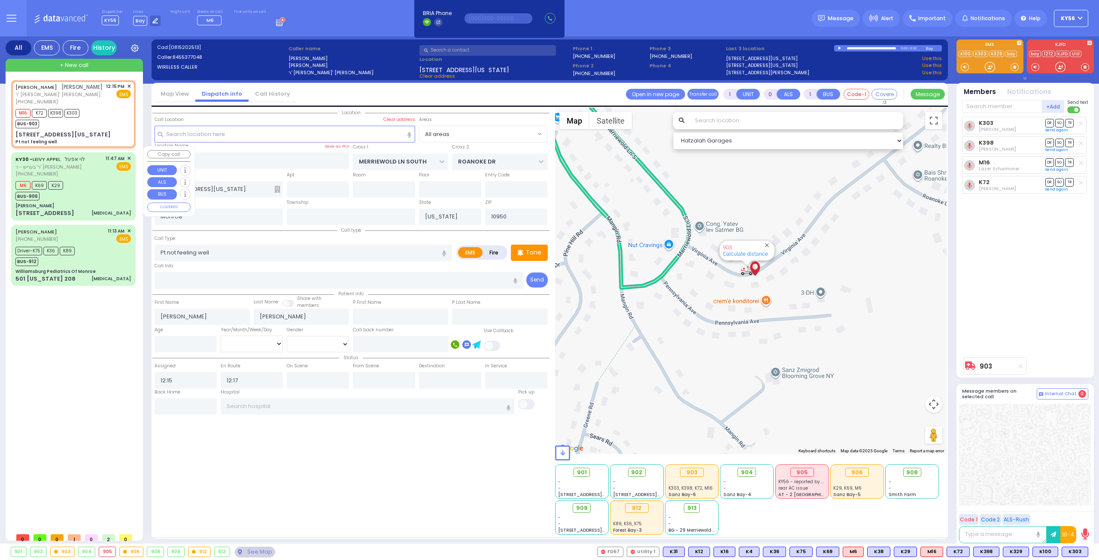
click at [76, 189] on div "M6 K69 K29 BUS-906" at bounding box center [72, 189] width 115 height 21
type input "6"
select select
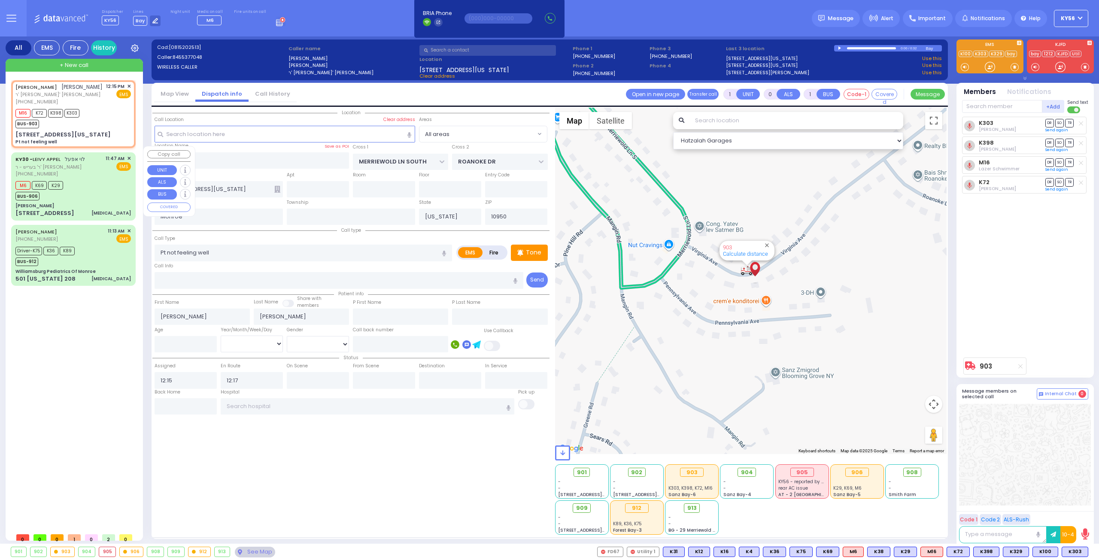
type input "[MEDICAL_DATA]"
radio input "true"
type input "LEIVY"
type input "[PERSON_NAME]"
type input "Mendel"
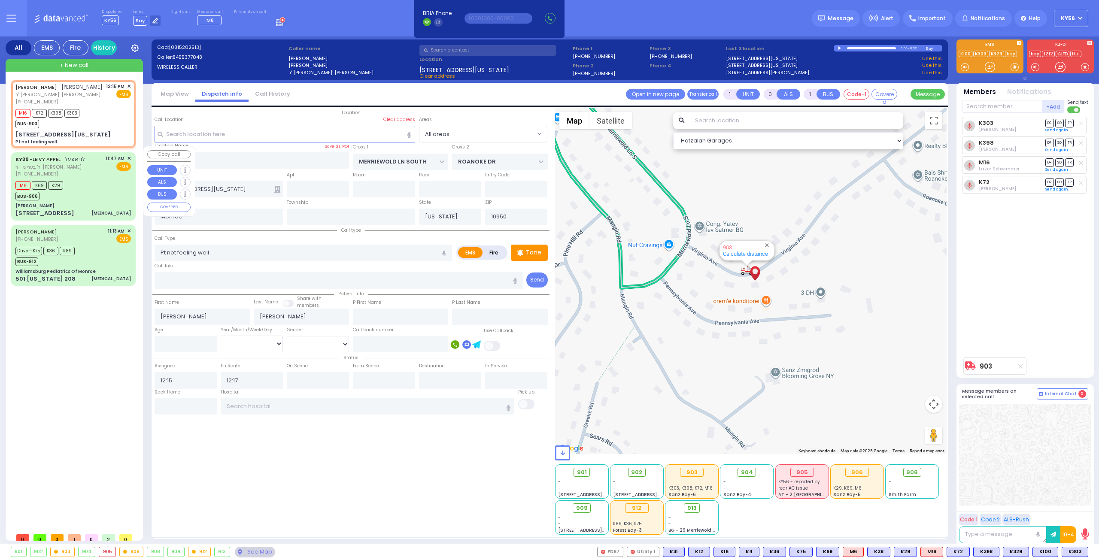
type input "Teitelbaum"
type input "70"
select select "Year"
select select "[DEMOGRAPHIC_DATA]"
type input "11:47"
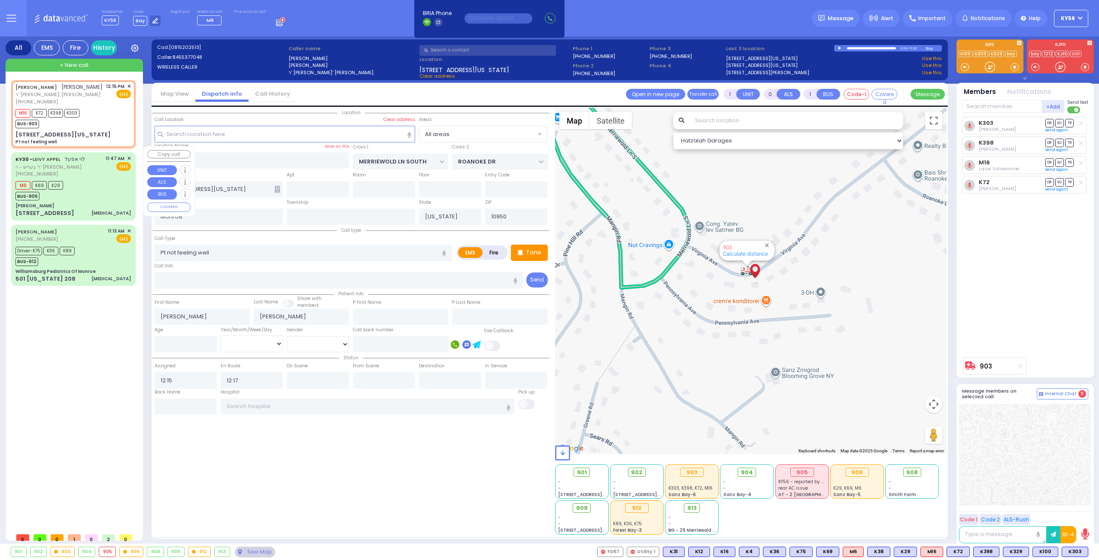
type input "11:48"
type input "12:13"
type input "Northwell Health Lenox Hill"
select select "Hatzalah Garages"
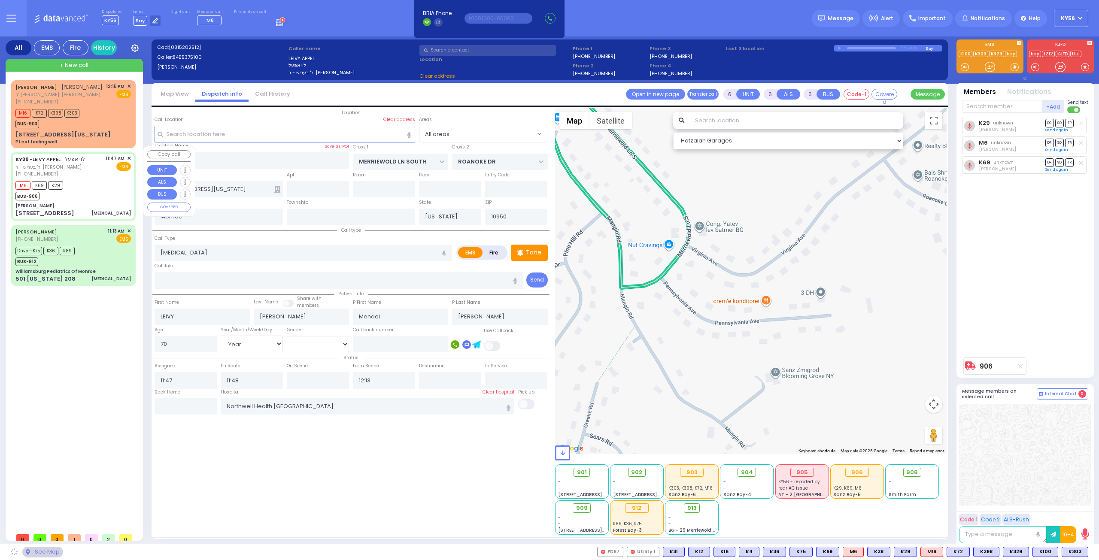
type input "[PERSON_NAME]"
type input "[GEOGRAPHIC_DATA]"
type input "[STREET_ADDRESS]"
type input "011"
type input "[PERSON_NAME]"
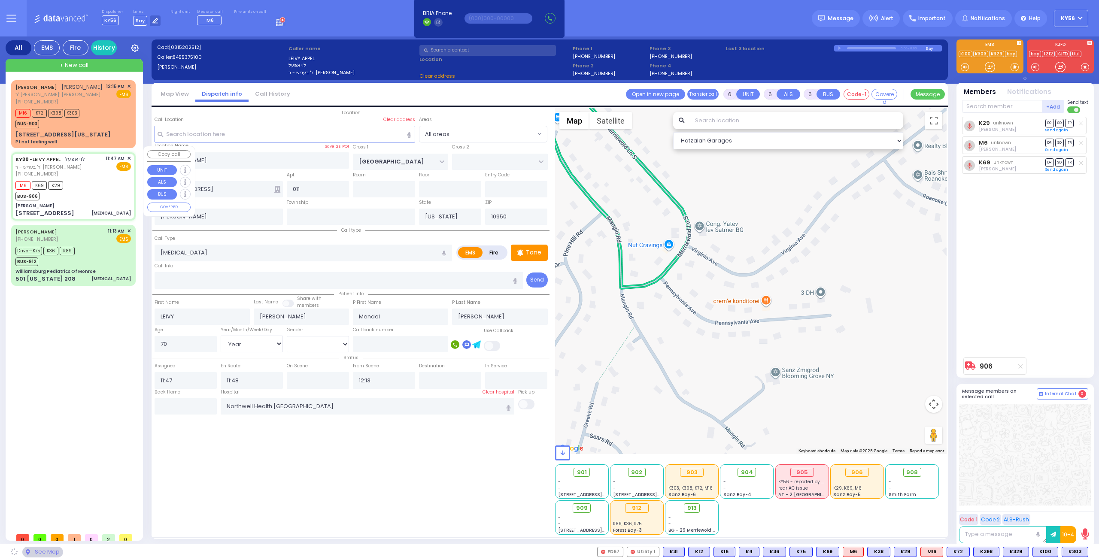
select select "SECTION 4"
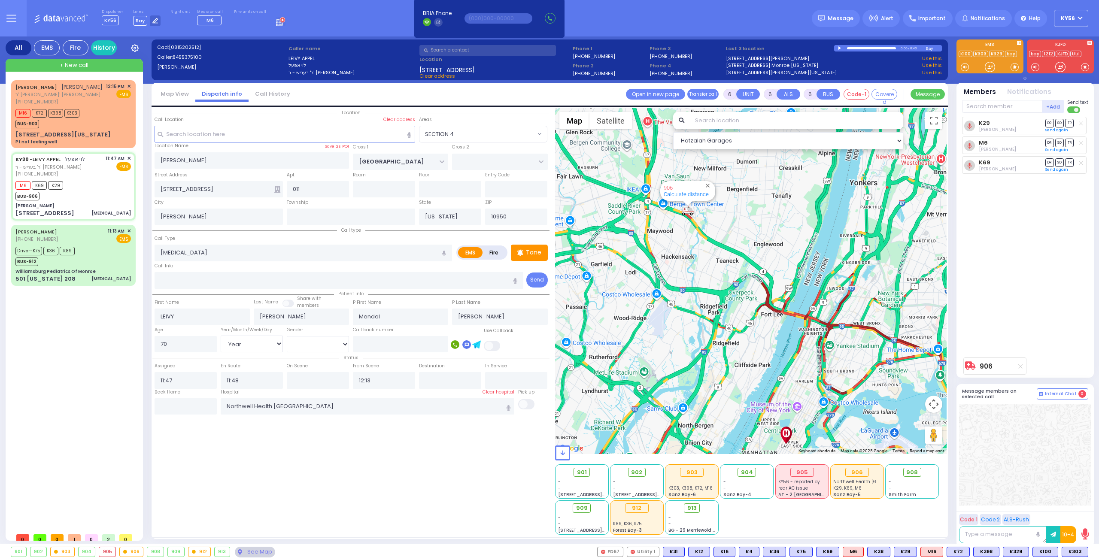
drag, startPoint x: 728, startPoint y: 329, endPoint x: 681, endPoint y: 307, distance: 51.4
click at [682, 307] on div "906 Calculate distance" at bounding box center [751, 281] width 392 height 346
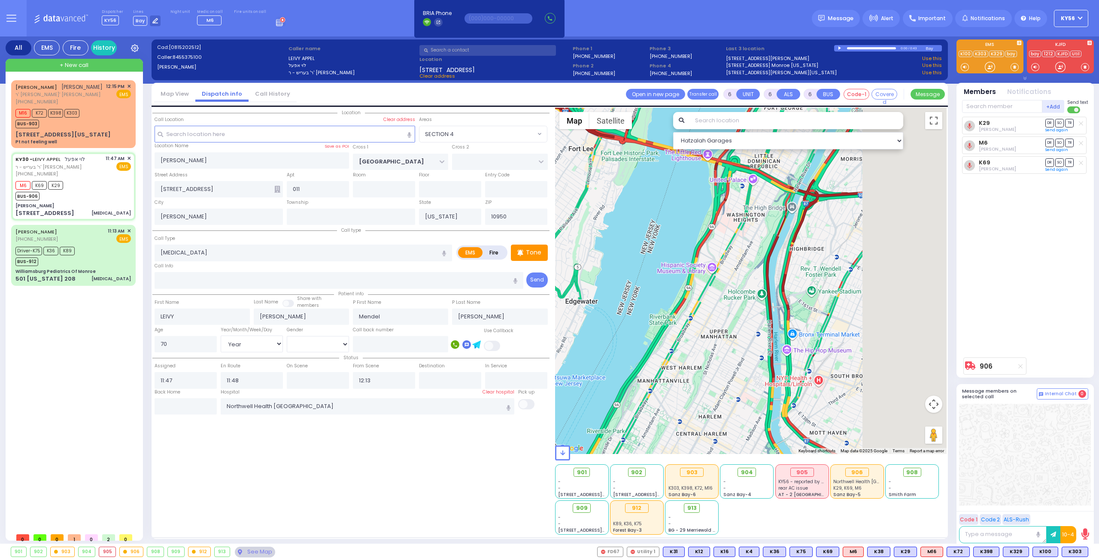
drag, startPoint x: 776, startPoint y: 329, endPoint x: 681, endPoint y: 285, distance: 105.2
click at [690, 291] on div "906 Calculate distance" at bounding box center [751, 281] width 392 height 346
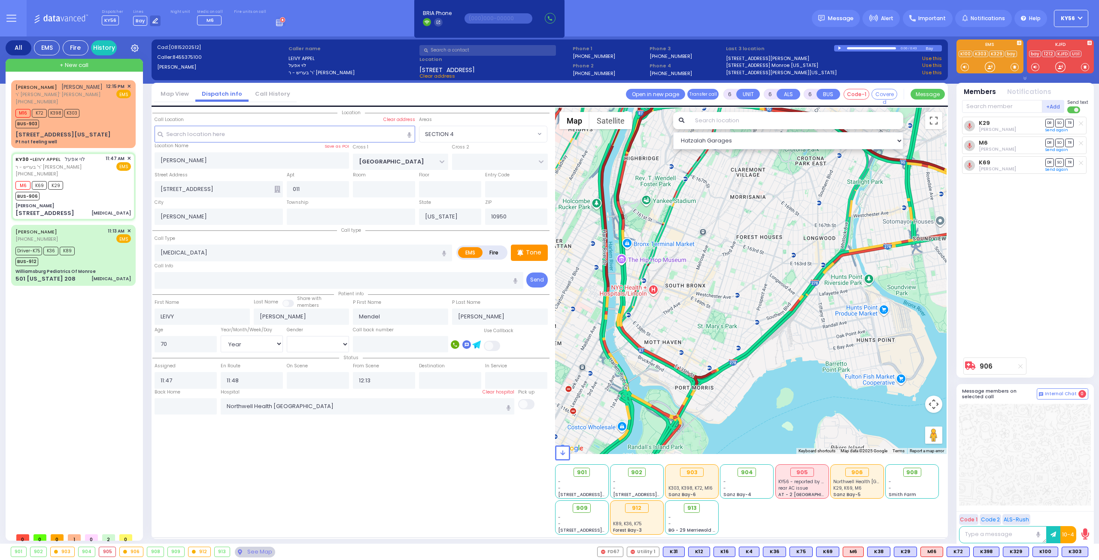
drag, startPoint x: 645, startPoint y: 315, endPoint x: 700, endPoint y: 267, distance: 73.0
click at [699, 272] on div "906 Calculate distance" at bounding box center [751, 281] width 392 height 346
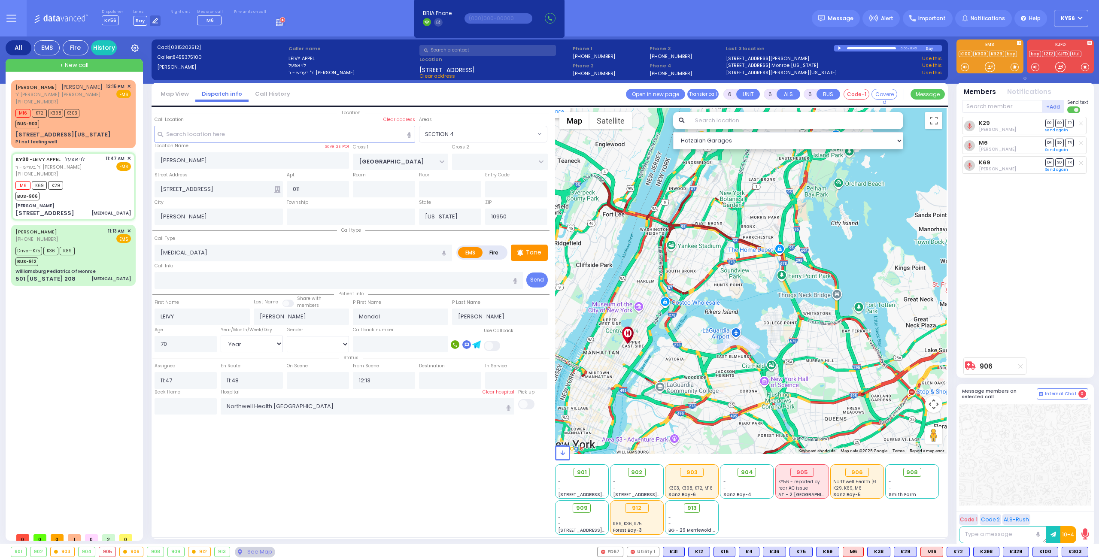
drag, startPoint x: 610, startPoint y: 253, endPoint x: 652, endPoint y: 288, distance: 55.4
click at [649, 288] on div "906 Calculate distance" at bounding box center [751, 281] width 392 height 346
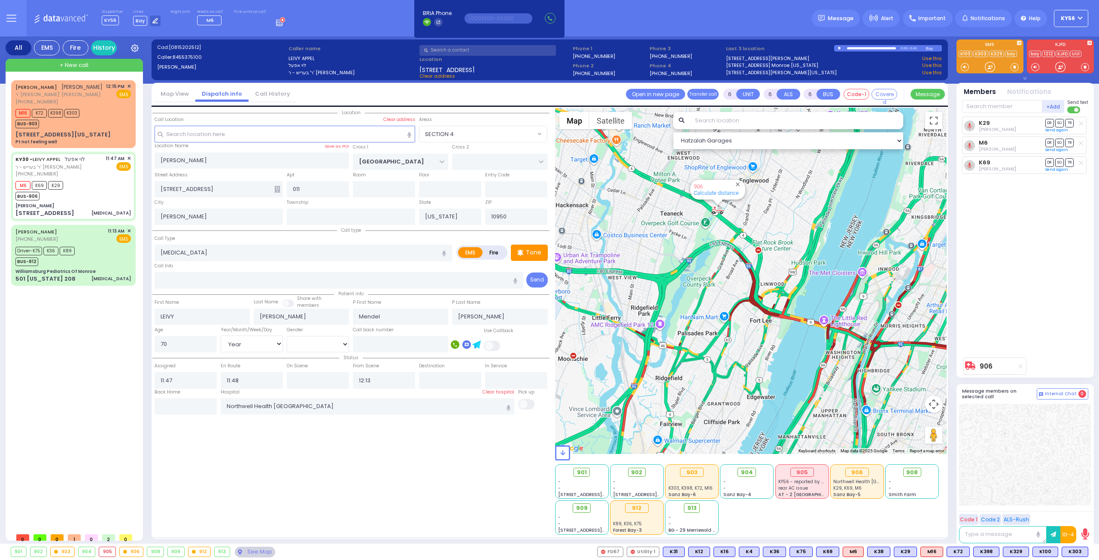
drag, startPoint x: 814, startPoint y: 270, endPoint x: 812, endPoint y: 237, distance: 33.1
click at [812, 243] on div "906 Calculate distance" at bounding box center [751, 281] width 392 height 346
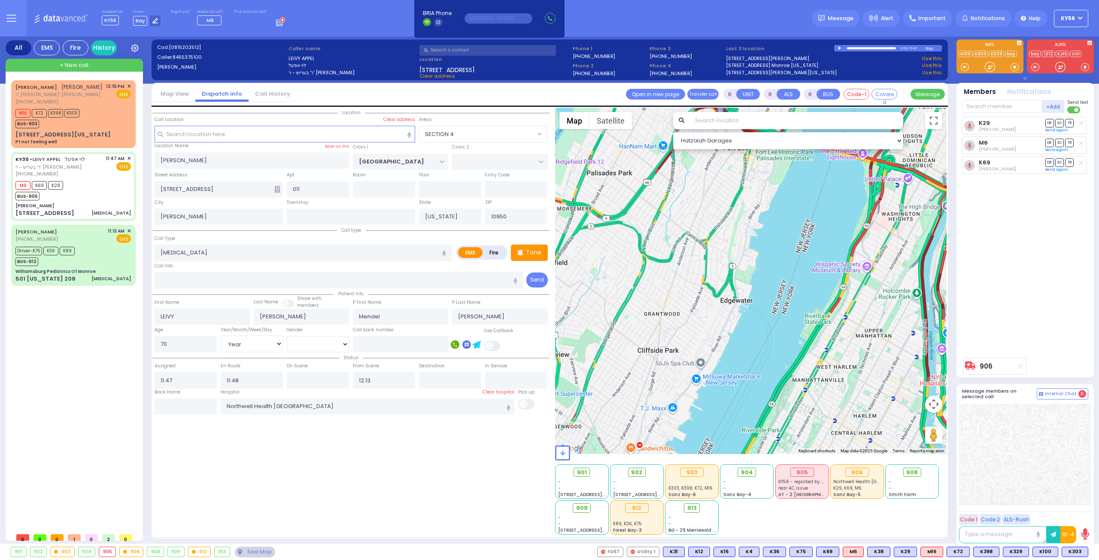
drag, startPoint x: 774, startPoint y: 268, endPoint x: 780, endPoint y: 206, distance: 62.9
click at [778, 223] on div "906 Calculate distance" at bounding box center [751, 281] width 392 height 346
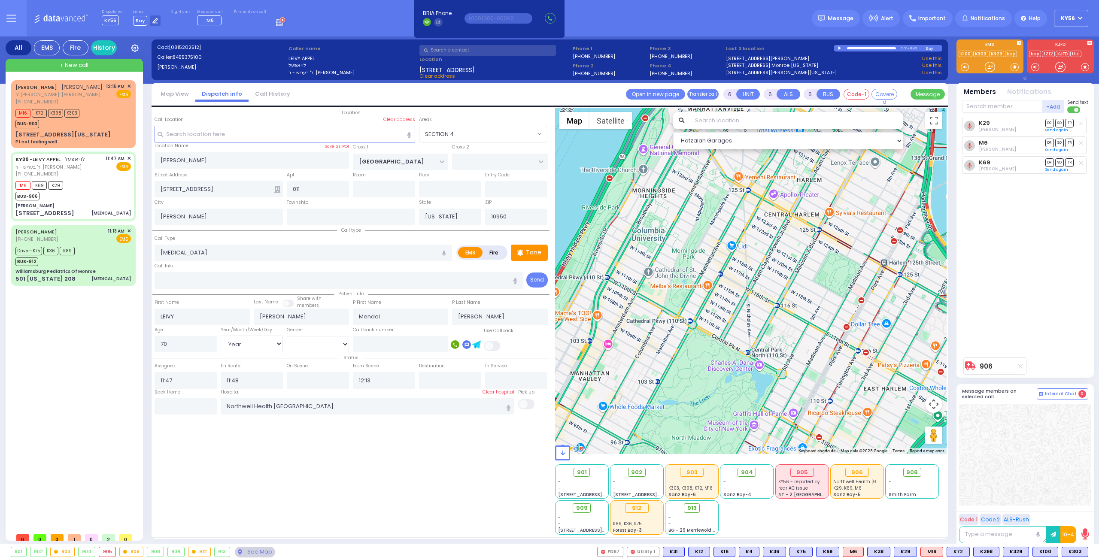
drag, startPoint x: 813, startPoint y: 346, endPoint x: 781, endPoint y: 217, distance: 133.4
click at [782, 220] on div "906 Calculate distance" at bounding box center [751, 281] width 392 height 346
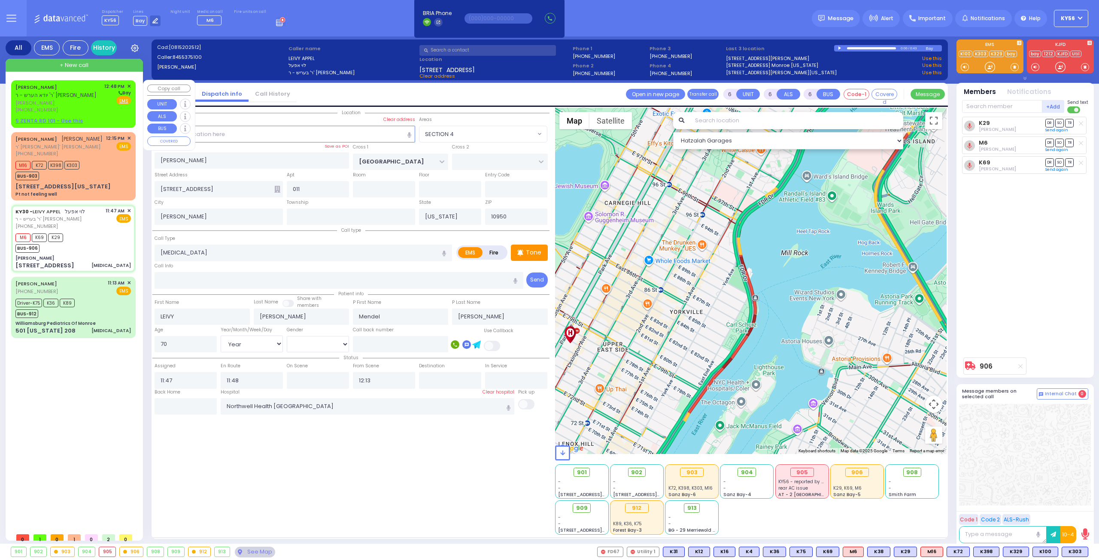
click at [69, 101] on span "מרדכי שווארץ" at bounding box center [58, 103] width 86 height 7
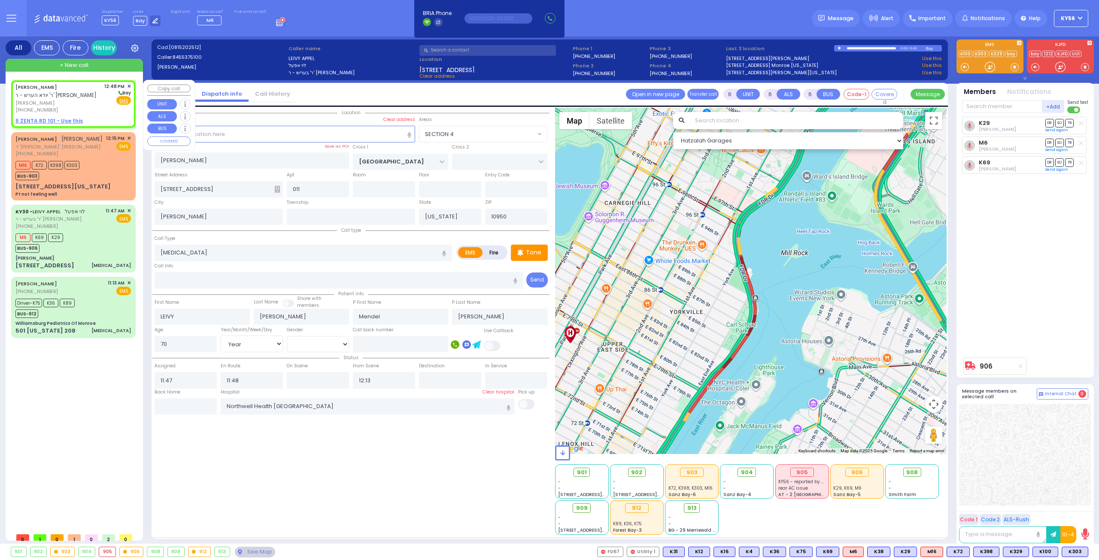
type input "2"
type input "1"
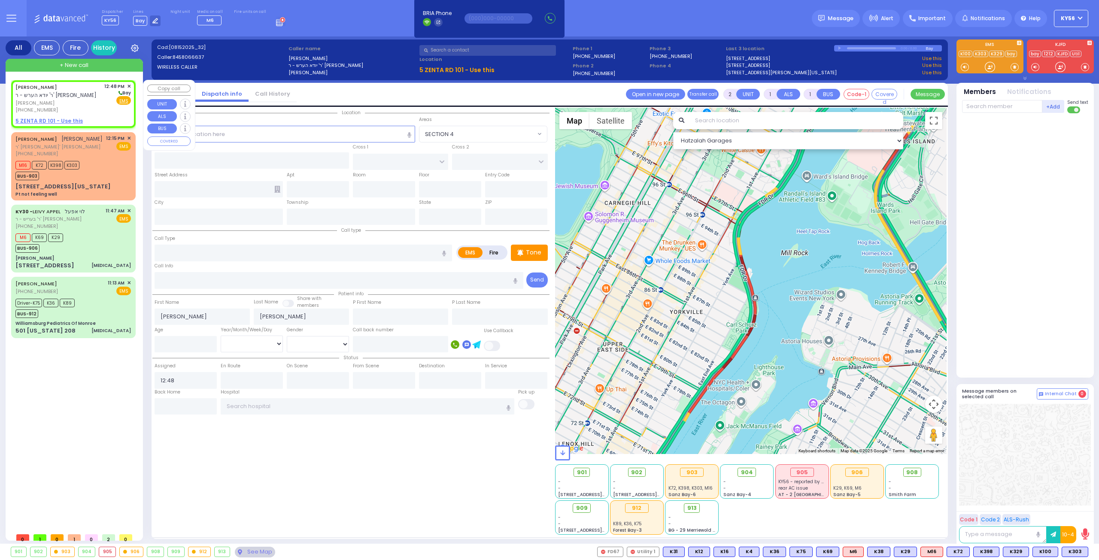
click at [61, 121] on u "5 ZENTA RD 101 - Use this" at bounding box center [48, 120] width 67 height 7
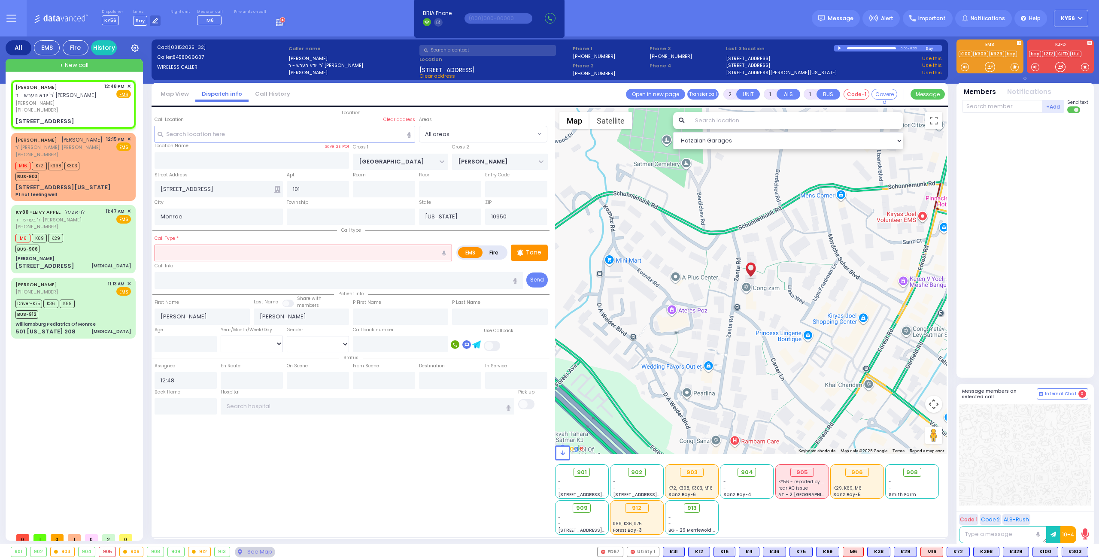
click at [309, 251] on input "text" at bounding box center [302, 253] width 297 height 16
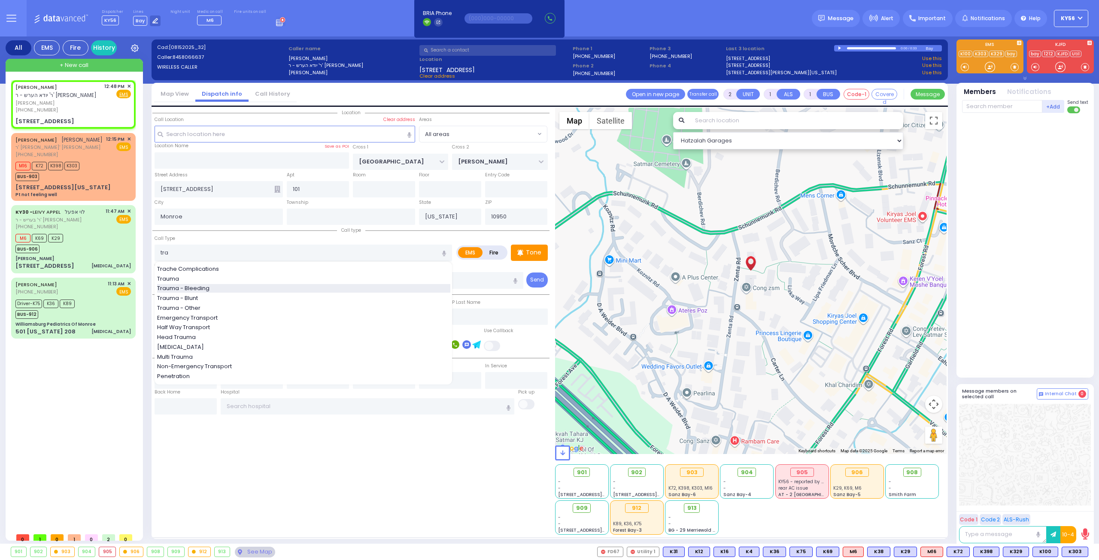
click at [240, 286] on div "Trauma - Bleeding" at bounding box center [303, 288] width 293 height 9
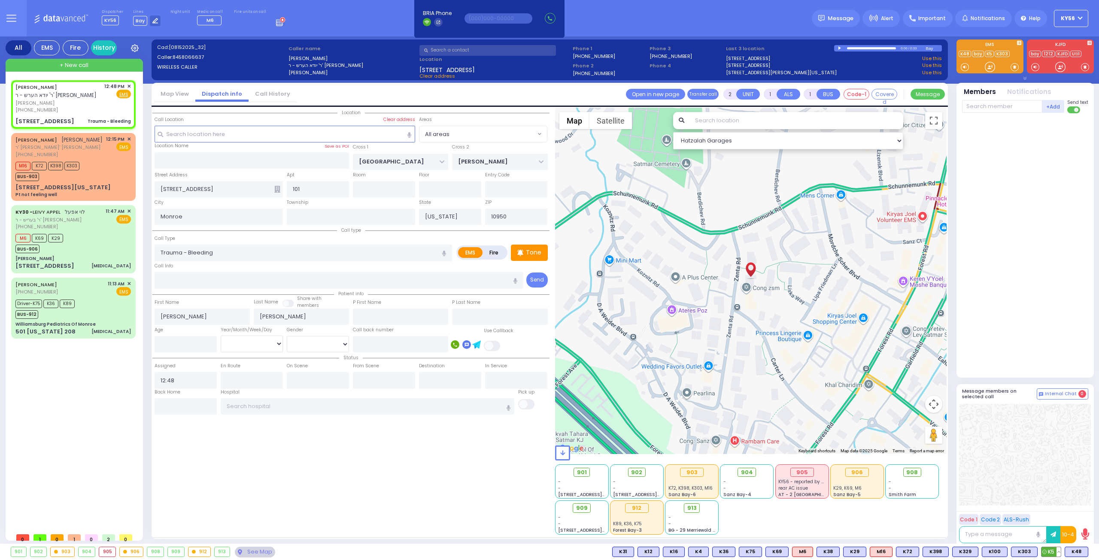
click at [0, 0] on circle at bounding box center [0, 0] width 0 height 0
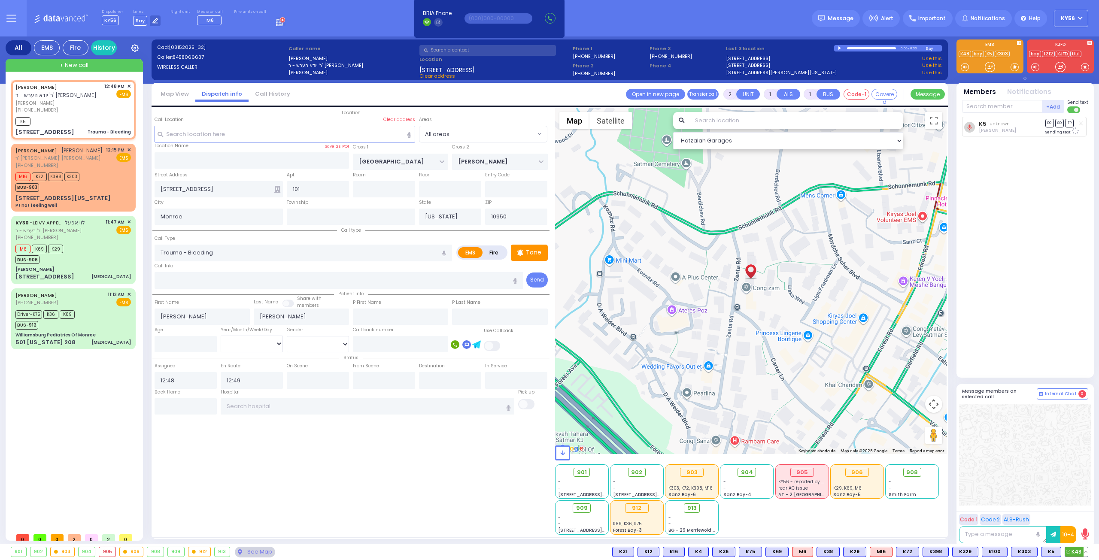
click at [1075, 552] on span "K48" at bounding box center [1076, 551] width 23 height 9
click at [93, 242] on div "M6 K69 K29 BUS-906" at bounding box center [72, 252] width 115 height 21
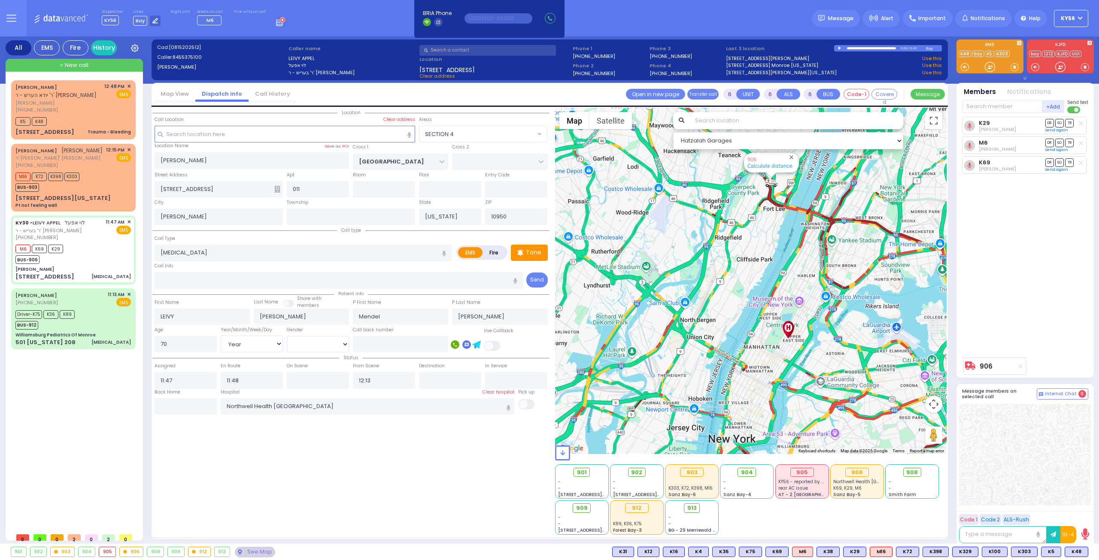
drag, startPoint x: 753, startPoint y: 305, endPoint x: 740, endPoint y: 327, distance: 25.4
click at [740, 327] on div "906 Calculate distance" at bounding box center [751, 281] width 392 height 346
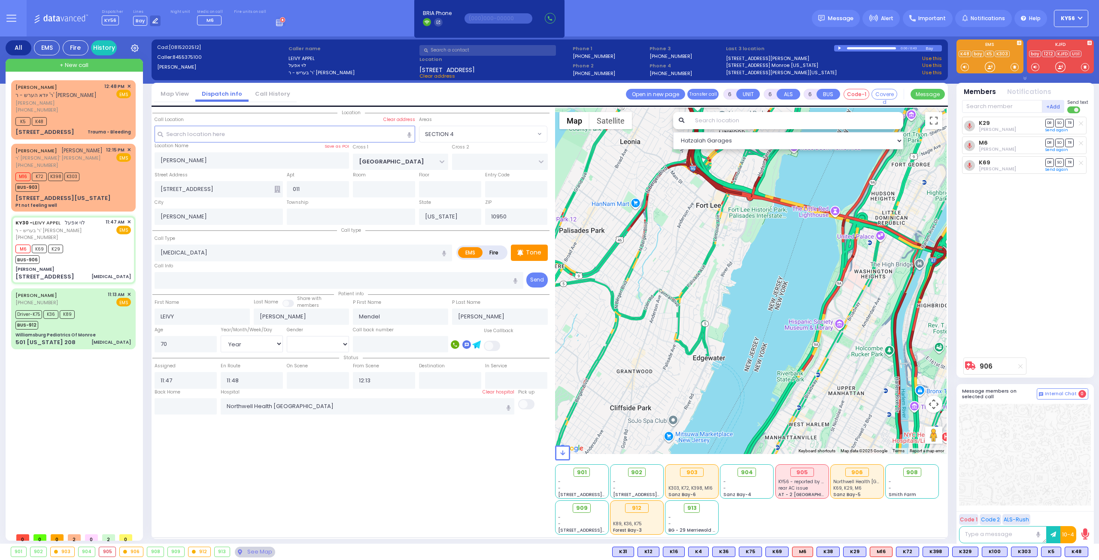
drag, startPoint x: 760, startPoint y: 271, endPoint x: 754, endPoint y: 354, distance: 83.5
click at [754, 353] on div "906 Calculate distance" at bounding box center [751, 281] width 392 height 346
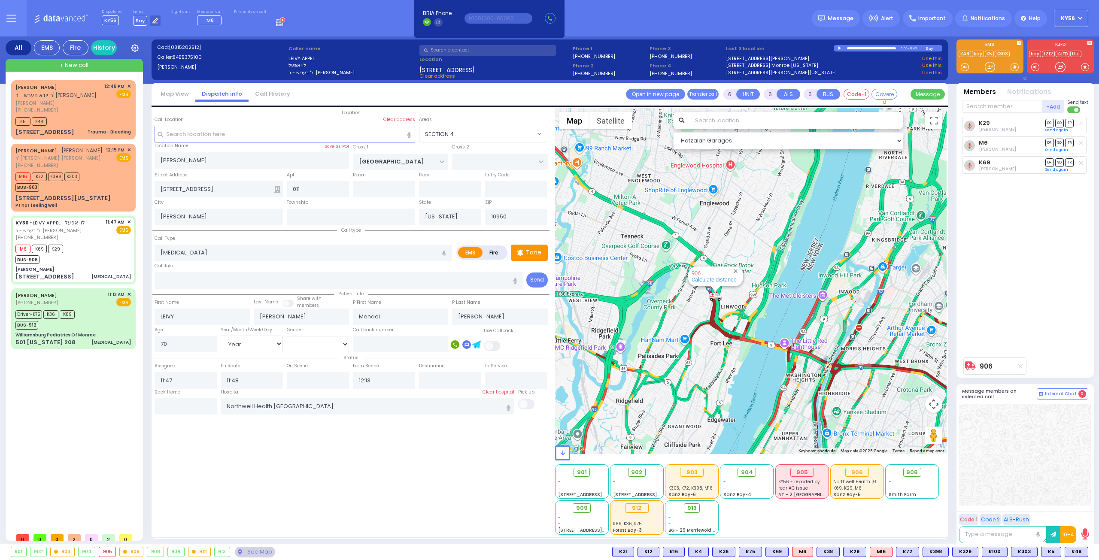
click at [749, 340] on div "906 Calculate distance" at bounding box center [751, 281] width 392 height 346
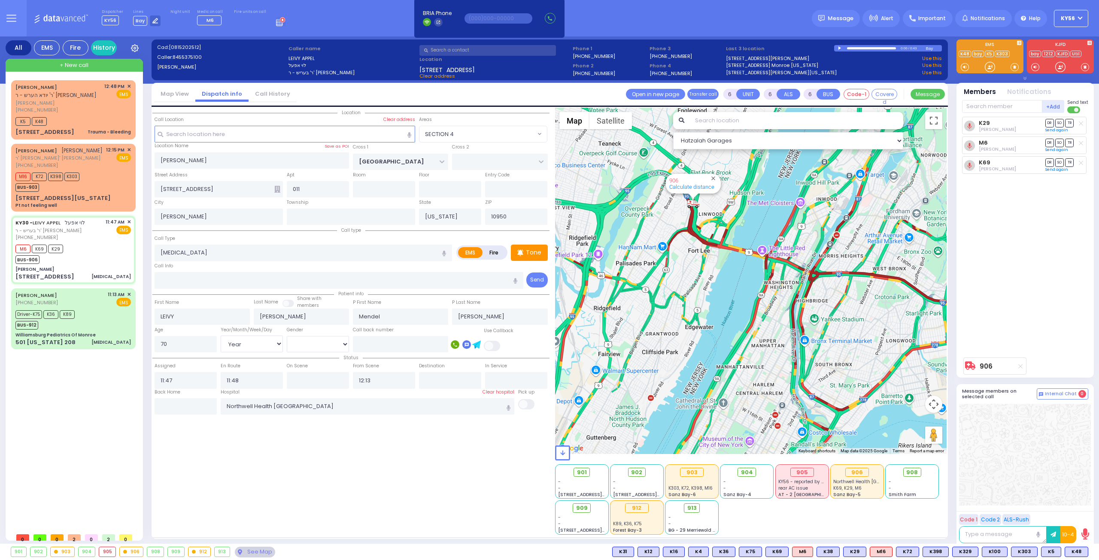
drag, startPoint x: 728, startPoint y: 263, endPoint x: 748, endPoint y: 201, distance: 65.0
click at [744, 215] on div "906 Calculate distance" at bounding box center [751, 281] width 392 height 346
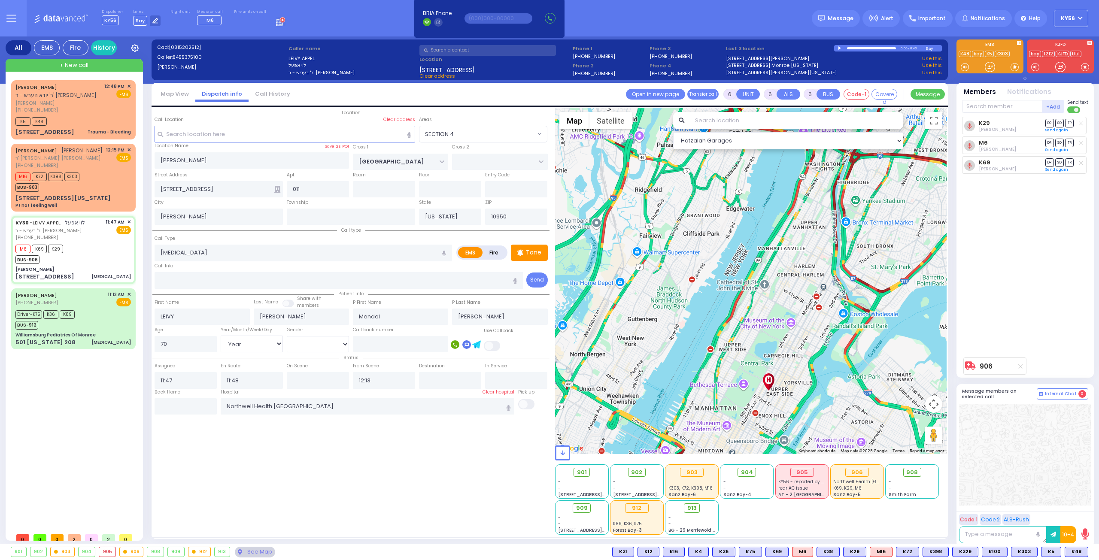
drag, startPoint x: 797, startPoint y: 343, endPoint x: 734, endPoint y: 274, distance: 93.0
click at [738, 280] on div "906 Calculate distance" at bounding box center [751, 281] width 392 height 346
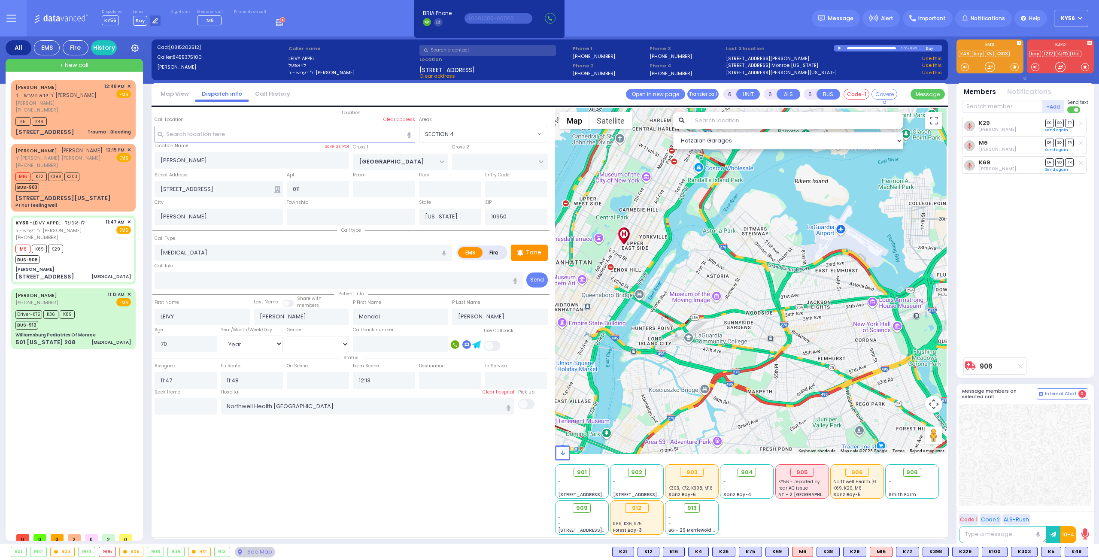
drag, startPoint x: 687, startPoint y: 244, endPoint x: 692, endPoint y: 320, distance: 76.1
click at [692, 306] on div "906 Calculate distance" at bounding box center [751, 281] width 392 height 346
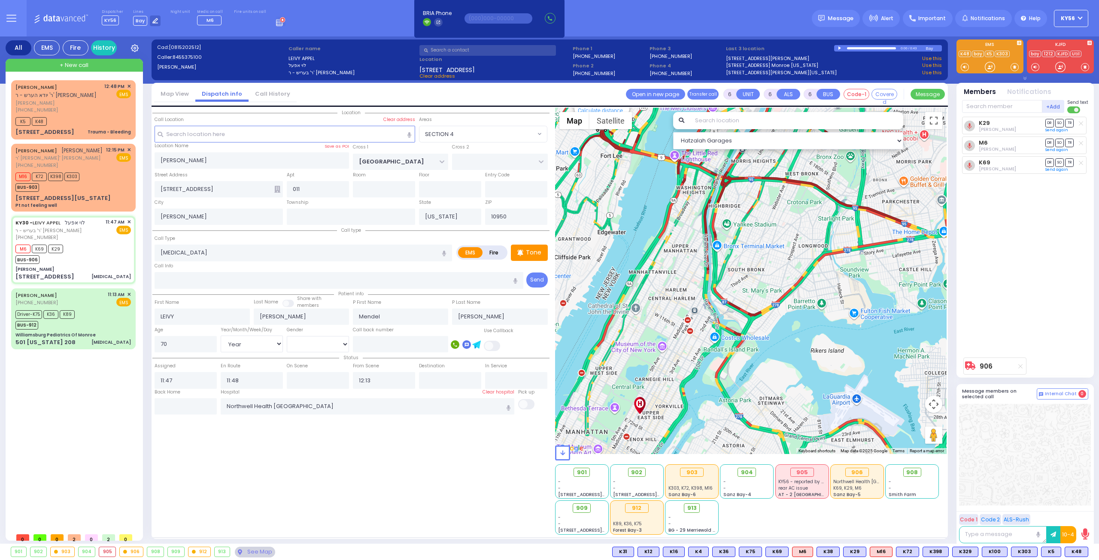
drag, startPoint x: 665, startPoint y: 281, endPoint x: 693, endPoint y: 318, distance: 46.5
click at [690, 314] on div "906 Calculate distance" at bounding box center [751, 281] width 392 height 346
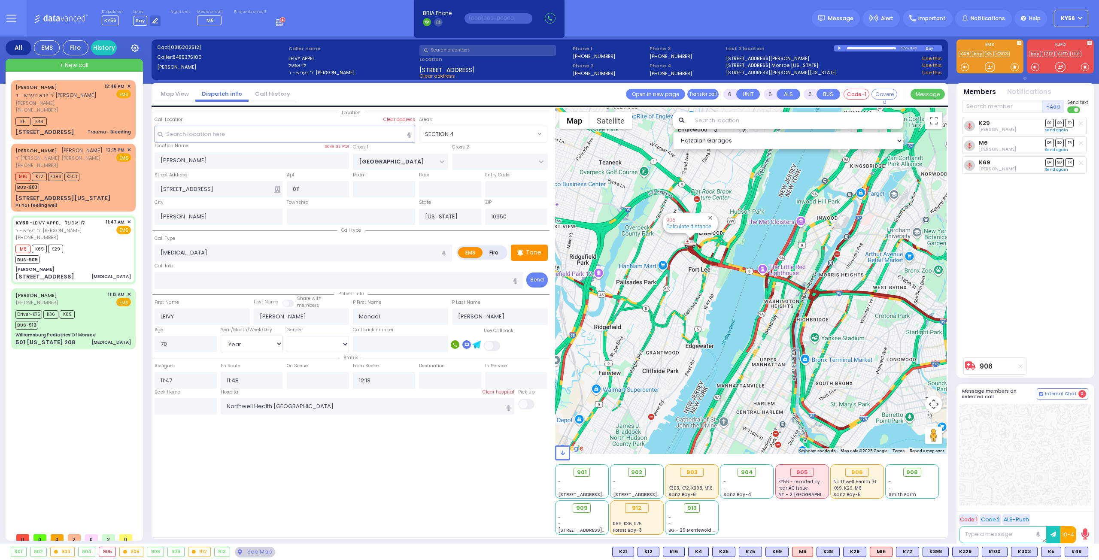
drag, startPoint x: 735, startPoint y: 316, endPoint x: 717, endPoint y: 275, distance: 44.6
click at [719, 279] on div "906 Calculate distance" at bounding box center [751, 281] width 392 height 346
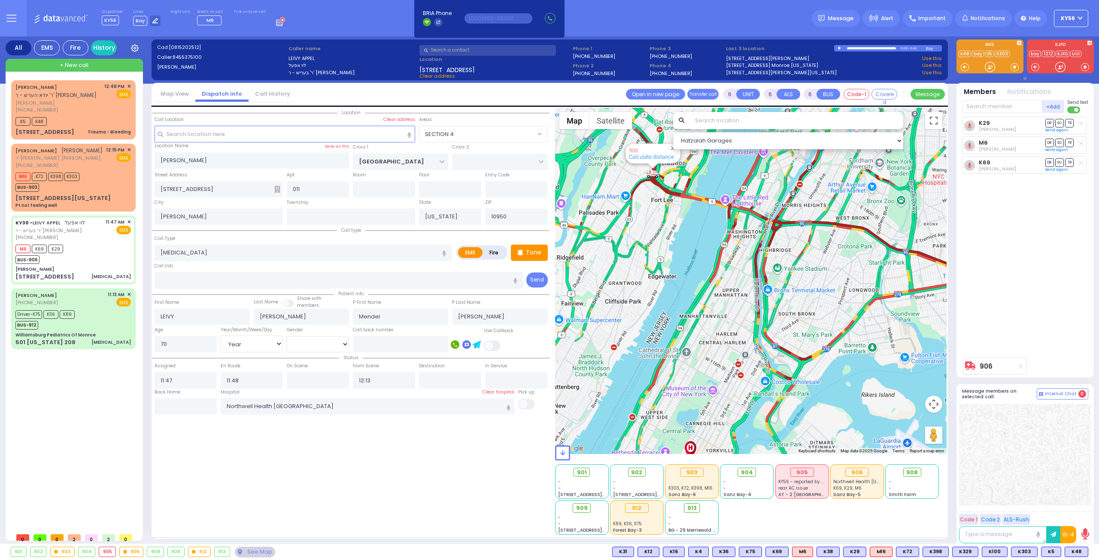
drag, startPoint x: 685, startPoint y: 248, endPoint x: 629, endPoint y: 299, distance: 75.6
click at [632, 298] on div "906 Calculate distance" at bounding box center [751, 281] width 392 height 346
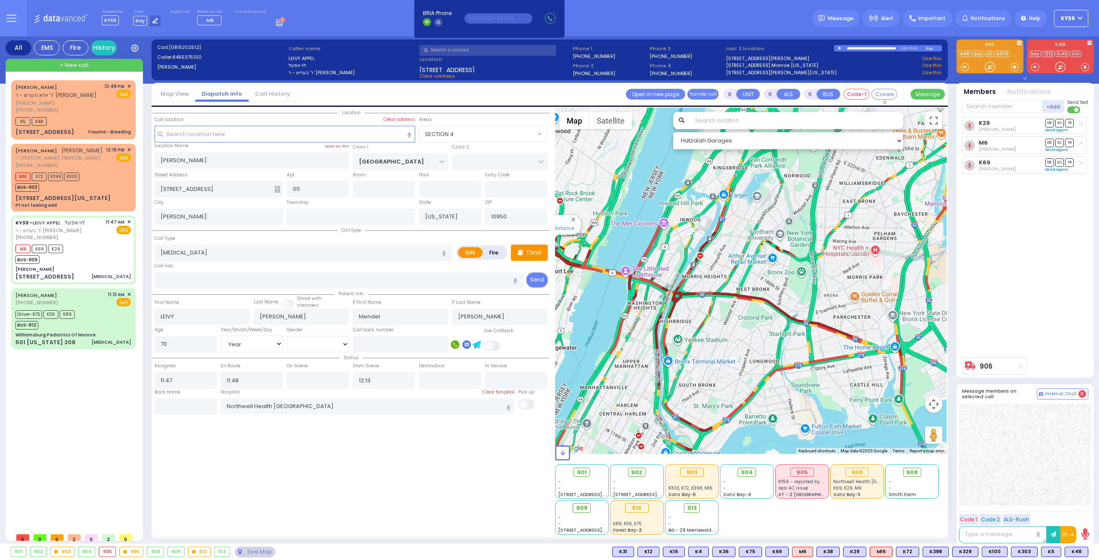
drag, startPoint x: 637, startPoint y: 218, endPoint x: 653, endPoint y: 197, distance: 26.1
click at [647, 206] on div "906 Calculate distance" at bounding box center [751, 281] width 392 height 346
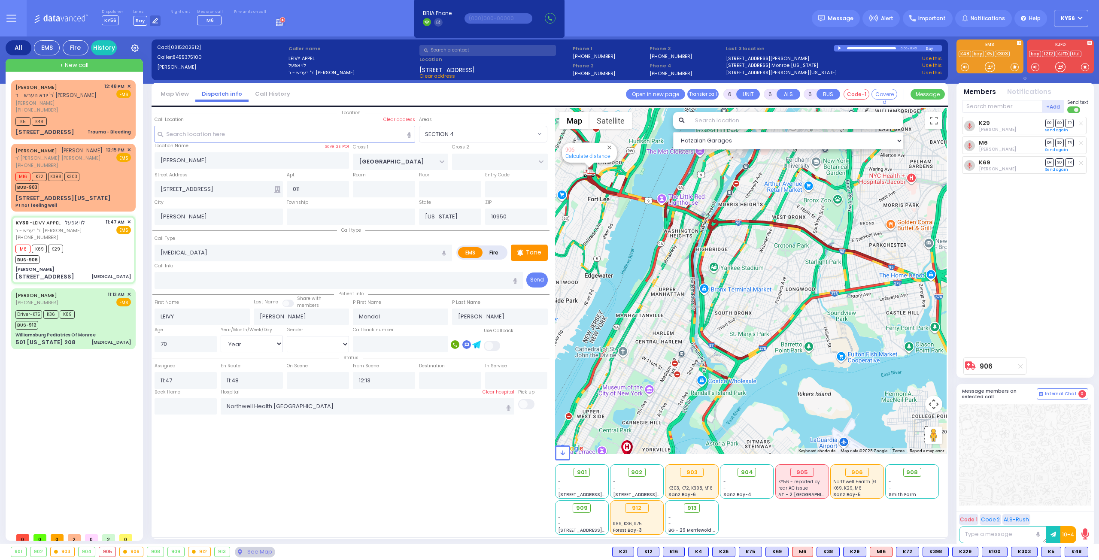
drag, startPoint x: 660, startPoint y: 310, endPoint x: 656, endPoint y: 282, distance: 28.2
click at [658, 295] on div "906 Calculate distance" at bounding box center [751, 281] width 392 height 346
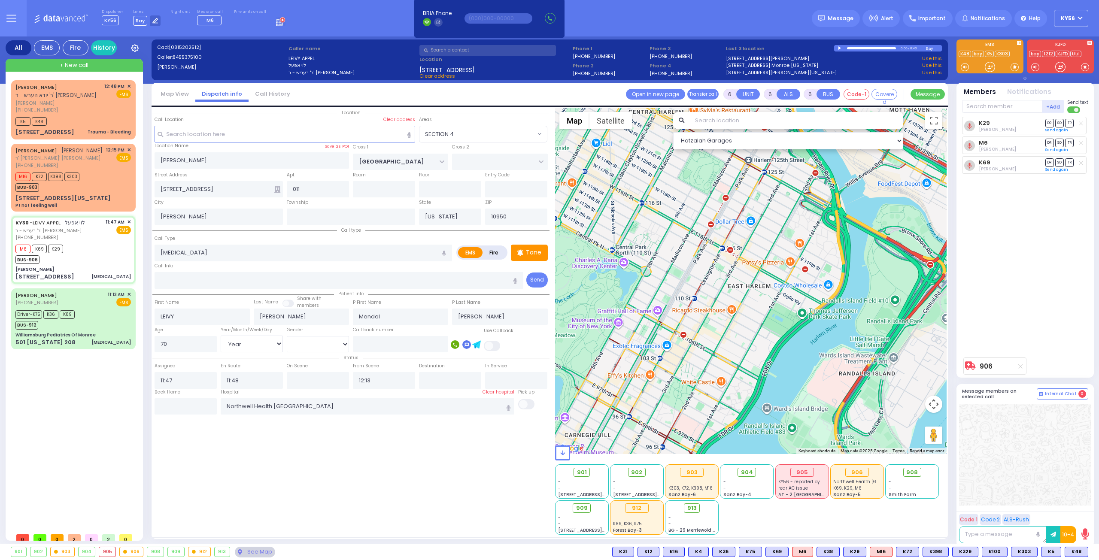
drag, startPoint x: 654, startPoint y: 348, endPoint x: 642, endPoint y: 279, distance: 69.7
click at [645, 289] on div "906 Calculate distance" at bounding box center [751, 281] width 392 height 346
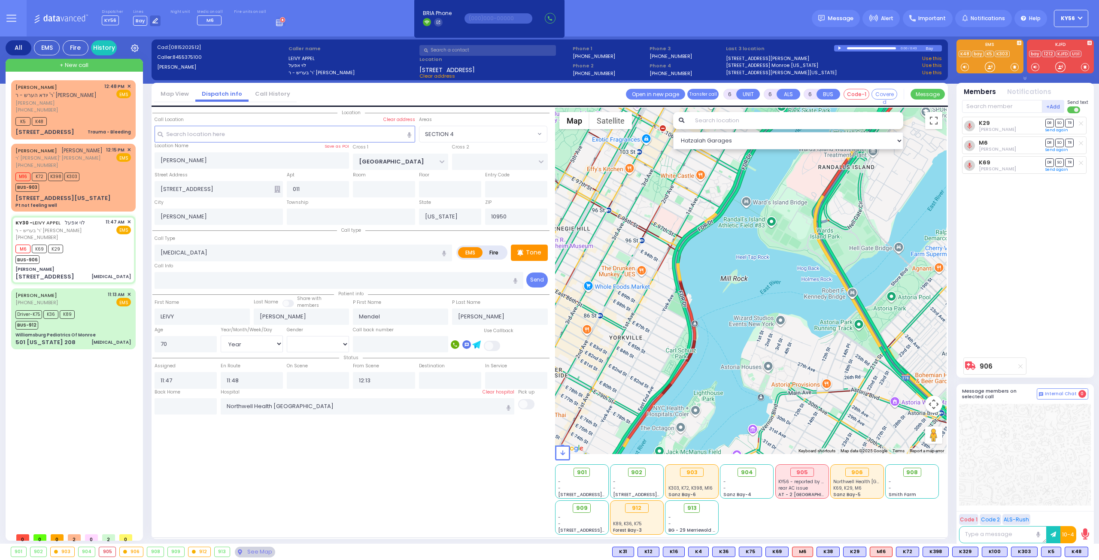
drag, startPoint x: 650, startPoint y: 314, endPoint x: 651, endPoint y: 263, distance: 50.7
click at [651, 278] on div "906 Calculate distance" at bounding box center [751, 281] width 392 height 346
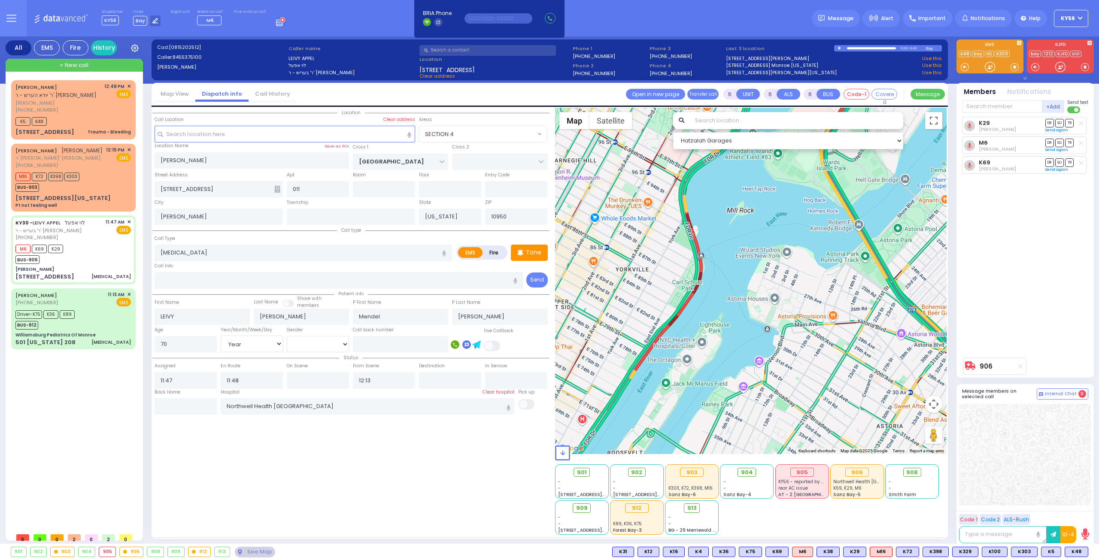
drag, startPoint x: 650, startPoint y: 248, endPoint x: 654, endPoint y: 299, distance: 51.2
click at [654, 299] on div "906 Calculate distance" at bounding box center [751, 281] width 392 height 346
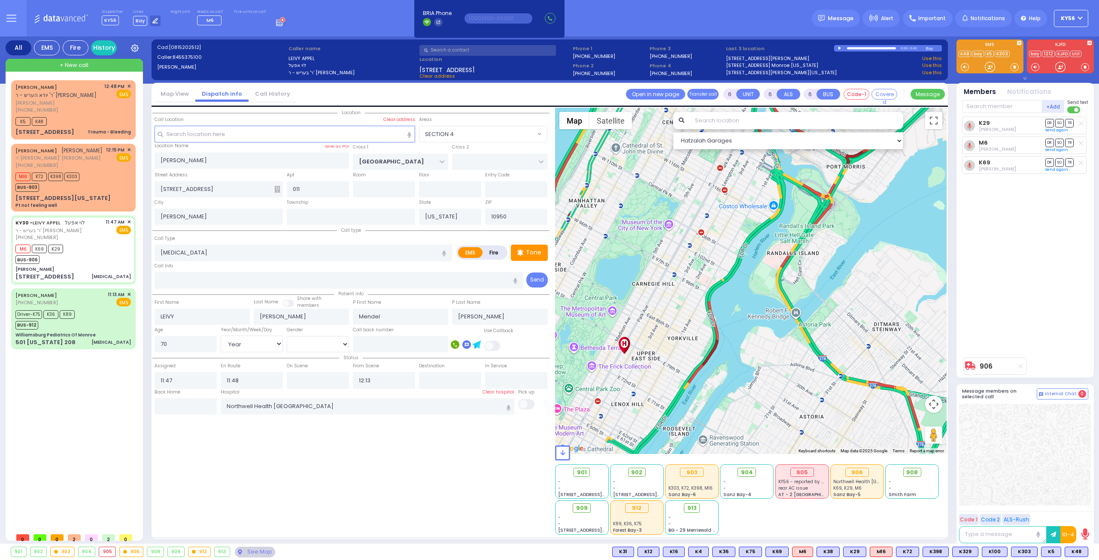
drag, startPoint x: 746, startPoint y: 317, endPoint x: 738, endPoint y: 360, distance: 44.1
click at [738, 358] on div "906 Calculate distance" at bounding box center [751, 281] width 392 height 346
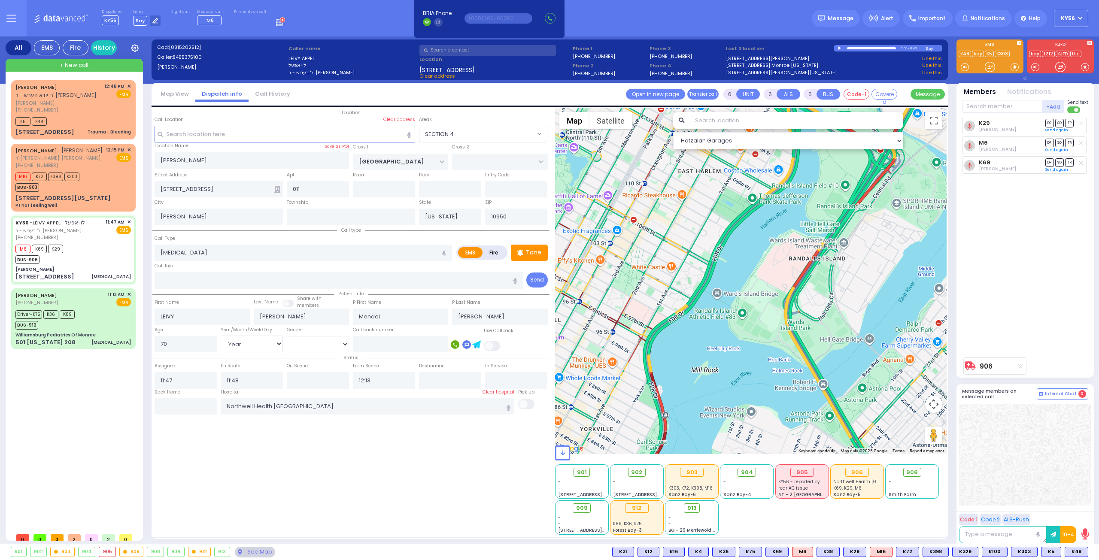
drag, startPoint x: 789, startPoint y: 345, endPoint x: 833, endPoint y: 239, distance: 114.3
click at [825, 254] on div "906 Calculate distance" at bounding box center [751, 281] width 392 height 346
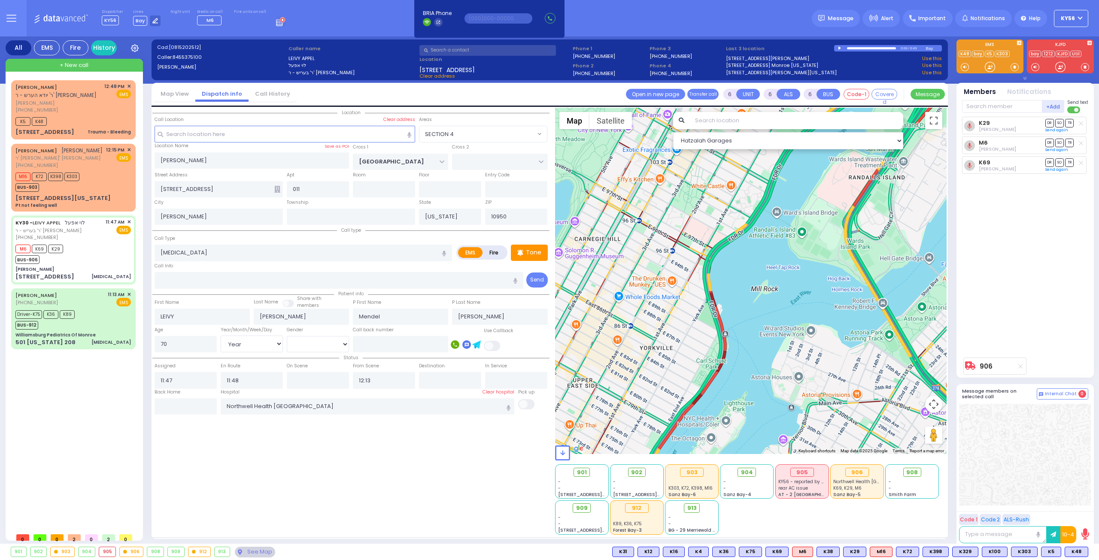
drag, startPoint x: 810, startPoint y: 264, endPoint x: 792, endPoint y: 333, distance: 71.4
click at [794, 327] on div "906 Calculate distance" at bounding box center [751, 281] width 392 height 346
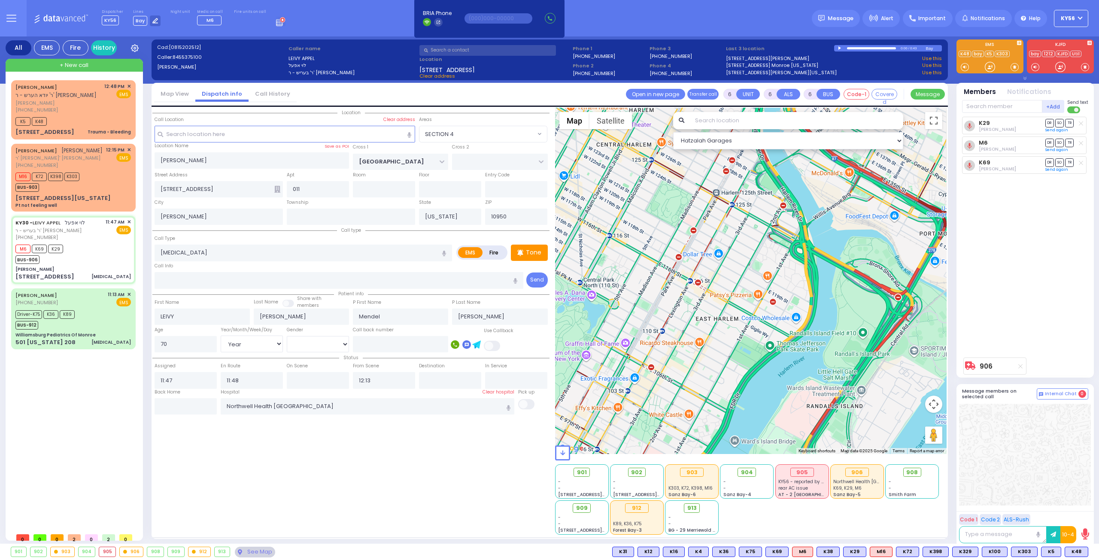
drag, startPoint x: 706, startPoint y: 259, endPoint x: 697, endPoint y: 348, distance: 90.1
click at [700, 340] on div "906 Calculate distance" at bounding box center [751, 281] width 392 height 346
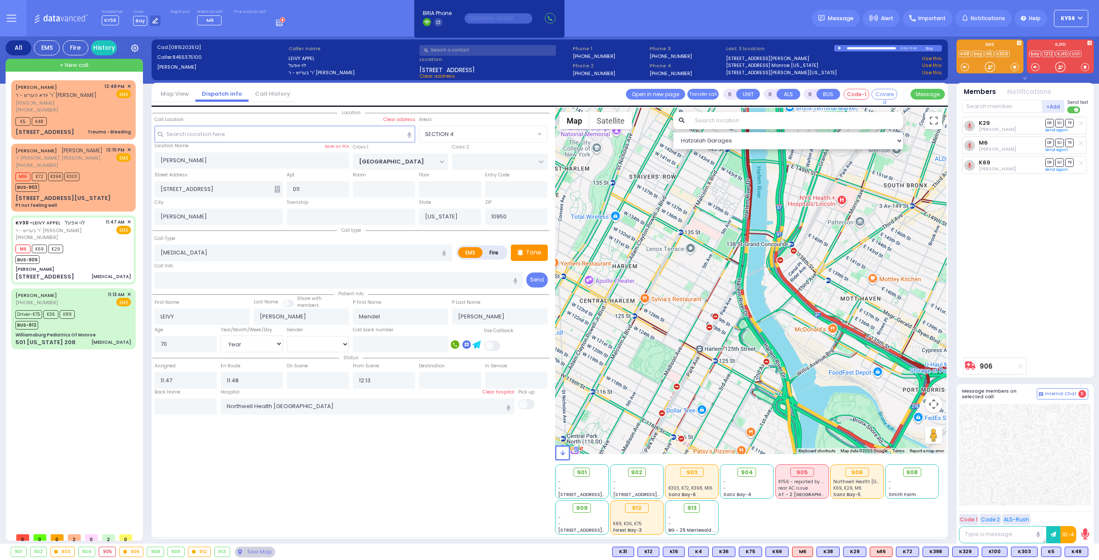
drag, startPoint x: 714, startPoint y: 239, endPoint x: 710, endPoint y: 315, distance: 75.7
click at [709, 310] on div "906 Calculate distance" at bounding box center [751, 281] width 392 height 346
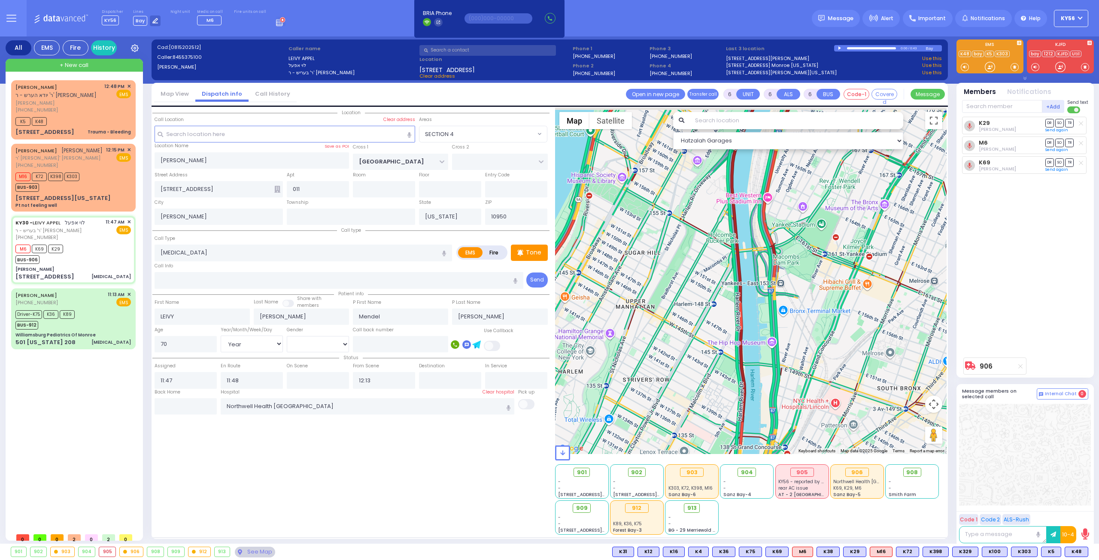
drag, startPoint x: 699, startPoint y: 281, endPoint x: 695, endPoint y: 345, distance: 64.5
click at [695, 344] on div "906 Calculate distance" at bounding box center [751, 281] width 392 height 346
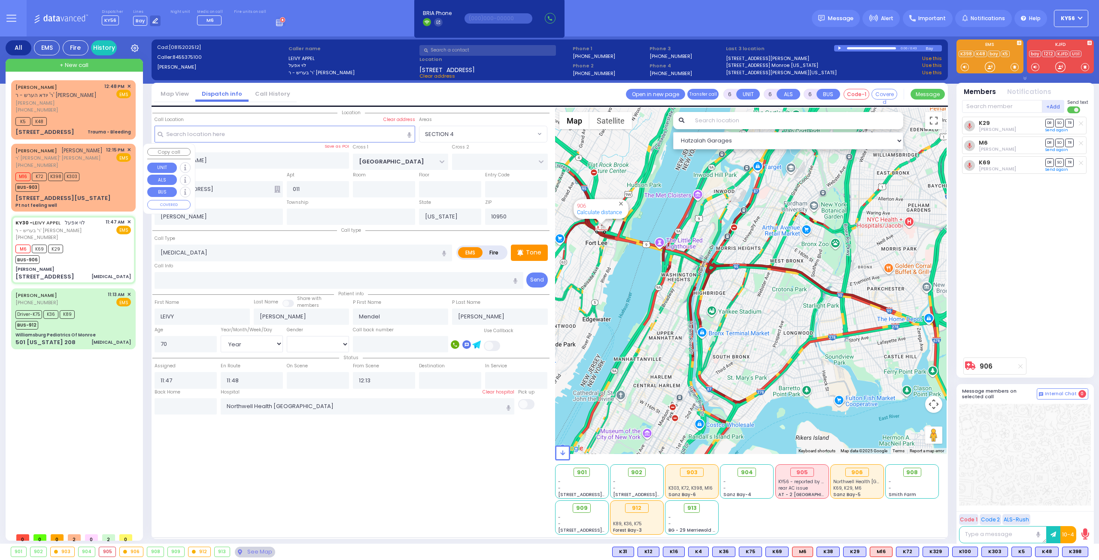
click at [92, 175] on div "M16 K72 K398 K303 BUS-903" at bounding box center [72, 180] width 115 height 21
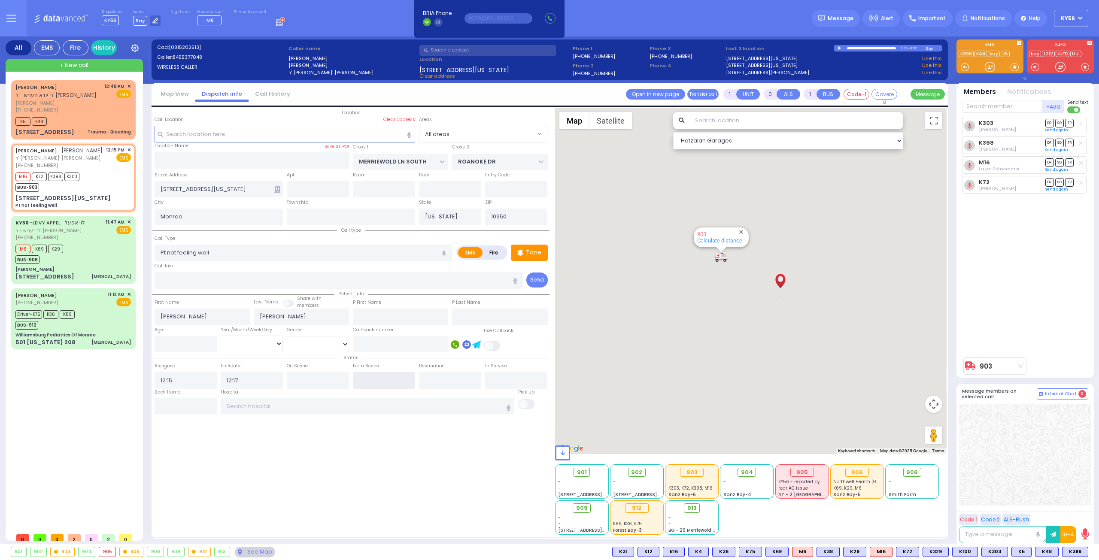
click at [374, 374] on input "text" at bounding box center [384, 380] width 62 height 16
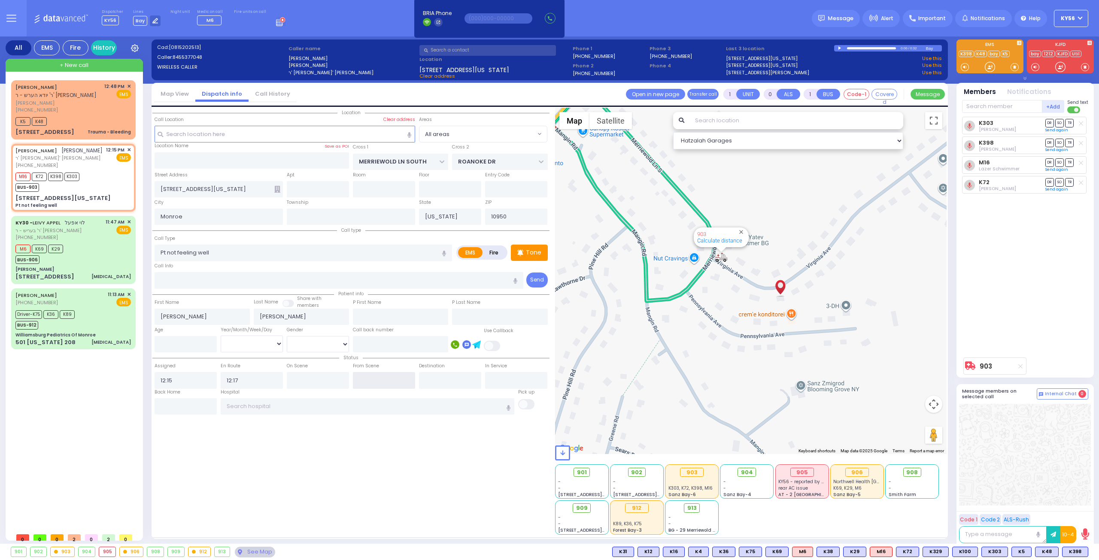
click at [374, 374] on input "text" at bounding box center [384, 380] width 62 height 16
click at [294, 406] on input "text" at bounding box center [368, 406] width 294 height 16
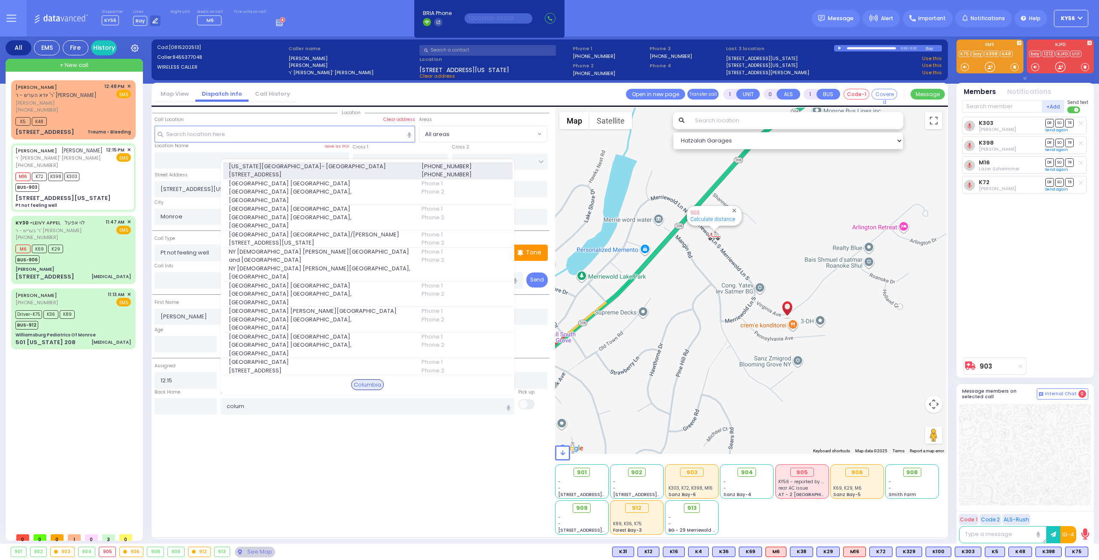
click at [295, 179] on span "622 West 168th Street 723" at bounding box center [320, 174] width 182 height 9
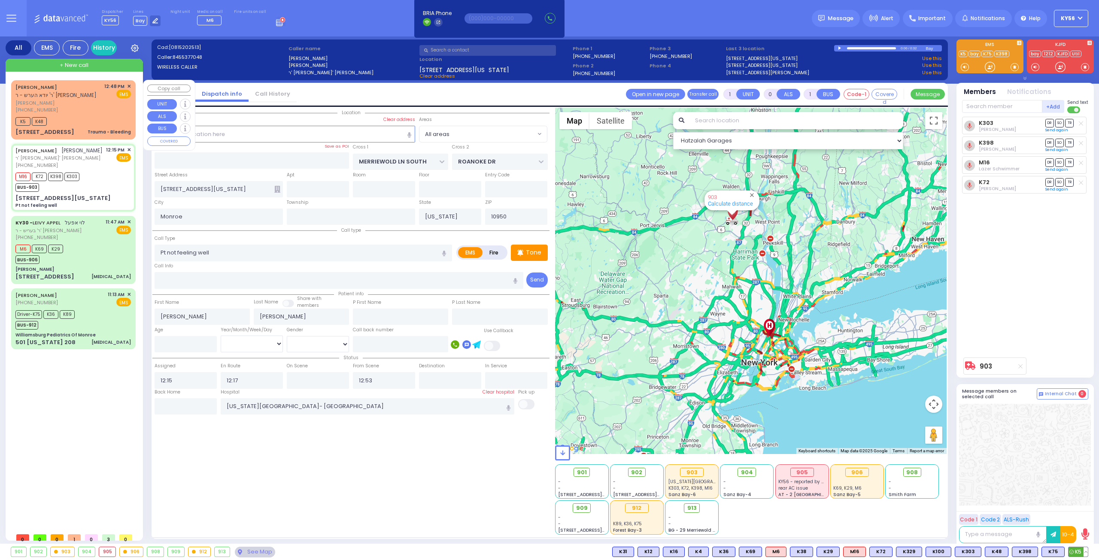
drag, startPoint x: 73, startPoint y: 118, endPoint x: 1086, endPoint y: 552, distance: 1101.8
click at [1086, 552] on div "K5 K5" at bounding box center [1078, 552] width 20 height 10
click at [1086, 552] on button at bounding box center [1085, 551] width 4 height 9
click at [1078, 511] on icon at bounding box center [1079, 513] width 9 height 9
click at [1033, 431] on div at bounding box center [1025, 455] width 132 height 102
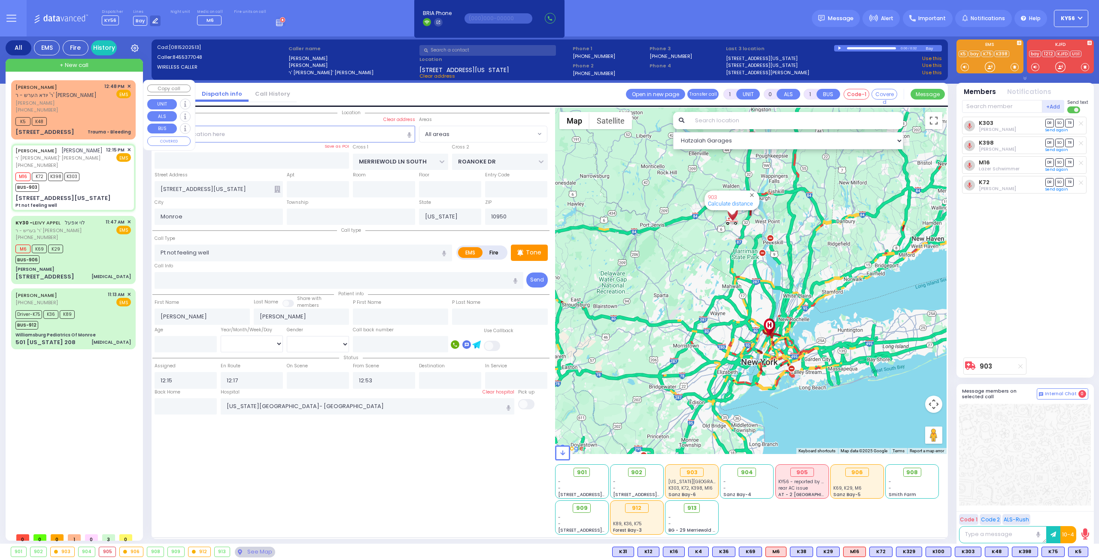
click at [68, 126] on div "MORDCHE SCHWARTZ ר' יודא הערש - ר' חיים אפרים ווייס מרדכי שווארץ (845) 806-6637…" at bounding box center [73, 110] width 121 height 56
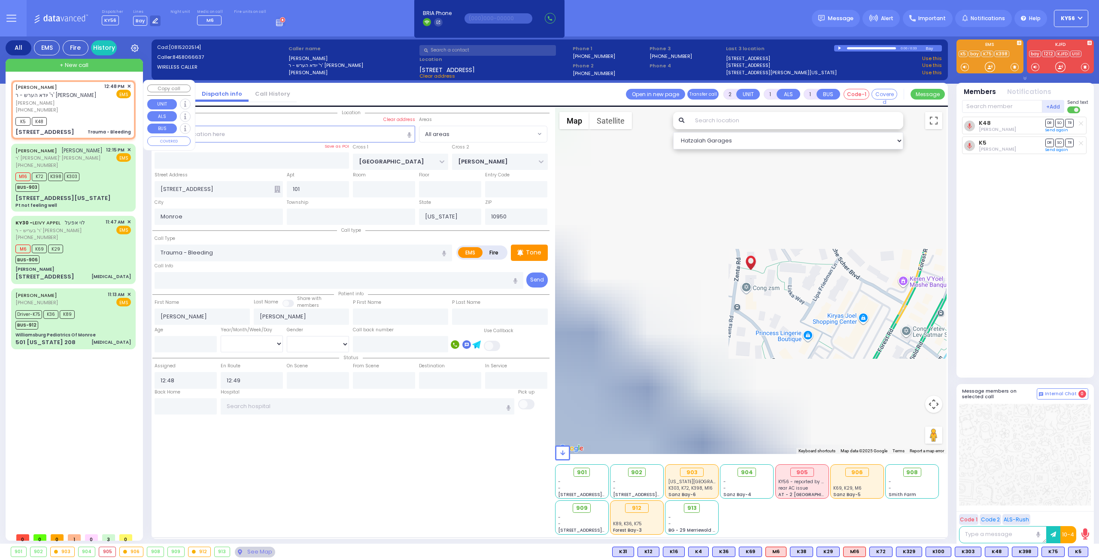
click at [130, 85] on span "✕" at bounding box center [129, 86] width 4 height 7
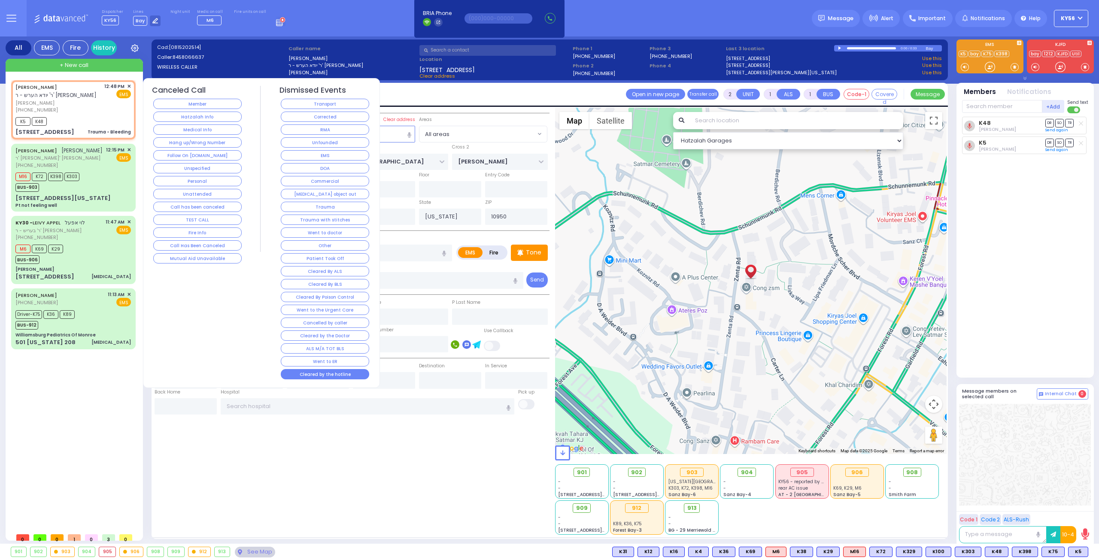
click at [361, 369] on button "Cleared by the hotline" at bounding box center [325, 374] width 88 height 10
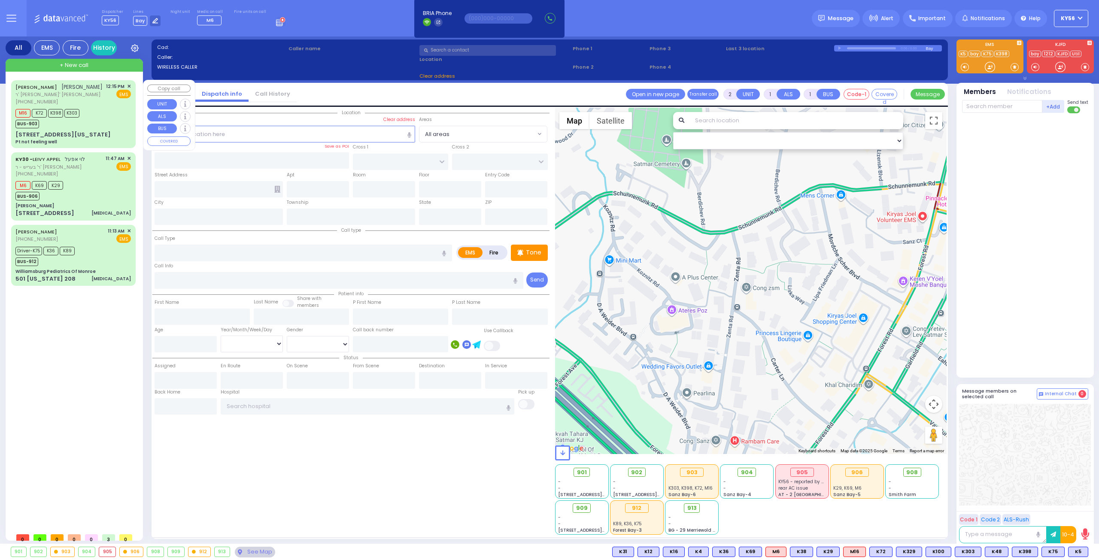
click at [74, 67] on span "+ New call" at bounding box center [74, 65] width 29 height 9
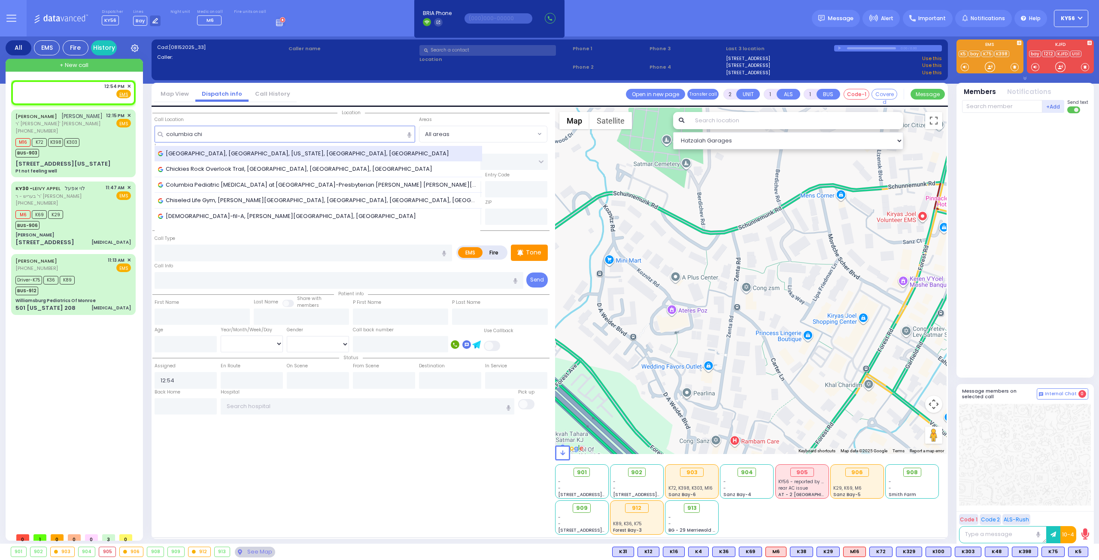
click at [324, 149] on span "Columbia Children's Hospital, Broadway, New York, NY, USA" at bounding box center [305, 153] width 294 height 9
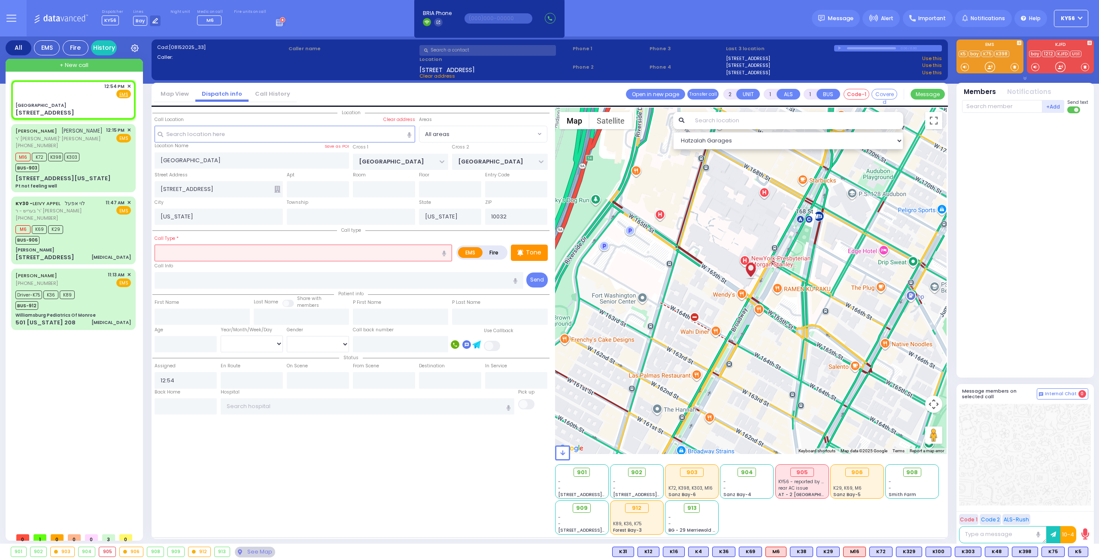
click at [271, 256] on input "text" at bounding box center [302, 253] width 297 height 16
click at [272, 256] on input "text" at bounding box center [302, 253] width 297 height 16
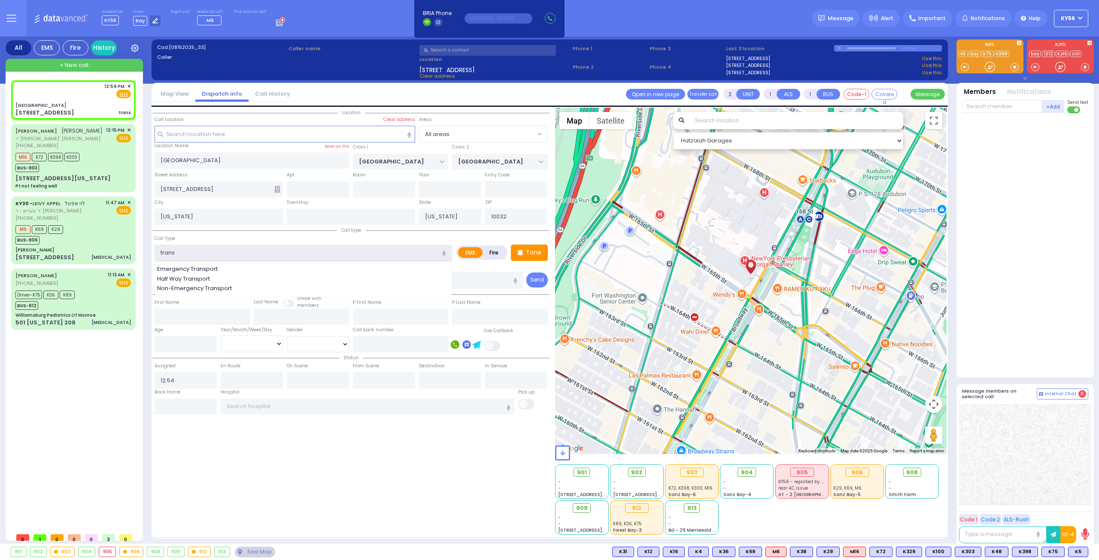
click at [204, 250] on input "trans" at bounding box center [302, 253] width 297 height 16
click at [201, 288] on span "Non-Emergency Transport" at bounding box center [196, 288] width 78 height 9
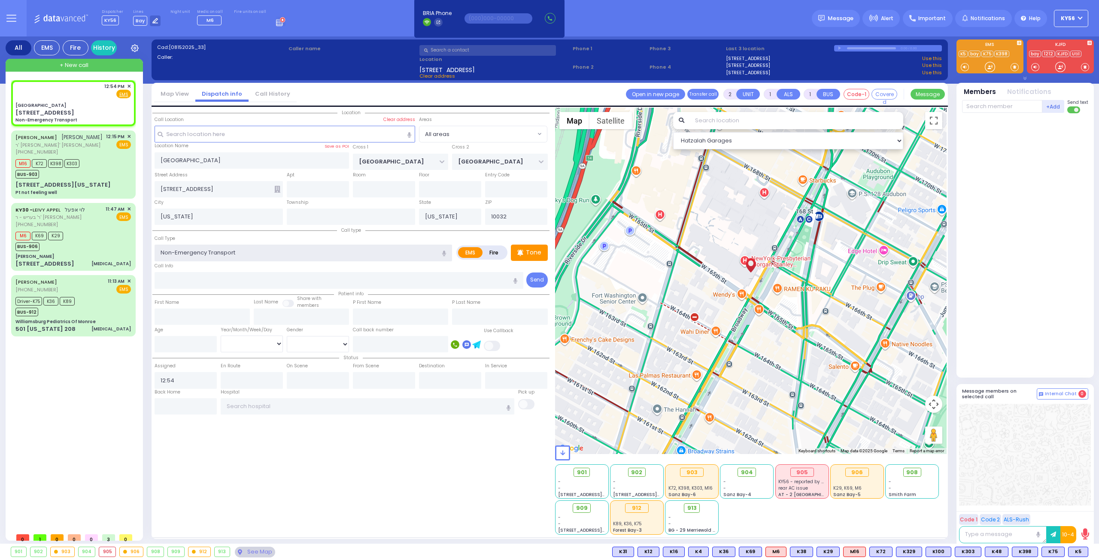
click at [278, 248] on input "Non-Emergency Transport" at bounding box center [302, 253] width 297 height 16
click at [276, 252] on input "Non-Emergency Transport" at bounding box center [302, 253] width 297 height 16
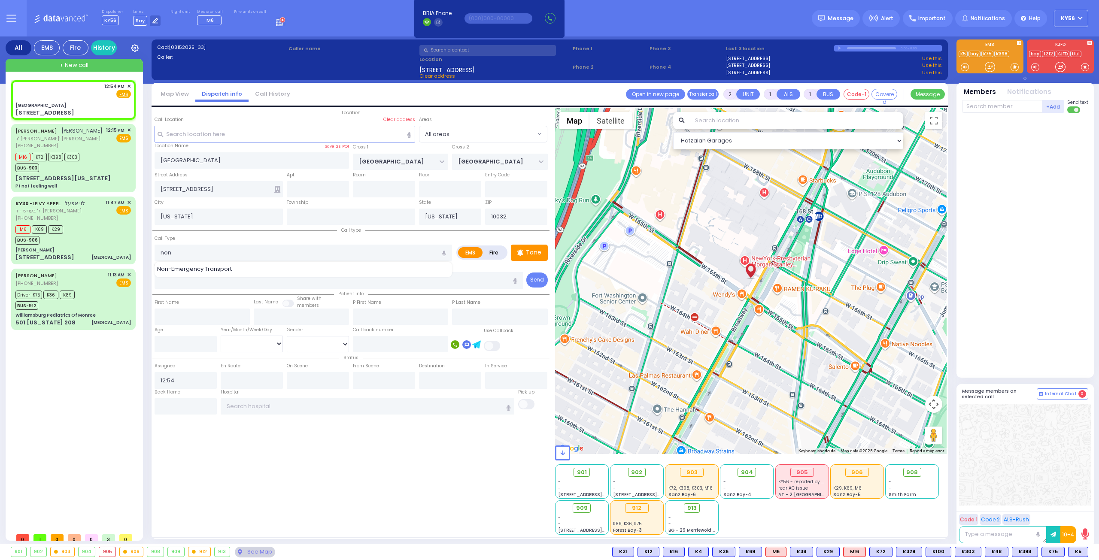
click at [205, 263] on div "Non-Emergency Transport" at bounding box center [302, 269] width 297 height 15
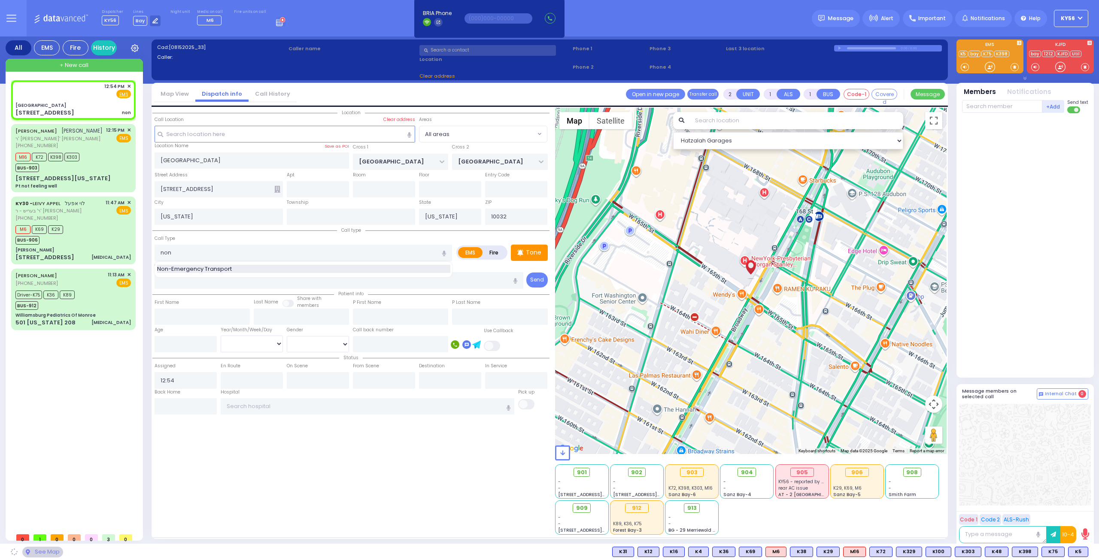
click at [203, 267] on span "Non-Emergency Transport" at bounding box center [196, 269] width 78 height 9
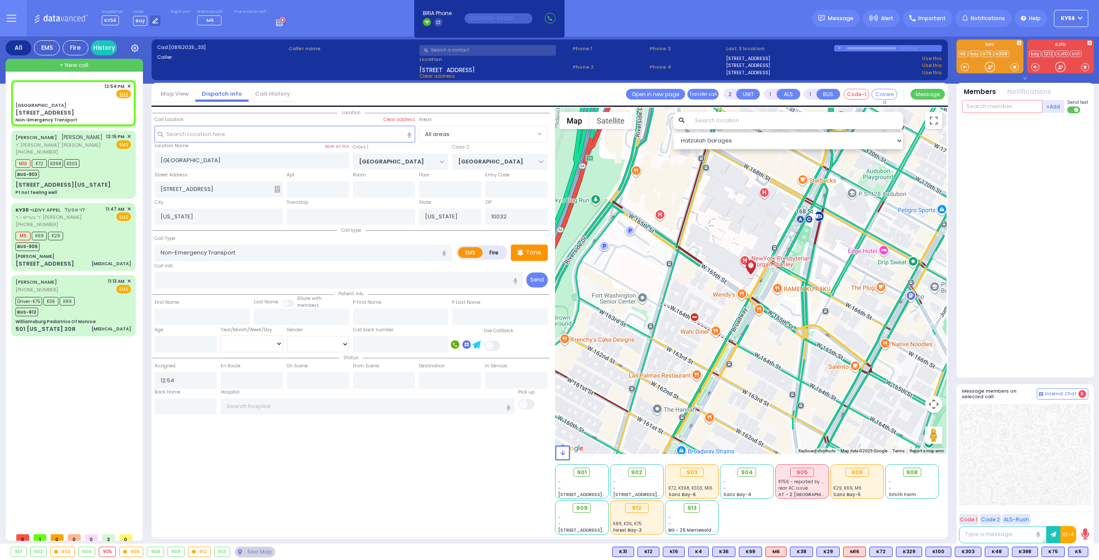
click at [987, 110] on input "text" at bounding box center [1002, 106] width 80 height 13
click at [984, 120] on div "KY61" at bounding box center [990, 124] width 43 height 9
click at [986, 106] on input "text" at bounding box center [1002, 106] width 80 height 13
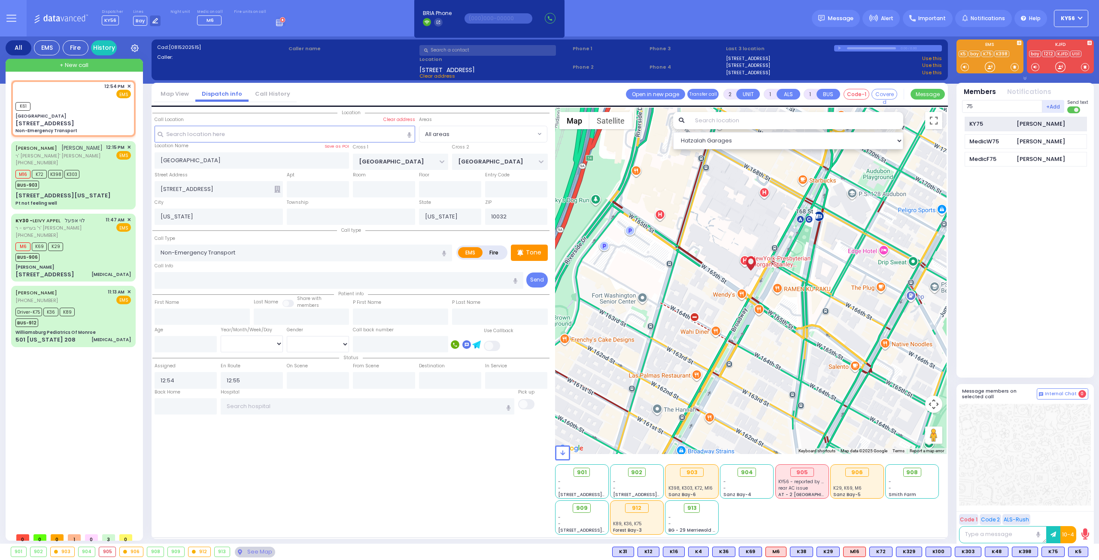
click at [993, 127] on div "KY75" at bounding box center [990, 124] width 43 height 9
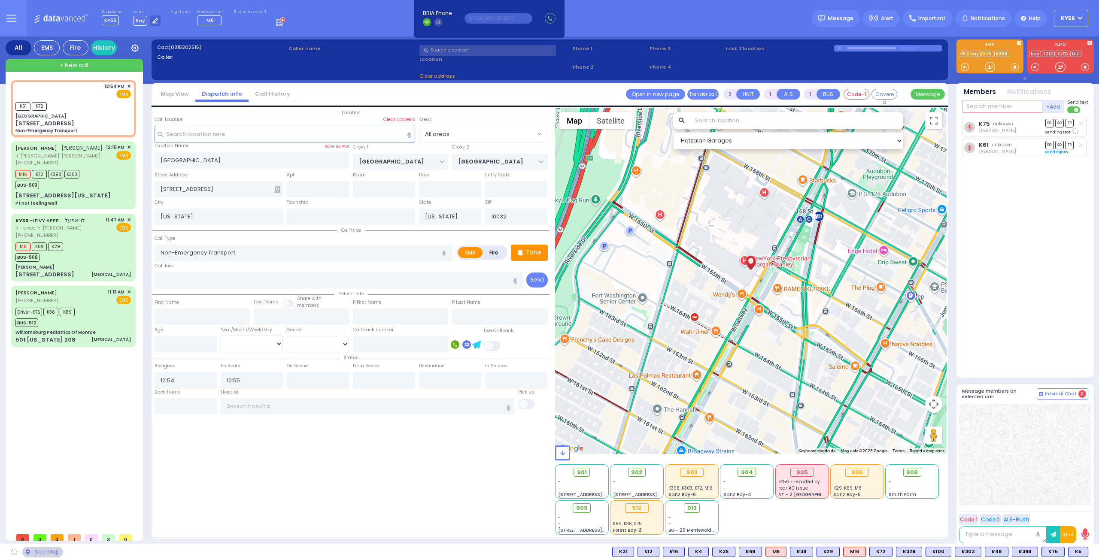
click at [988, 101] on input "text" at bounding box center [1002, 106] width 80 height 13
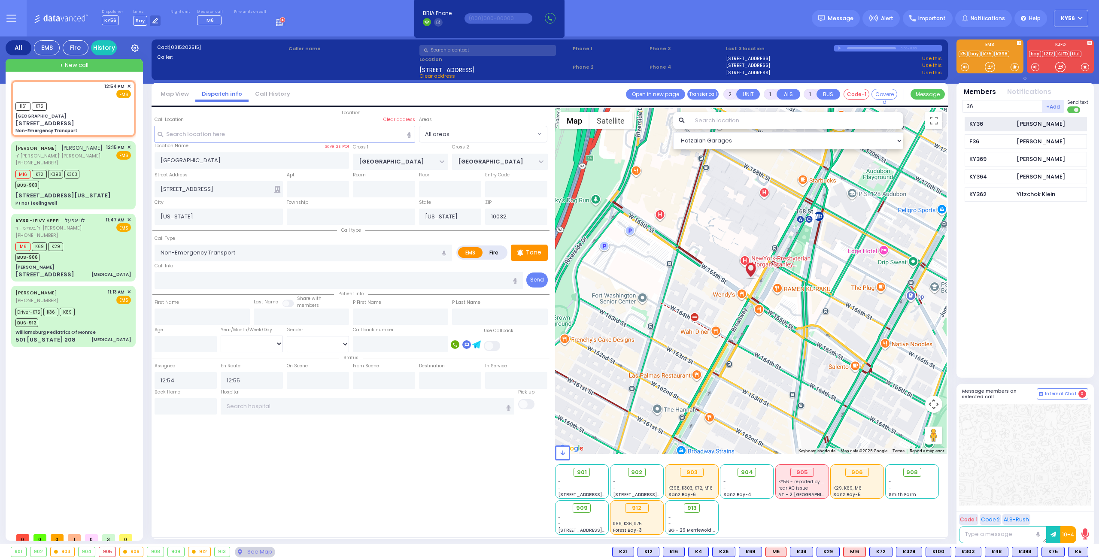
click at [996, 121] on div "KY36" at bounding box center [990, 124] width 43 height 9
select select
radio input "true"
select select
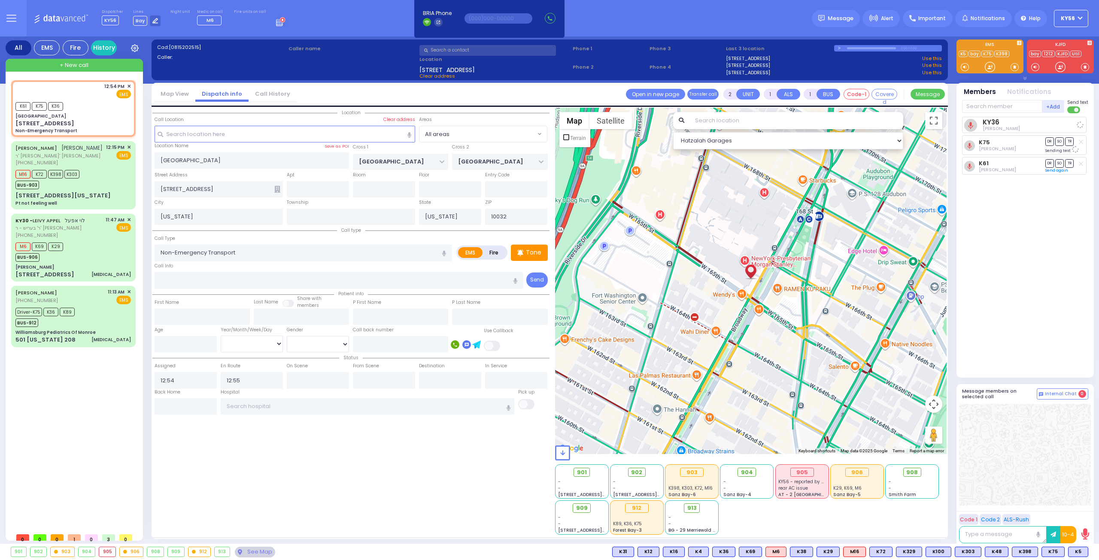
select select "Hatzalah Garages"
click at [81, 191] on div "8 VIRGINIA AVE Pt not feeling well" at bounding box center [72, 198] width 115 height 15
type input "1"
type input "0"
select select
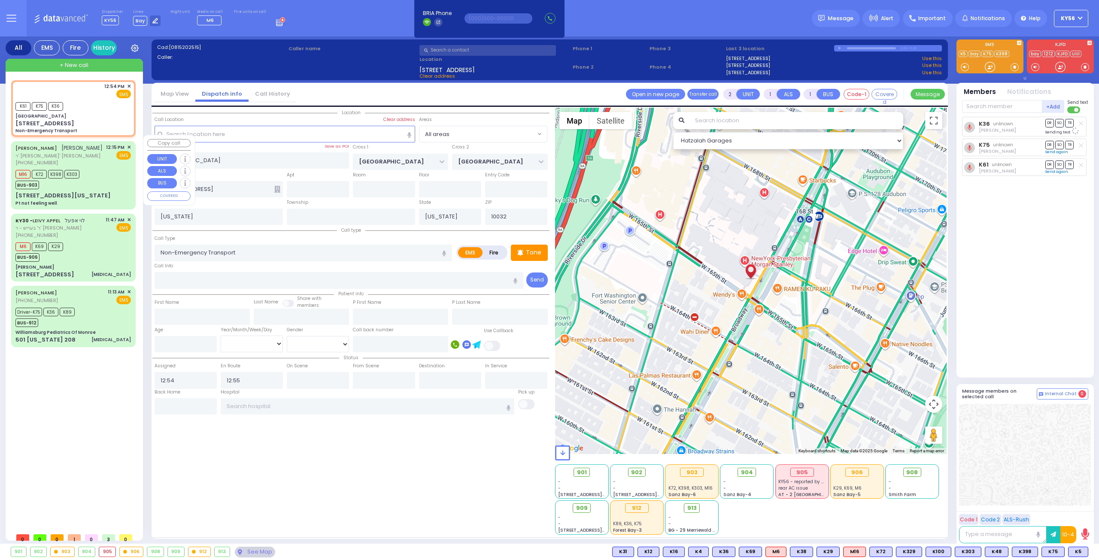
type input "Pt not feeling well"
radio input "true"
type input "[PERSON_NAME]"
type input "TABAK"
select select
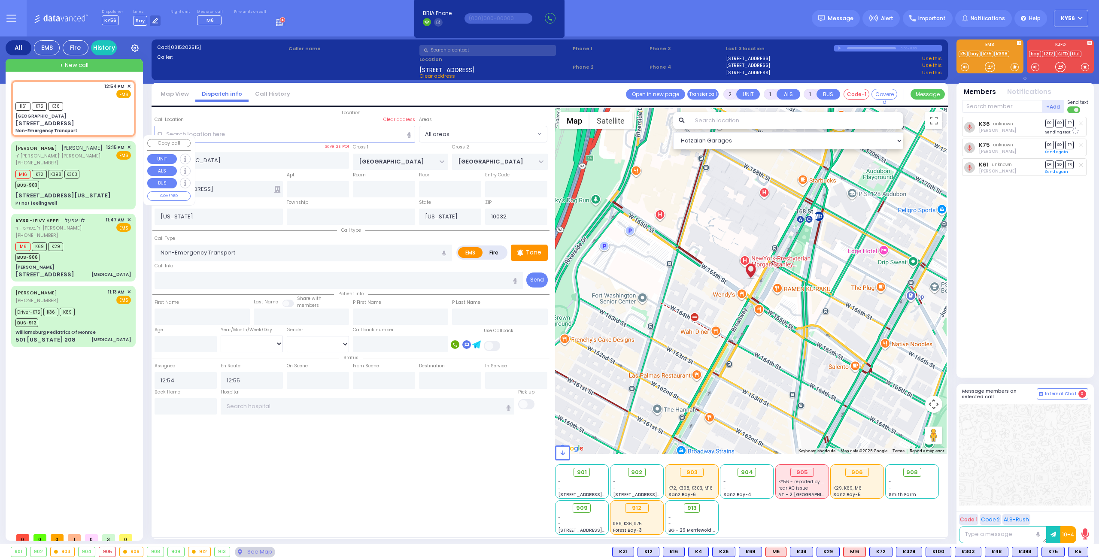
type input "12:15"
type input "12:17"
type input "12:53"
type input "New York Presbyterian Hospital- Columbia Campus"
select select "Hatzalah Garages"
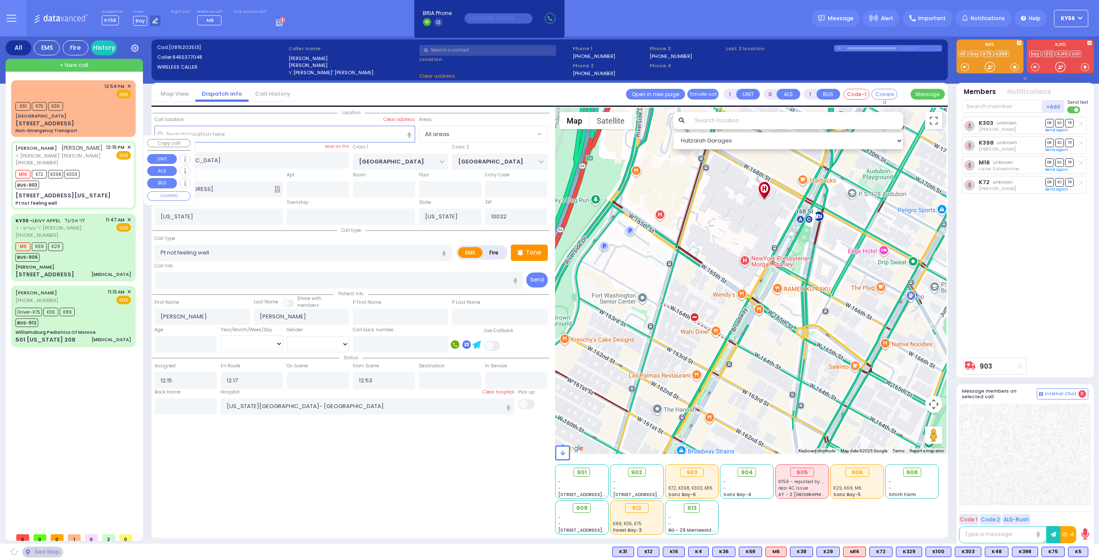
type input "MERRIEWOLD LN SOUTH"
type input "ROANOKE DR"
type input "8 VIRGINIA AVE"
type input "Monroe"
type input "10950"
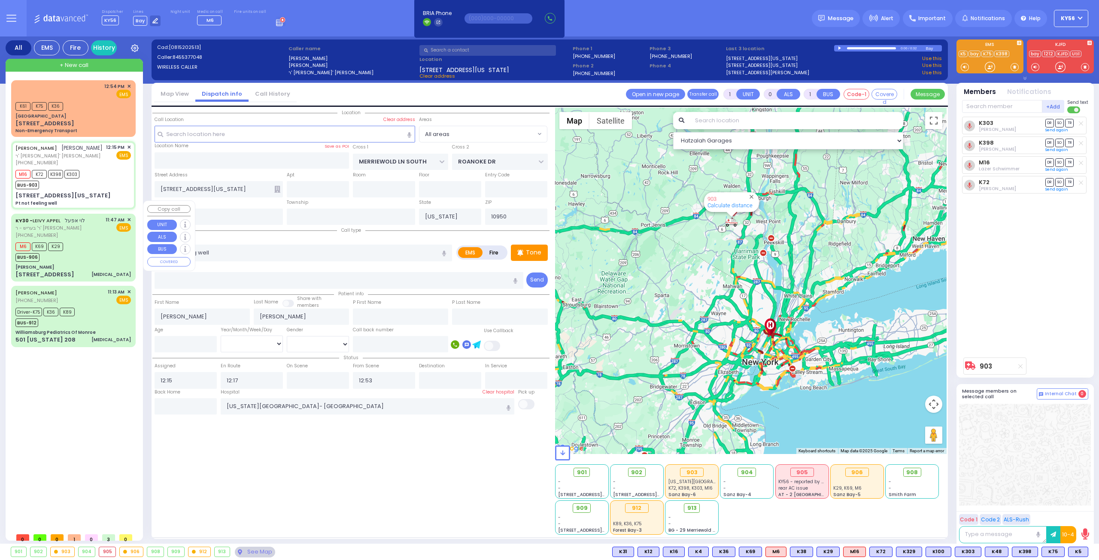
click at [89, 242] on div "M6 K69 K29 BUS-906" at bounding box center [72, 250] width 115 height 21
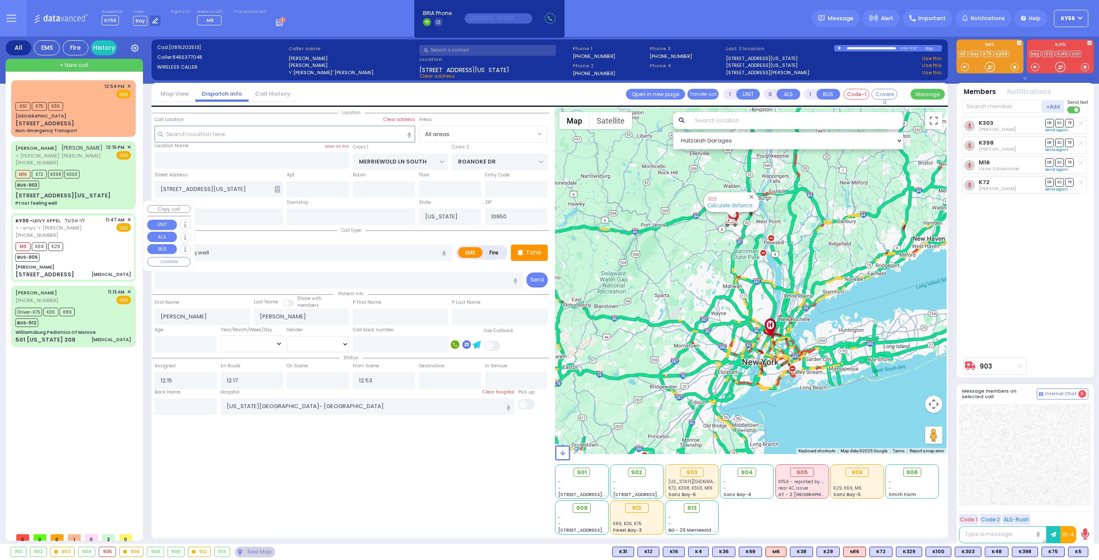
type input "6"
select select
type input "[MEDICAL_DATA]"
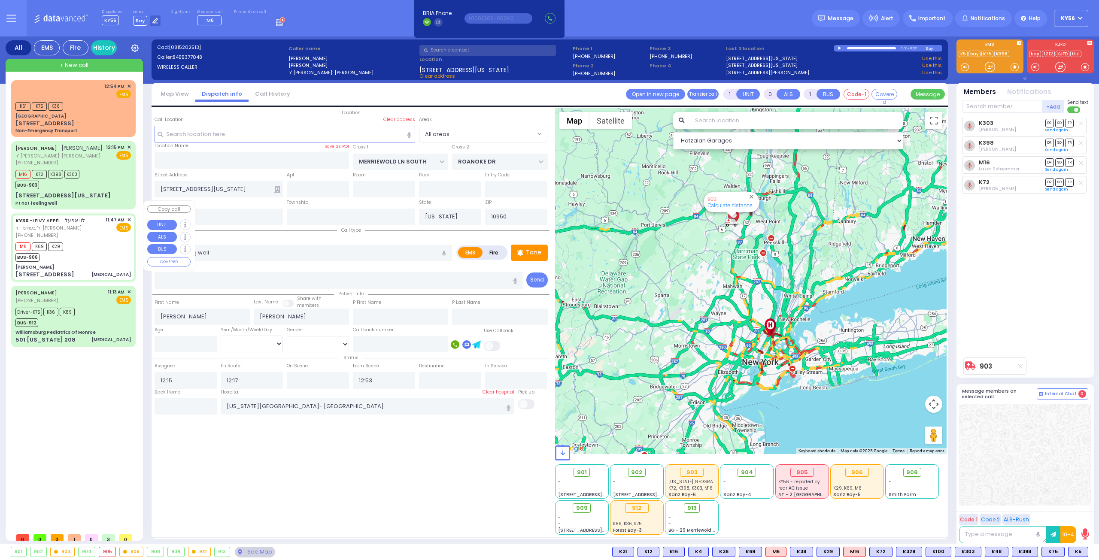
radio input "true"
type input "LEIVY"
type input "[PERSON_NAME]"
type input "Mendel"
type input "Teitelbaum"
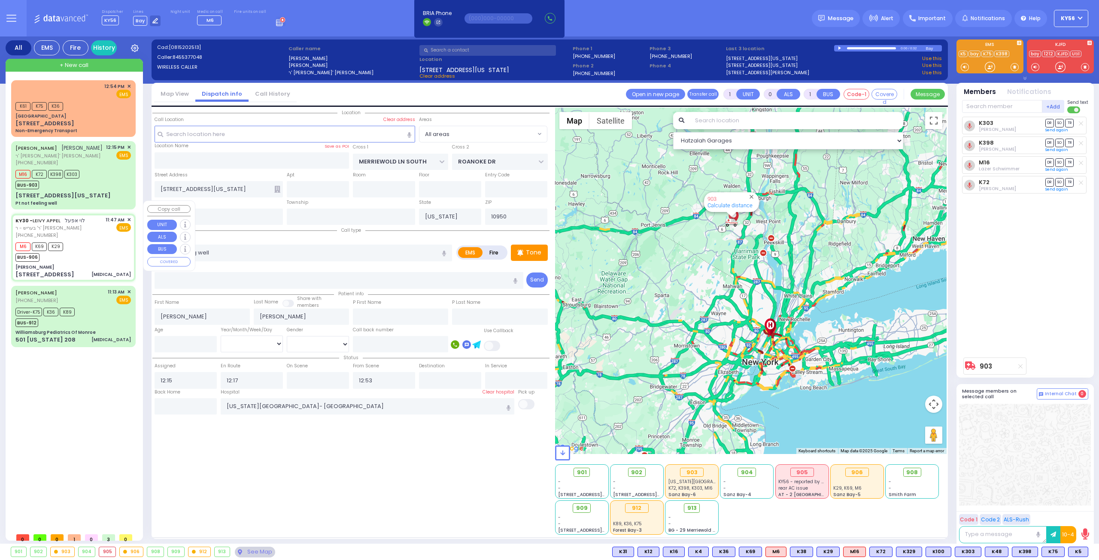
type input "70"
select select "Year"
select select "[DEMOGRAPHIC_DATA]"
type input "11:47"
type input "11:48"
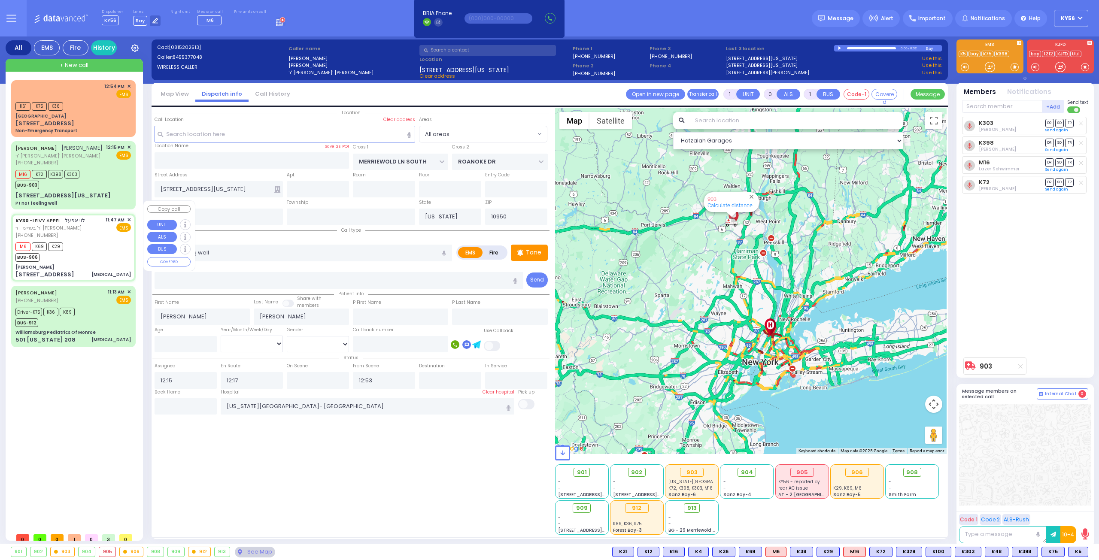
type input "12:13"
type input "Northwell Health Lenox Hill"
type input "[PERSON_NAME]"
type input "[GEOGRAPHIC_DATA]"
type input "[STREET_ADDRESS]"
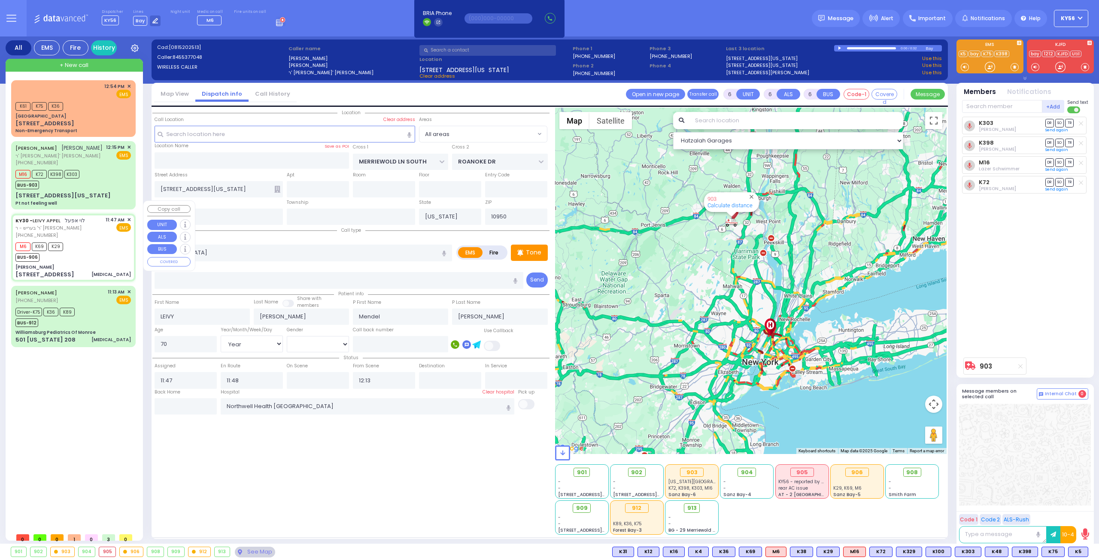
type input "011"
type input "[PERSON_NAME]"
select select "SECTION 4"
select select "Hatzalah Garages"
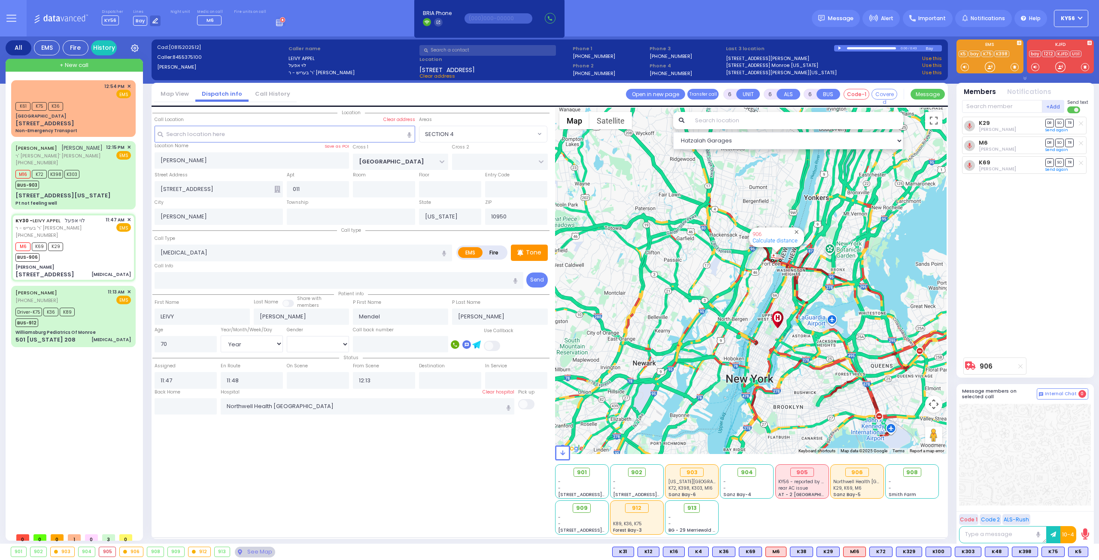
drag, startPoint x: 796, startPoint y: 294, endPoint x: 658, endPoint y: 281, distance: 138.8
click at [682, 291] on div "906 Calculate distance" at bounding box center [751, 281] width 392 height 346
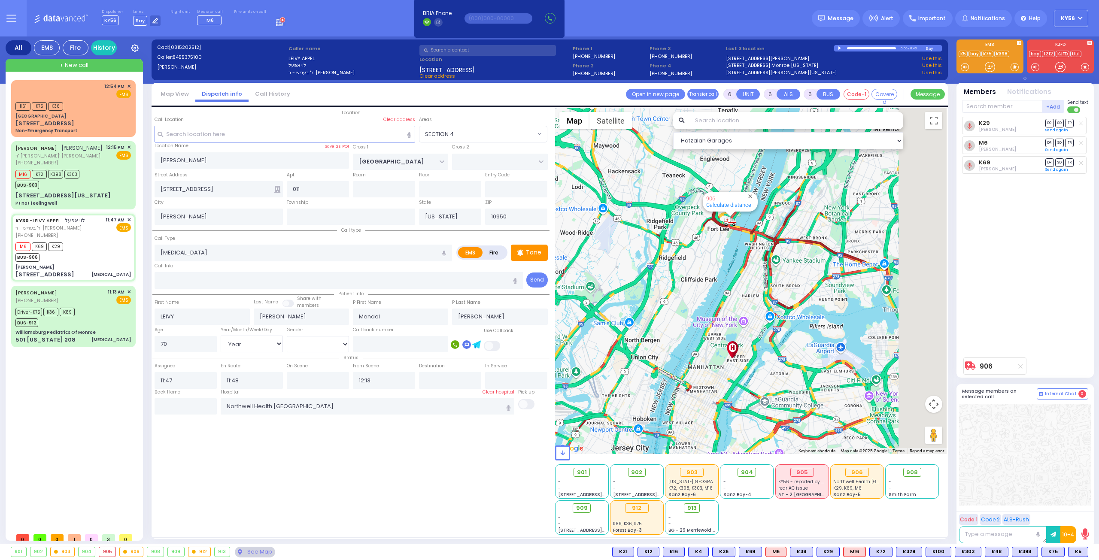
drag, startPoint x: 707, startPoint y: 285, endPoint x: 681, endPoint y: 287, distance: 25.9
click at [681, 287] on div "906 Calculate distance" at bounding box center [751, 281] width 392 height 346
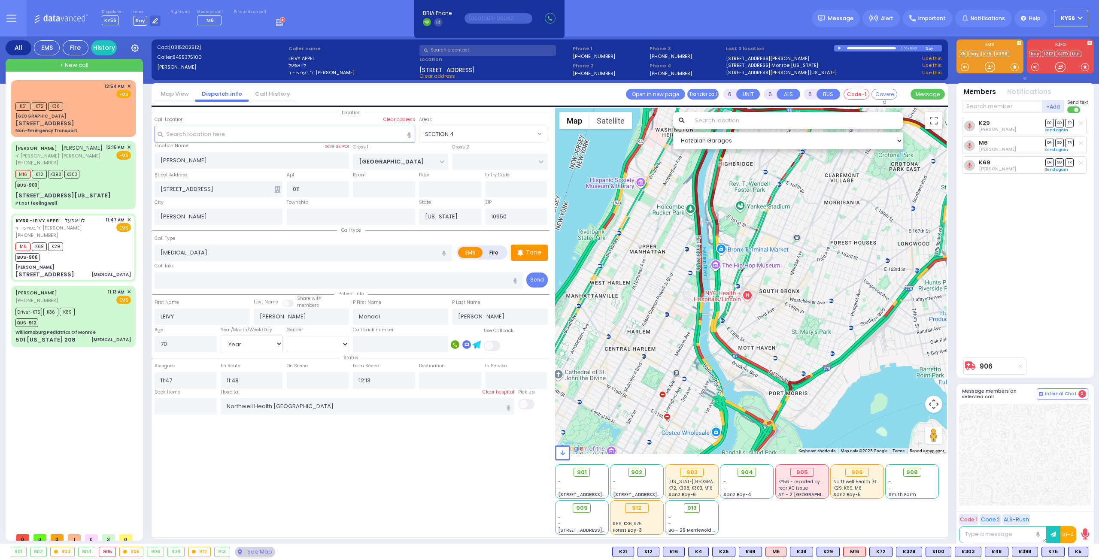
drag, startPoint x: 667, startPoint y: 298, endPoint x: 701, endPoint y: 226, distance: 79.5
click at [698, 233] on div "906 Calculate distance" at bounding box center [751, 281] width 392 height 346
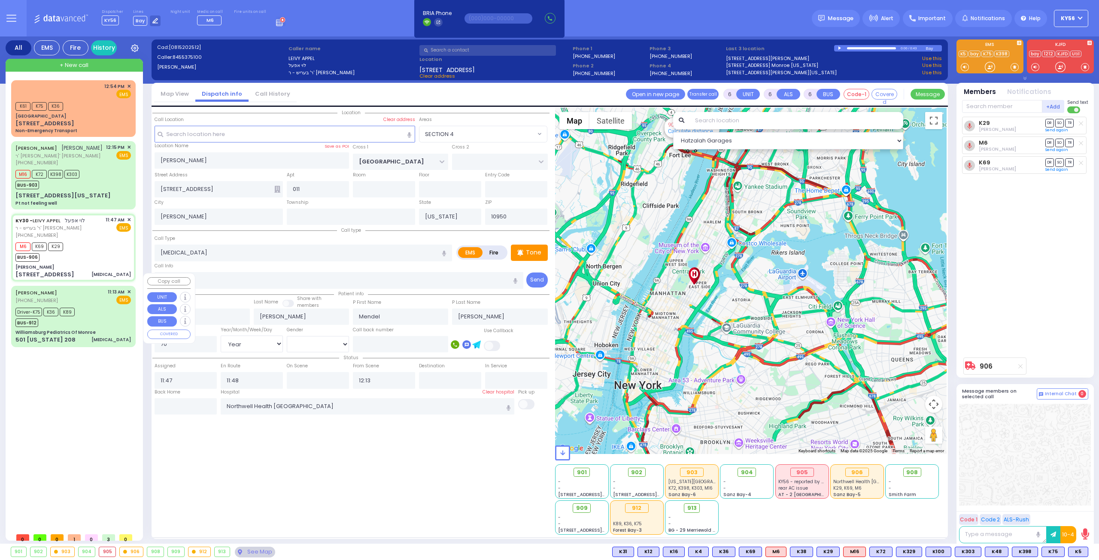
click at [101, 288] on div "WILLIE PEDS (845) 286-3600 11:13 AM ✕ EMS" at bounding box center [72, 296] width 115 height 16
select select
type input "[MEDICAL_DATA]"
radio input "true"
type input "Chaim"
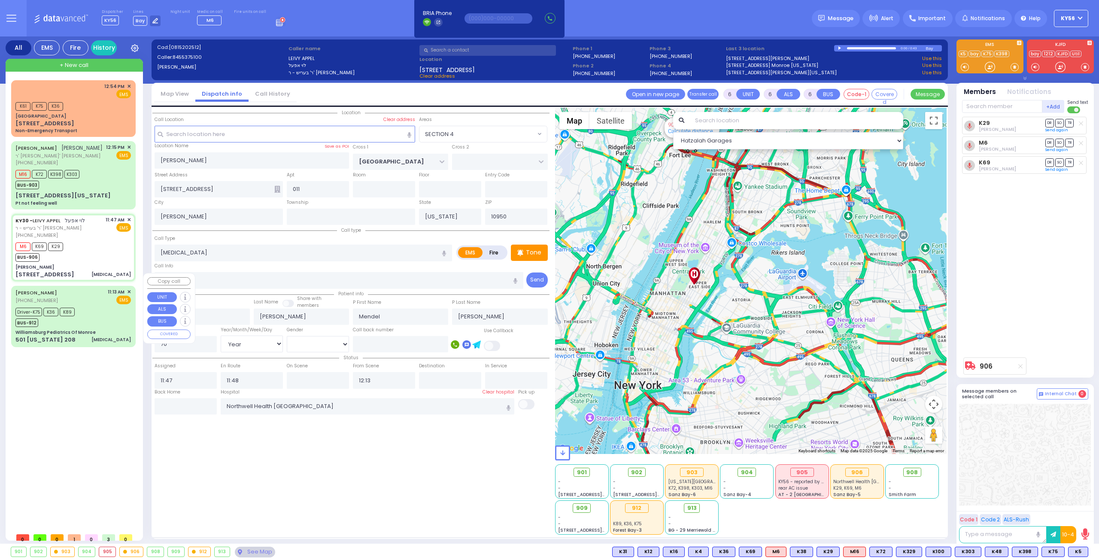
type input "Breuer"
type input "11"
select select "Year"
select select
type input "11:13"
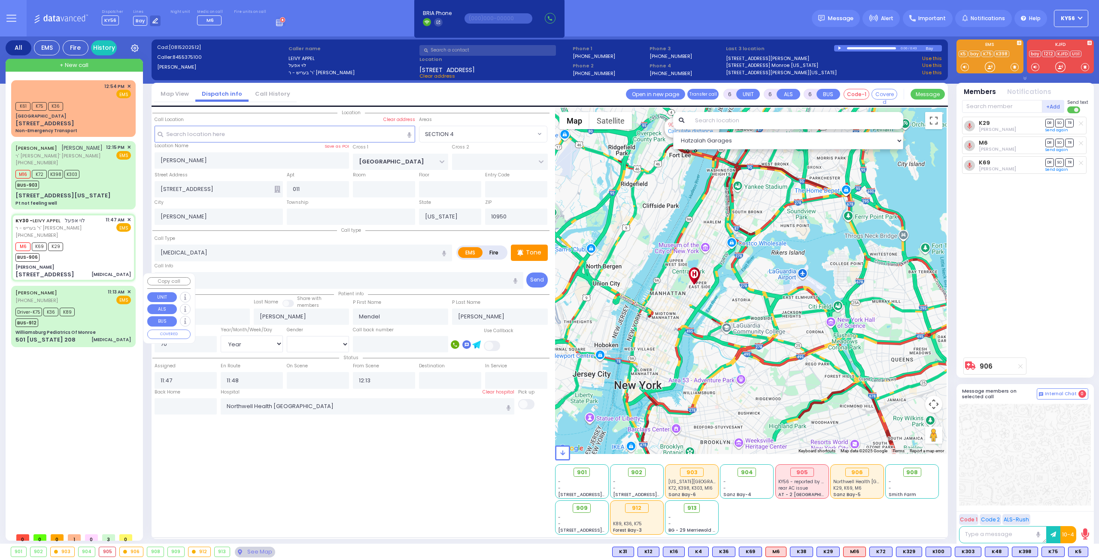
type input "11:17"
type input "11:28"
type input "12:29"
type input "Colombia Children's Hospital"
select select "Hatzalah Garages"
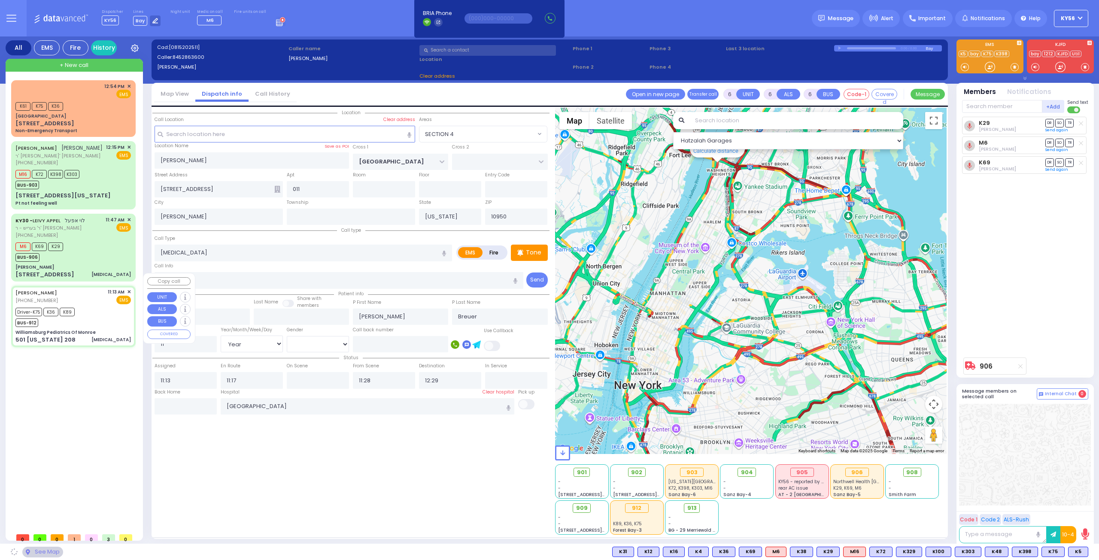
type input "Williamsburg Pediatrics Of Monroe"
type input "US-6 WEST"
type input "US-6 EAST"
type input "501 [US_STATE] 208"
type input "Monroe"
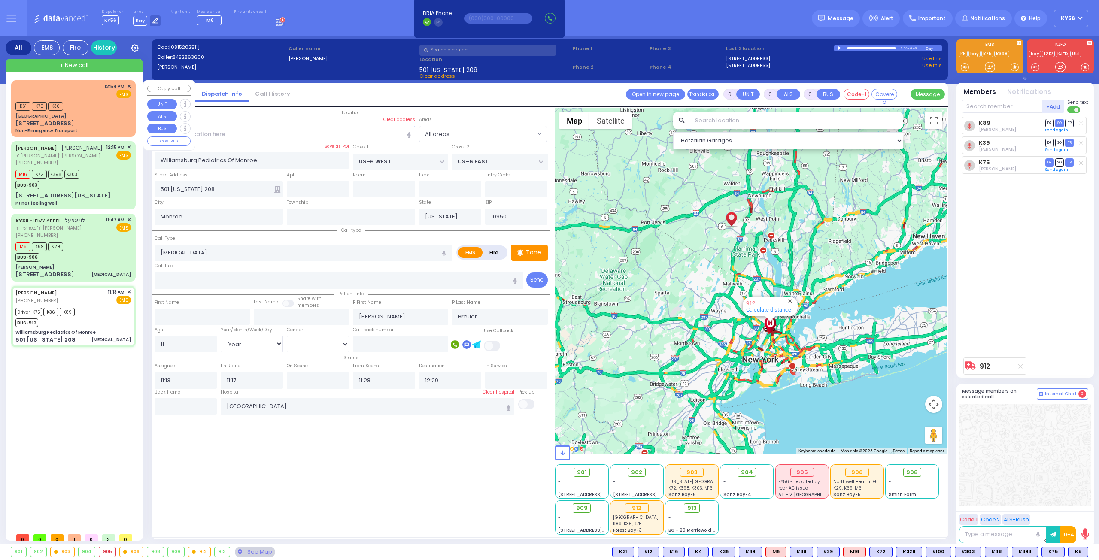
click at [90, 97] on div "12:54 PM ✕ EMS" at bounding box center [72, 91] width 115 height 16
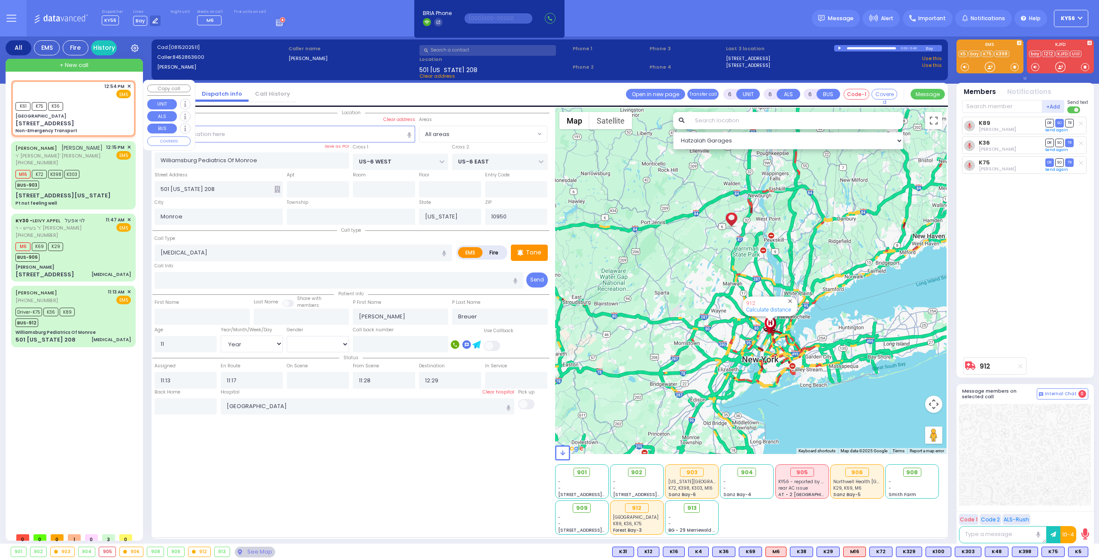
type input "2"
type input "1"
select select
type input "Non-Emergency Transport"
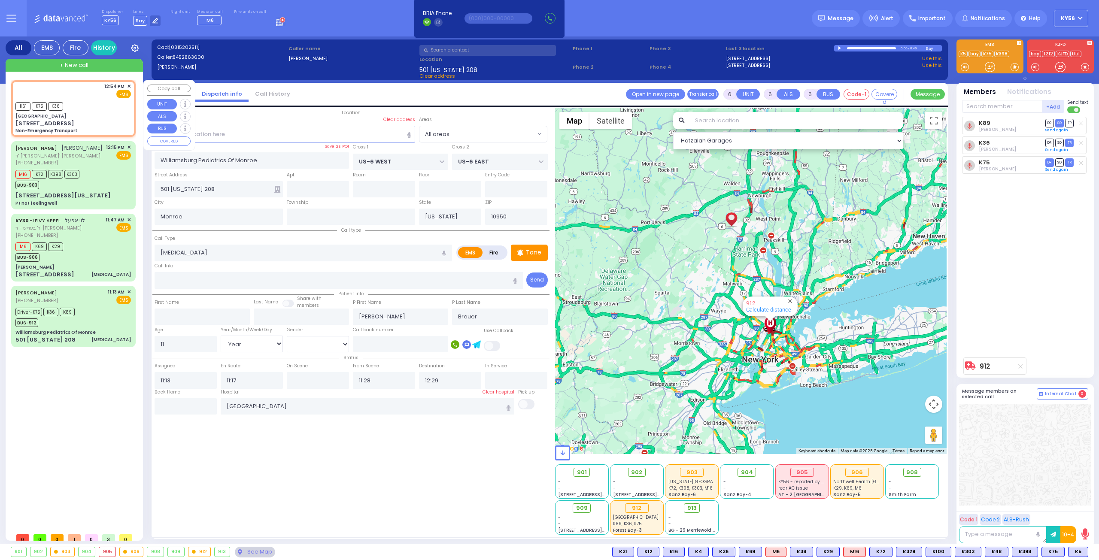
radio input "true"
select select
type input "12:54"
type input "12:55"
select select "Hatzalah Garages"
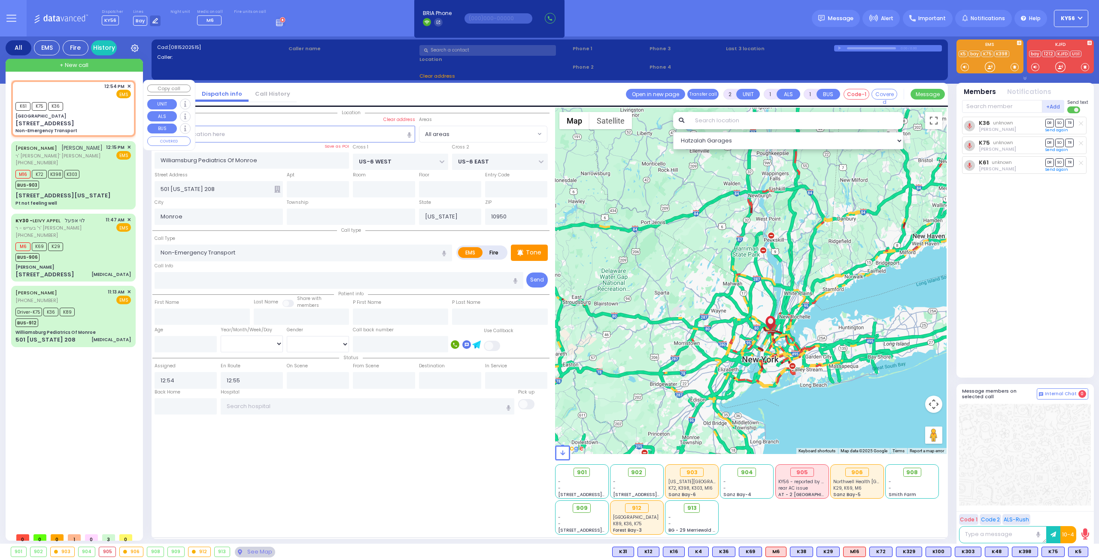
type input "Columbia Children's Hospital"
type input "WEST 165TH ST"
type input "WEST 166TH ST"
type input "3959 Broadway"
type input "[US_STATE]"
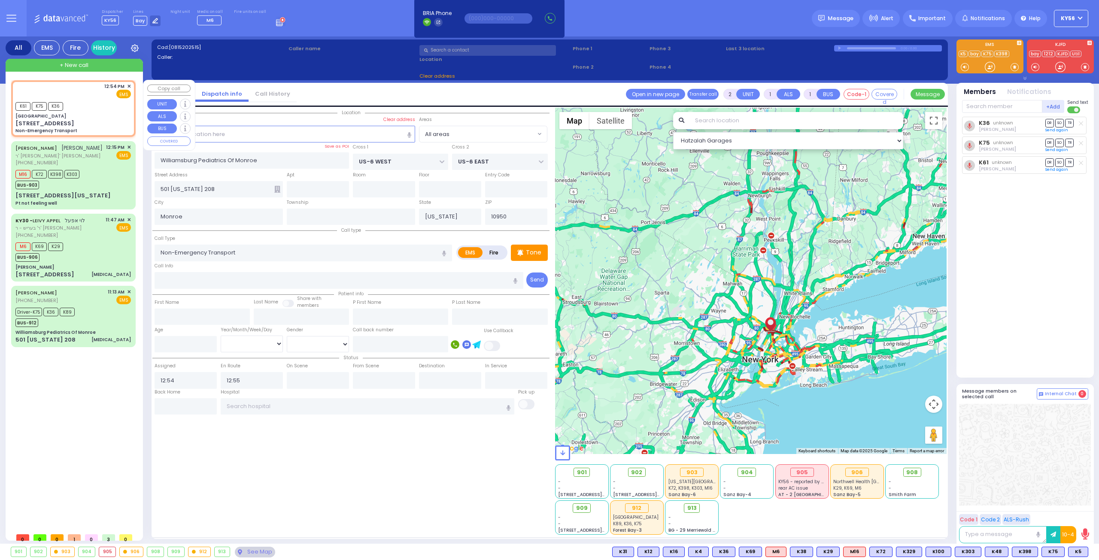
type input "10032"
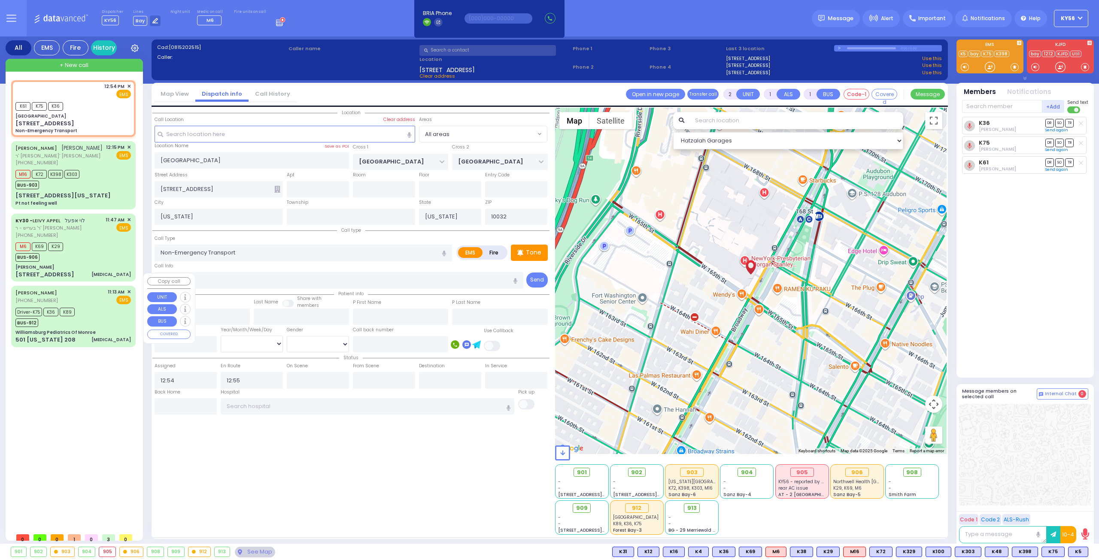
click at [87, 306] on div "Driver-K75 K36 K89 BUS-912" at bounding box center [72, 316] width 115 height 21
type input "6"
select select
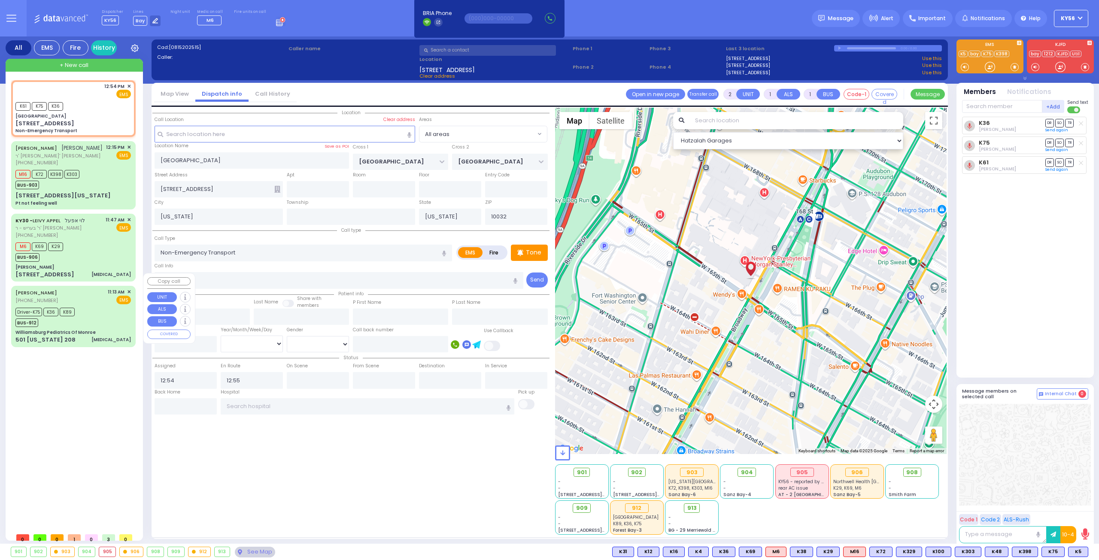
type input "[MEDICAL_DATA]"
radio input "true"
type input "Chaim"
type input "Breuer"
type input "11"
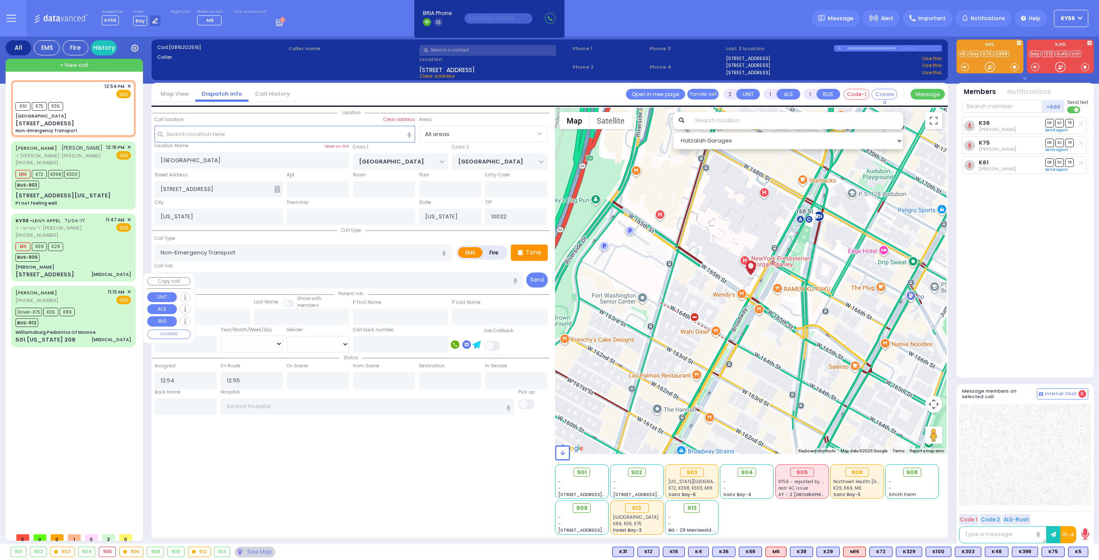
select select "Year"
type input "11:13"
type input "11:17"
type input "11:28"
type input "12:29"
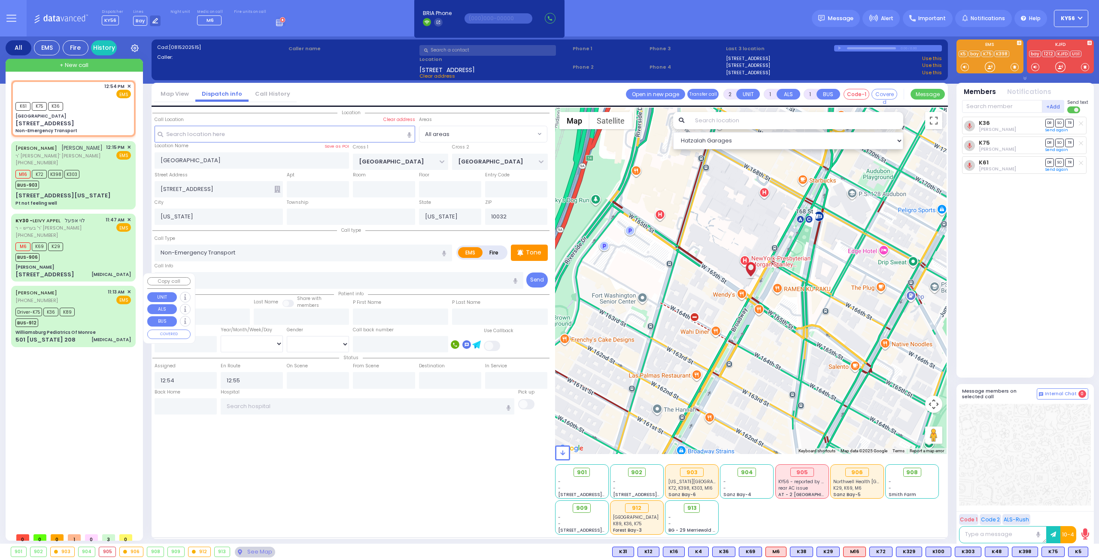
type input "Colombia Children's Hospital"
select select "Hatzalah Garages"
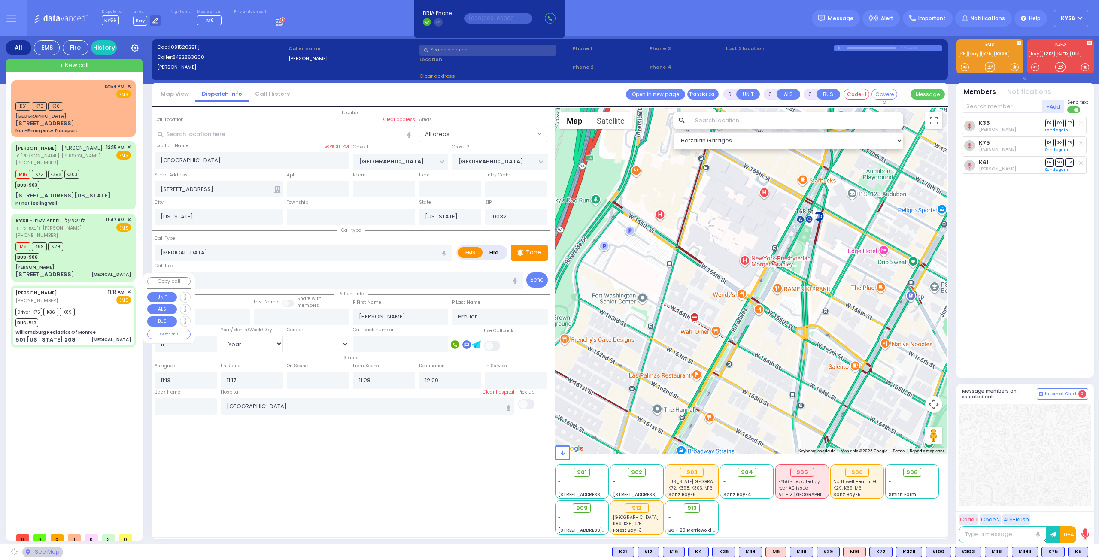
type input "Williamsburg Pediatrics Of Monroe"
type input "US-6 WEST"
type input "US-6 EAST"
type input "501 [US_STATE] 208"
type input "Monroe"
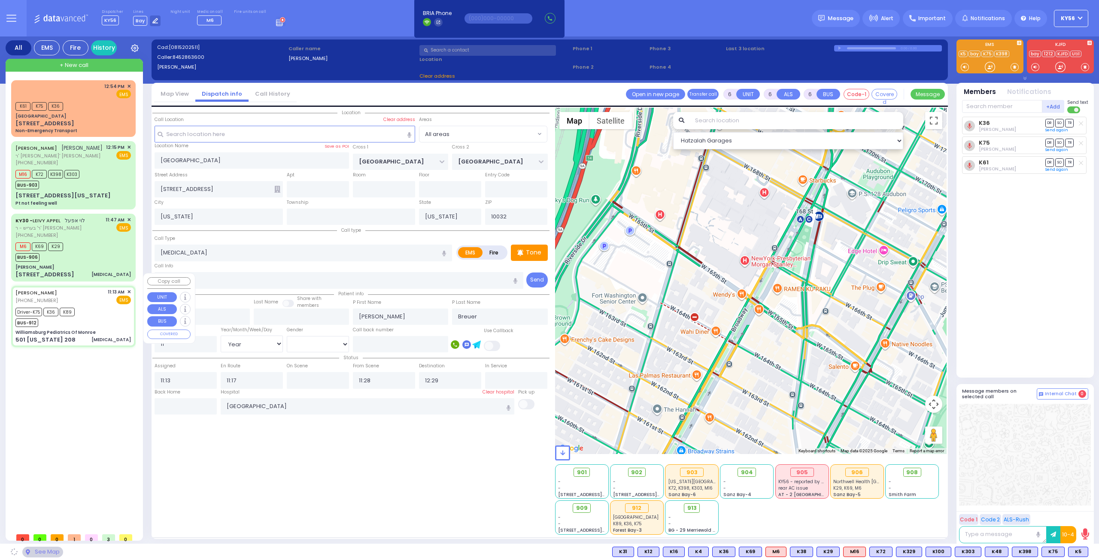
type input "10950"
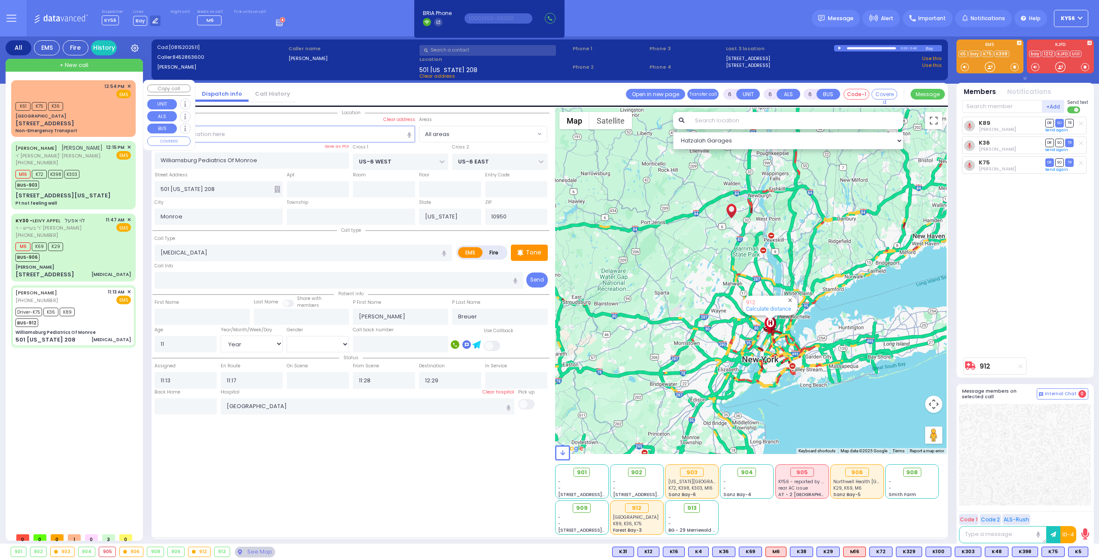
click at [91, 114] on div "Columbia Children's Hospital" at bounding box center [72, 116] width 115 height 6
type input "2"
type input "1"
select select
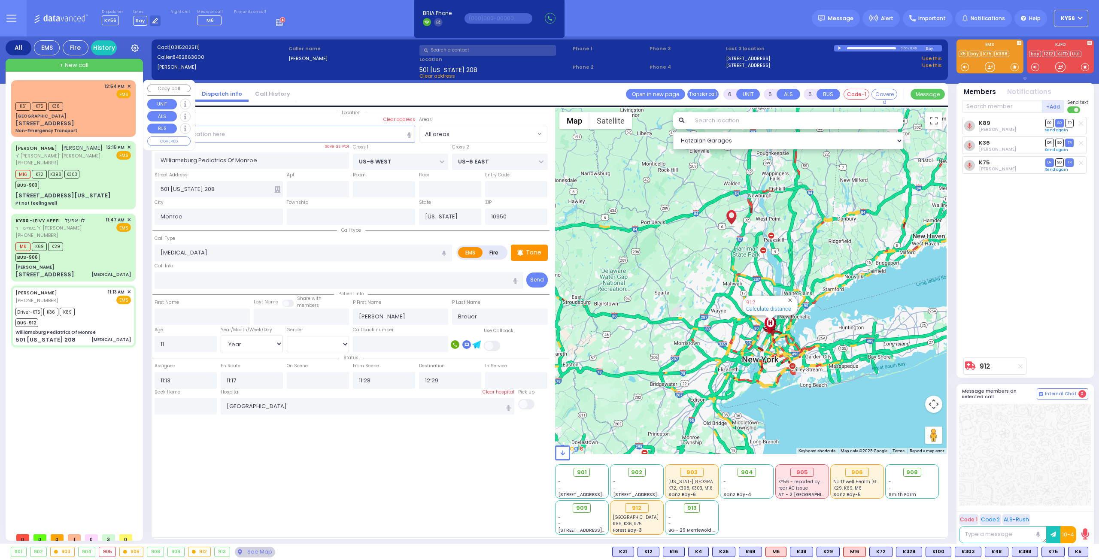
type input "Non-Emergency Transport"
radio input "true"
select select
type input "12:54"
type input "12:55"
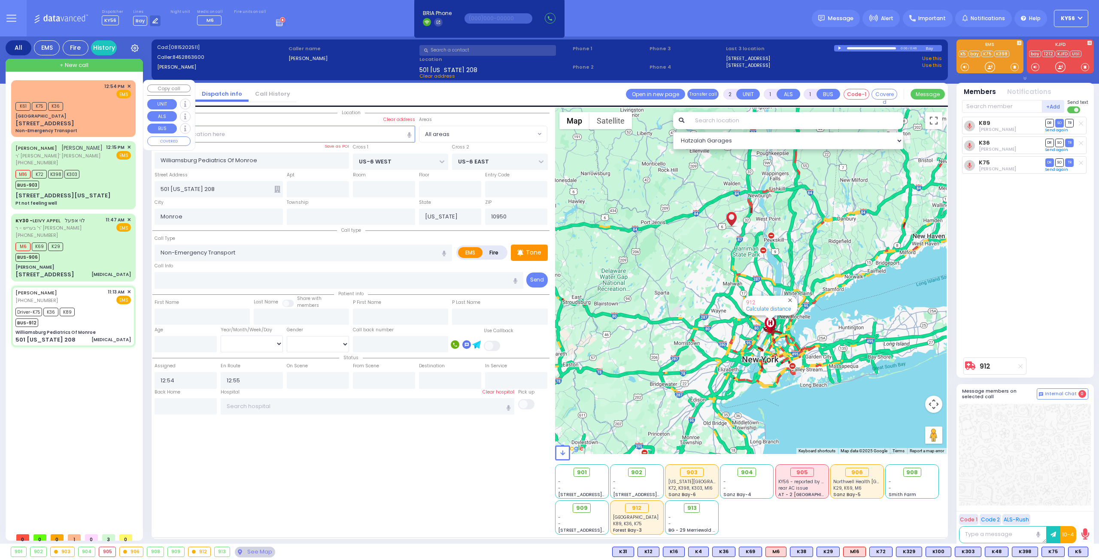
select select "Hatzalah Garages"
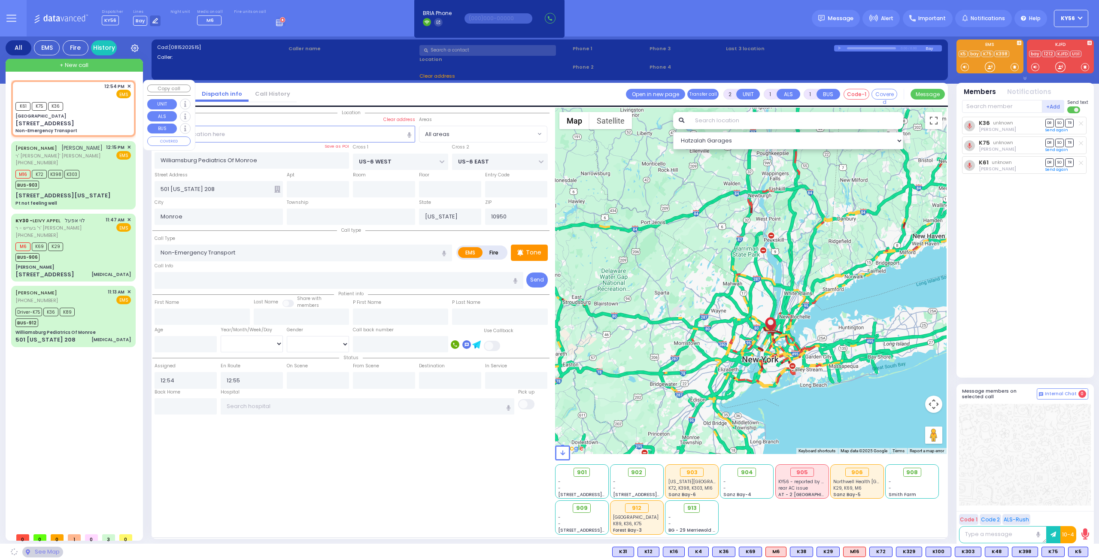
type input "Columbia Children's Hospital"
type input "WEST 165TH ST"
type input "WEST 166TH ST"
type input "3959 Broadway"
type input "[US_STATE]"
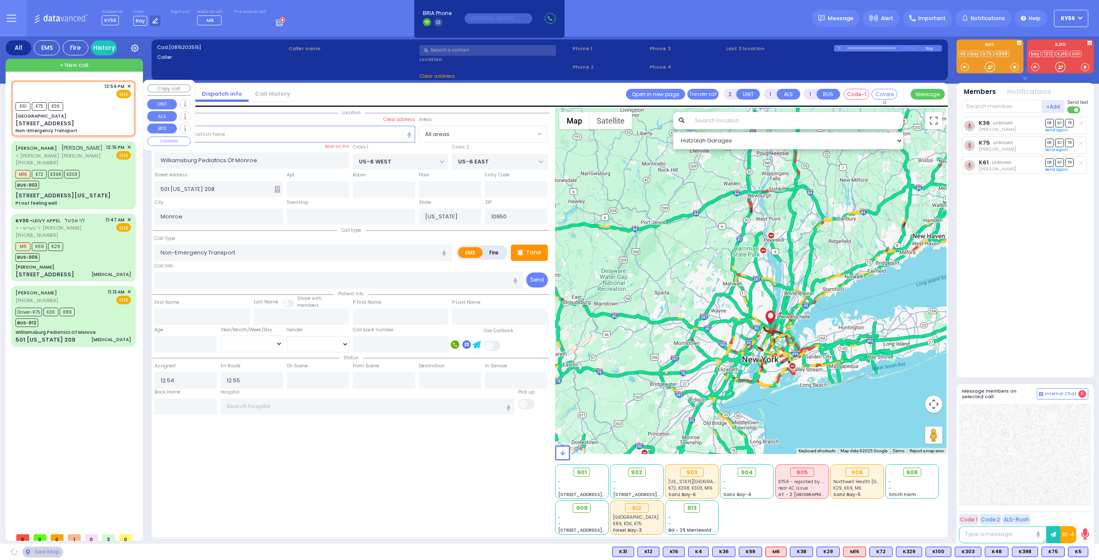
type input "10032"
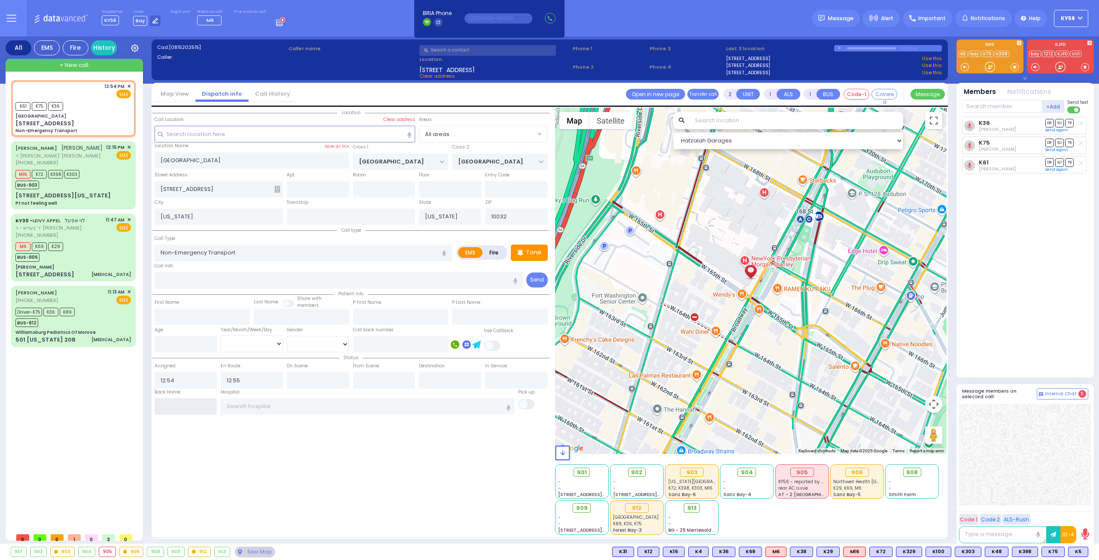
click at [186, 403] on input "text" at bounding box center [185, 406] width 62 height 16
click at [88, 310] on div "Driver-K75 K36 K89 BUS-912" at bounding box center [72, 316] width 115 height 21
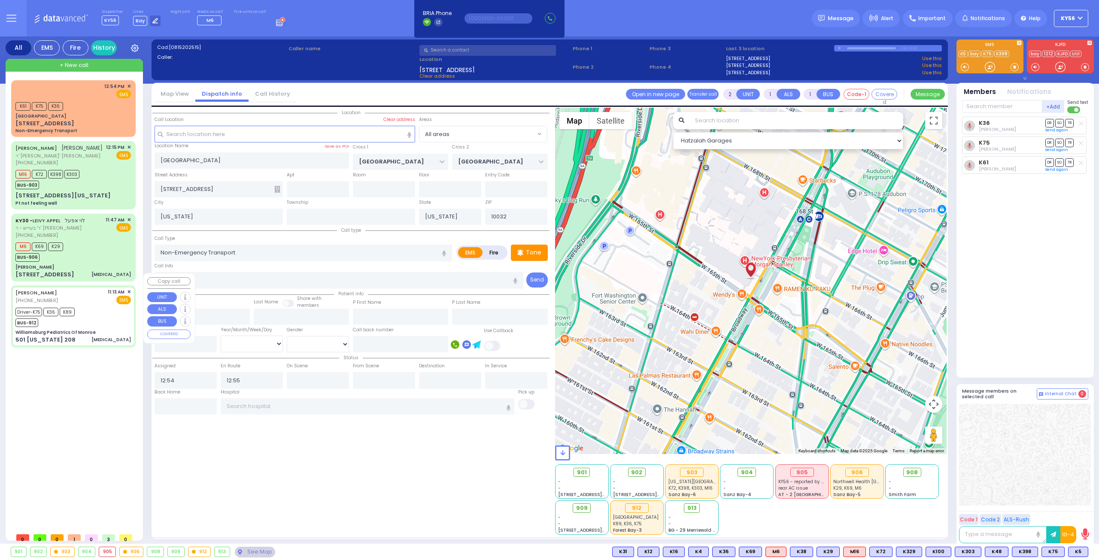
type input "6"
select select
type input "[MEDICAL_DATA]"
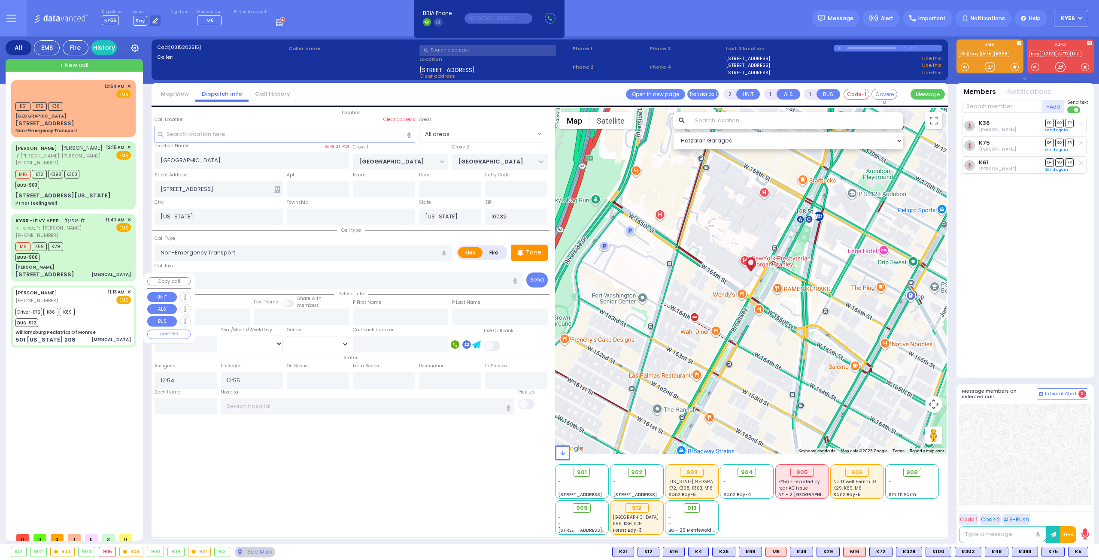
radio input "true"
type input "Chaim"
type input "Breuer"
type input "11"
select select "Year"
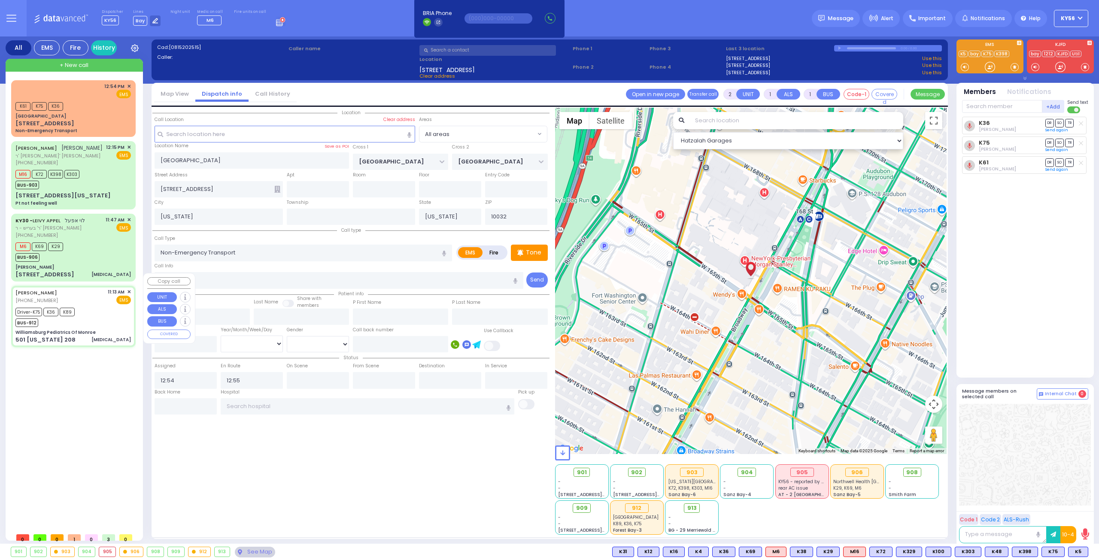
type input "11:13"
type input "11:17"
type input "11:28"
type input "12:29"
type input "Colombia Children's Hospital"
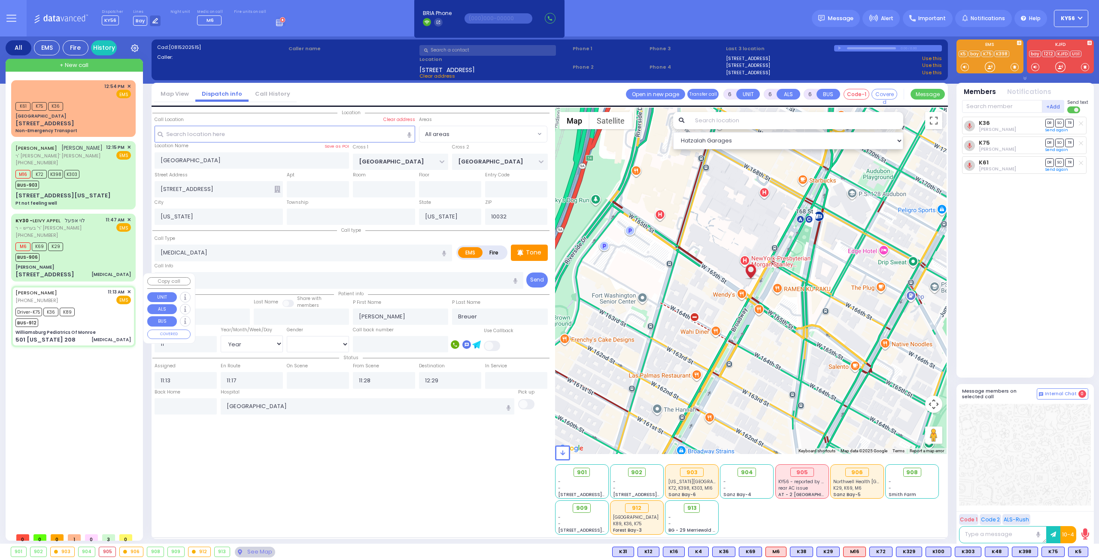
type input "Williamsburg Pediatrics Of Monroe"
type input "US-6 WEST"
type input "US-6 EAST"
type input "501 [US_STATE] 208"
type input "Monroe"
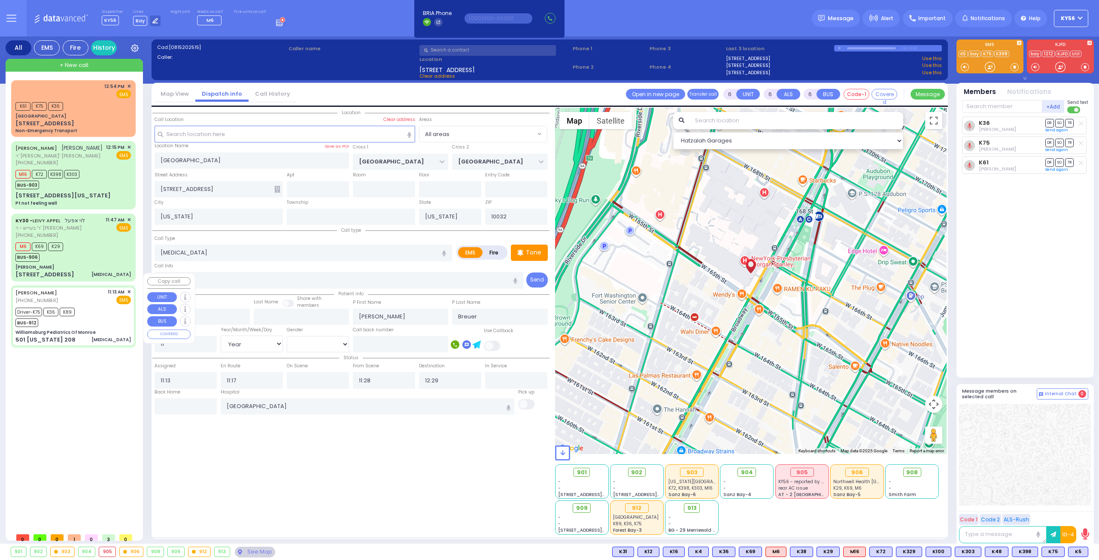
type input "10950"
select select "Hatzalah Garages"
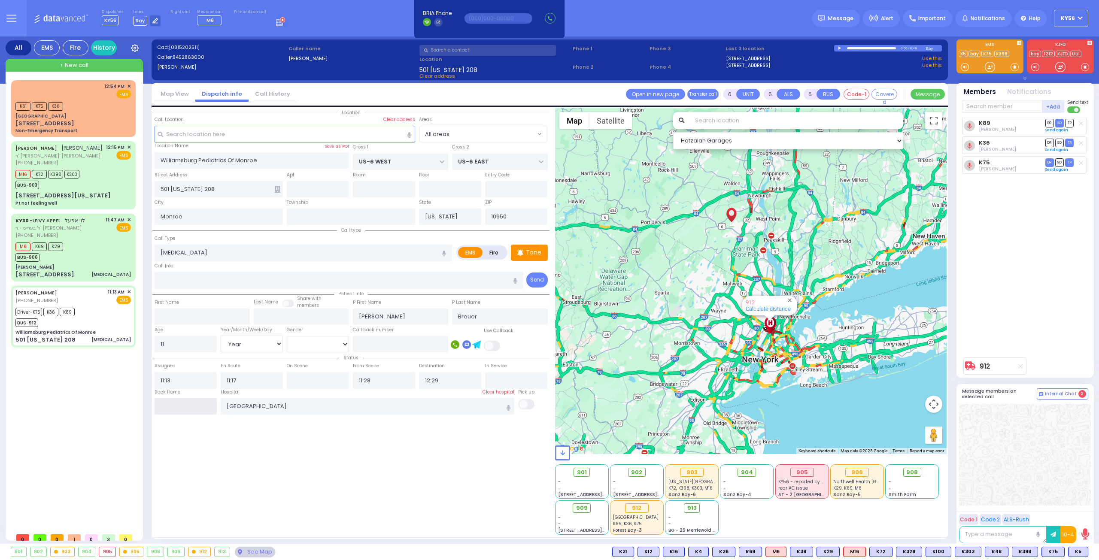
click at [188, 406] on input "text" at bounding box center [185, 406] width 62 height 16
type input "12:56"
select select
radio input "true"
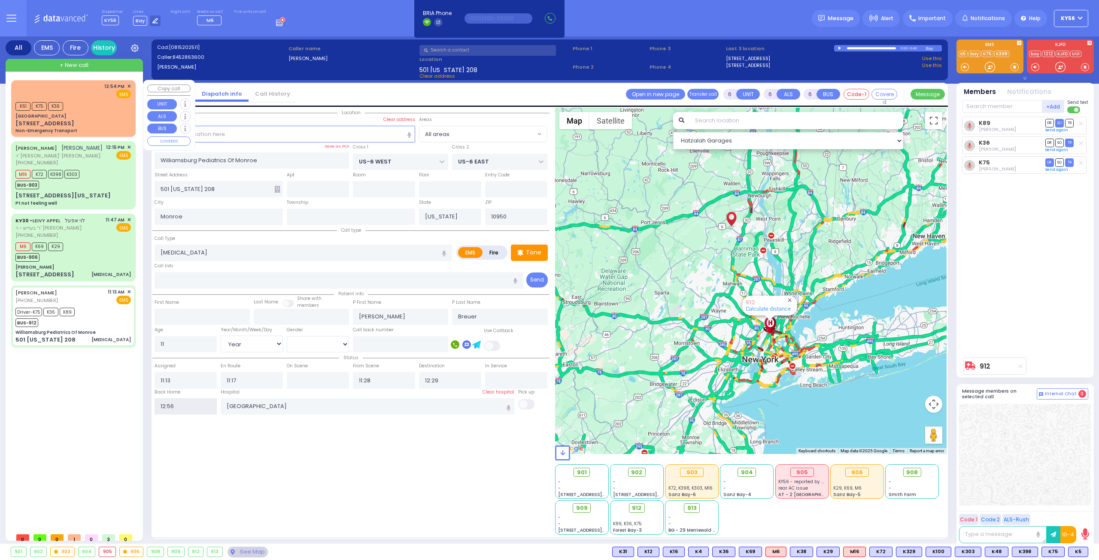
select select
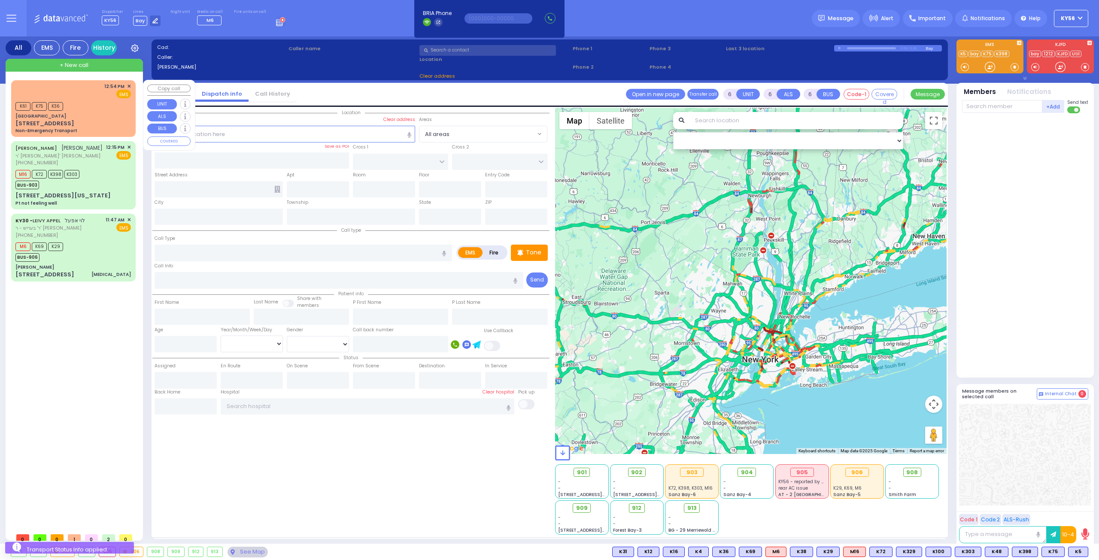
click at [87, 92] on div "12:54 PM ✕ EMS" at bounding box center [72, 91] width 115 height 16
type input "2"
type input "1"
select select
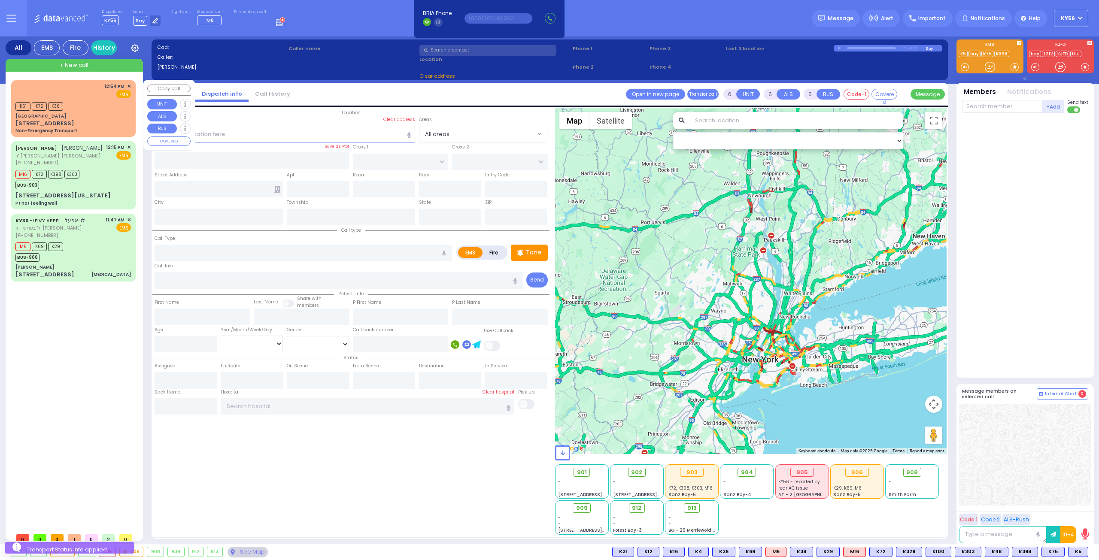
type input "Non-Emergency Transport"
radio input "true"
select select
type input "12:54"
type input "12:55"
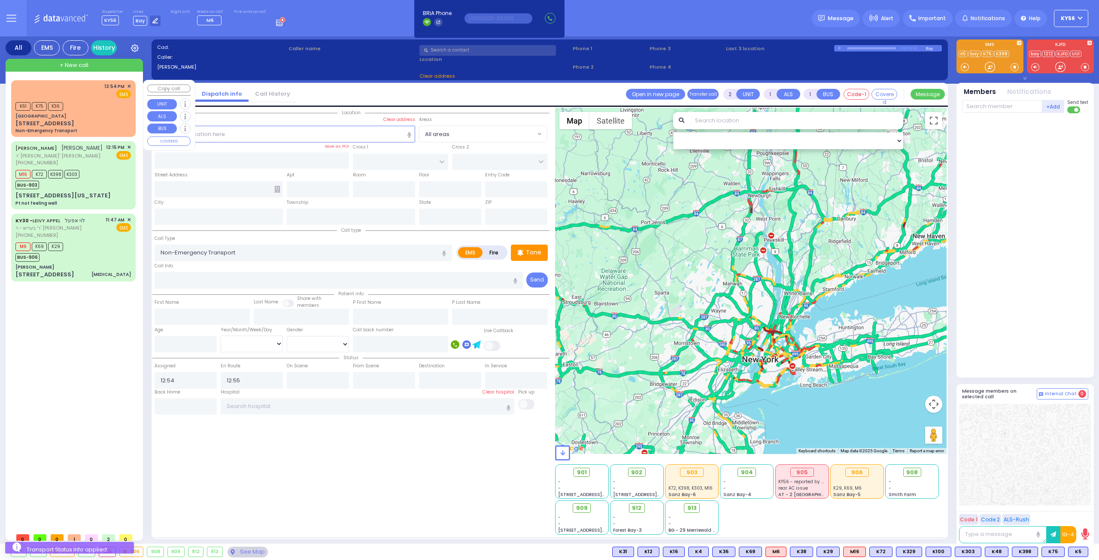
select select "Hatzalah Garages"
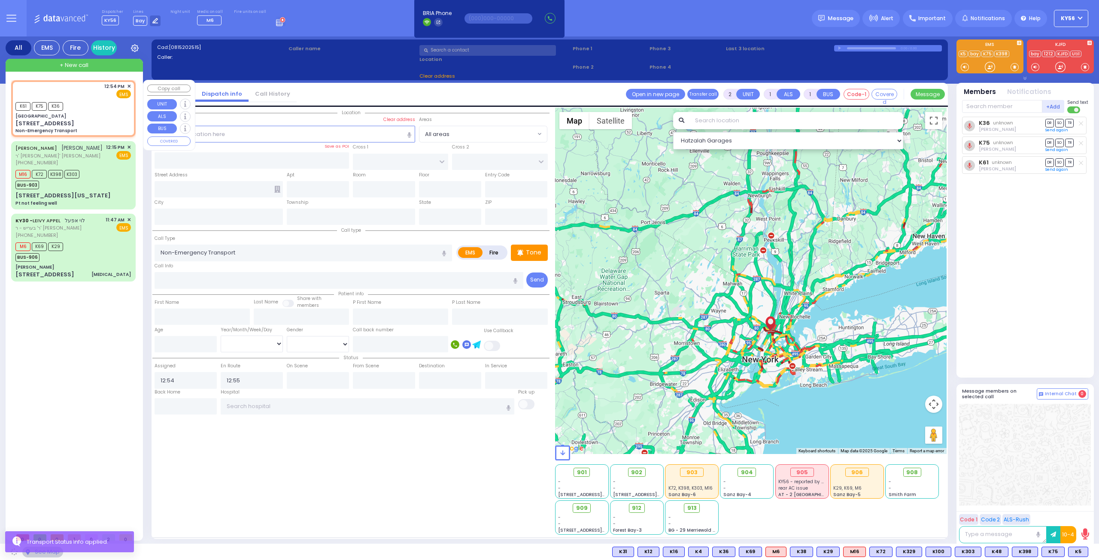
type input "Columbia Children's Hospital"
type input "WEST 165TH ST"
type input "WEST 166TH ST"
type input "3959 Broadway"
type input "[US_STATE]"
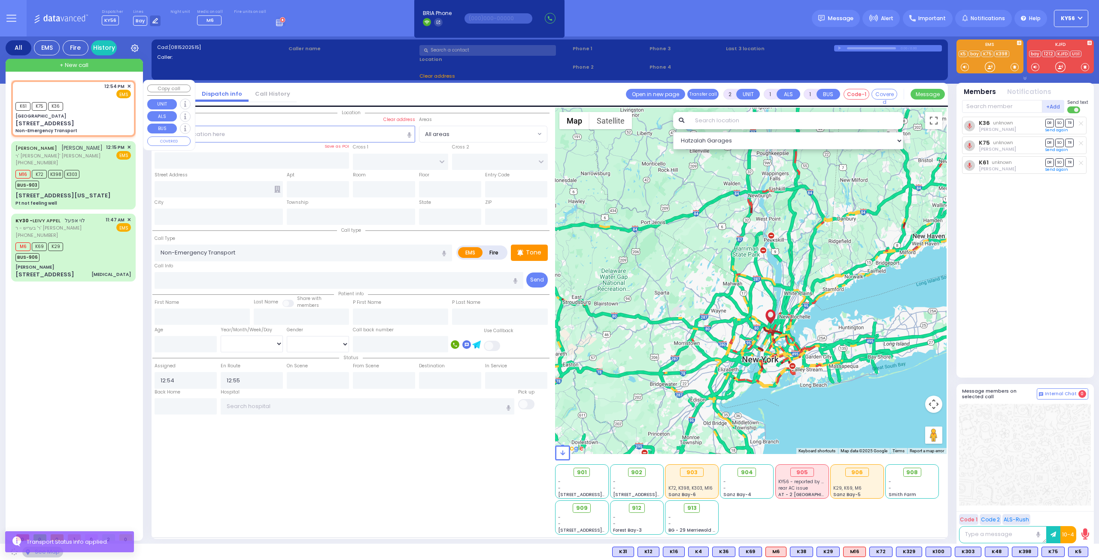
type input "[US_STATE]"
type input "10032"
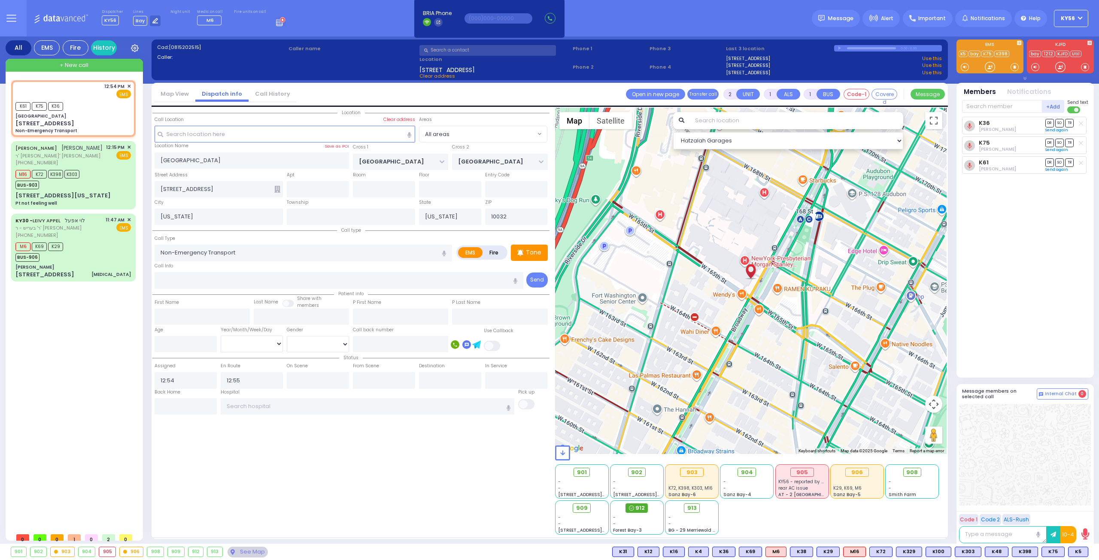
click at [639, 506] on span "912" at bounding box center [639, 508] width 9 height 9
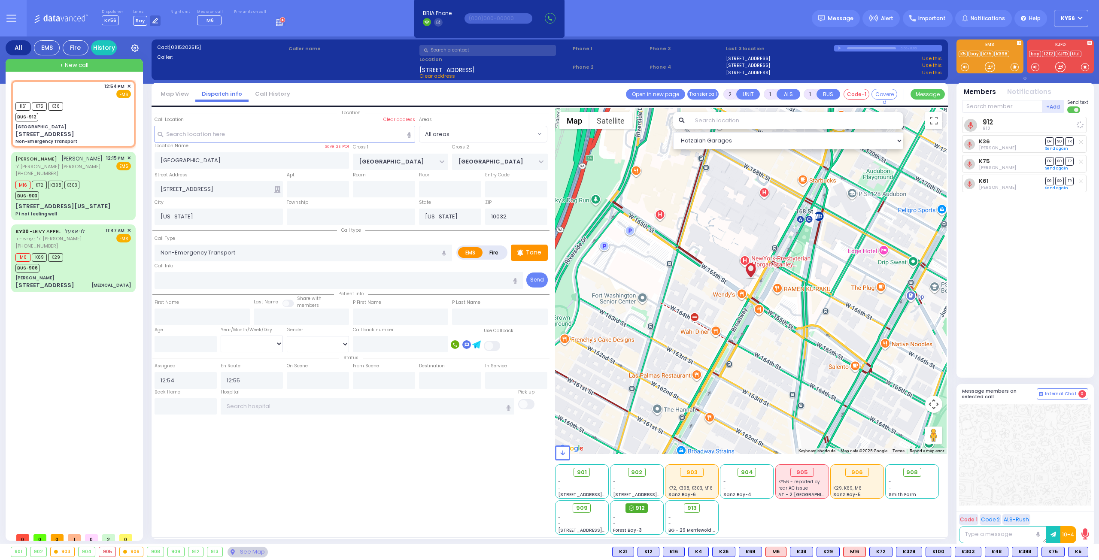
select select
radio input "true"
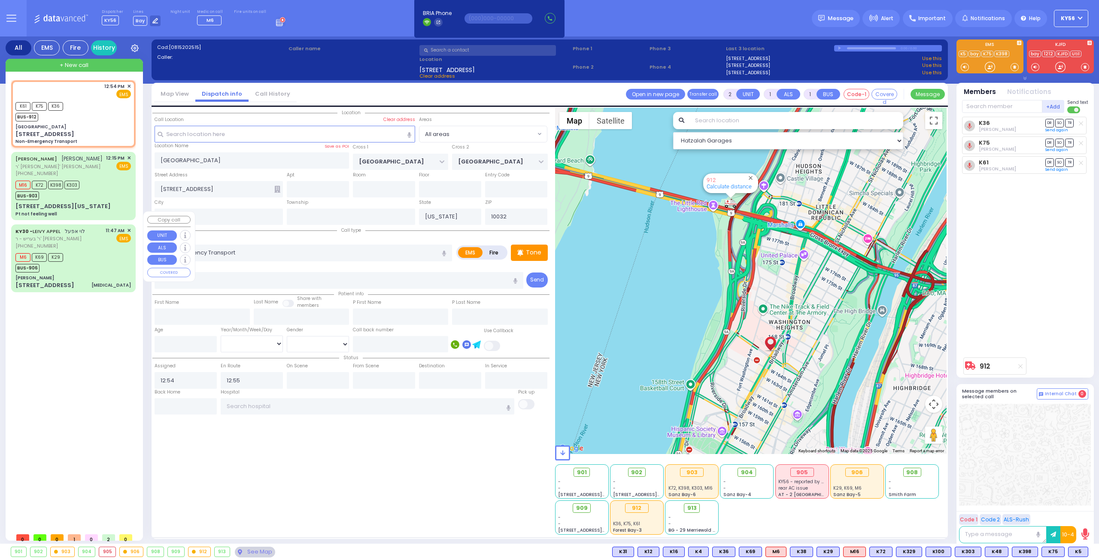
click at [84, 251] on div "M6 K69 K29 BUS-906" at bounding box center [72, 261] width 115 height 21
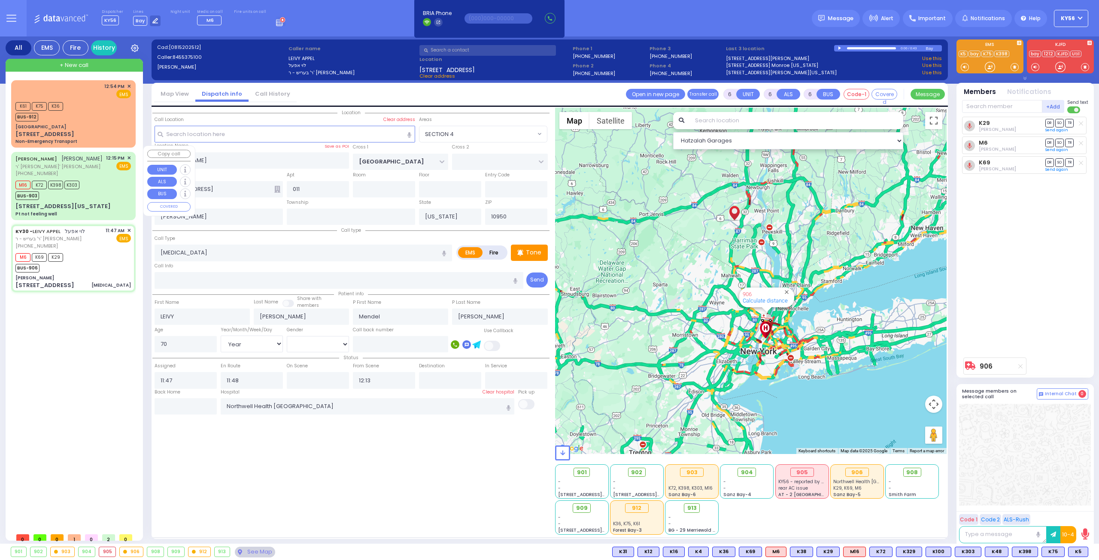
click at [77, 191] on div "BUS-903" at bounding box center [47, 194] width 64 height 11
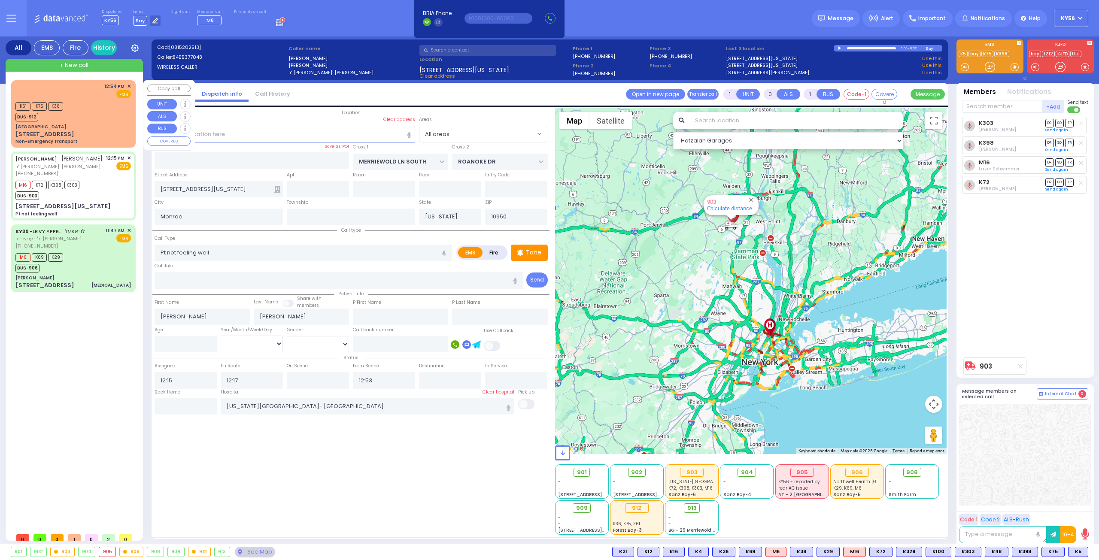
click at [89, 118] on div "K61 K75 K36 BUS-912" at bounding box center [72, 110] width 115 height 21
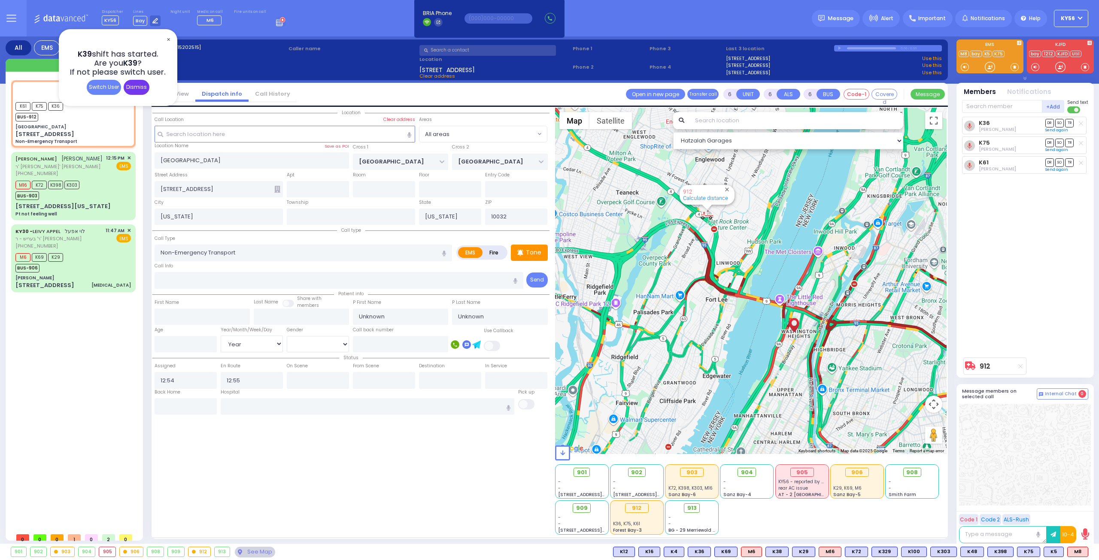
click at [142, 85] on div "Dismiss" at bounding box center [137, 87] width 26 height 15
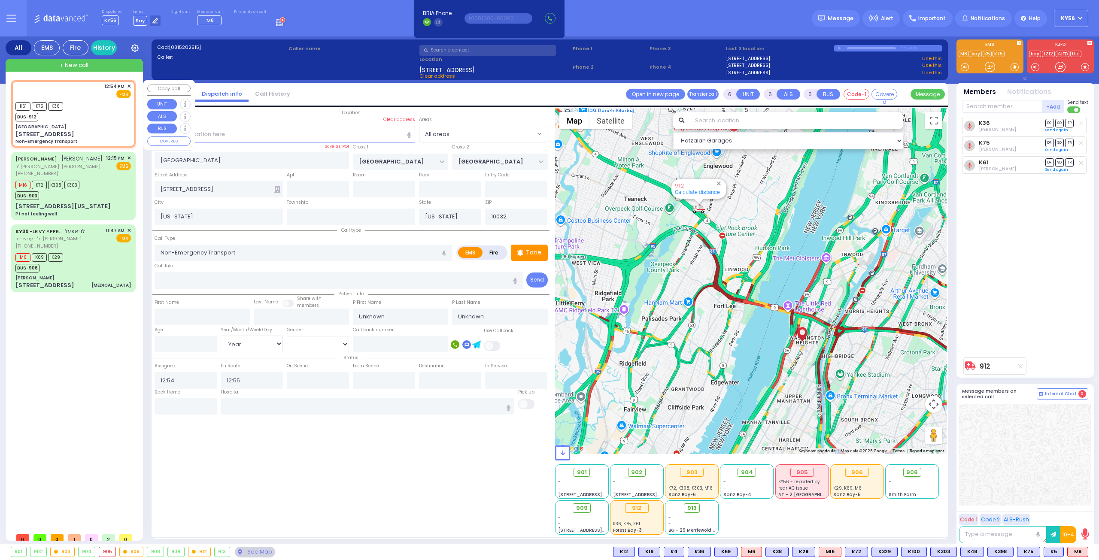
click at [108, 124] on div "Columbia Children's Hospital" at bounding box center [72, 127] width 115 height 6
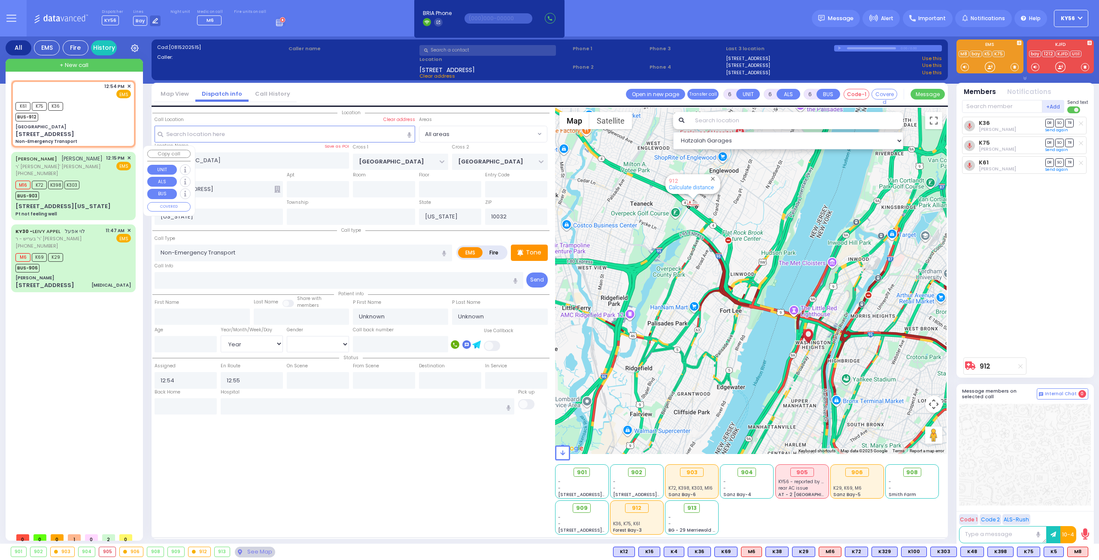
click at [85, 194] on div "JOEL TABAK יואל טאבאק ר' ישראל אלעזר - ר' ישראל פארקאש (845) 537-7048 12:15 PM …" at bounding box center [73, 185] width 121 height 65
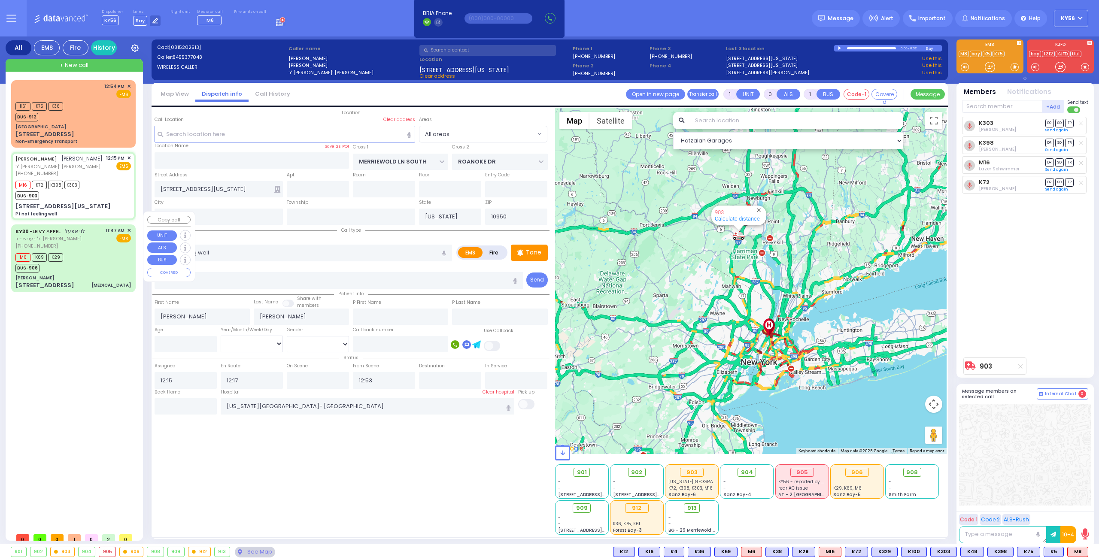
click at [88, 234] on div "KY30 - LEIVY APPEL לוי אפעל ר' בעריש - ר' אהרן פערענץ (845) 537-5100 11:47 AM ✕…" at bounding box center [72, 238] width 115 height 23
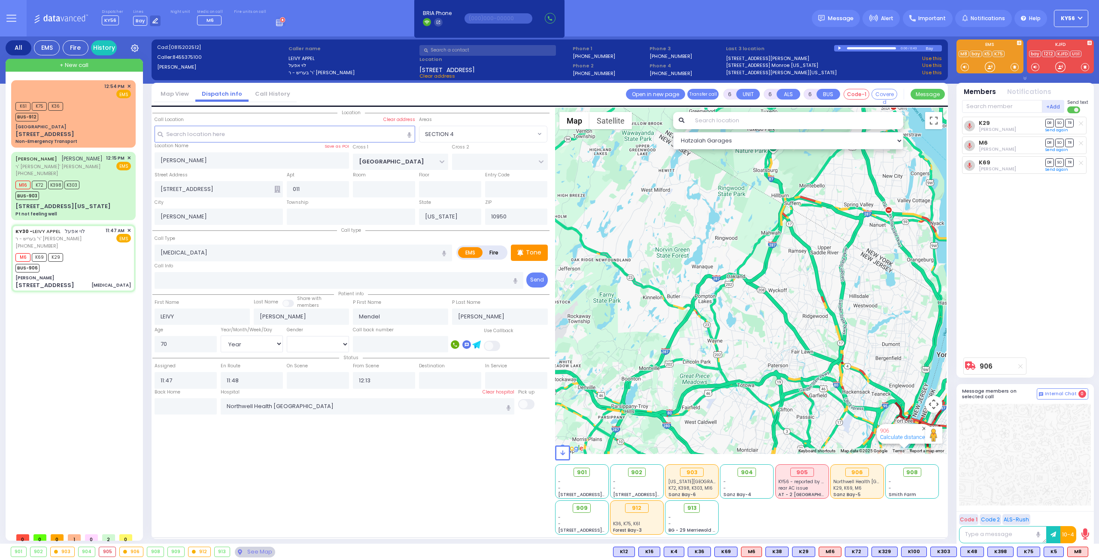
drag, startPoint x: 763, startPoint y: 280, endPoint x: 697, endPoint y: 230, distance: 82.4
click at [700, 233] on div "906 Calculate distance" at bounding box center [751, 281] width 392 height 346
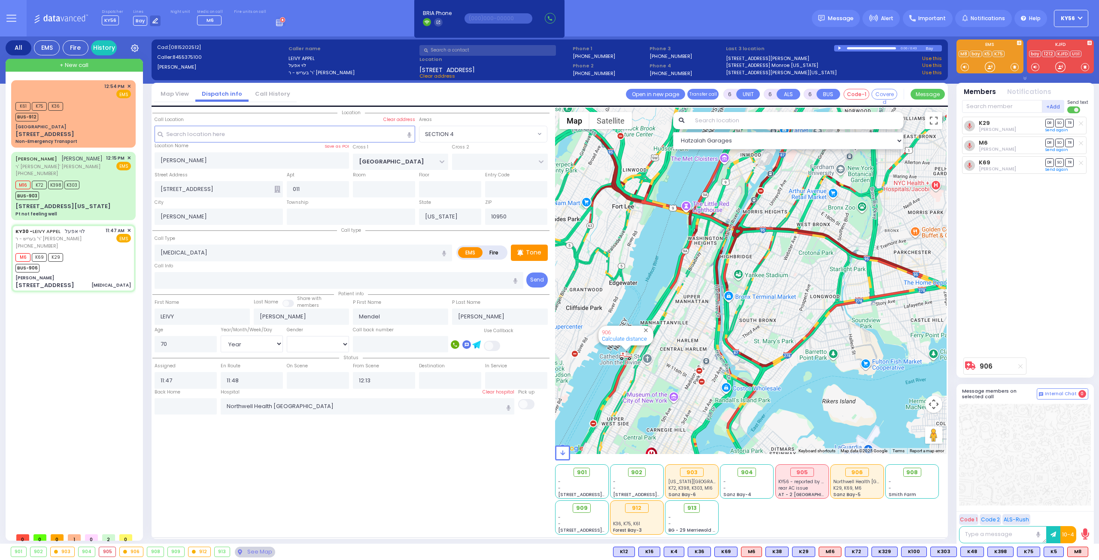
drag, startPoint x: 671, startPoint y: 353, endPoint x: 692, endPoint y: 306, distance: 51.5
click at [692, 313] on div "906 Calculate distance" at bounding box center [751, 281] width 392 height 346
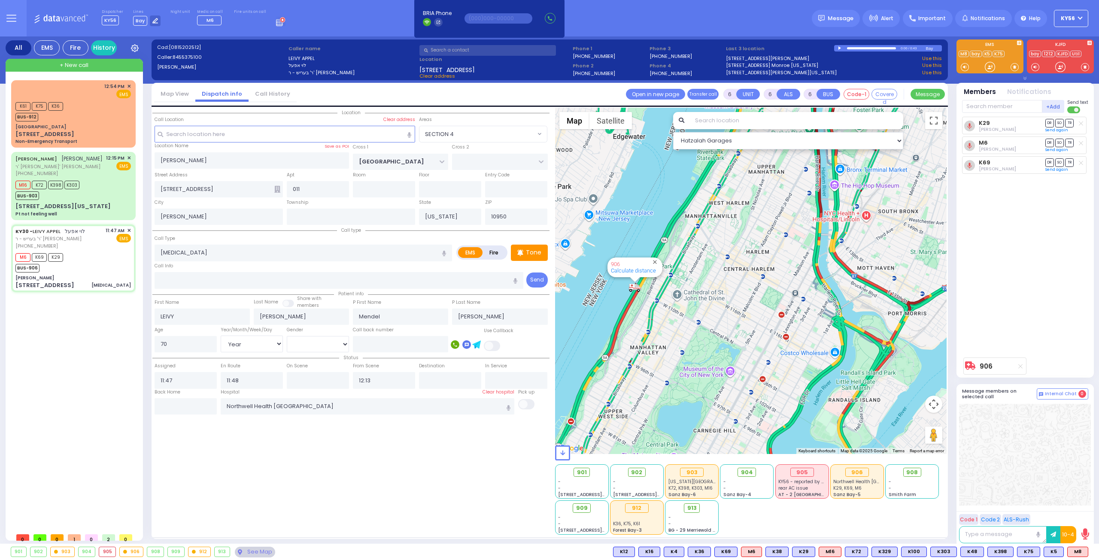
drag, startPoint x: 649, startPoint y: 312, endPoint x: 674, endPoint y: 271, distance: 47.2
click at [669, 282] on div "906 Calculate distance" at bounding box center [751, 281] width 392 height 346
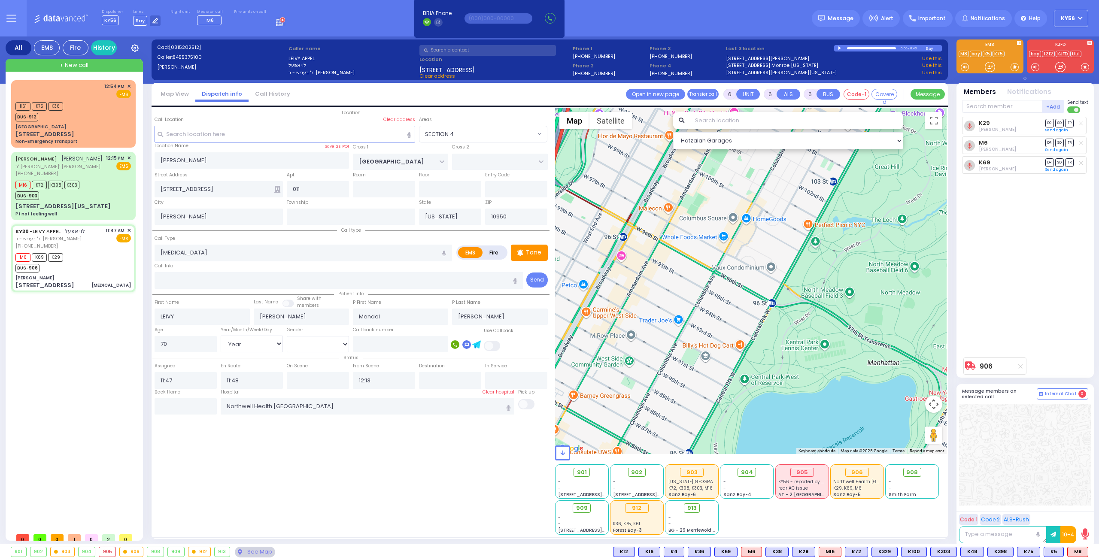
drag, startPoint x: 672, startPoint y: 333, endPoint x: 690, endPoint y: 272, distance: 62.9
click at [690, 278] on div "906 Calculate distance" at bounding box center [751, 281] width 392 height 346
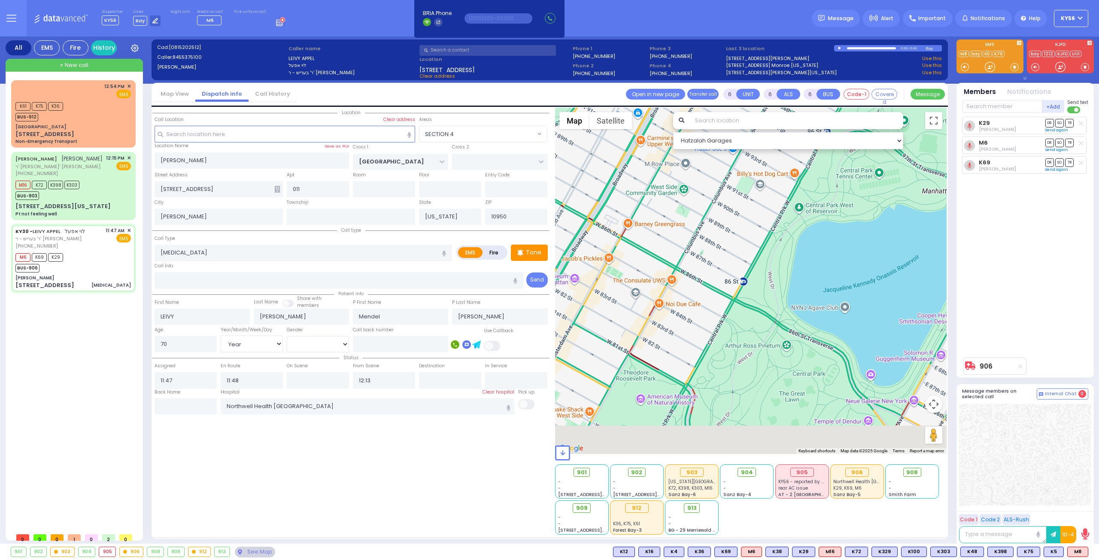
drag, startPoint x: 672, startPoint y: 190, endPoint x: 693, endPoint y: 106, distance: 87.0
click at [691, 121] on div "Hatzalah Garages ← Move left → Move right ↑ Move up ↓ + -" at bounding box center [751, 321] width 392 height 427
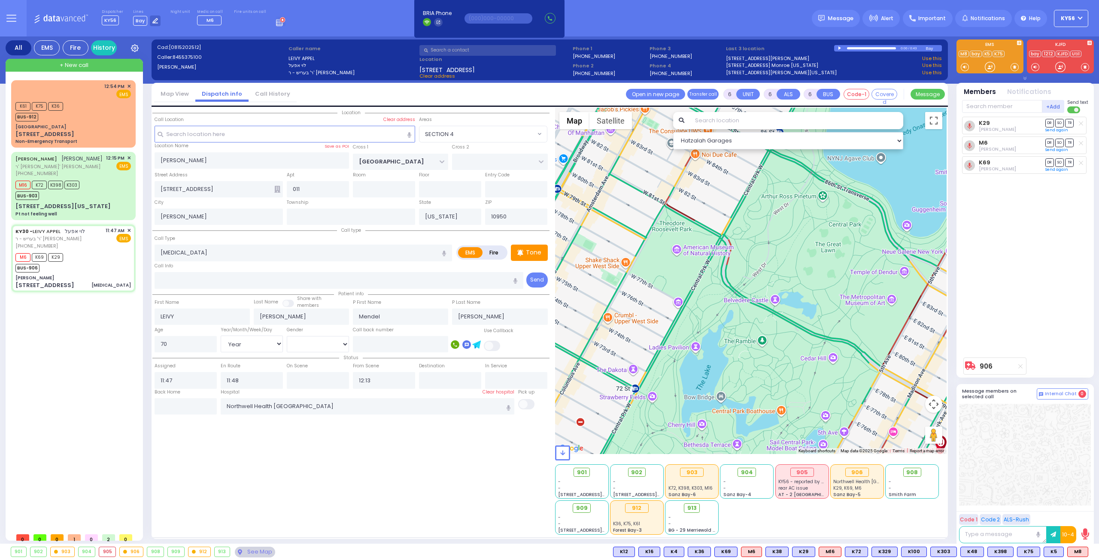
drag, startPoint x: 808, startPoint y: 288, endPoint x: 744, endPoint y: 237, distance: 81.9
click at [758, 247] on div "906 Calculate distance" at bounding box center [751, 281] width 392 height 346
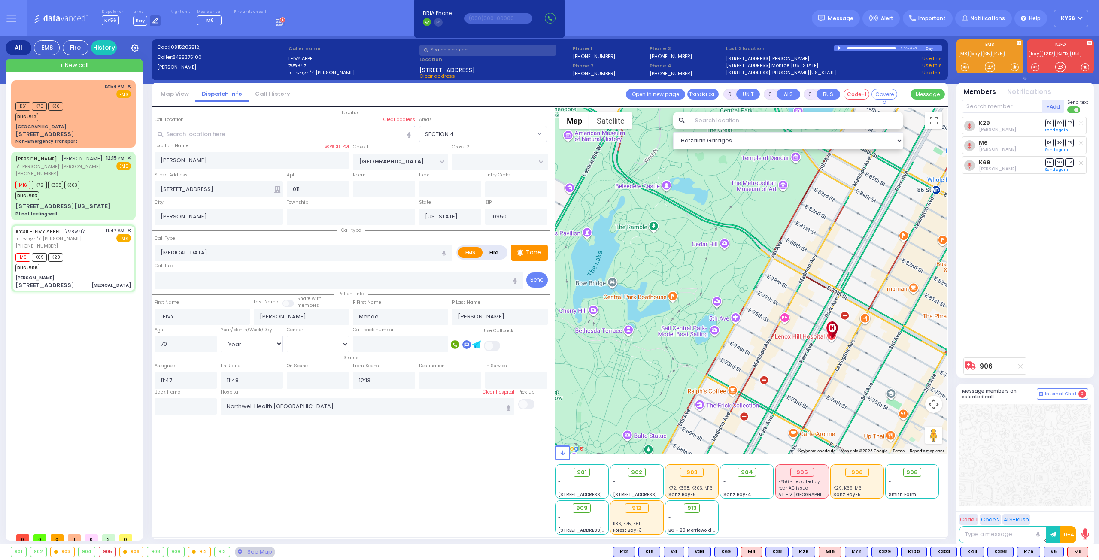
drag, startPoint x: 779, startPoint y: 278, endPoint x: 748, endPoint y: 216, distance: 69.5
click at [748, 217] on div "906 Calculate distance" at bounding box center [751, 281] width 392 height 346
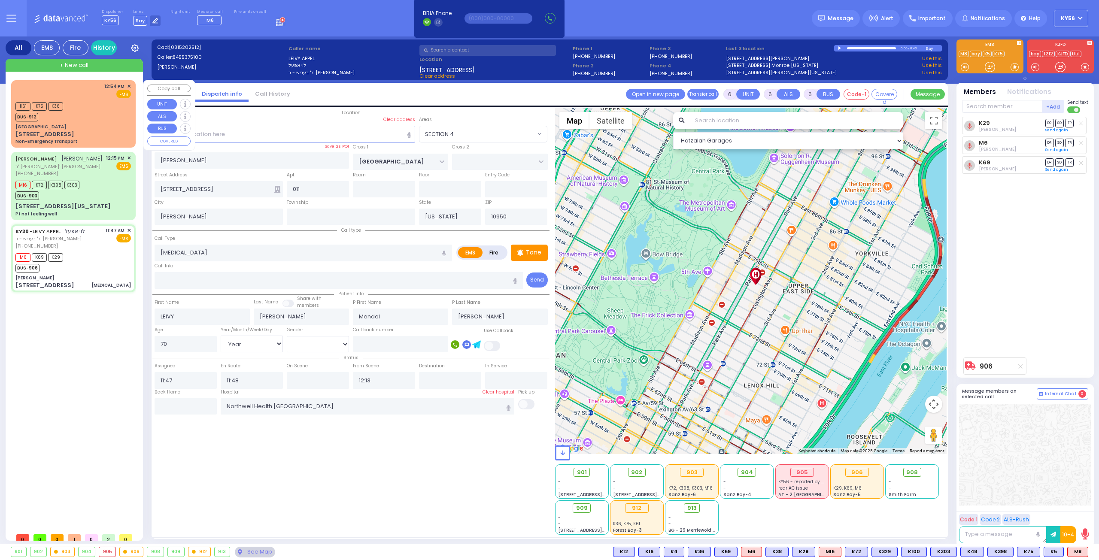
click at [81, 117] on div "K61 K75 K36 BUS-912" at bounding box center [72, 110] width 115 height 21
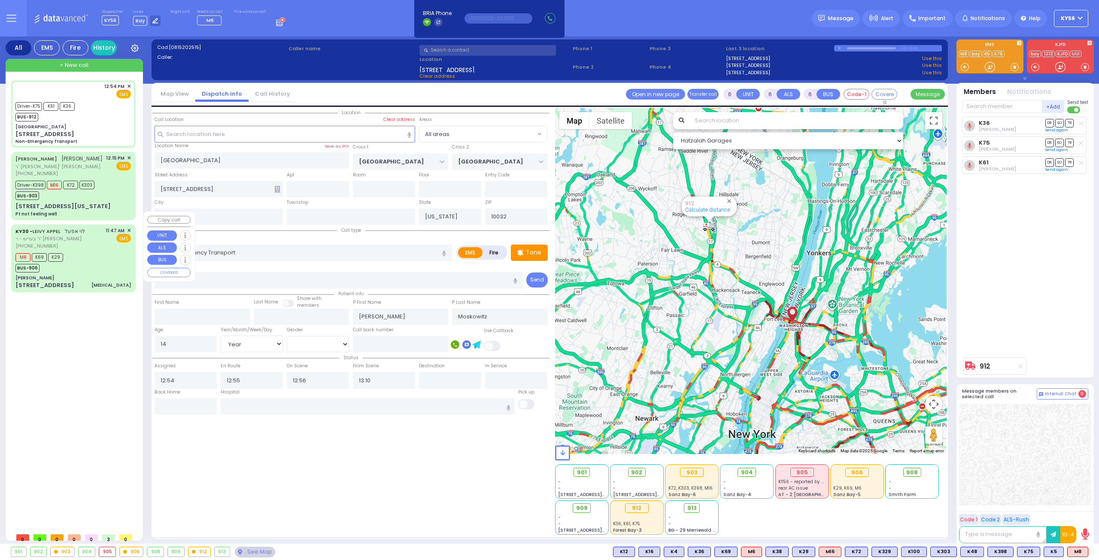
click at [105, 281] on div "3 Hamaspik Way 011 Chest Pain" at bounding box center [72, 285] width 115 height 9
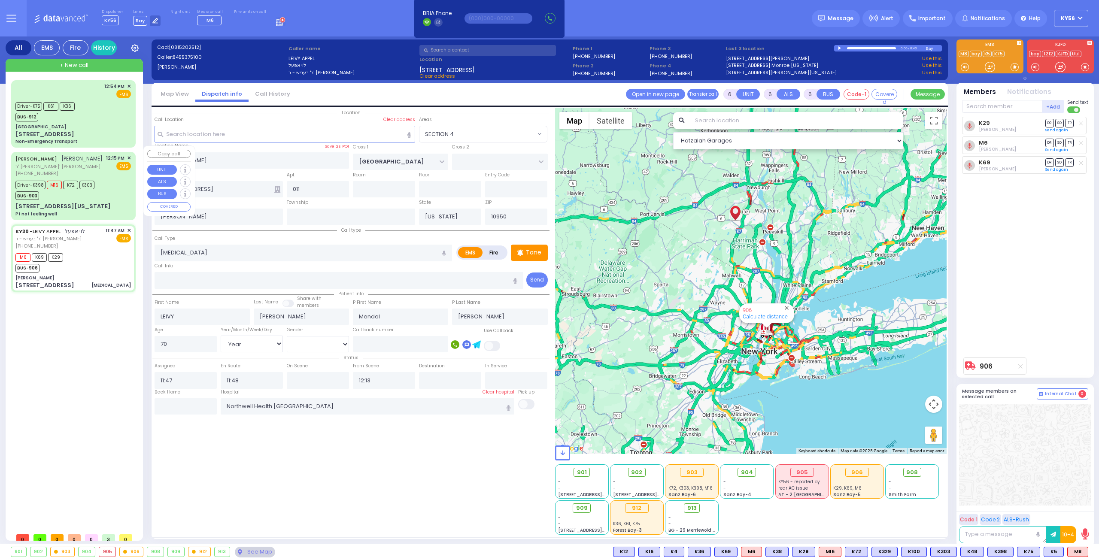
click at [66, 189] on div "BUS-903" at bounding box center [54, 194] width 79 height 11
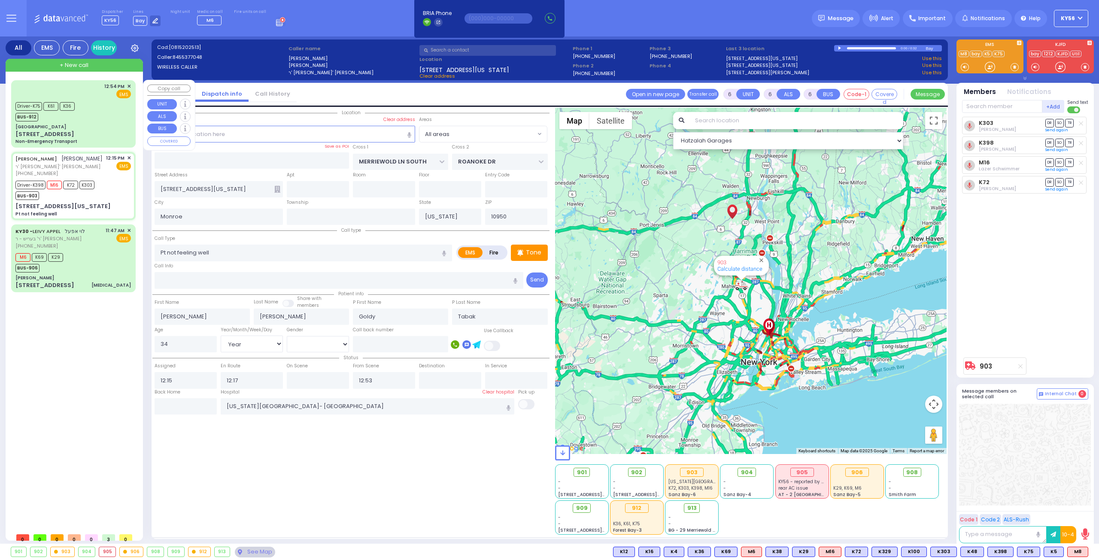
click at [96, 125] on div "Columbia Children's Hospital" at bounding box center [72, 127] width 115 height 6
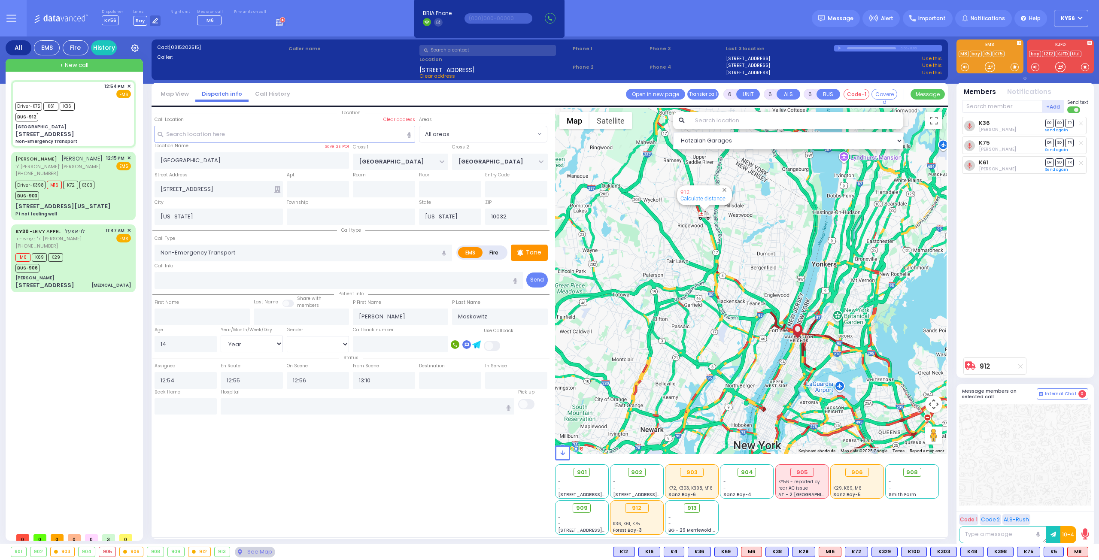
click at [1083, 22] on button "KY56" at bounding box center [1071, 18] width 34 height 17
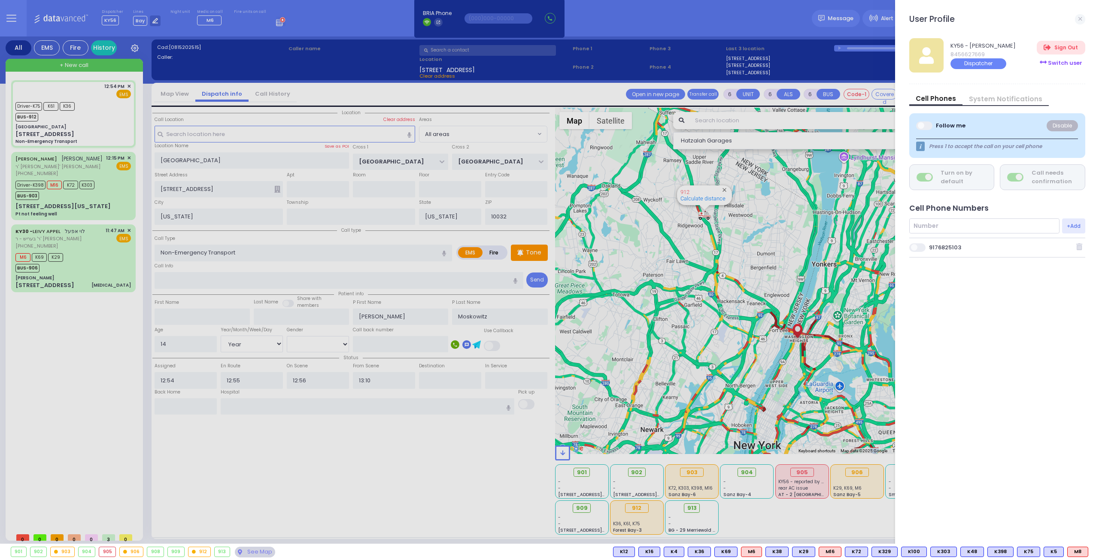
click at [1071, 62] on div "Switch user" at bounding box center [1060, 63] width 48 height 14
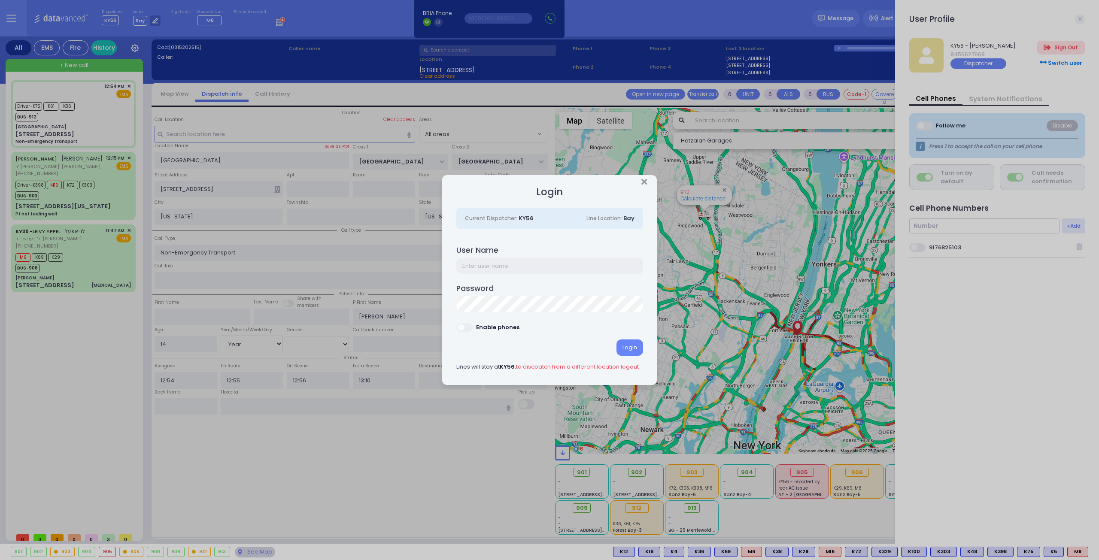
click at [488, 263] on input "text" at bounding box center [549, 266] width 187 height 16
